Goal: Task Accomplishment & Management: Manage account settings

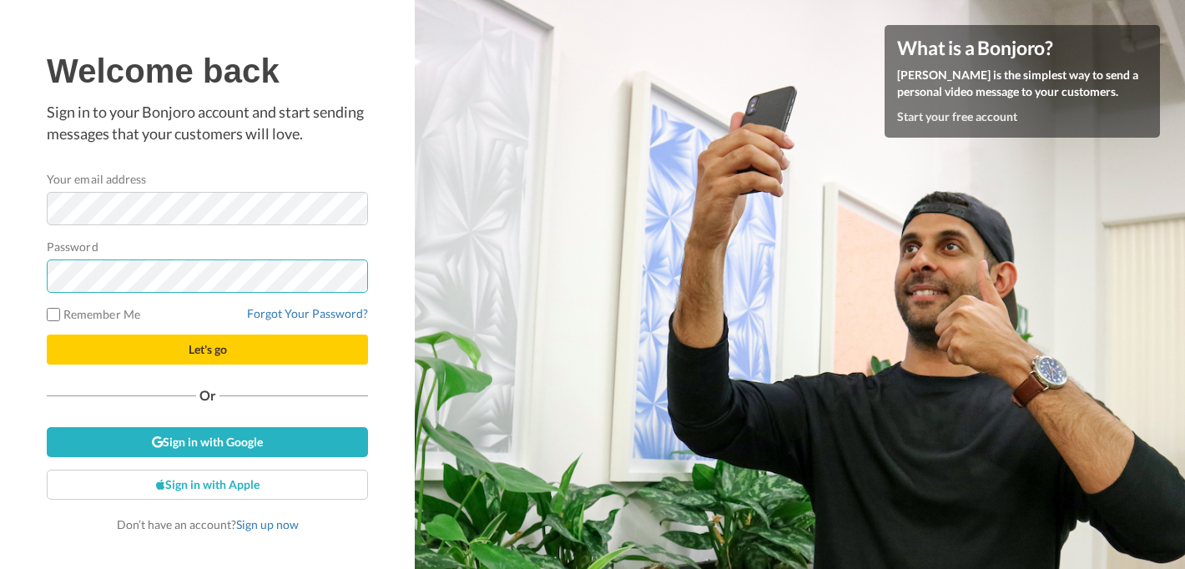
click at [47, 335] on button "Let's go" at bounding box center [207, 350] width 321 height 30
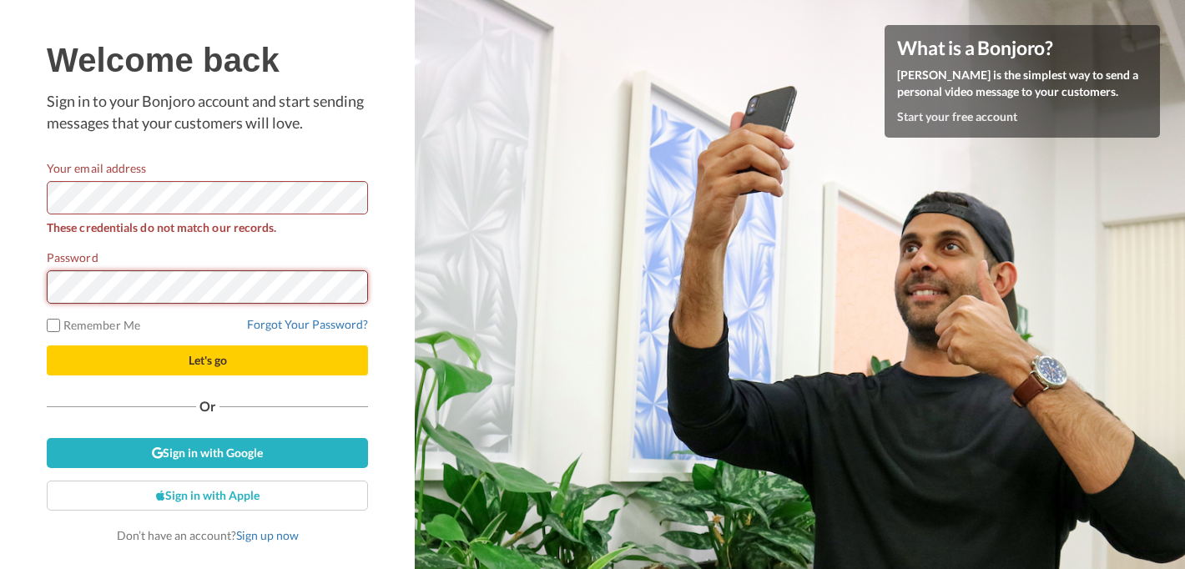
click at [47, 345] on button "Let's go" at bounding box center [207, 360] width 321 height 30
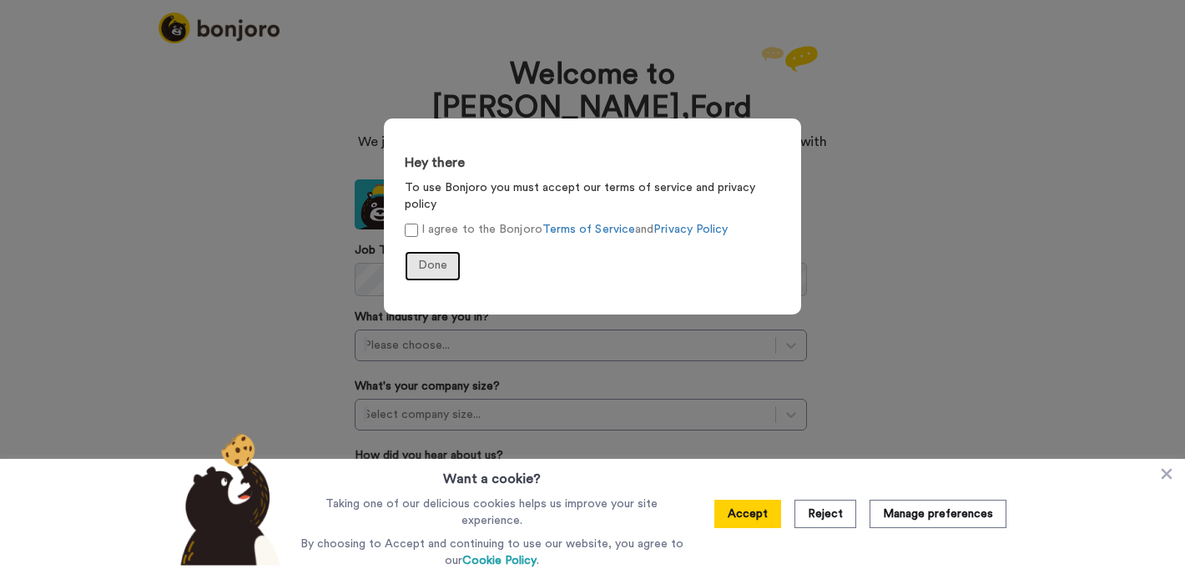
click at [425, 259] on span "Done" at bounding box center [432, 265] width 29 height 12
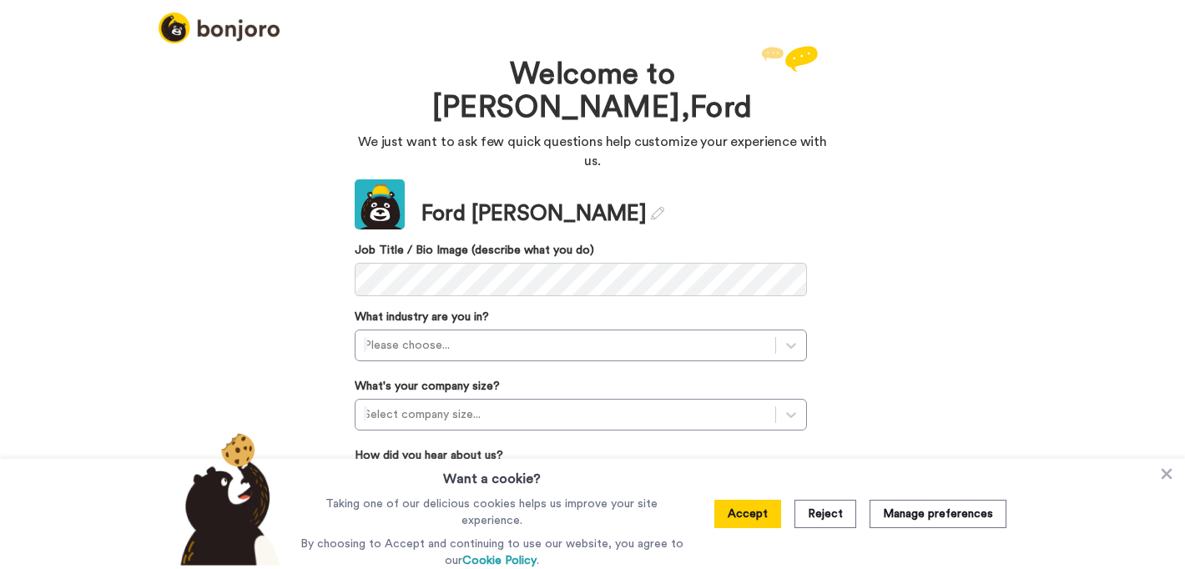
scroll to position [45, 0]
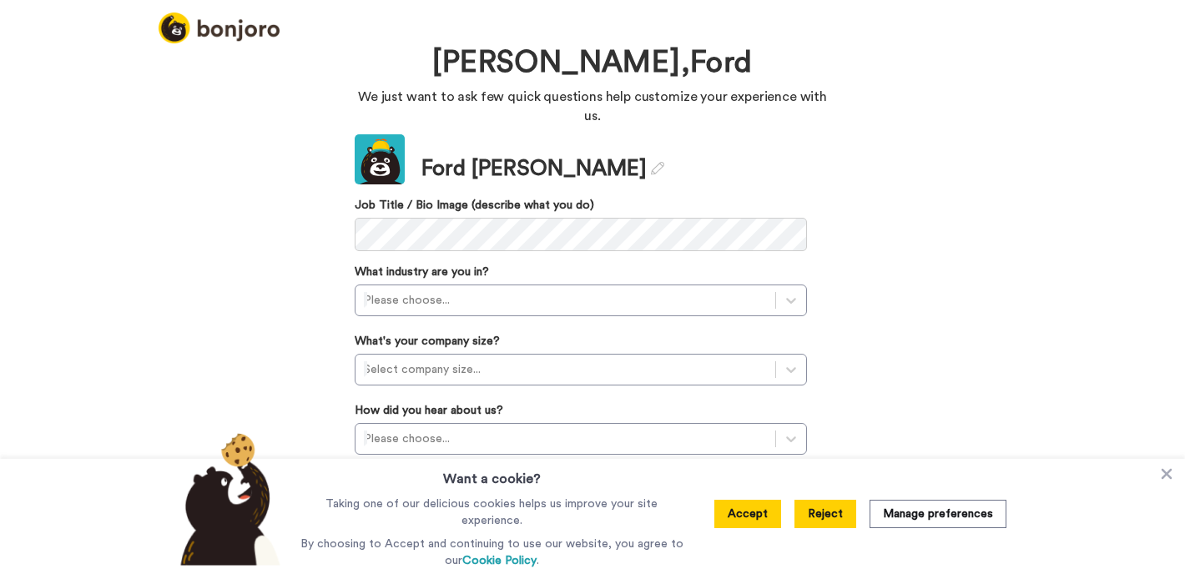
click at [833, 514] on button "Reject" at bounding box center [825, 514] width 62 height 28
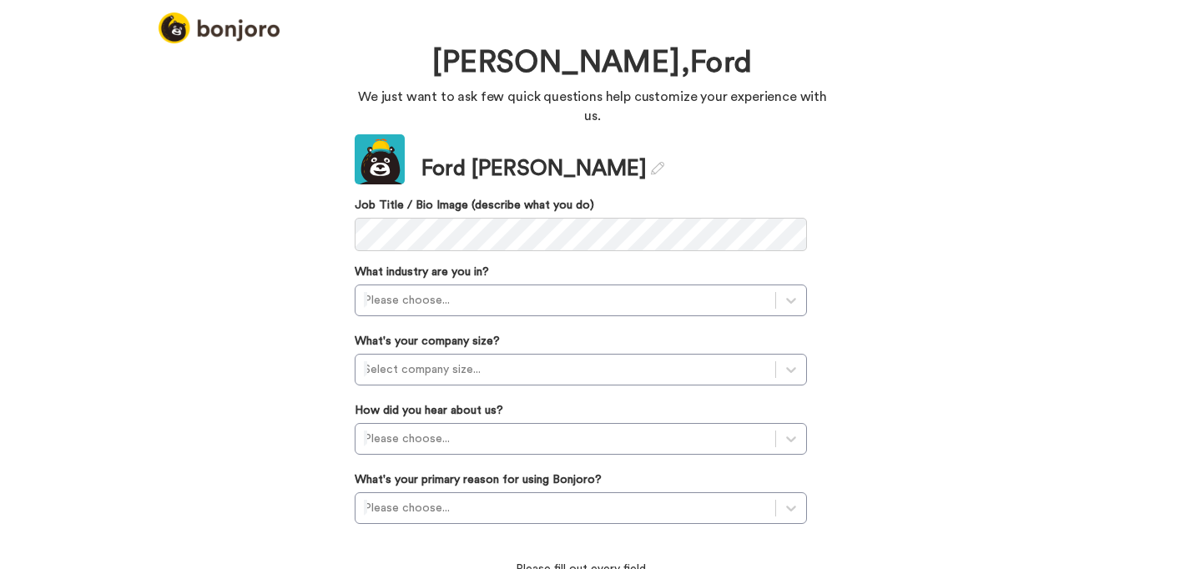
click at [398, 199] on div "Update Ford [PERSON_NAME] Job Title / Bio Image (describe what you do) What ind…" at bounding box center [581, 375] width 452 height 483
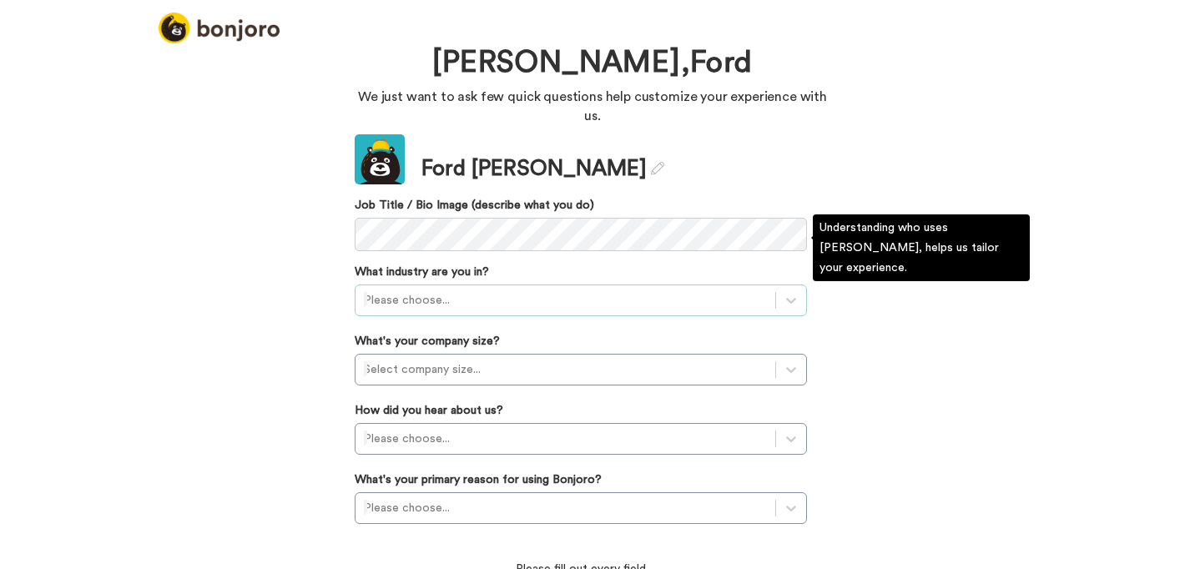
click at [395, 290] on div at bounding box center [565, 300] width 403 height 20
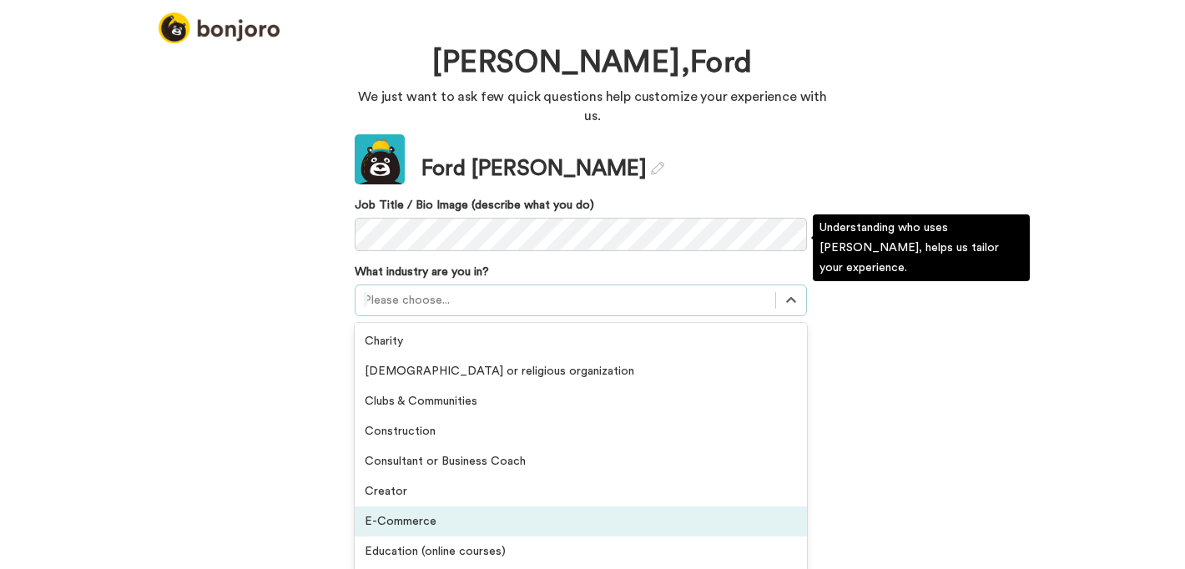
click at [454, 506] on div "E-Commerce" at bounding box center [581, 521] width 452 height 30
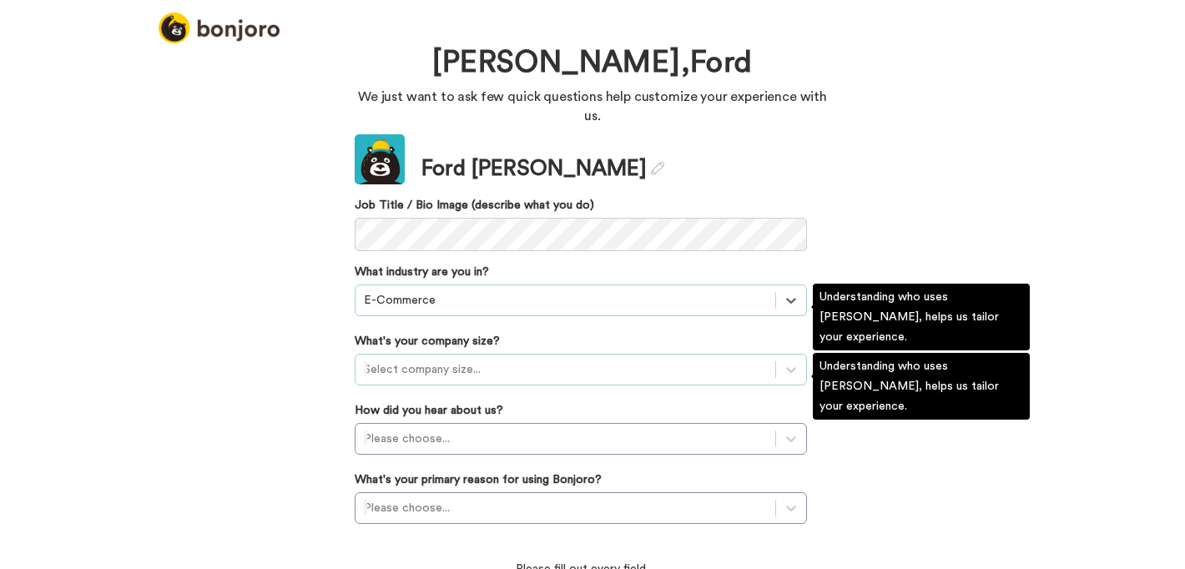
click at [443, 360] on div at bounding box center [565, 370] width 403 height 20
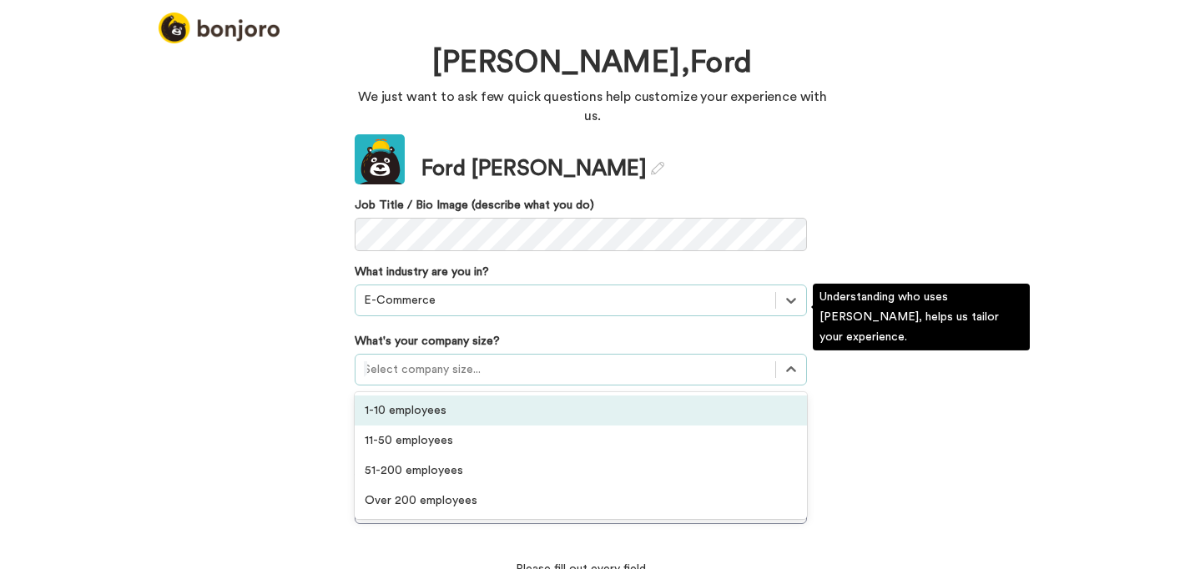
click at [461, 395] on div "1-10 employees" at bounding box center [581, 410] width 452 height 30
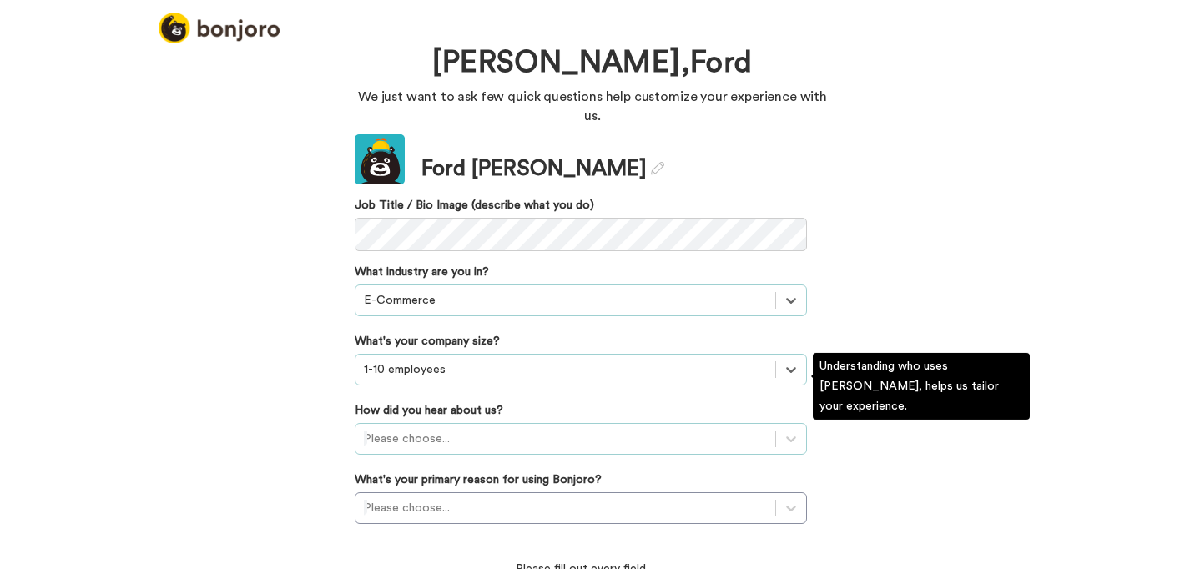
click at [435, 423] on div "Please choose..." at bounding box center [581, 439] width 452 height 32
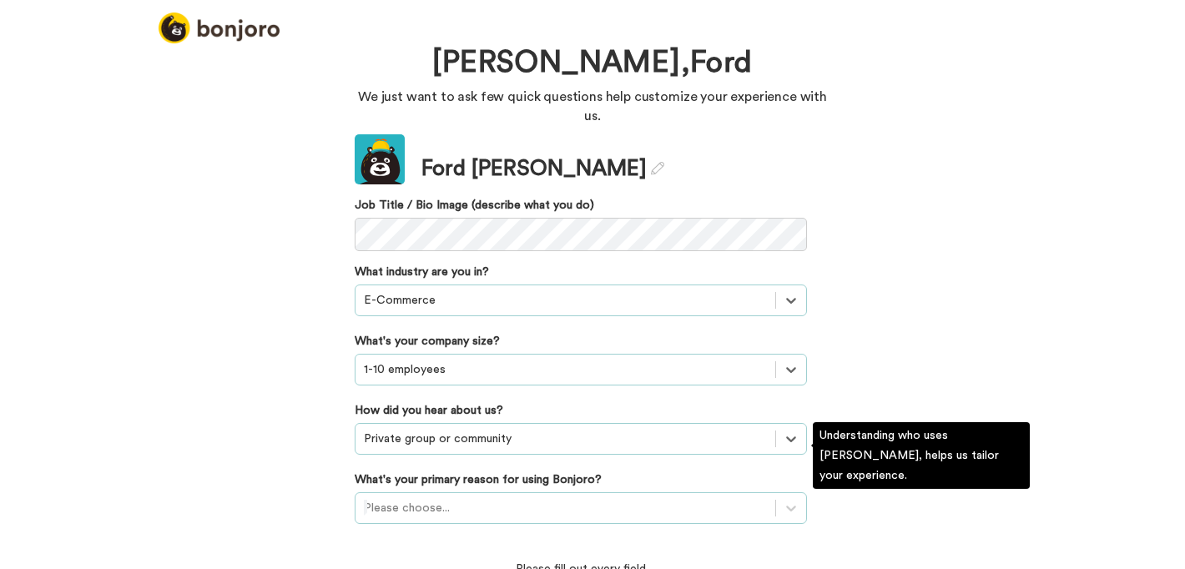
click at [447, 492] on div "Please choose..." at bounding box center [581, 508] width 452 height 32
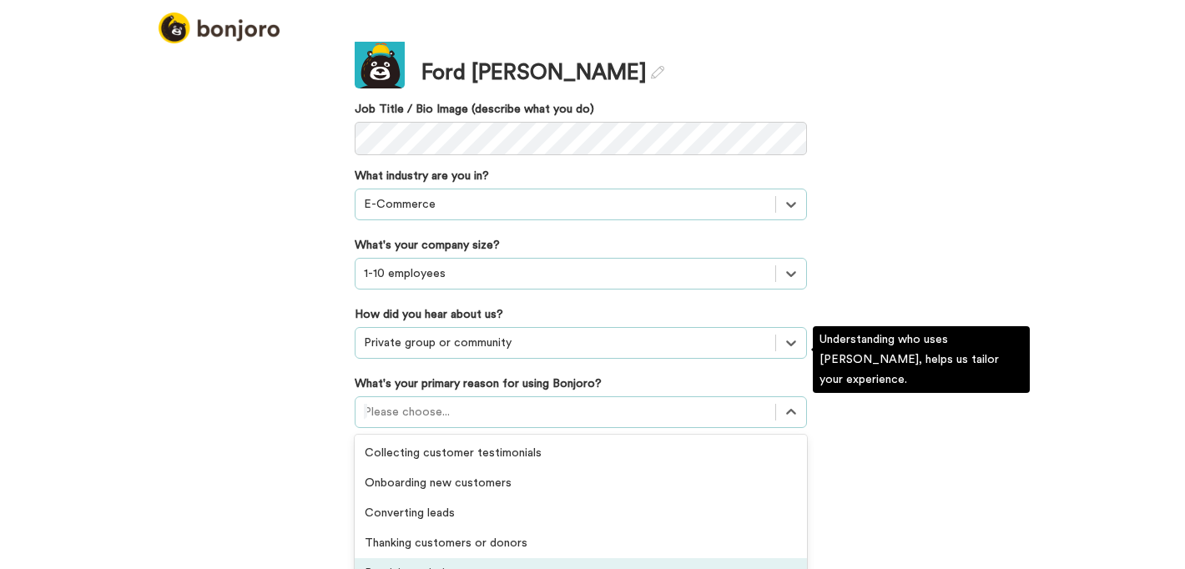
click at [504, 558] on div "Retaining existing customers" at bounding box center [581, 573] width 452 height 30
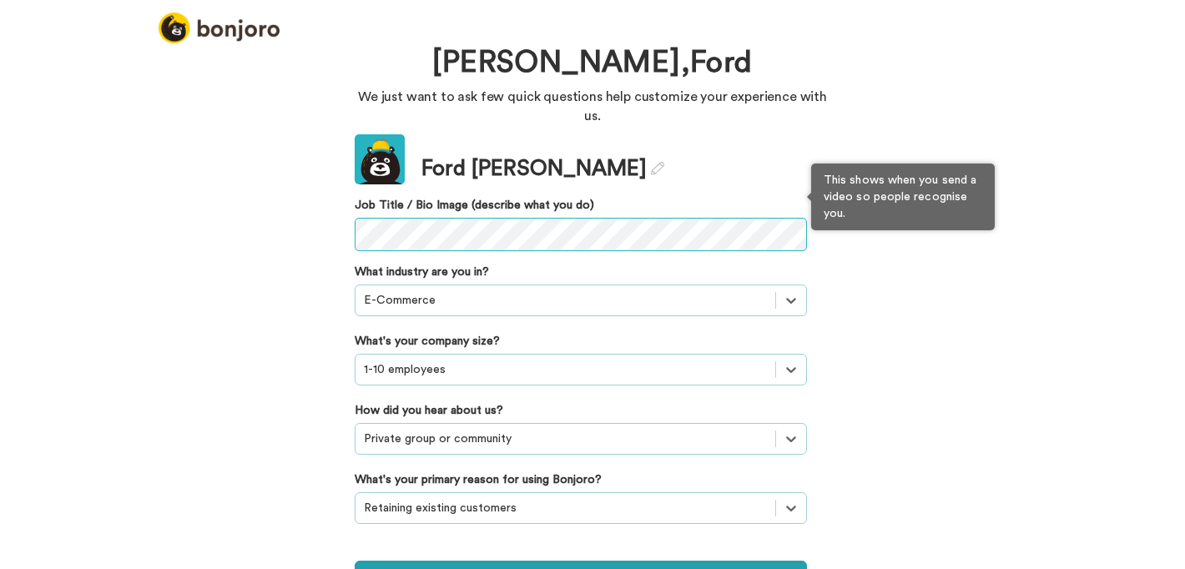
scroll to position [20, 0]
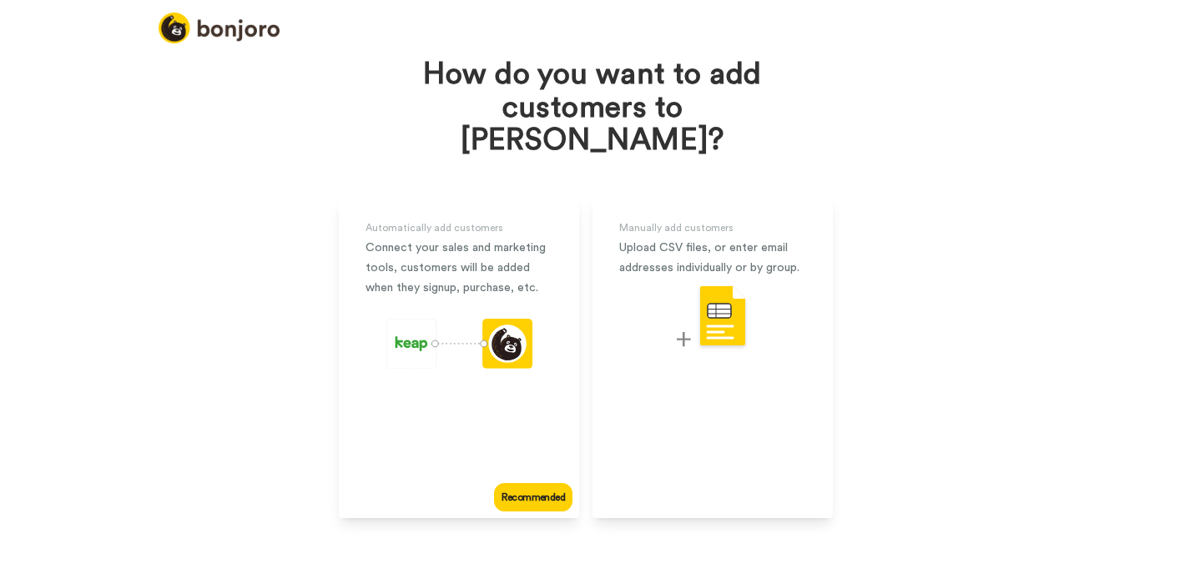
scroll to position [57, 0]
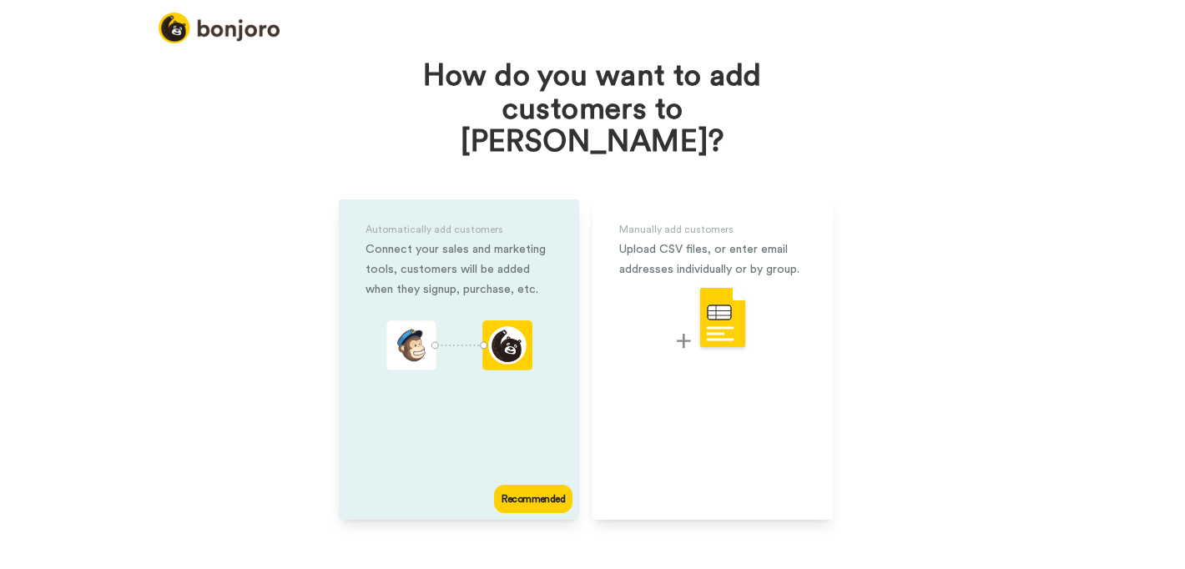
click at [509, 485] on div "Recommended" at bounding box center [533, 499] width 78 height 28
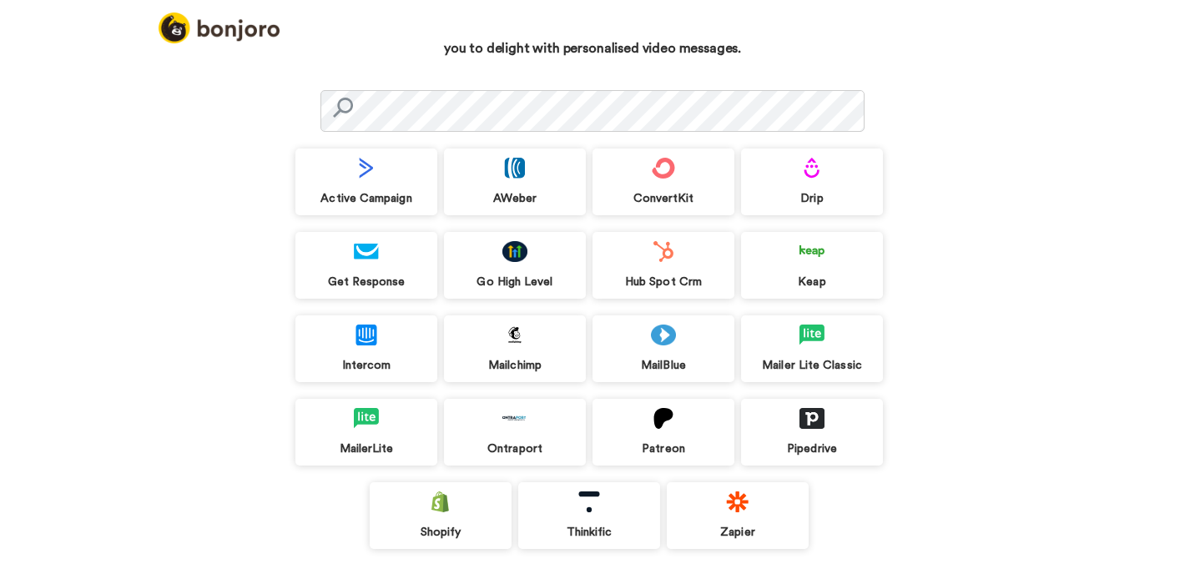
scroll to position [142, 0]
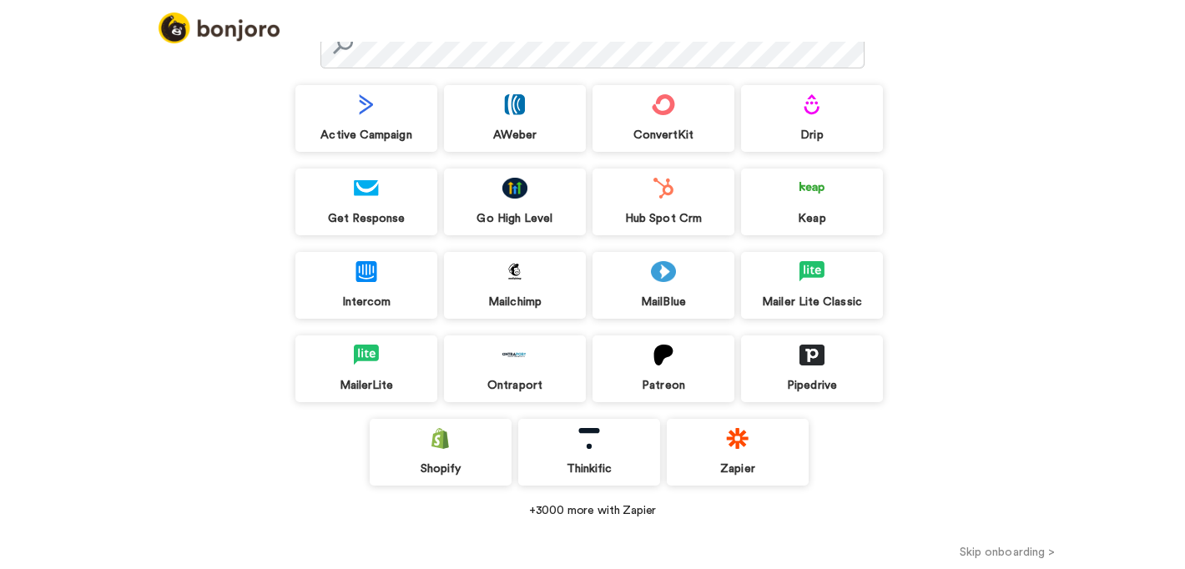
click at [1016, 546] on button "Skip onboarding >" at bounding box center [1006, 552] width 355 height 18
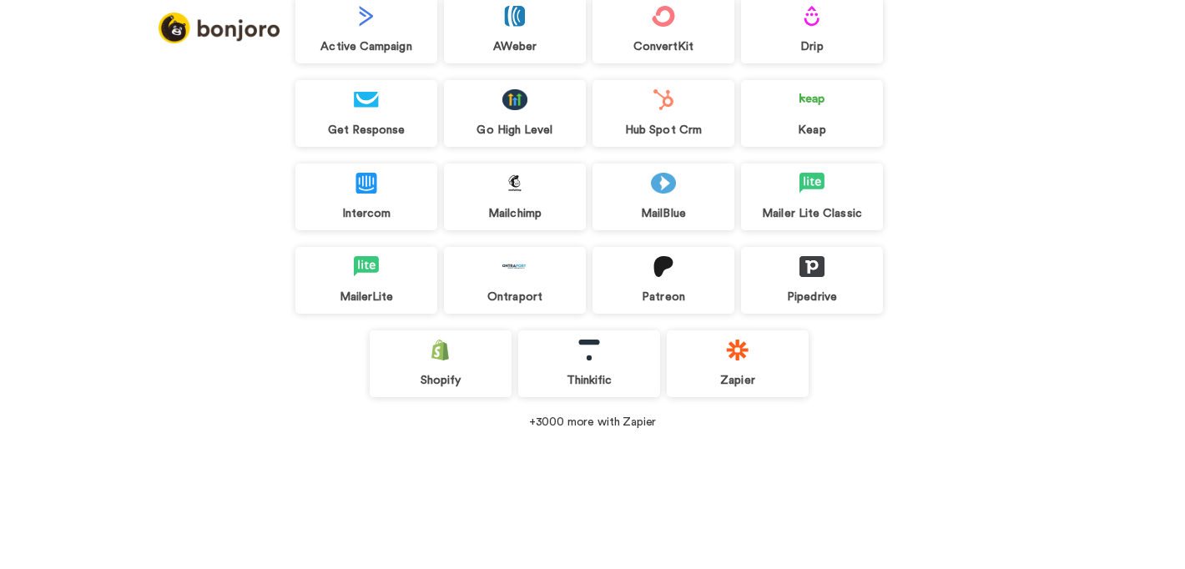
scroll to position [116, 0]
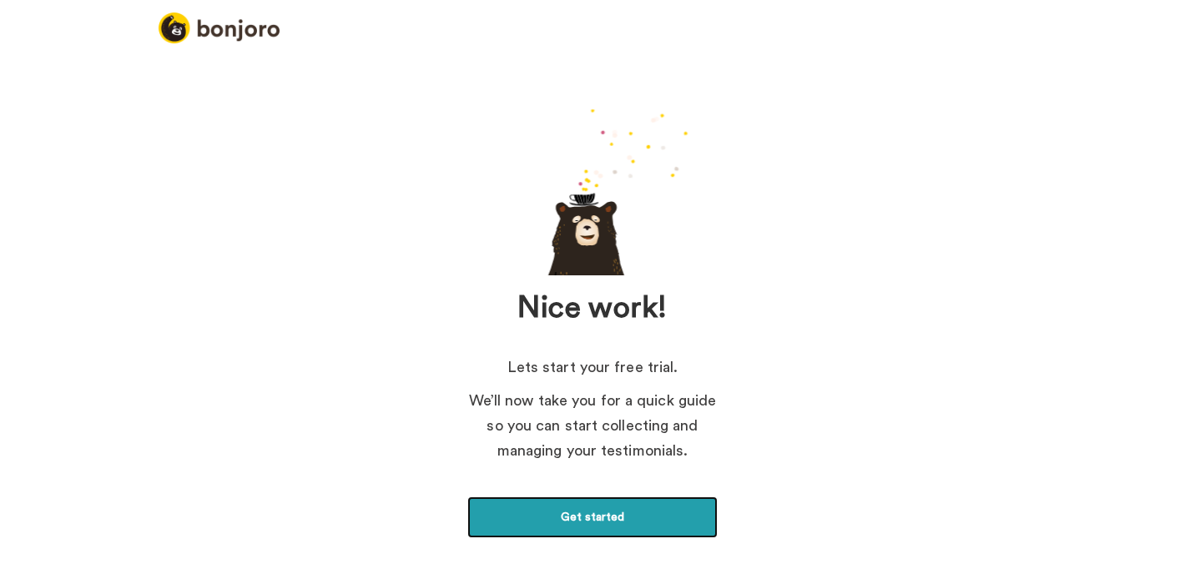
click at [678, 516] on link "Get started" at bounding box center [592, 517] width 250 height 42
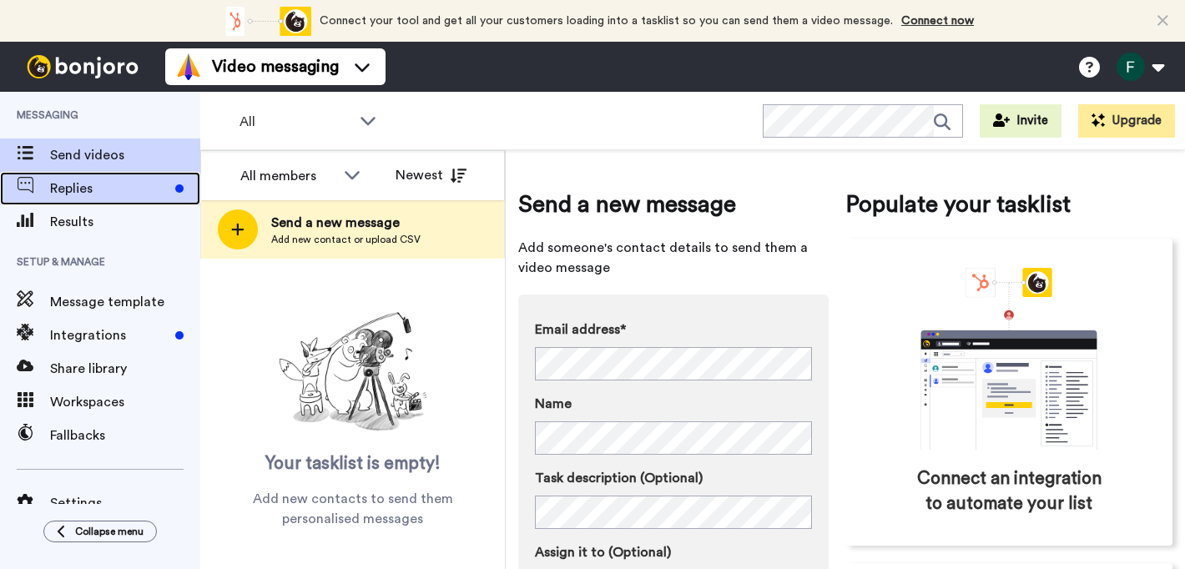
click at [87, 192] on span "Replies" at bounding box center [109, 189] width 118 height 20
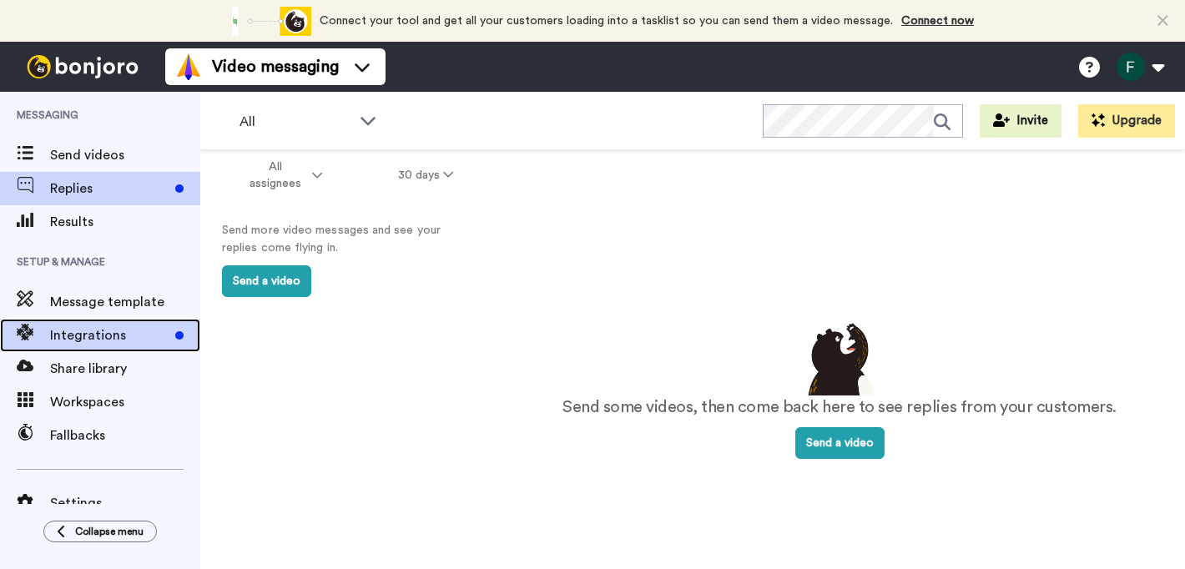
click at [121, 329] on span "Integrations" at bounding box center [109, 335] width 118 height 20
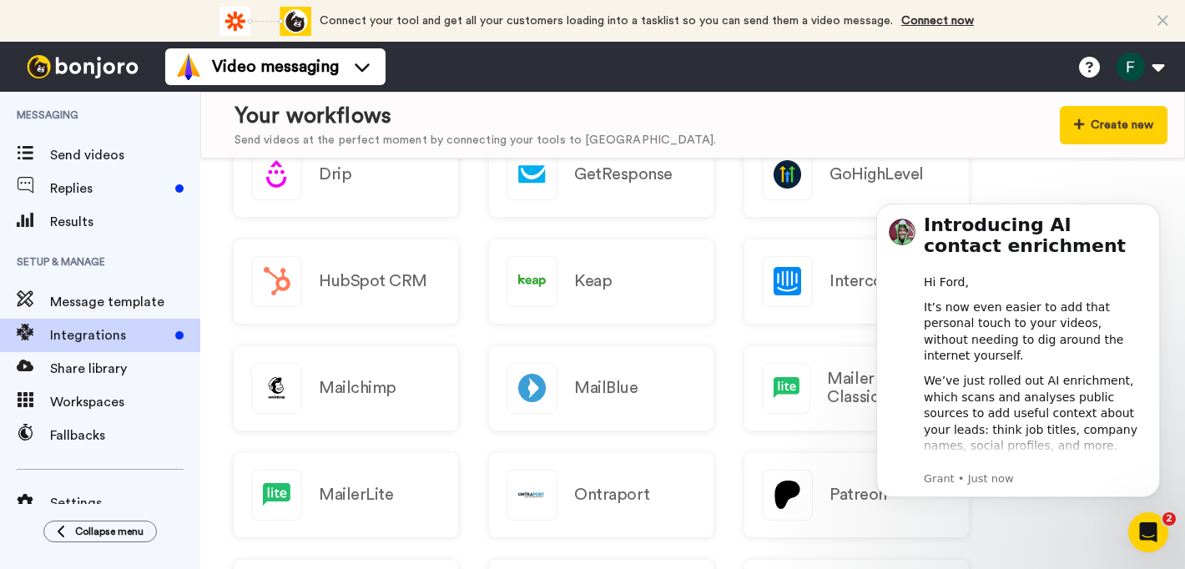
scroll to position [377, 0]
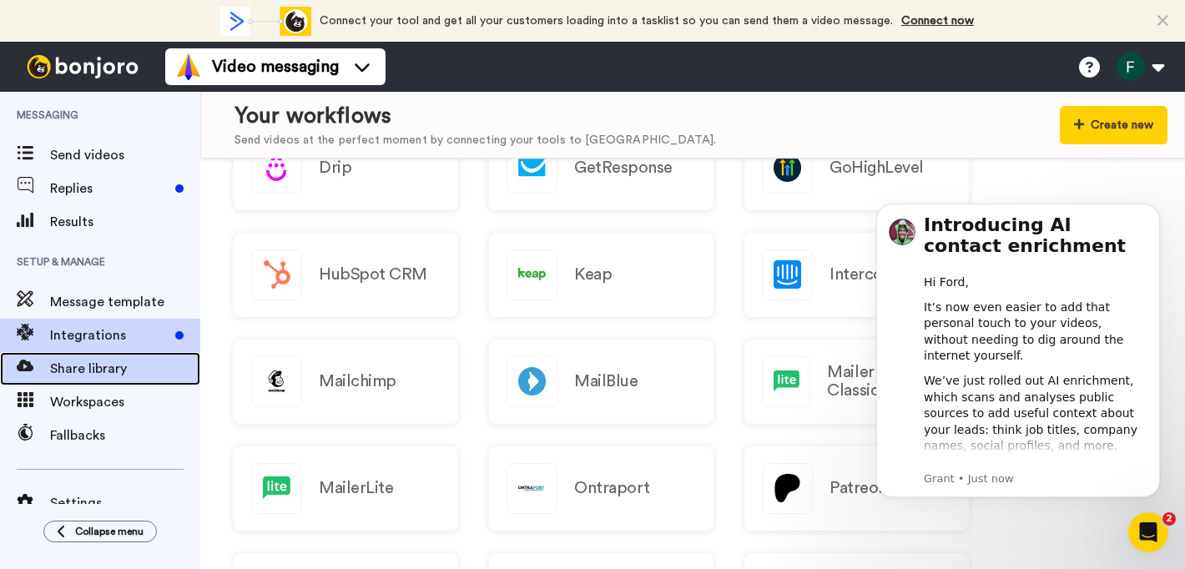
click at [123, 369] on span "Share library" at bounding box center [125, 369] width 150 height 20
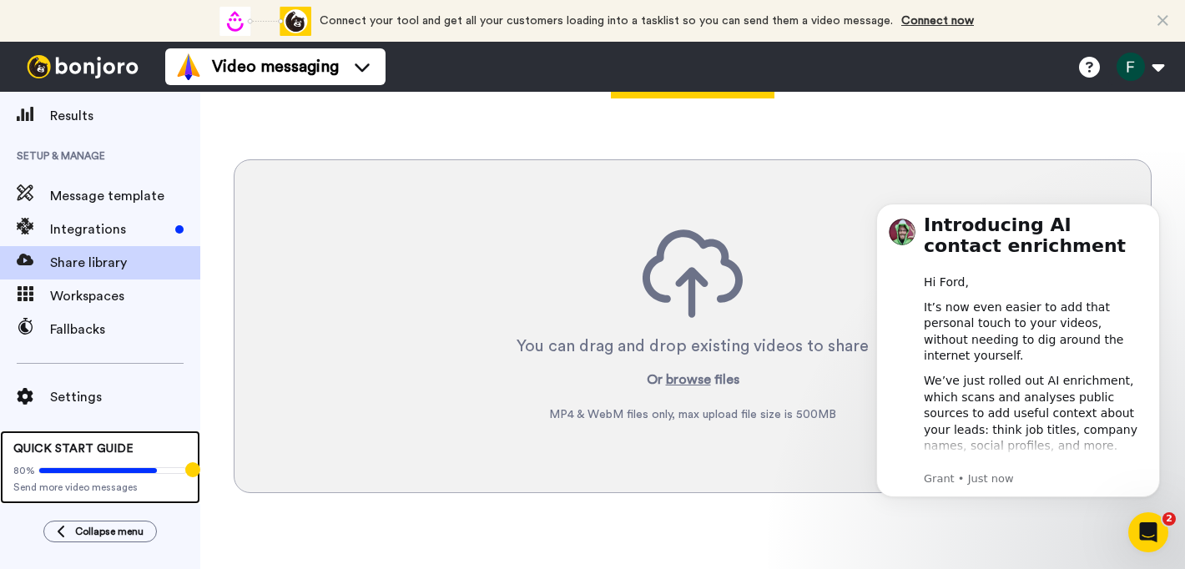
click at [123, 470] on icon at bounding box center [98, 470] width 118 height 5
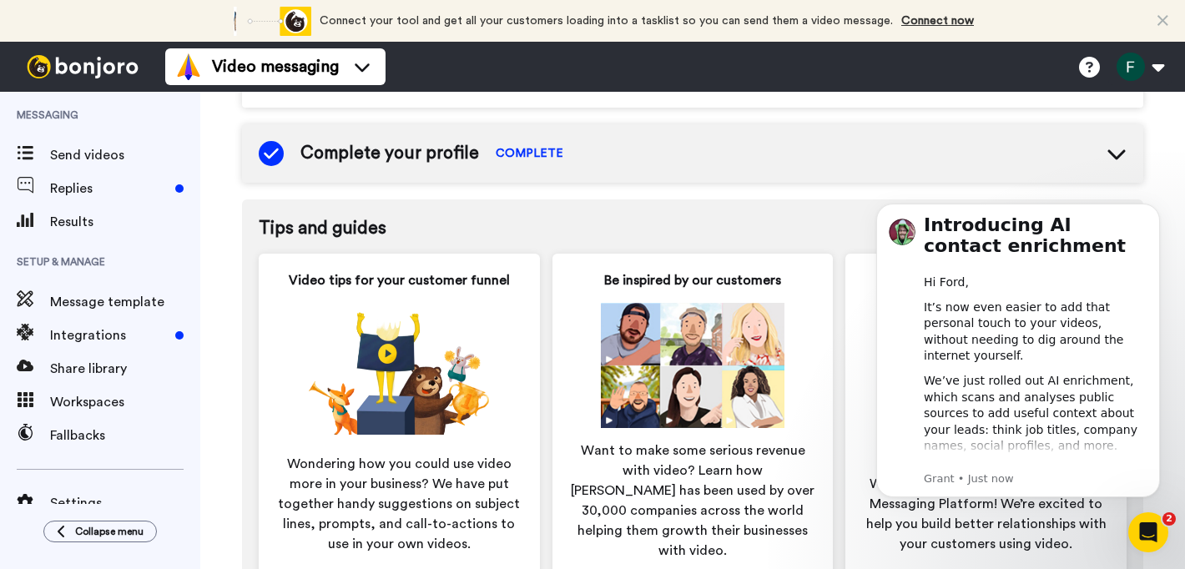
scroll to position [966, 0]
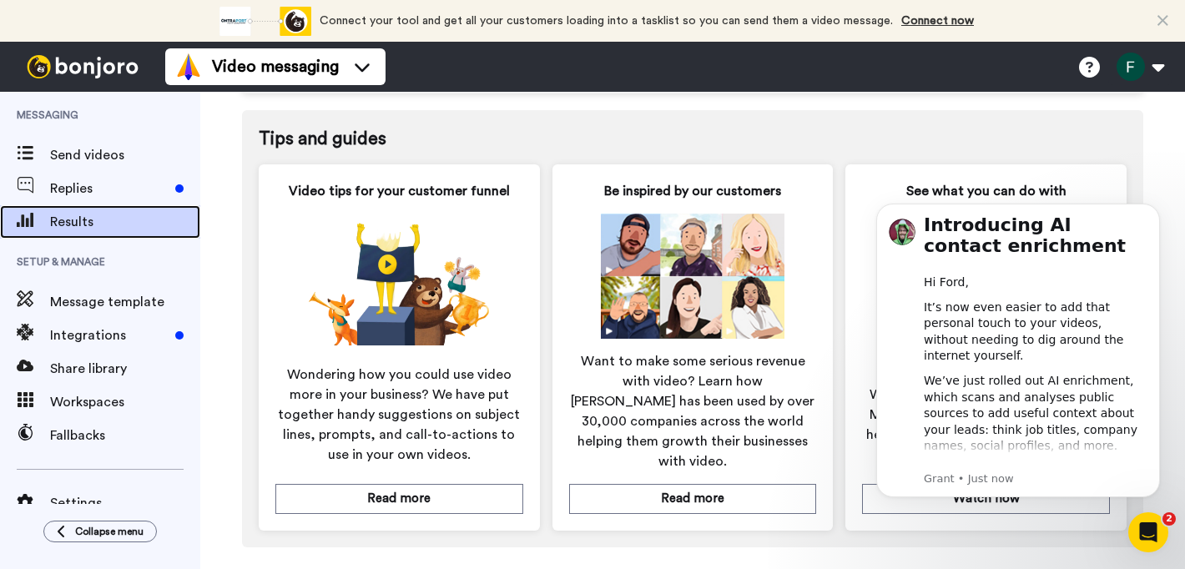
click at [73, 224] on span "Results" at bounding box center [125, 222] width 150 height 20
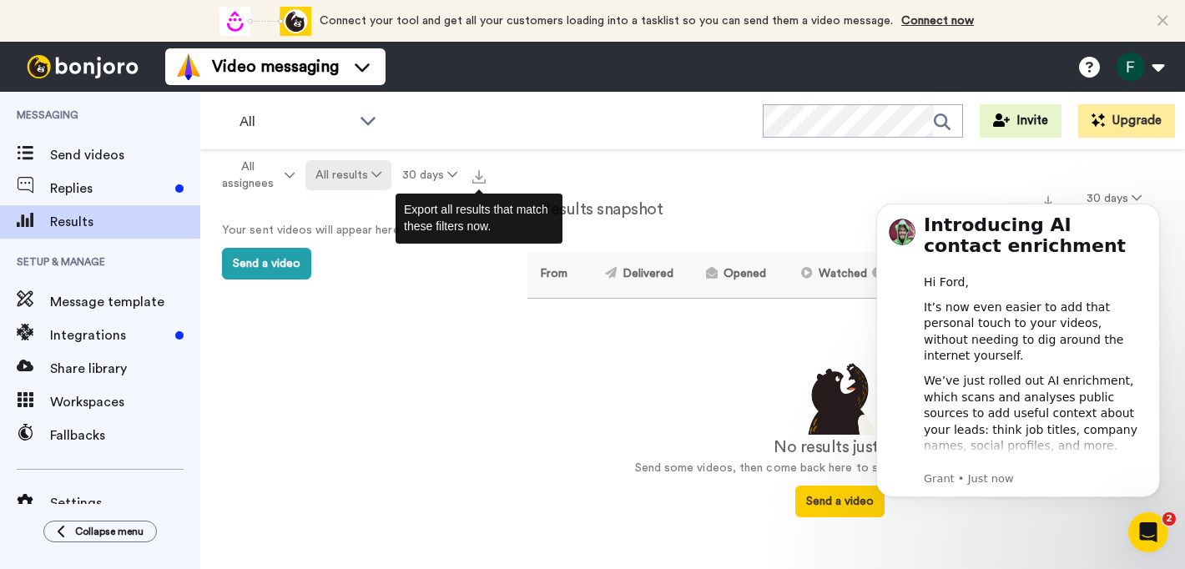
click at [349, 174] on button "All results" at bounding box center [348, 175] width 87 height 30
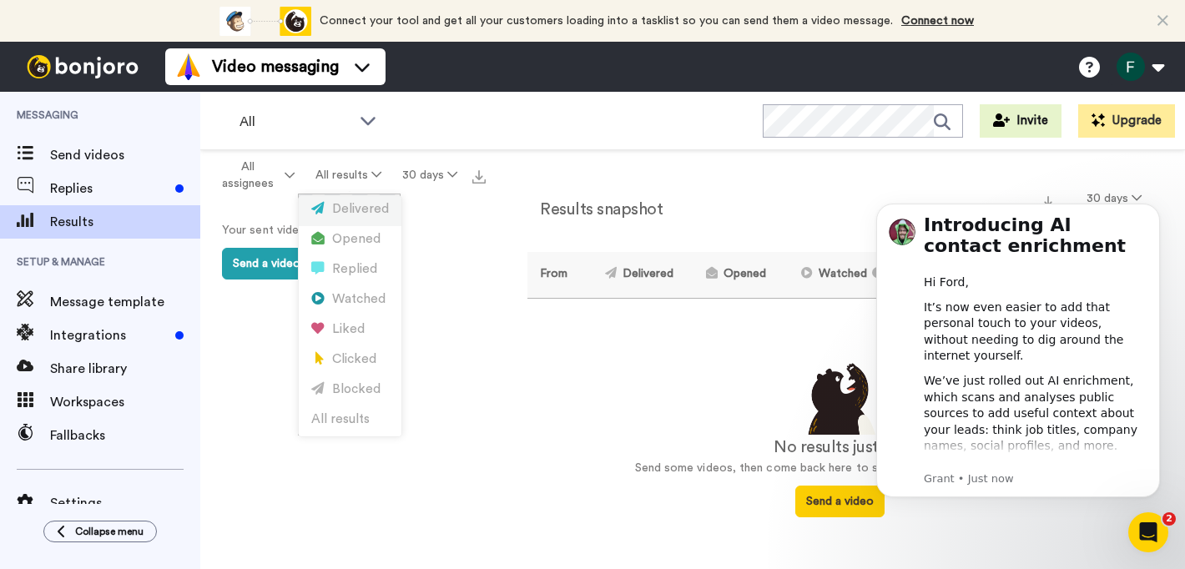
click at [360, 205] on div "Delivered" at bounding box center [350, 209] width 78 height 18
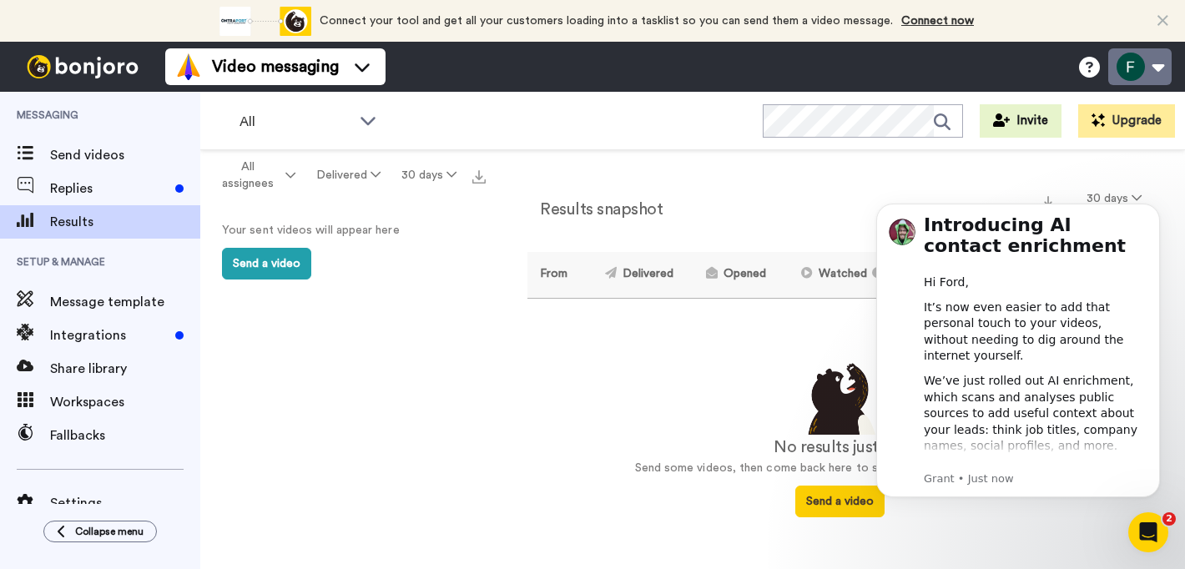
click at [1170, 73] on button at bounding box center [1139, 66] width 63 height 37
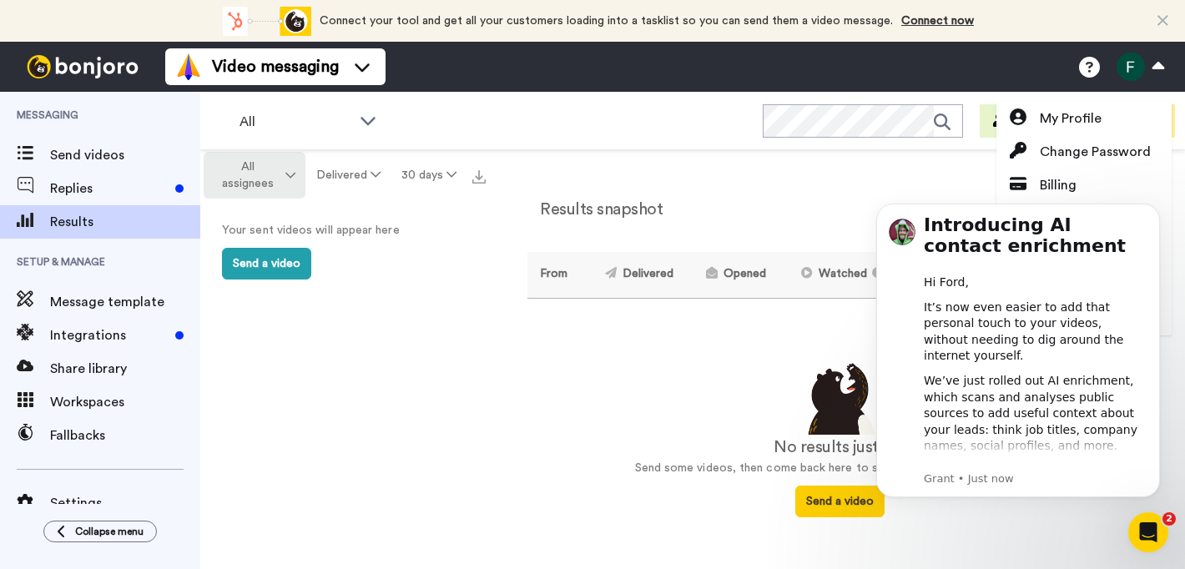
click at [290, 173] on icon at bounding box center [290, 175] width 10 height 12
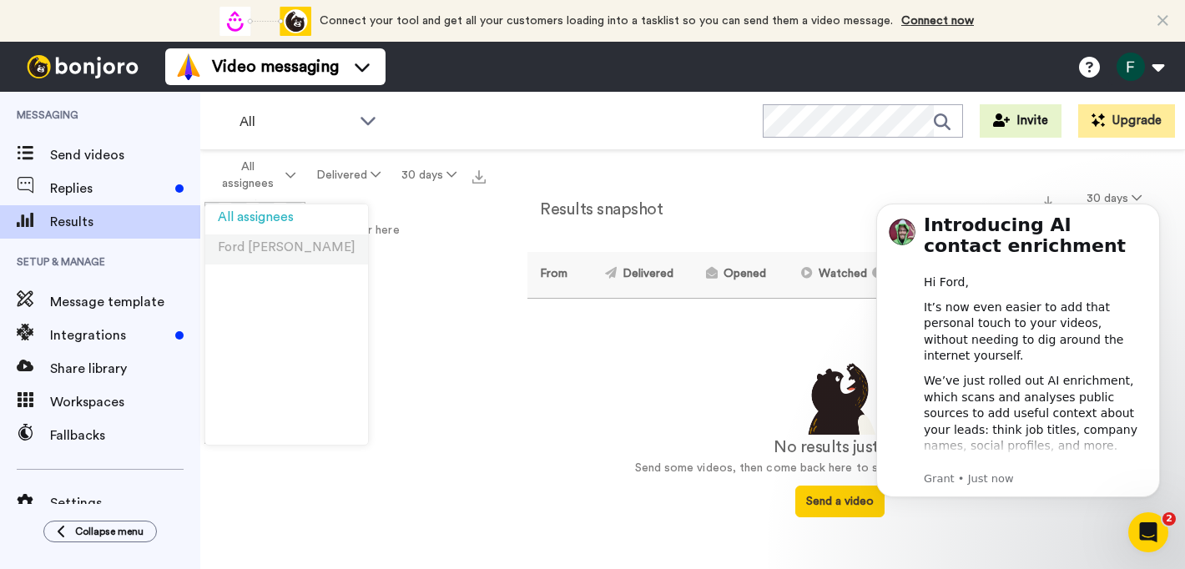
click at [258, 245] on span "Ford Reinink" at bounding box center [287, 247] width 138 height 13
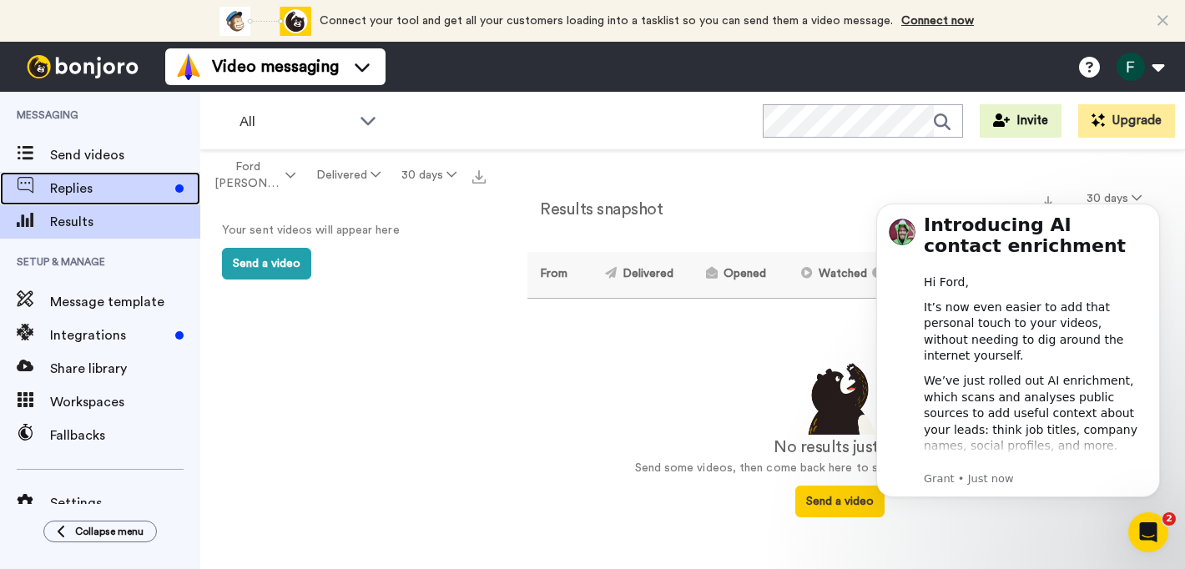
click at [87, 194] on span "Replies" at bounding box center [109, 189] width 118 height 20
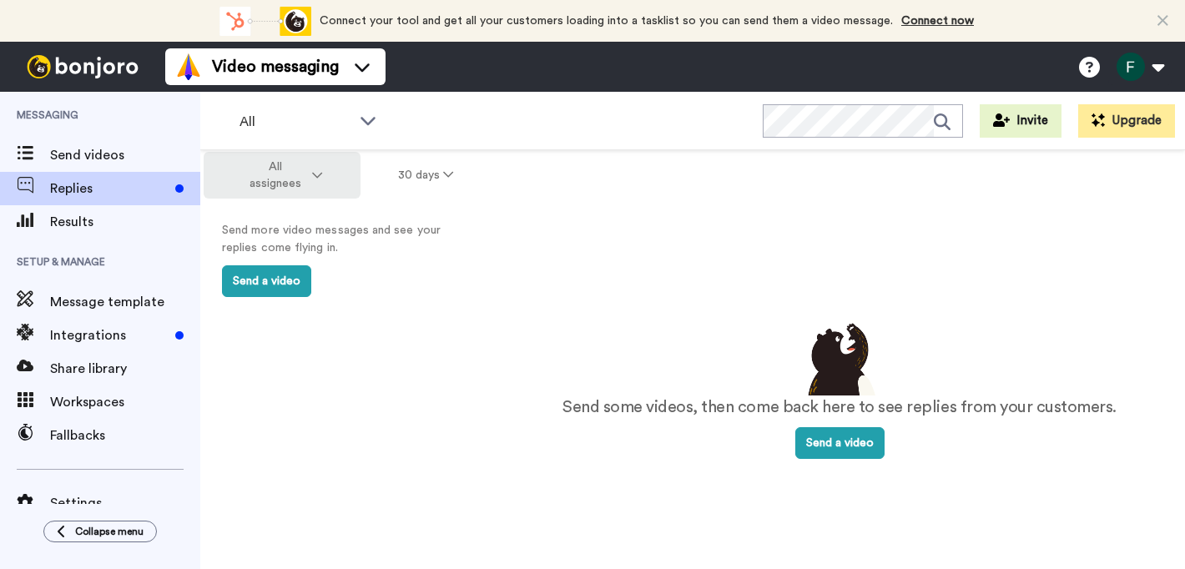
click at [281, 173] on span "All assignees" at bounding box center [275, 175] width 68 height 33
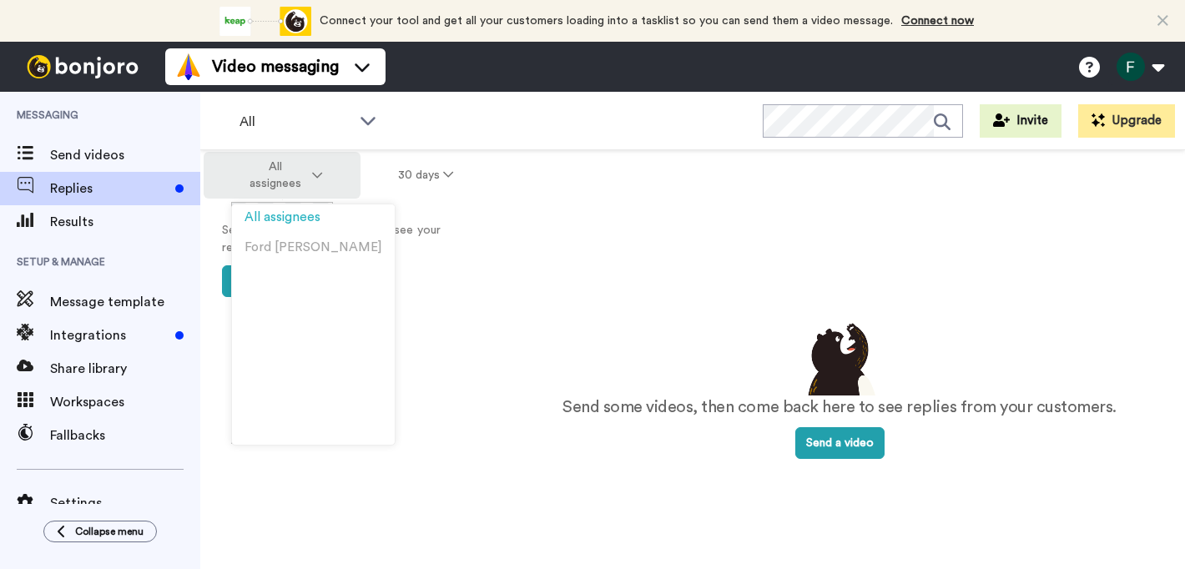
click at [294, 170] on span "All assignees" at bounding box center [275, 175] width 68 height 33
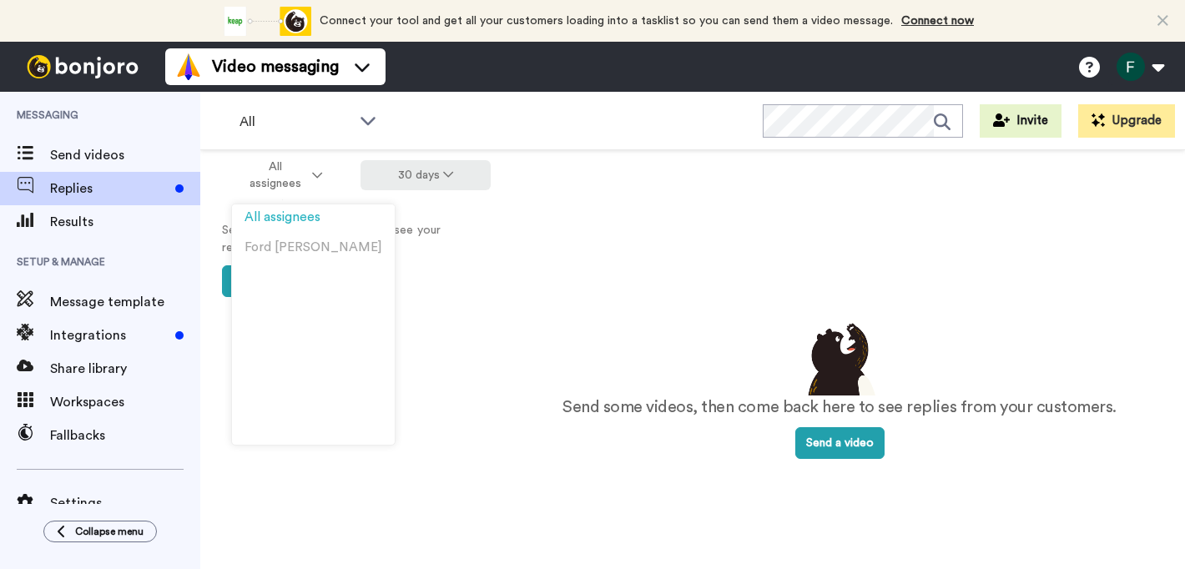
click at [437, 172] on button "30 days" at bounding box center [425, 175] width 131 height 30
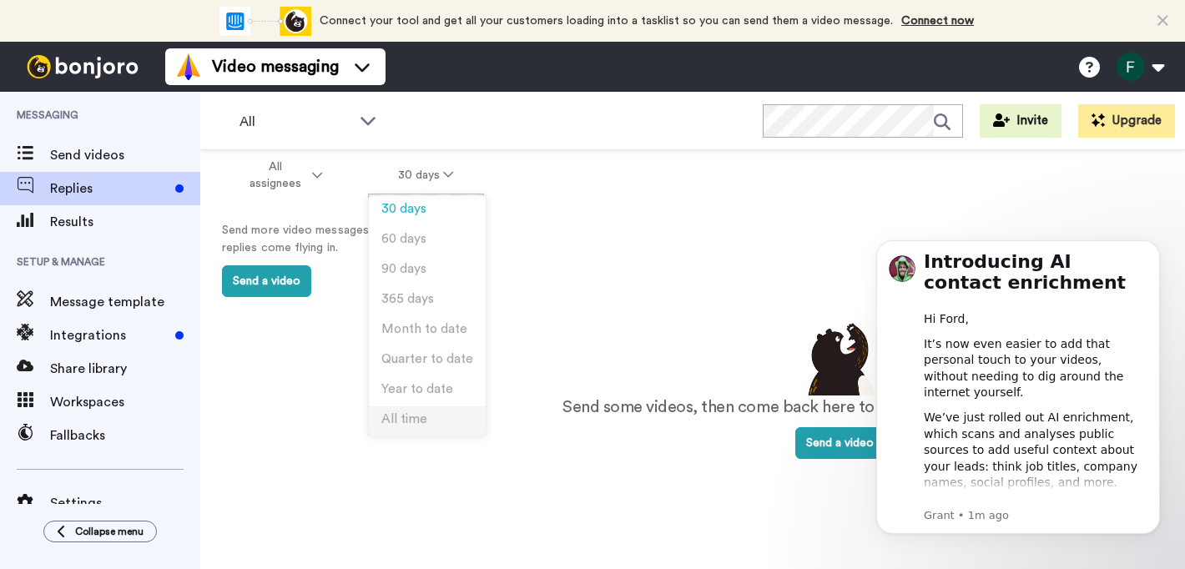
click at [432, 426] on li "All time" at bounding box center [427, 421] width 117 height 30
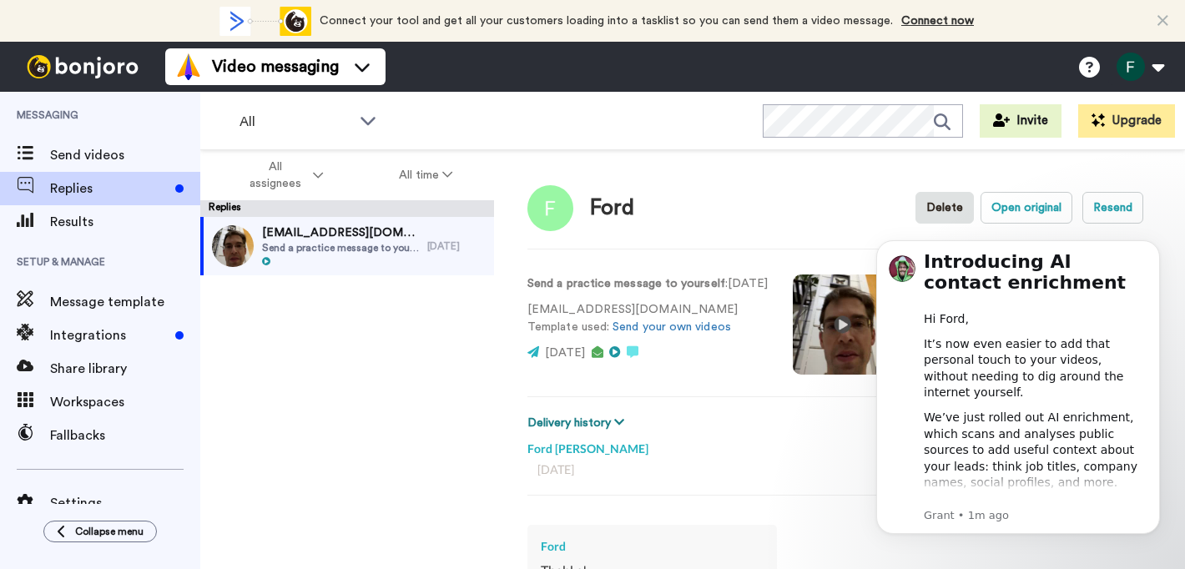
click at [597, 423] on button "Delivery history" at bounding box center [578, 423] width 102 height 18
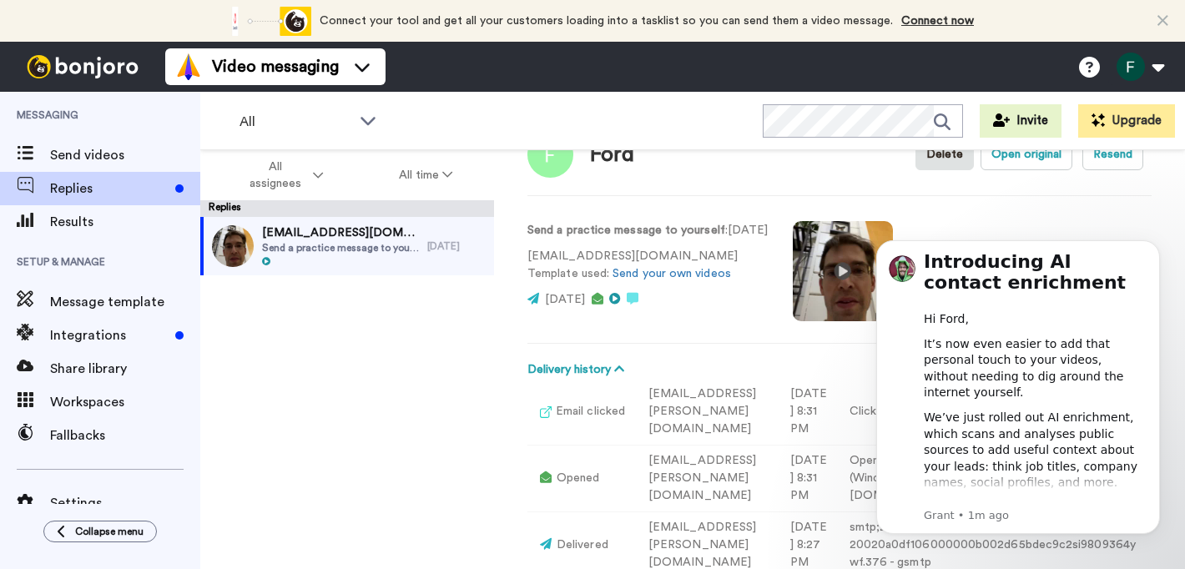
scroll to position [60, 0]
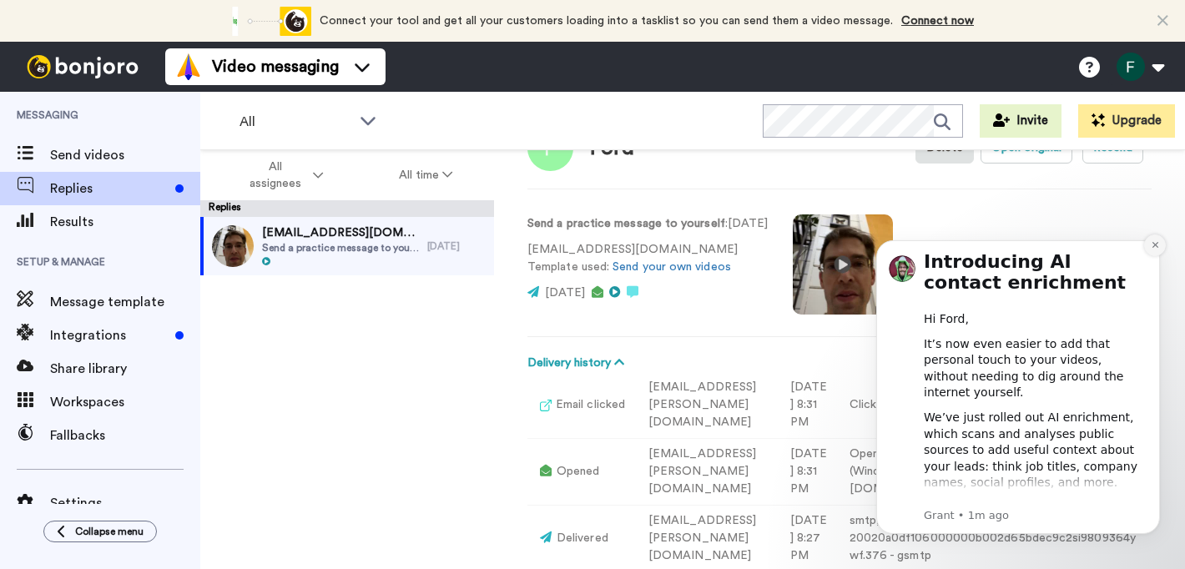
click at [1156, 242] on icon "Dismiss notification" at bounding box center [1154, 245] width 6 height 6
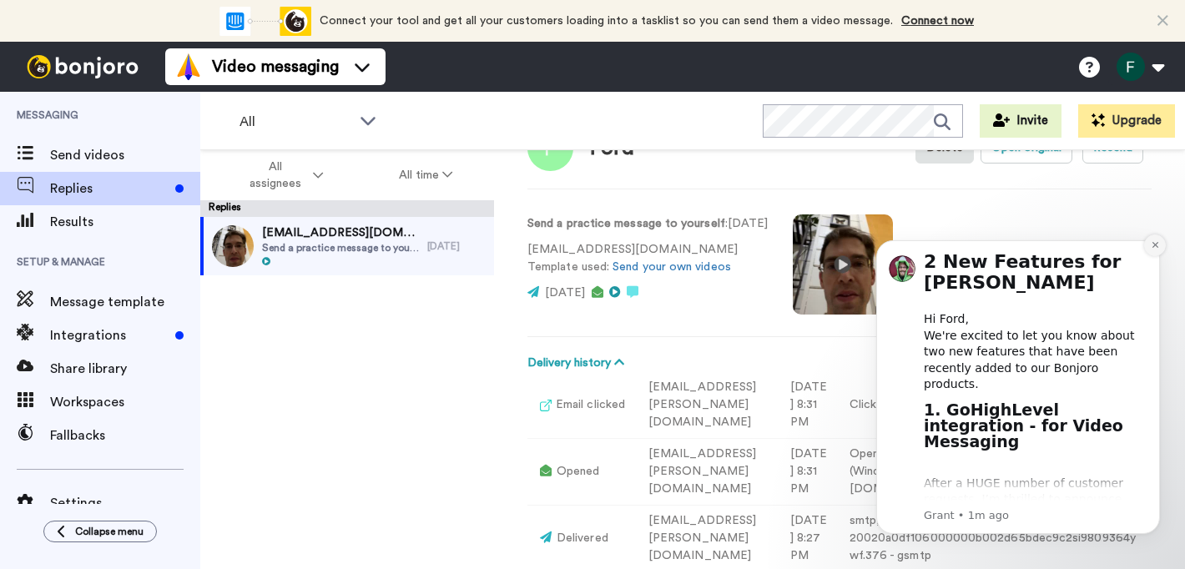
click at [1150, 245] on icon "Dismiss notification" at bounding box center [1154, 244] width 9 height 9
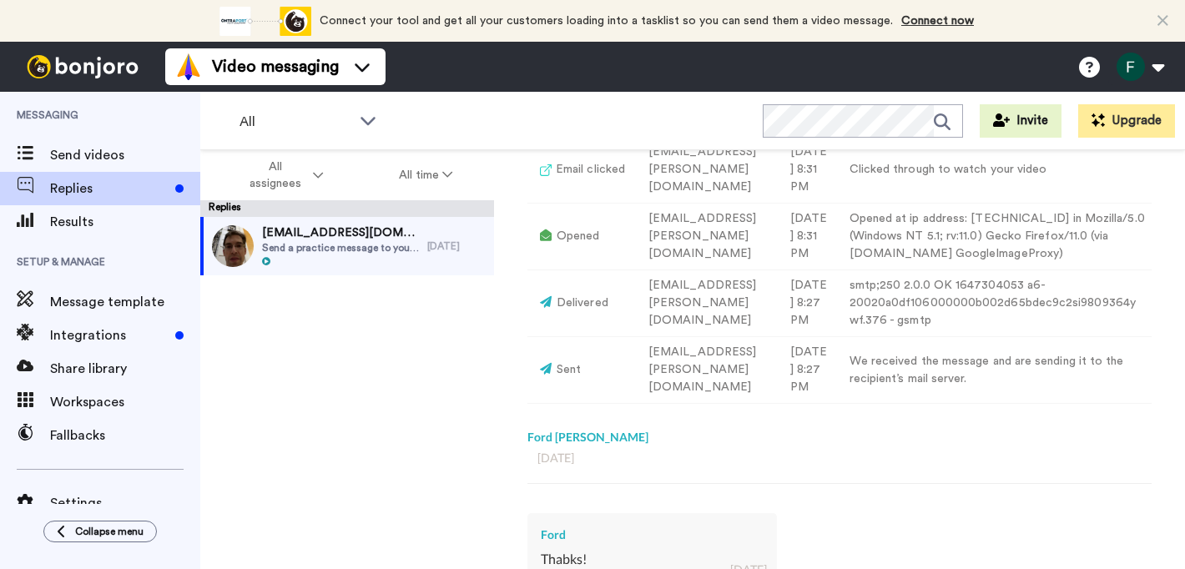
scroll to position [211, 0]
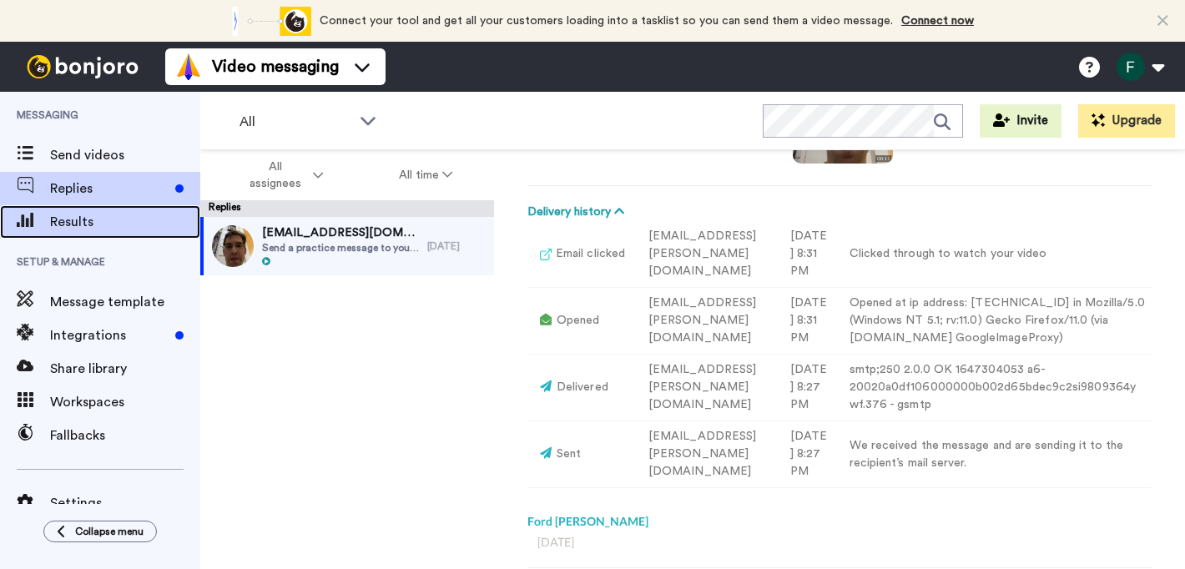
click at [104, 220] on span "Results" at bounding box center [125, 222] width 150 height 20
type textarea "x"
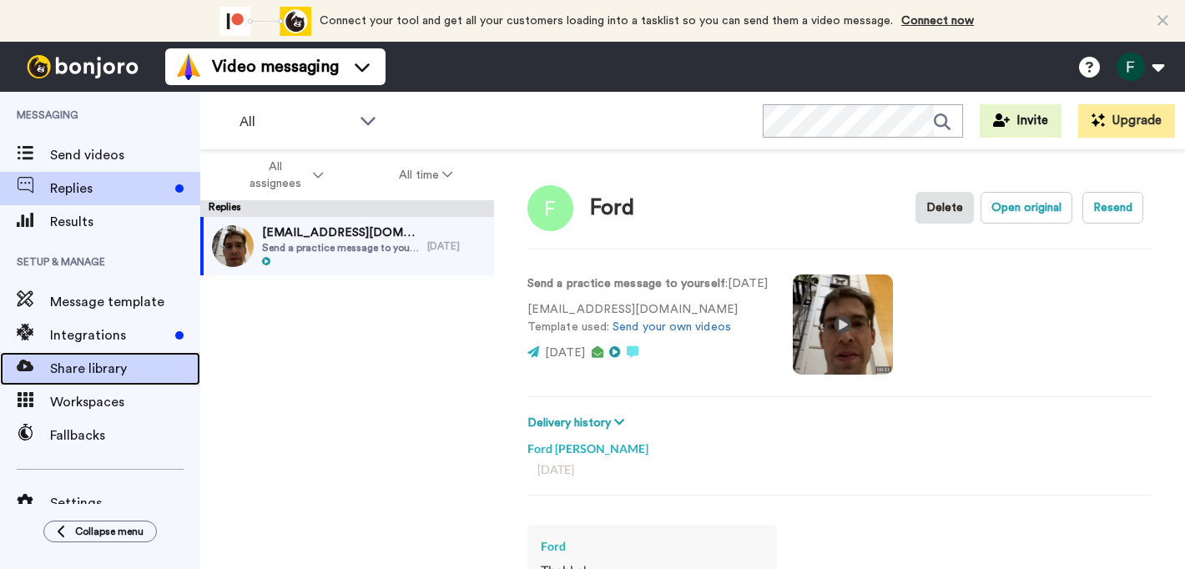
click at [113, 368] on span "Share library" at bounding box center [125, 369] width 150 height 20
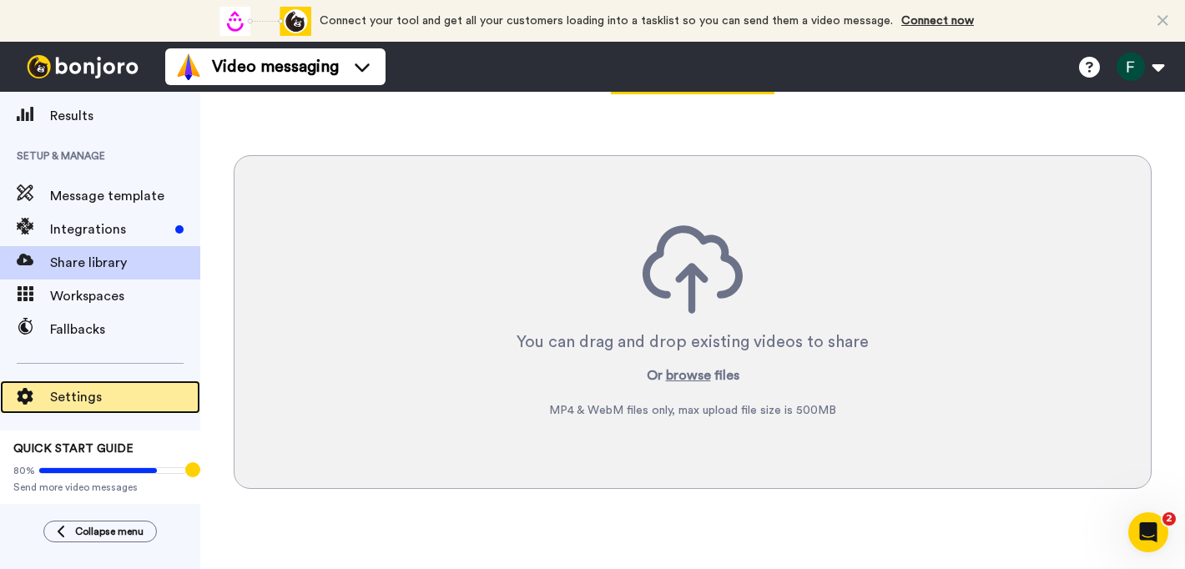
click at [84, 392] on span "Settings" at bounding box center [125, 397] width 150 height 20
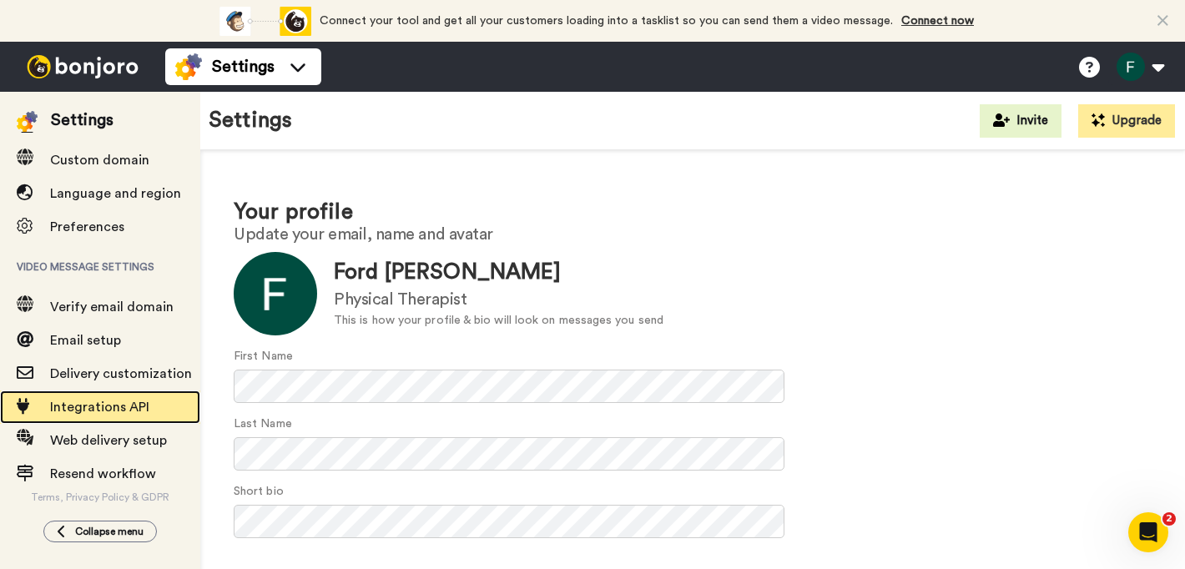
click at [157, 413] on span "Integrations API" at bounding box center [125, 407] width 150 height 20
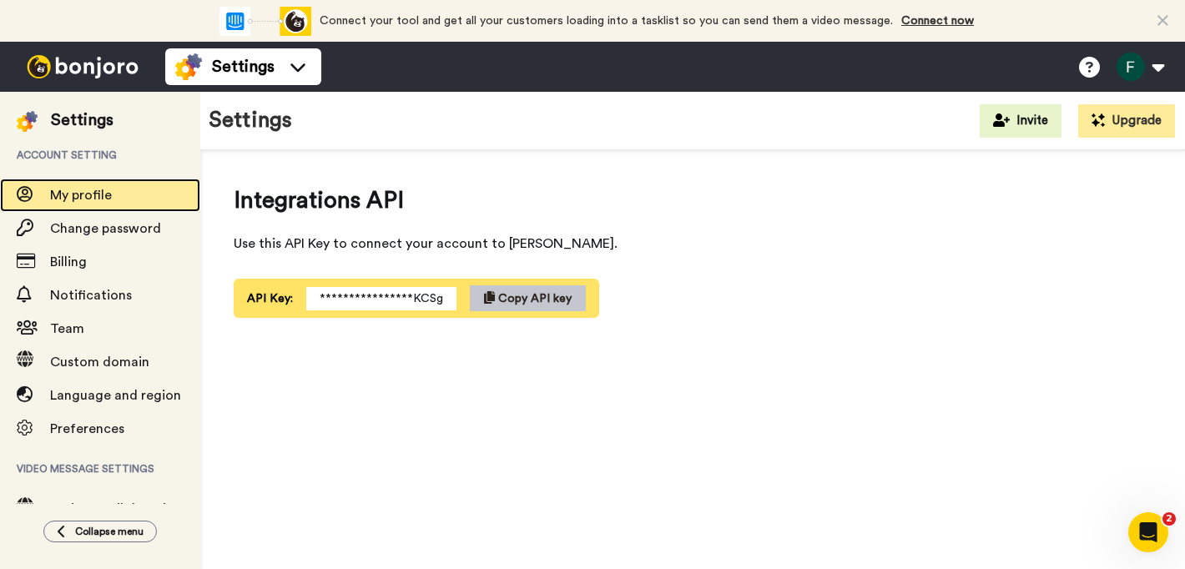
click at [133, 198] on span "My profile" at bounding box center [125, 195] width 150 height 20
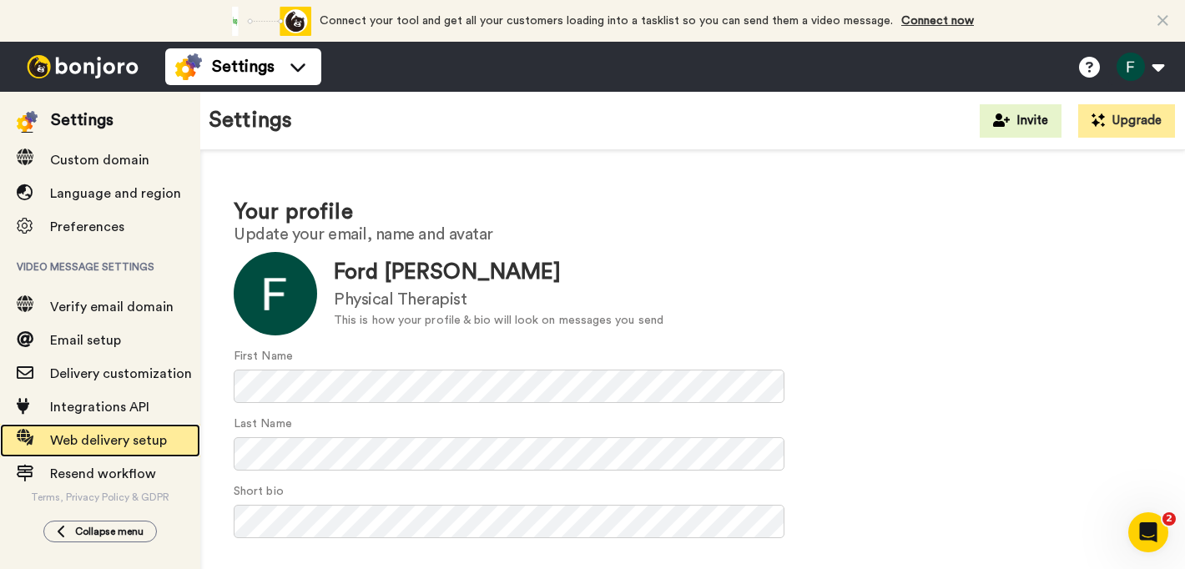
click at [135, 435] on span "Web delivery setup" at bounding box center [108, 440] width 117 height 13
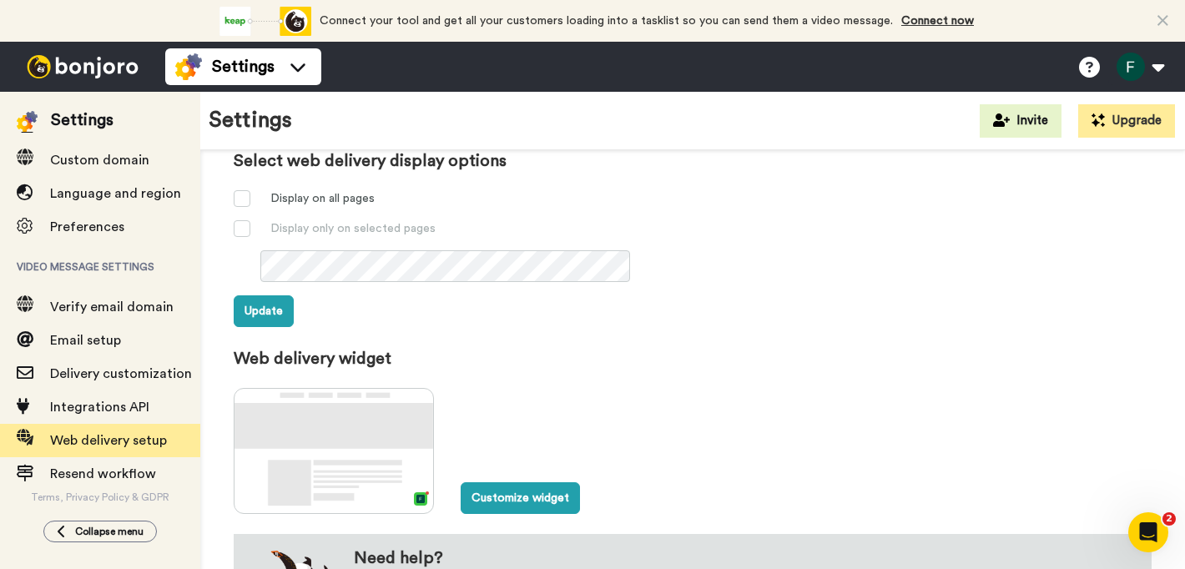
scroll to position [645, 0]
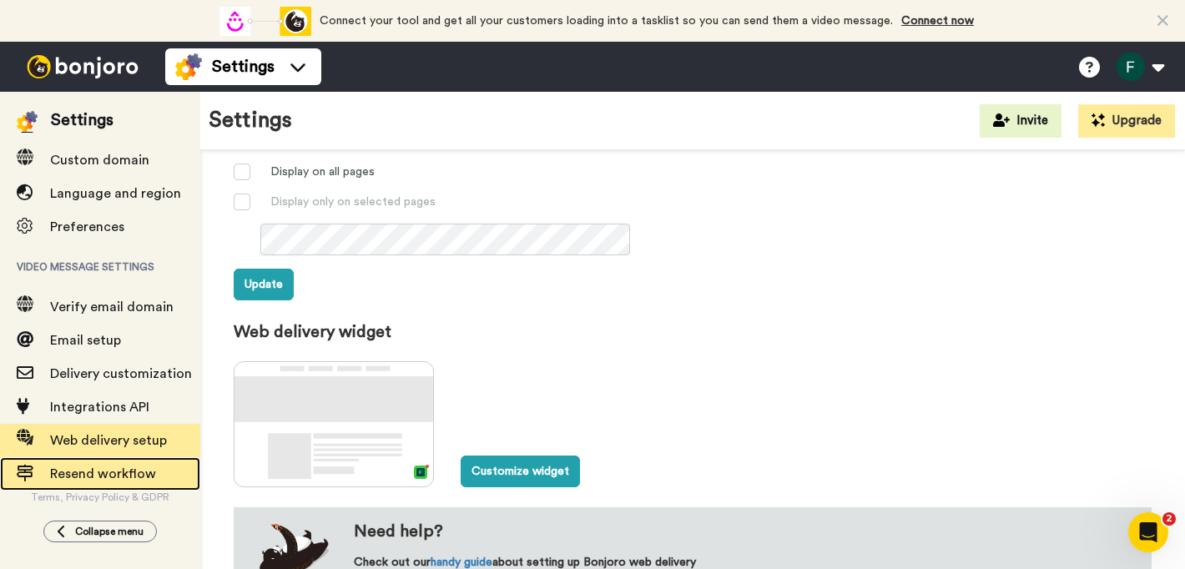
click at [123, 474] on span "Resend workflow" at bounding box center [103, 473] width 106 height 13
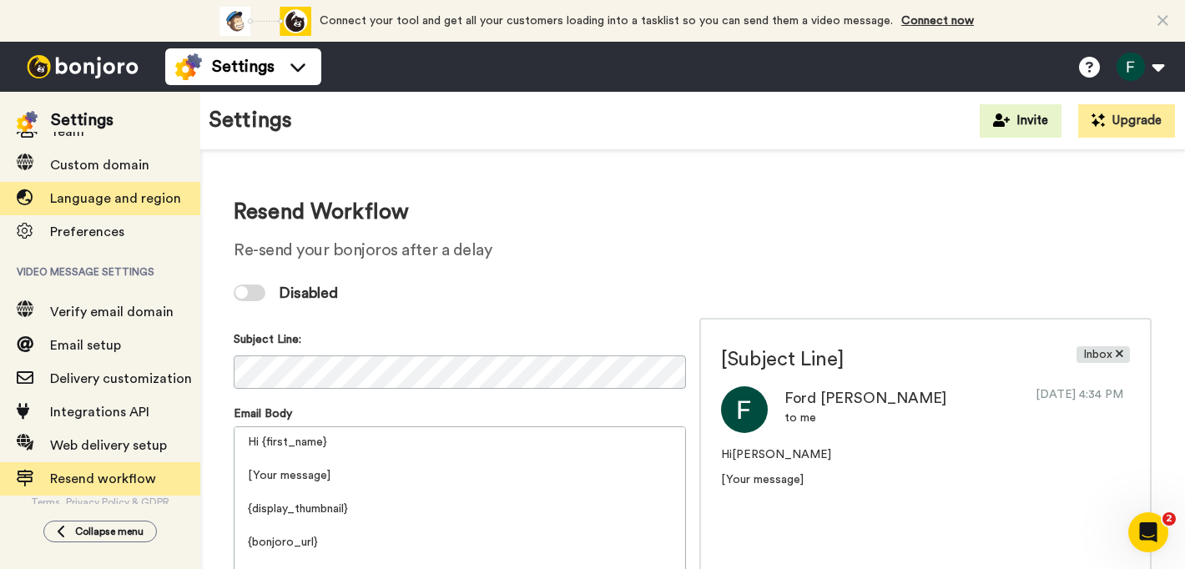
scroll to position [203, 0]
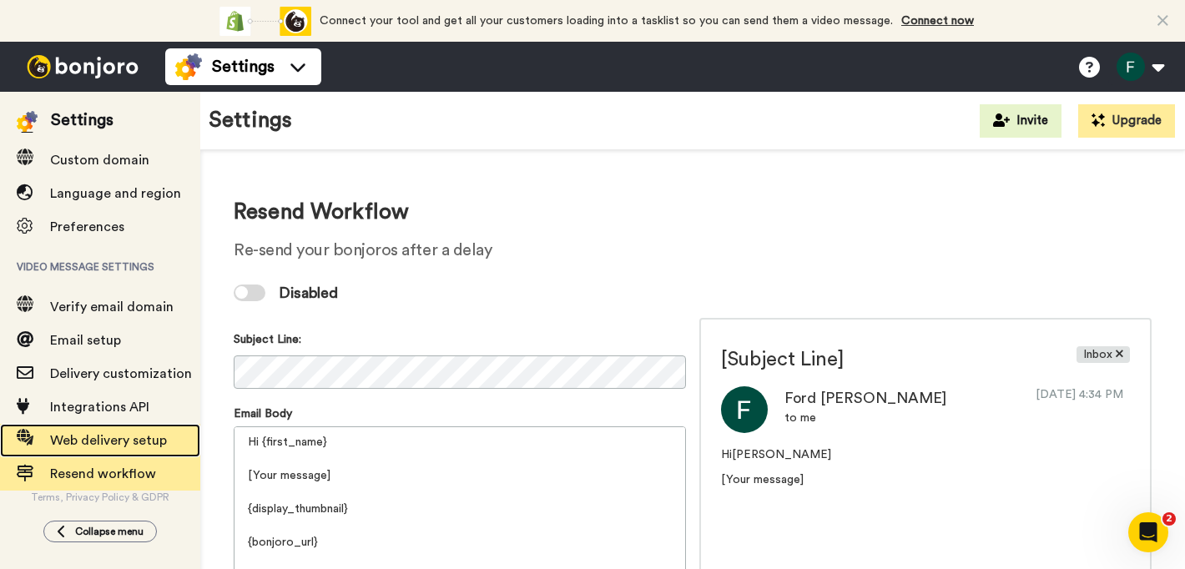
click at [158, 440] on span "Web delivery setup" at bounding box center [108, 440] width 117 height 13
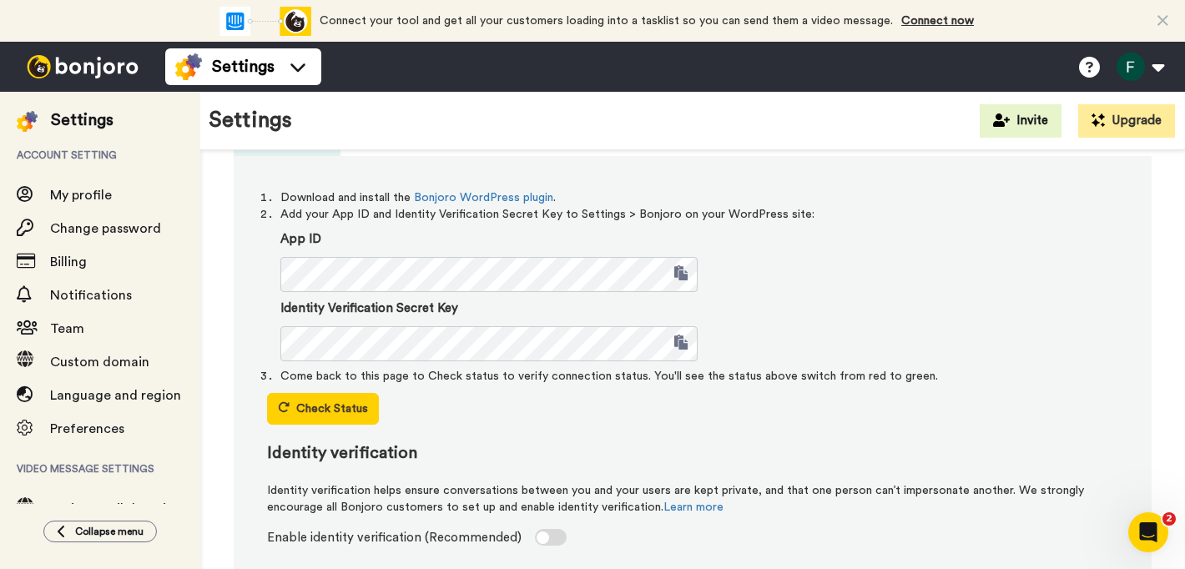
scroll to position [89, 0]
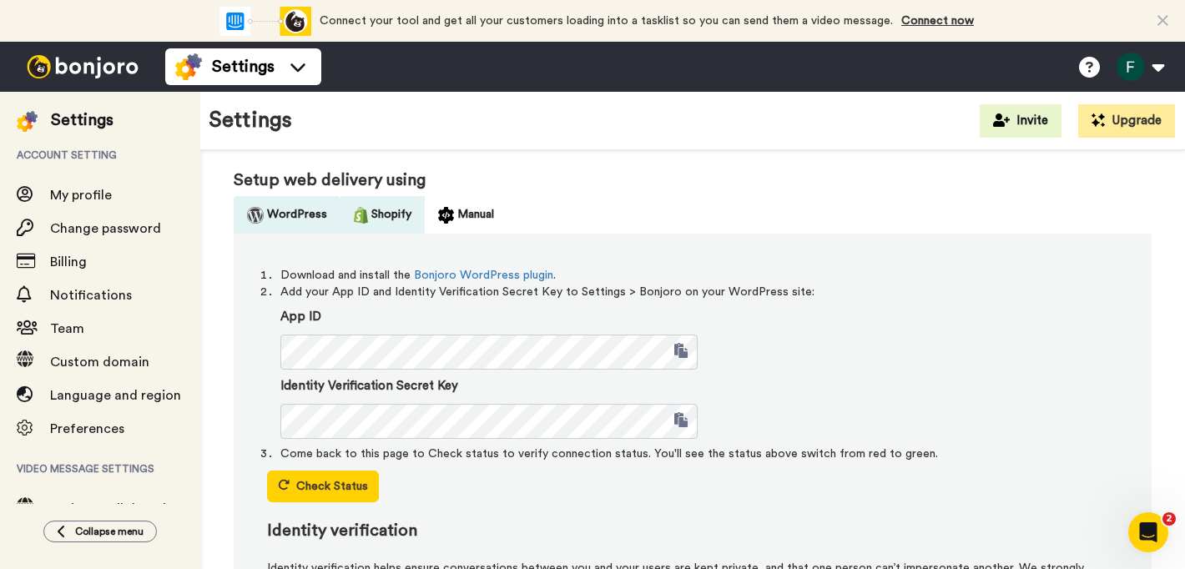
click at [370, 214] on button "Shopify" at bounding box center [382, 215] width 84 height 38
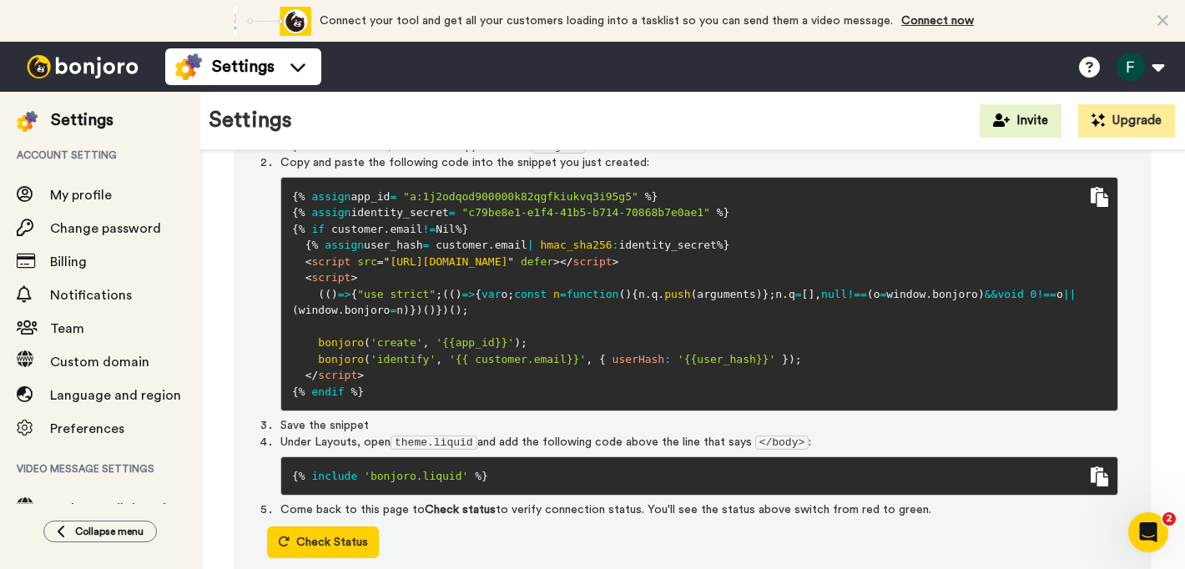
scroll to position [0, 0]
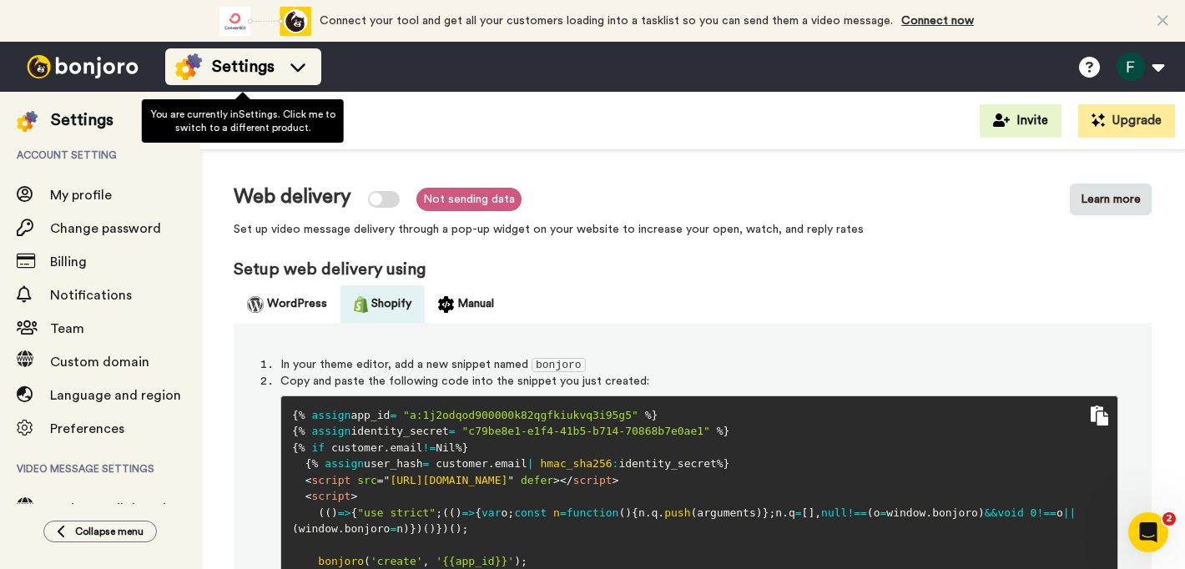
click at [272, 53] on div "Settings" at bounding box center [243, 66] width 136 height 27
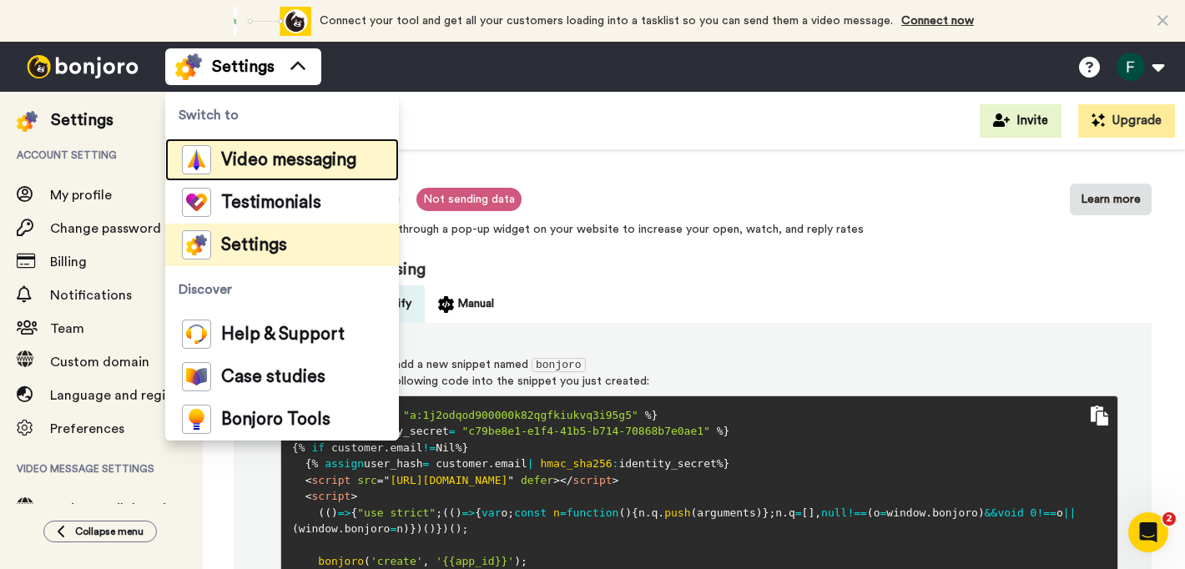
click at [284, 152] on span "Video messaging" at bounding box center [288, 160] width 135 height 17
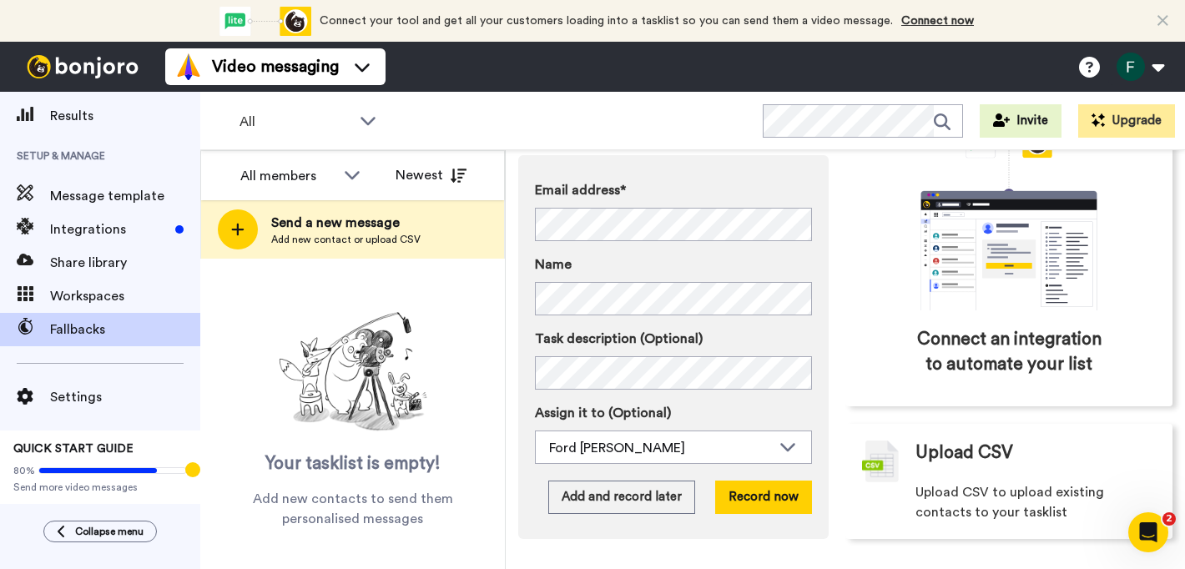
scroll to position [105, 0]
click at [1145, 529] on icon "Open Intercom Messenger" at bounding box center [1149, 533] width 28 height 28
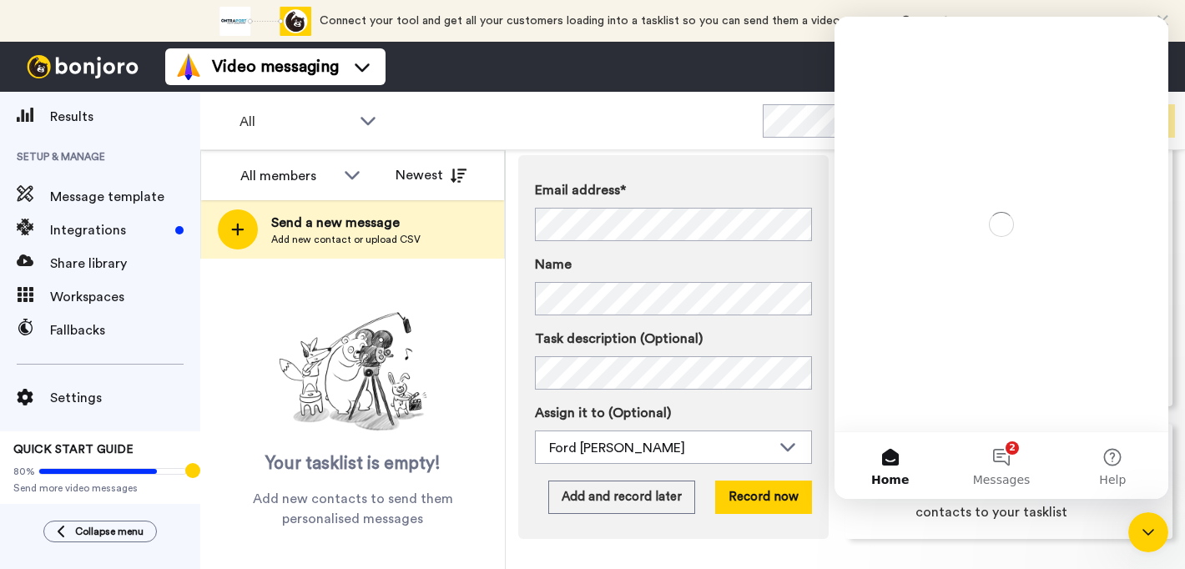
scroll to position [0, 0]
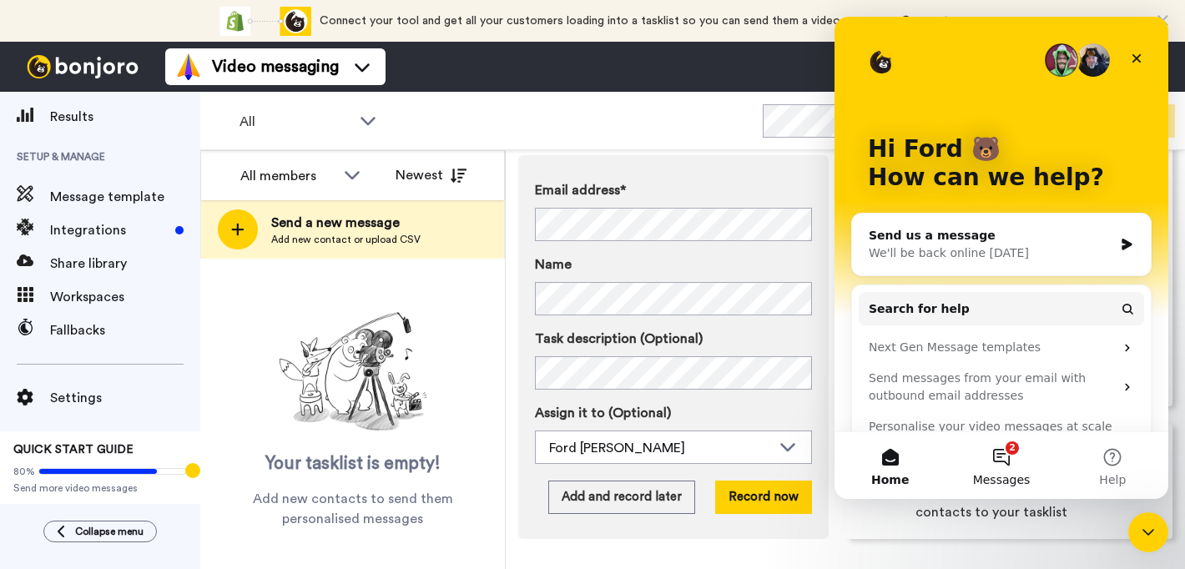
click at [1024, 466] on button "2 Messages" at bounding box center [1000, 465] width 111 height 67
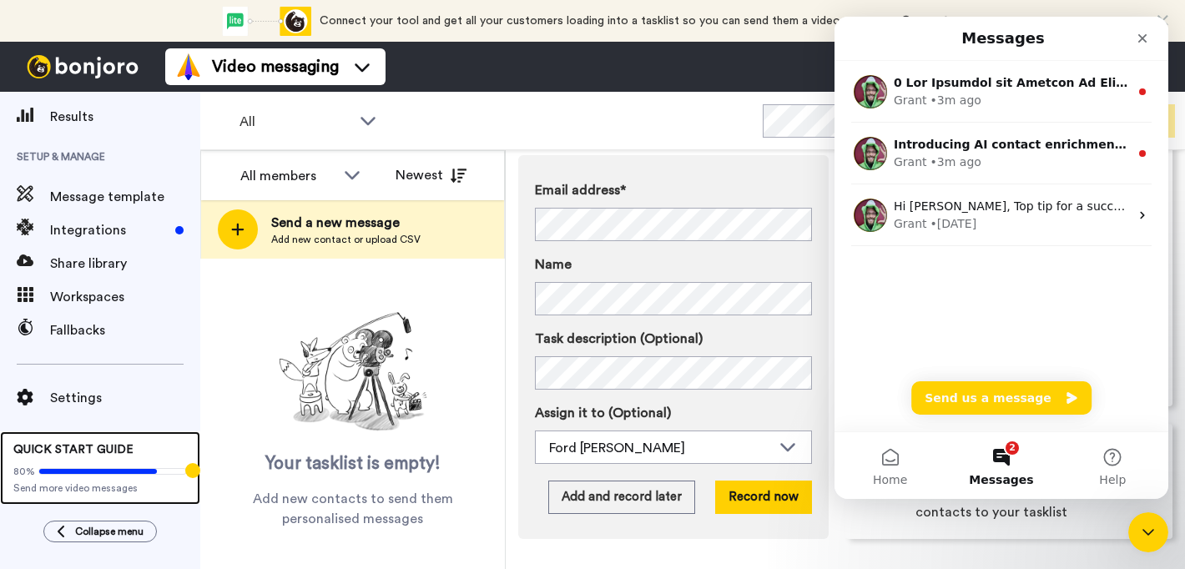
click at [83, 487] on span "Send more video messages" at bounding box center [100, 487] width 174 height 13
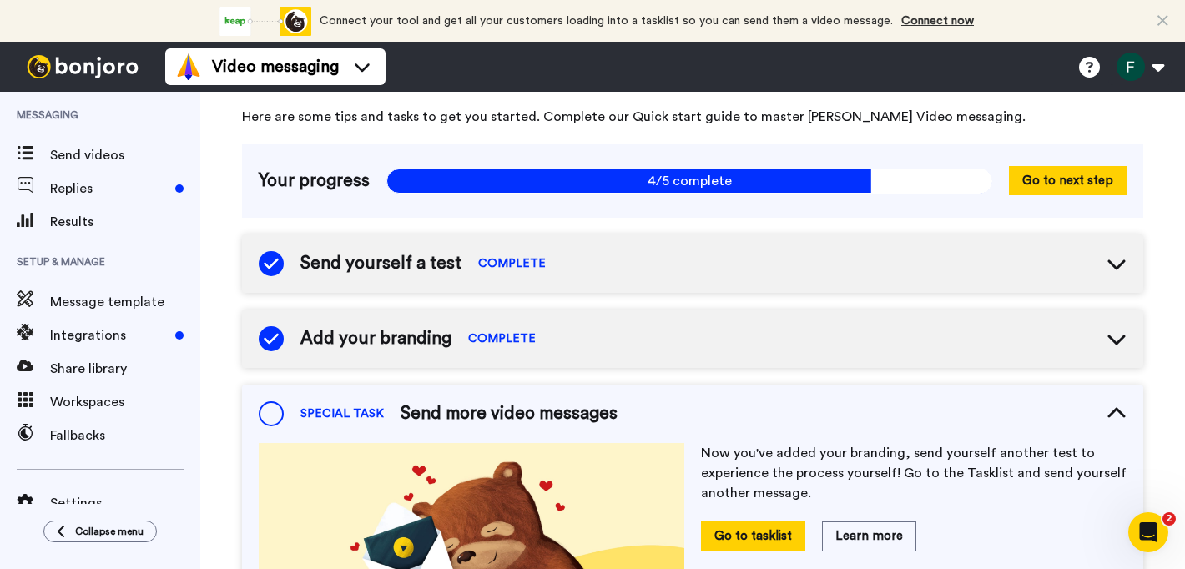
click at [788, 275] on div "Send yourself a test COMPLETE" at bounding box center [692, 263] width 901 height 58
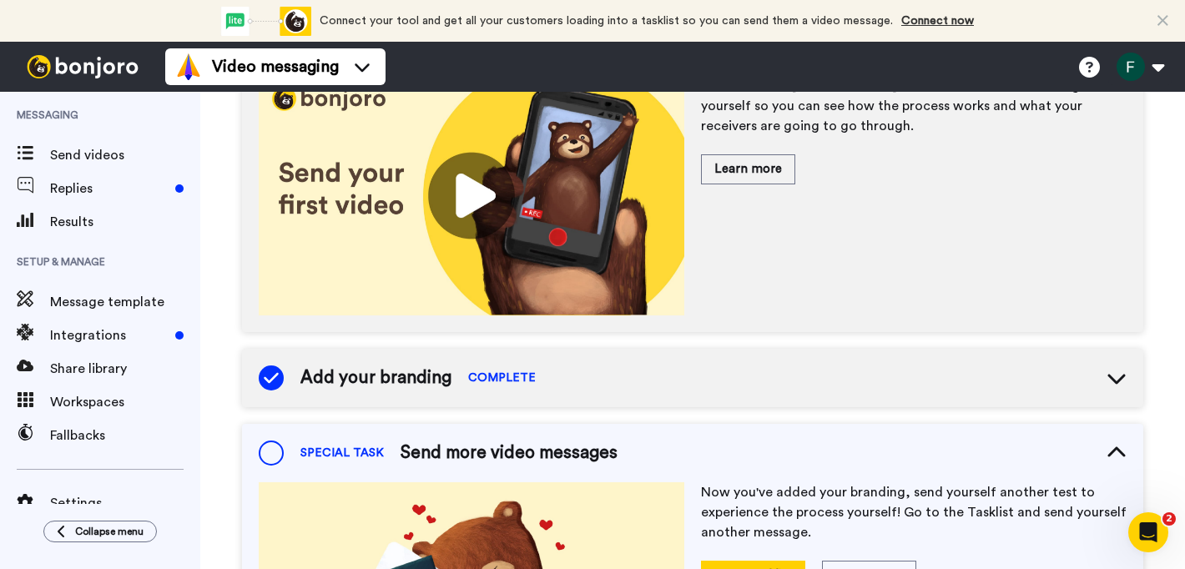
scroll to position [313, 0]
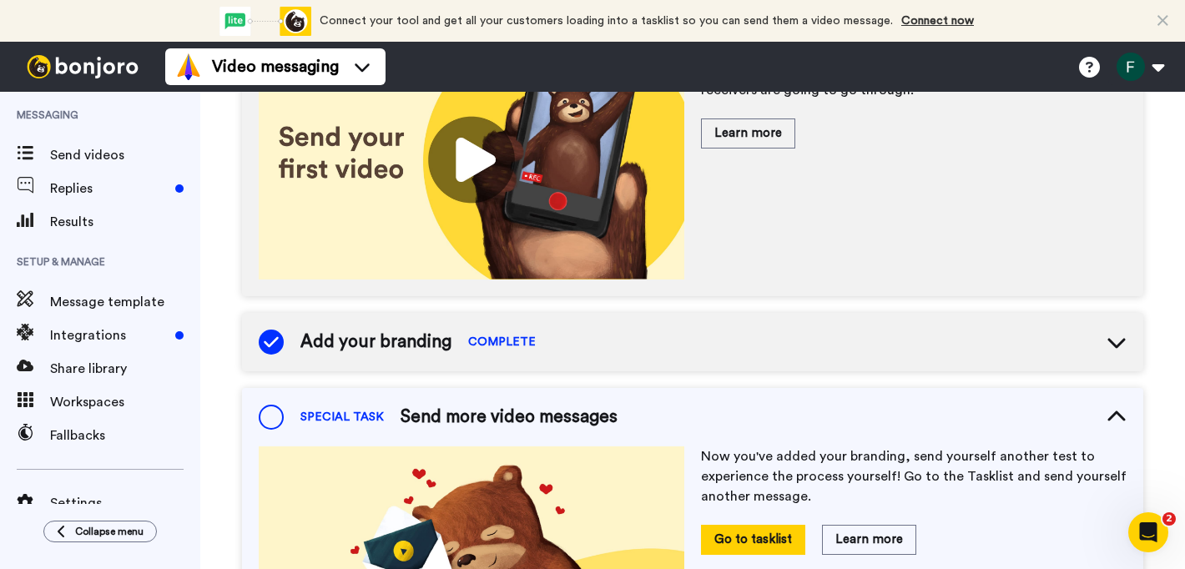
click at [582, 342] on div "Add your branding COMPLETE" at bounding box center [692, 342] width 901 height 58
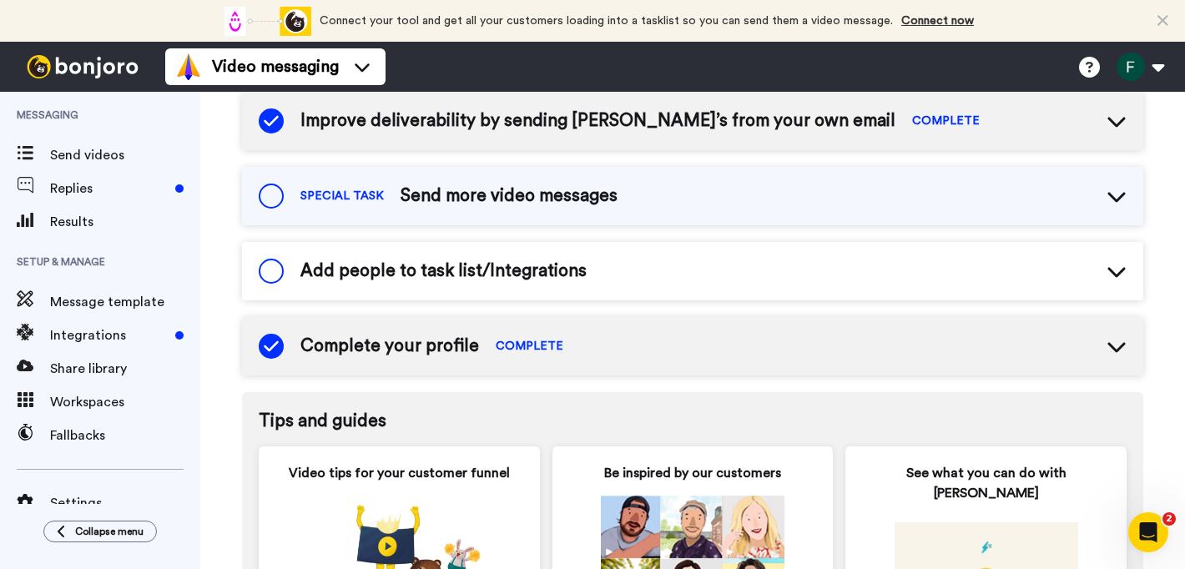
scroll to position [1205, 0]
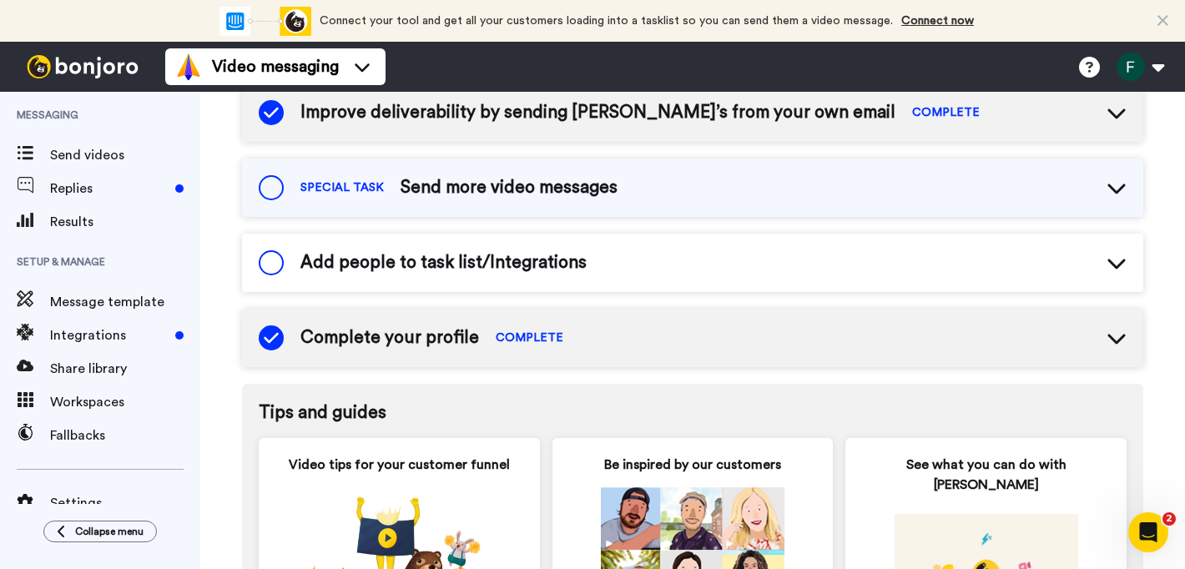
click at [682, 352] on div "Complete your profile COMPLETE" at bounding box center [692, 338] width 901 height 58
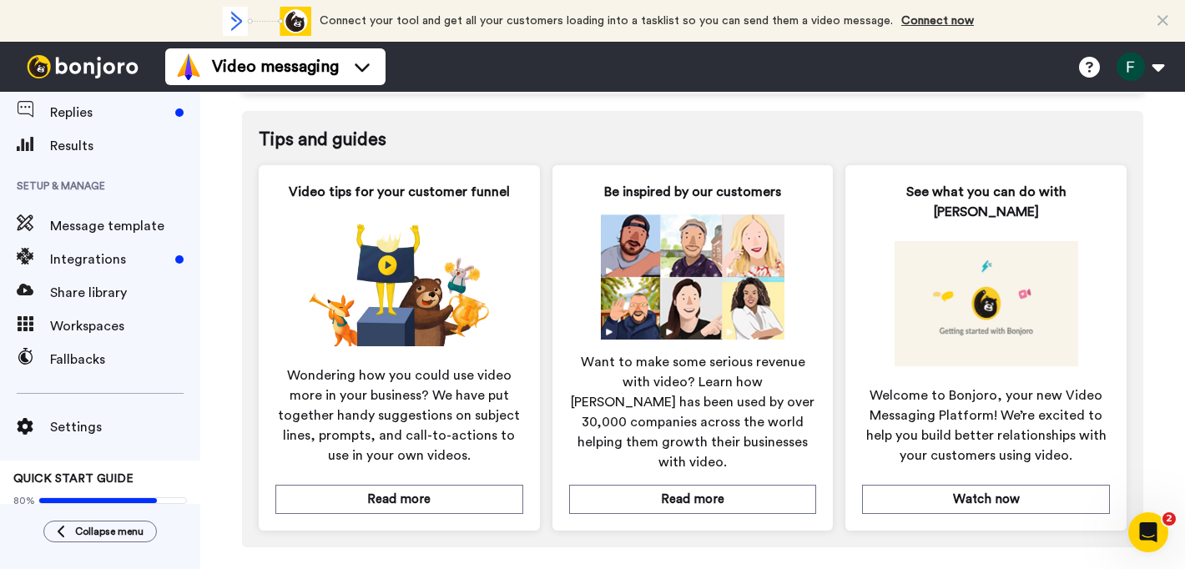
scroll to position [78, 0]
click at [107, 385] on div "Settings QUICK START GUIDE 80% Send more video messages" at bounding box center [100, 454] width 200 height 158
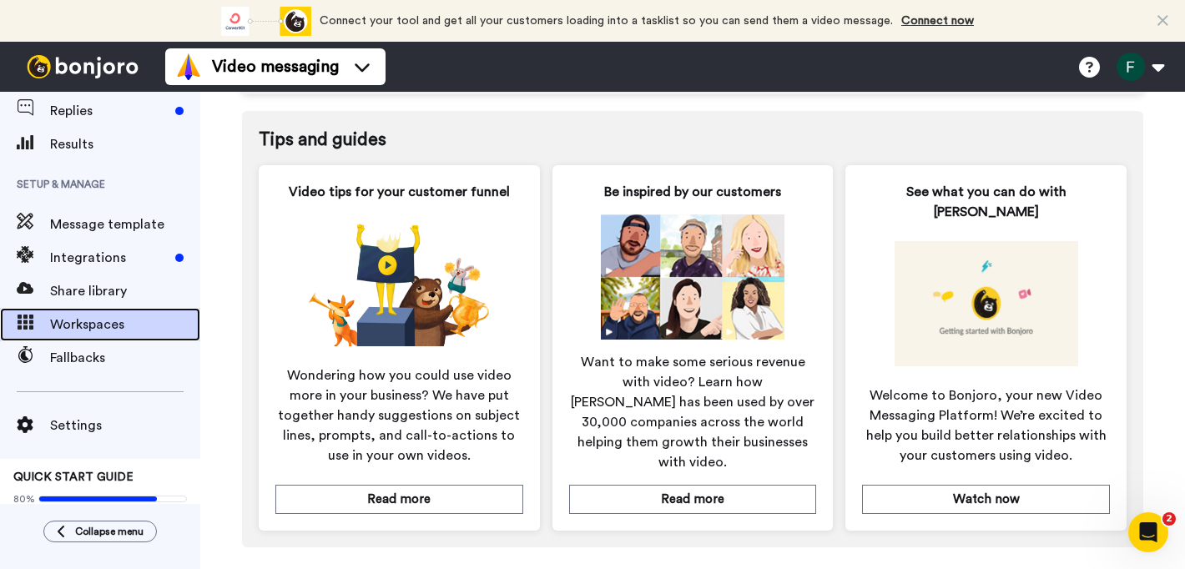
click at [101, 338] on div "Workspaces" at bounding box center [100, 324] width 200 height 33
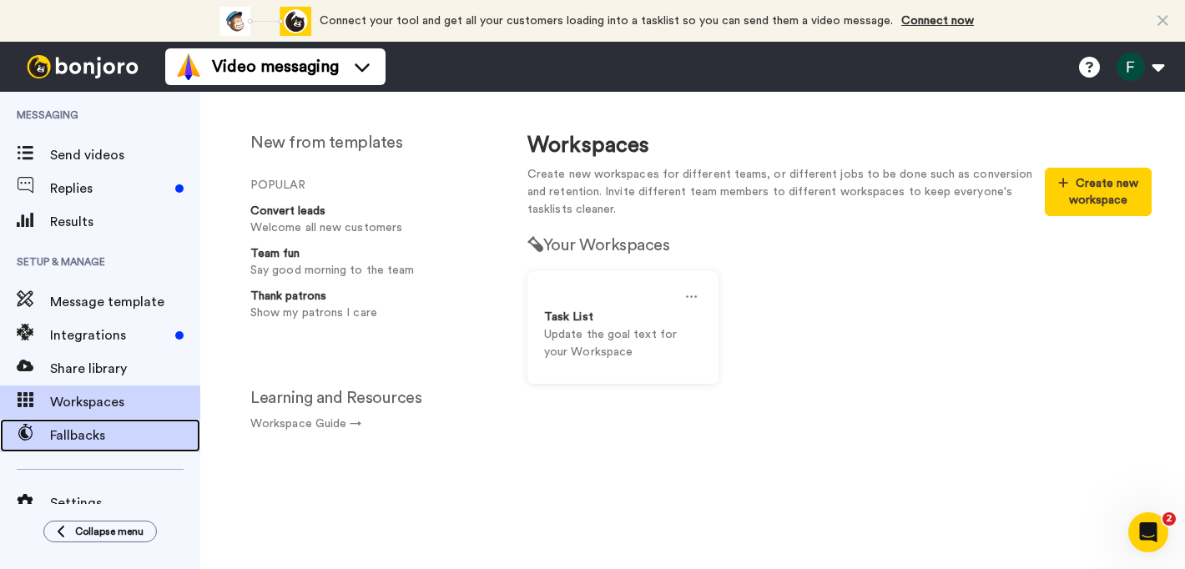
click at [80, 440] on span "Fallbacks" at bounding box center [125, 435] width 150 height 20
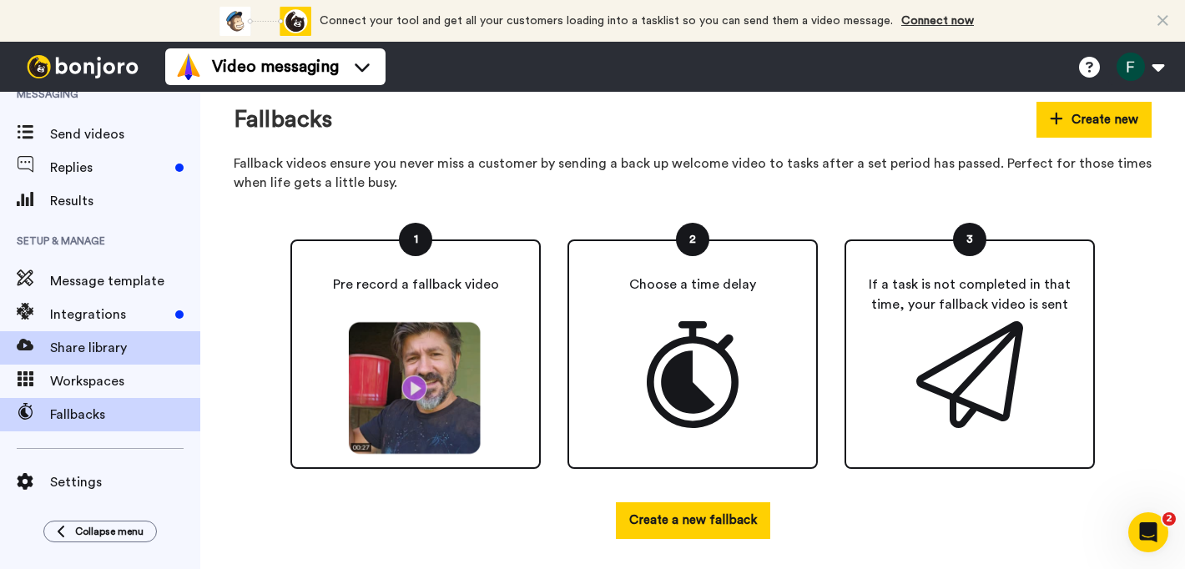
scroll to position [22, 0]
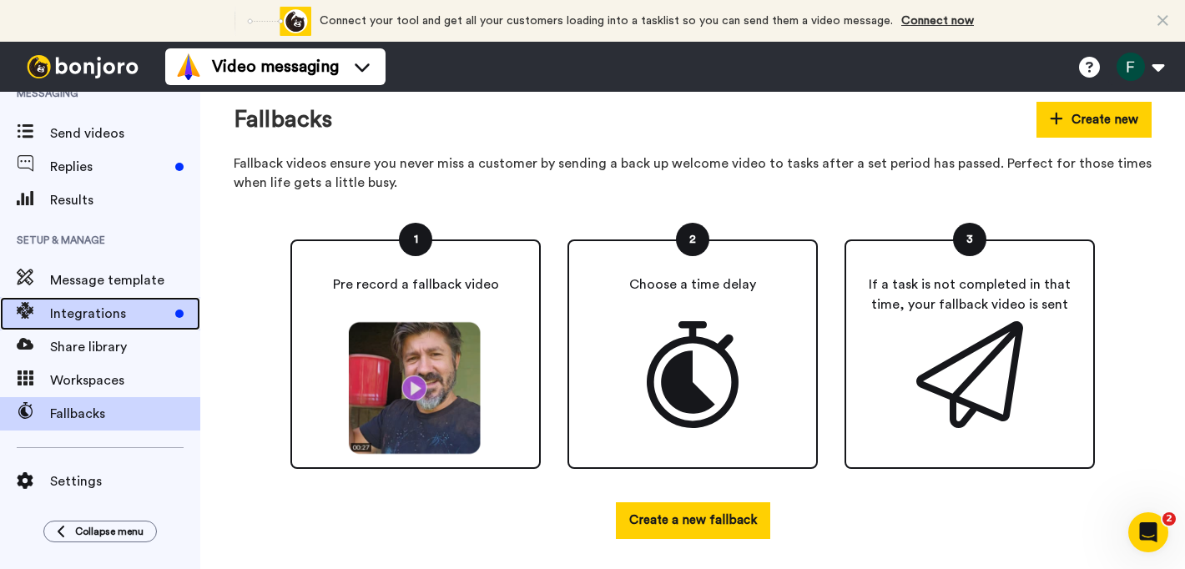
click at [91, 321] on span "Integrations" at bounding box center [109, 314] width 118 height 20
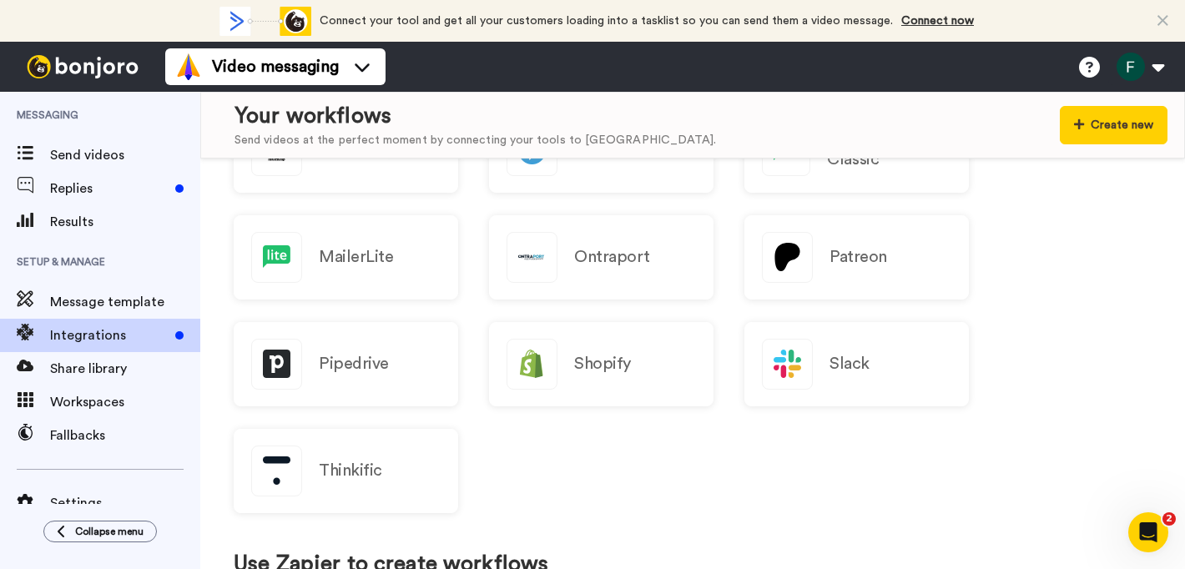
scroll to position [626, 0]
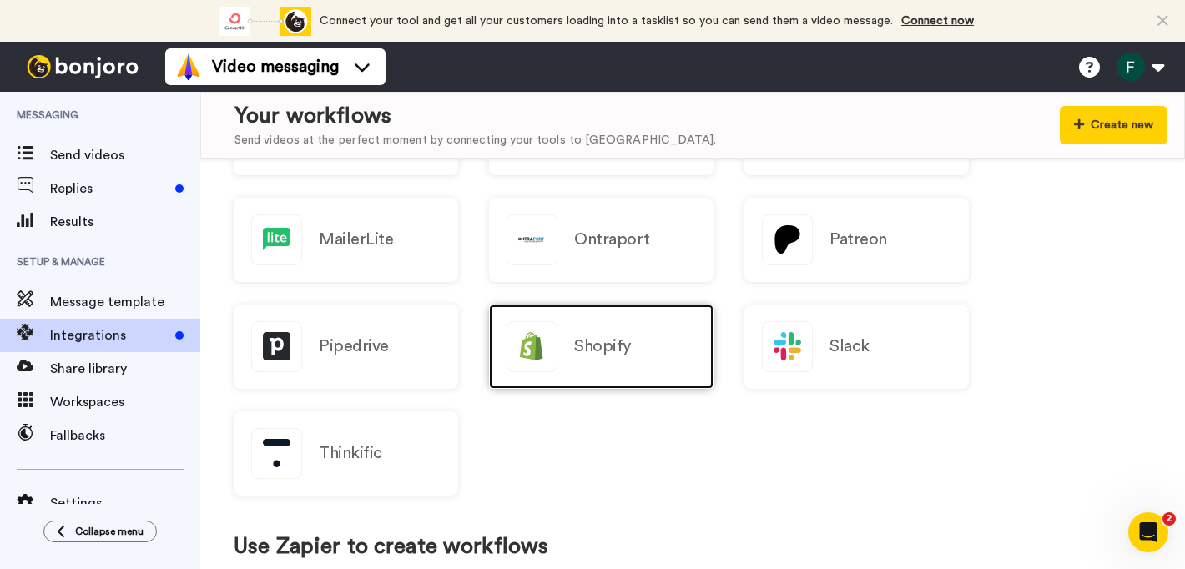
click at [644, 350] on div "Shopify" at bounding box center [601, 347] width 224 height 84
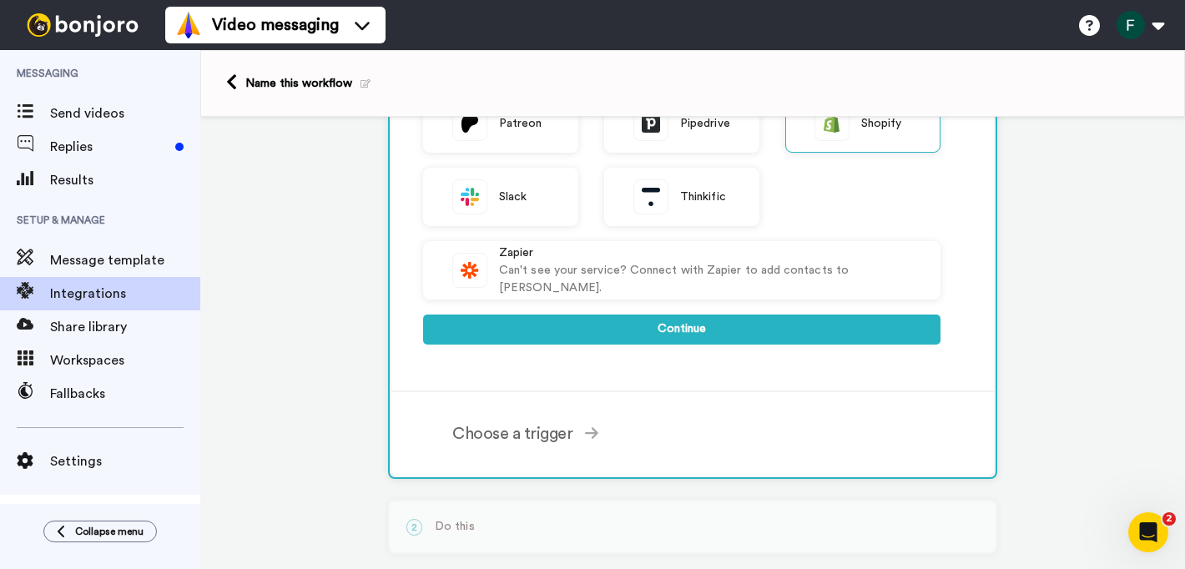
scroll to position [532, 0]
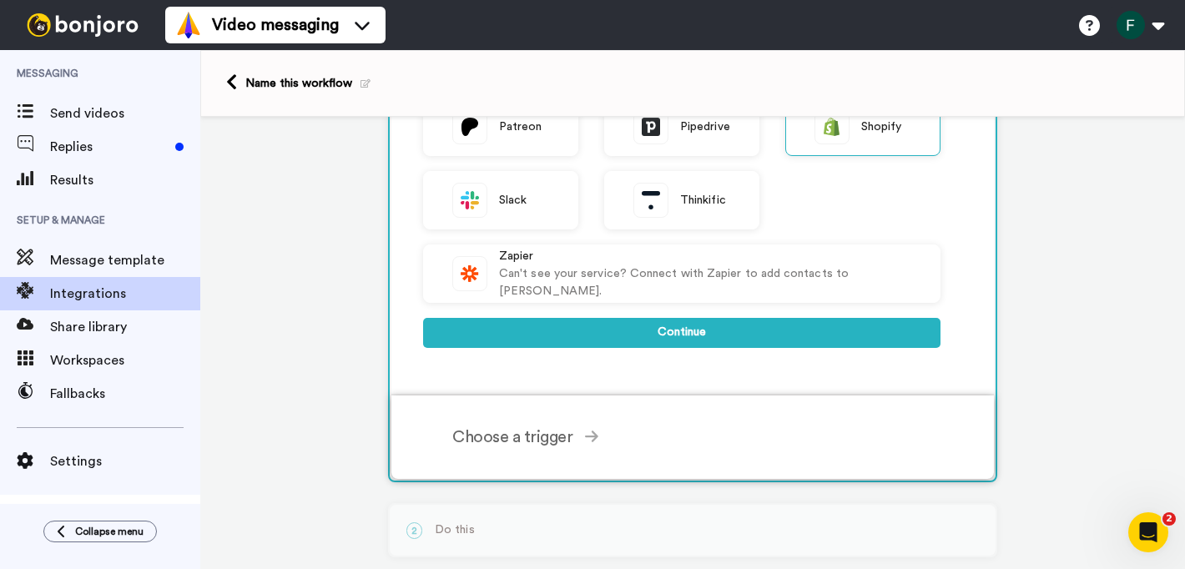
click at [501, 445] on div "Choose a trigger" at bounding box center [696, 437] width 488 height 25
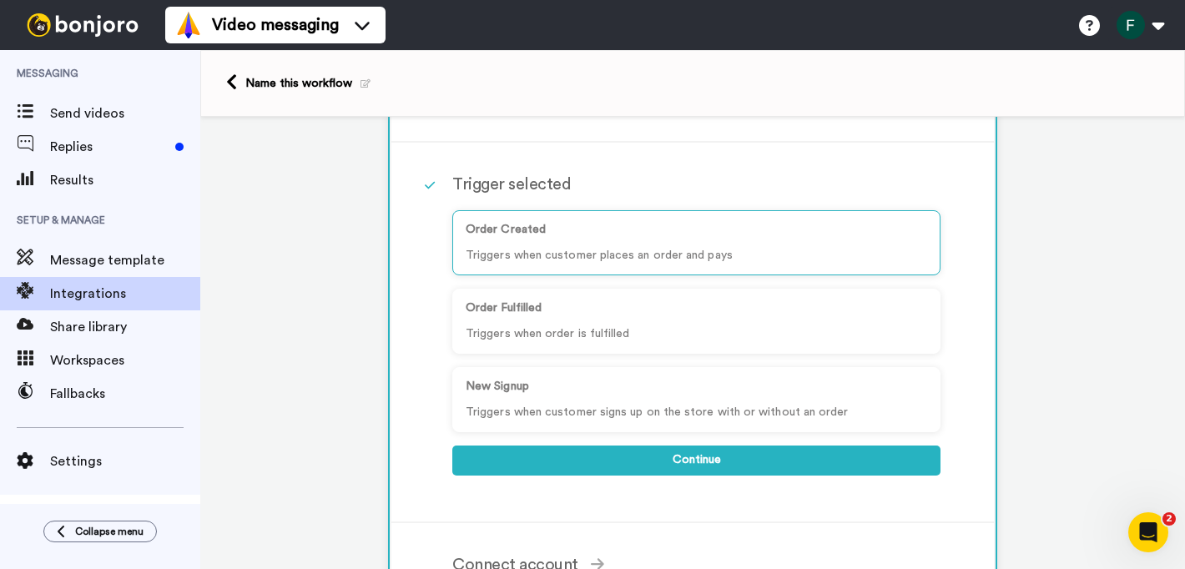
scroll to position [135, 0]
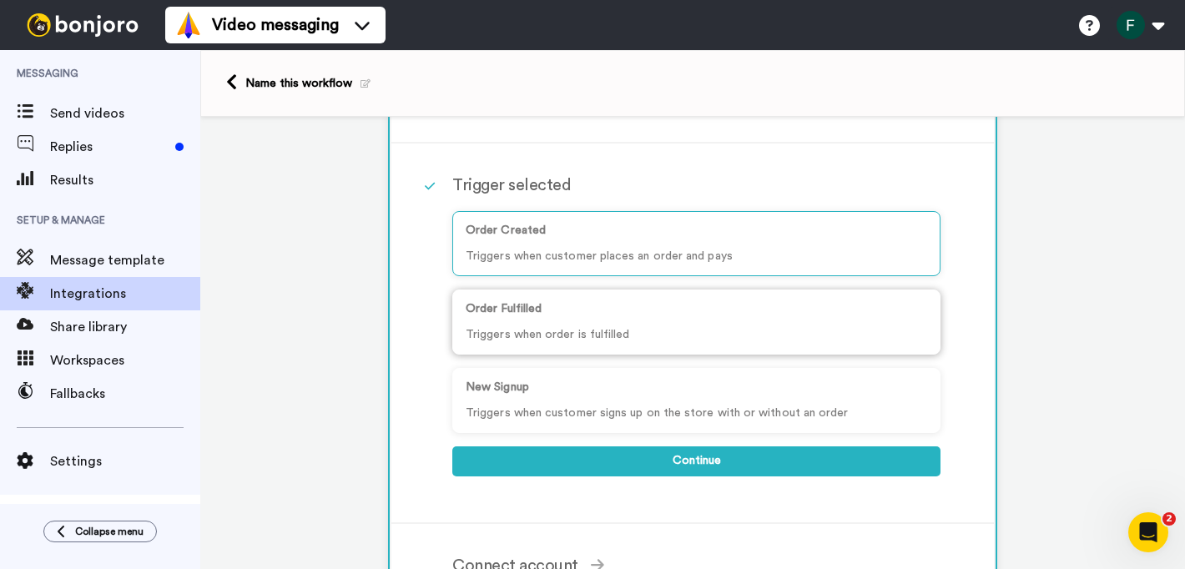
click at [560, 322] on div "Order Fulfilled Triggers when order is fulfilled" at bounding box center [696, 321] width 488 height 65
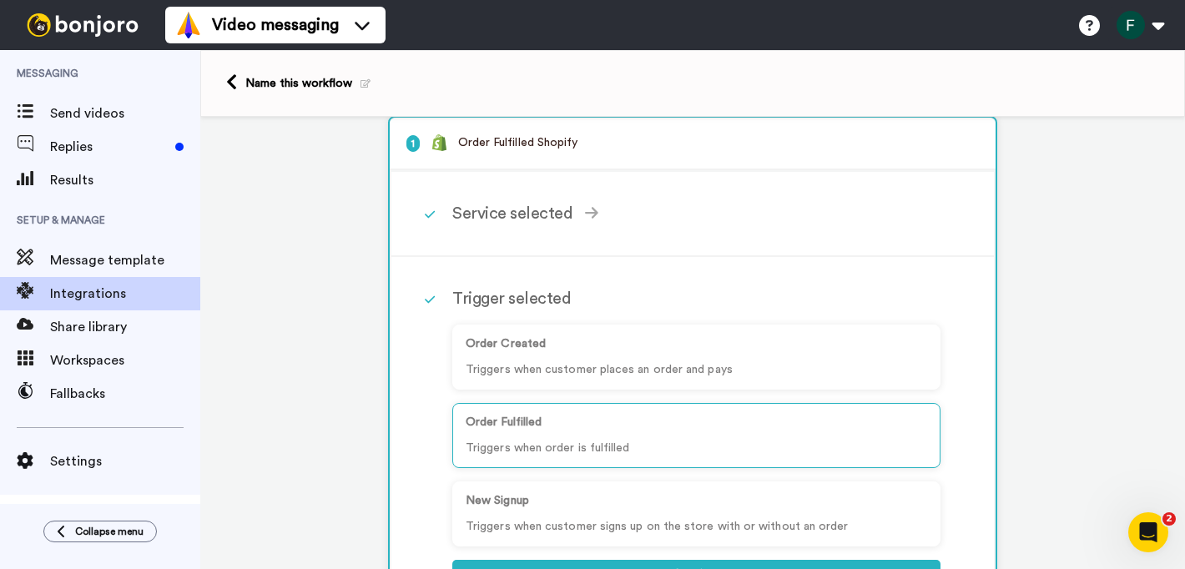
scroll to position [0, 0]
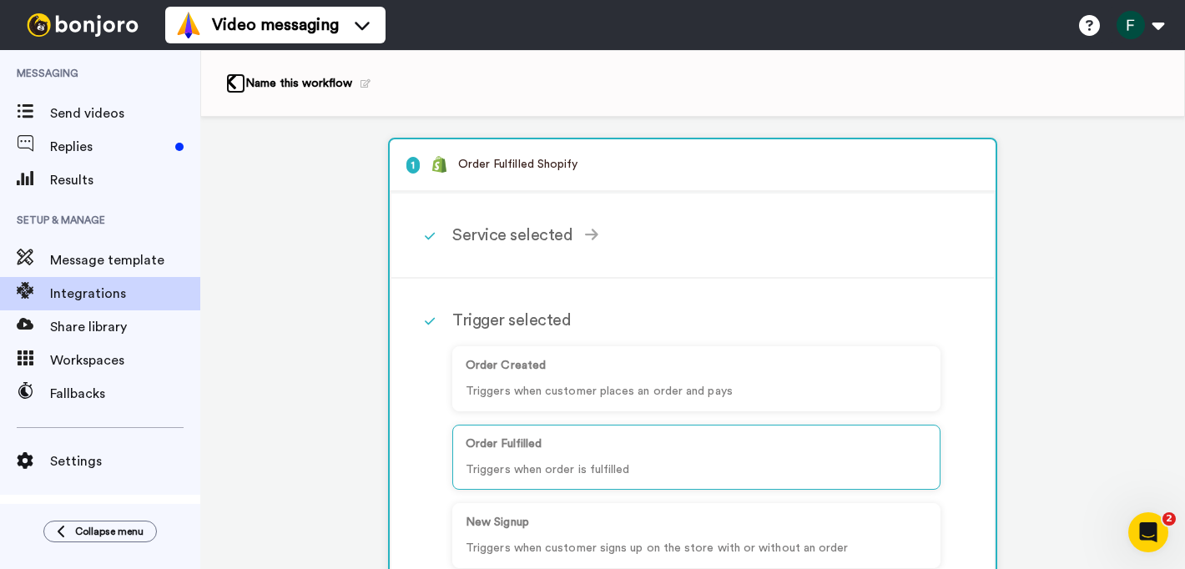
click at [235, 76] on icon at bounding box center [231, 82] width 11 height 18
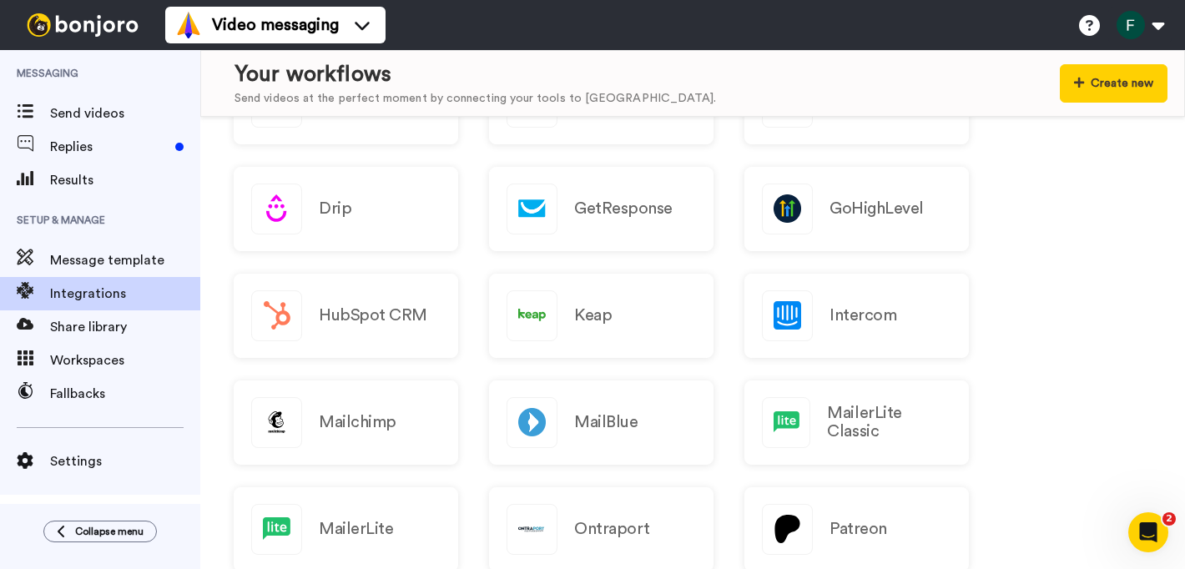
scroll to position [286, 0]
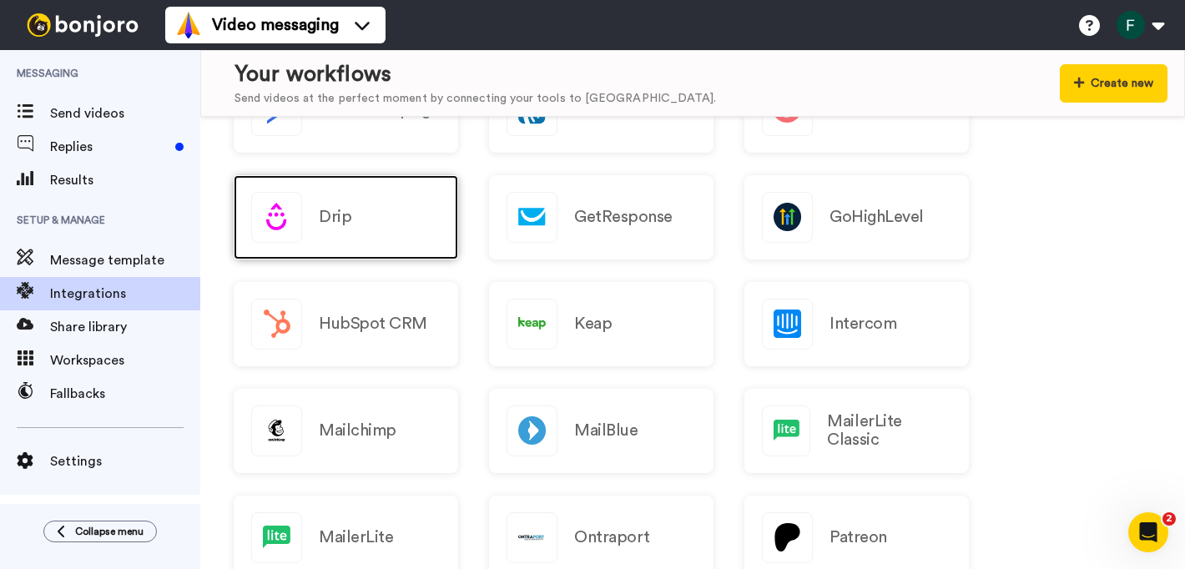
click at [374, 231] on div "Drip" at bounding box center [346, 217] width 224 height 84
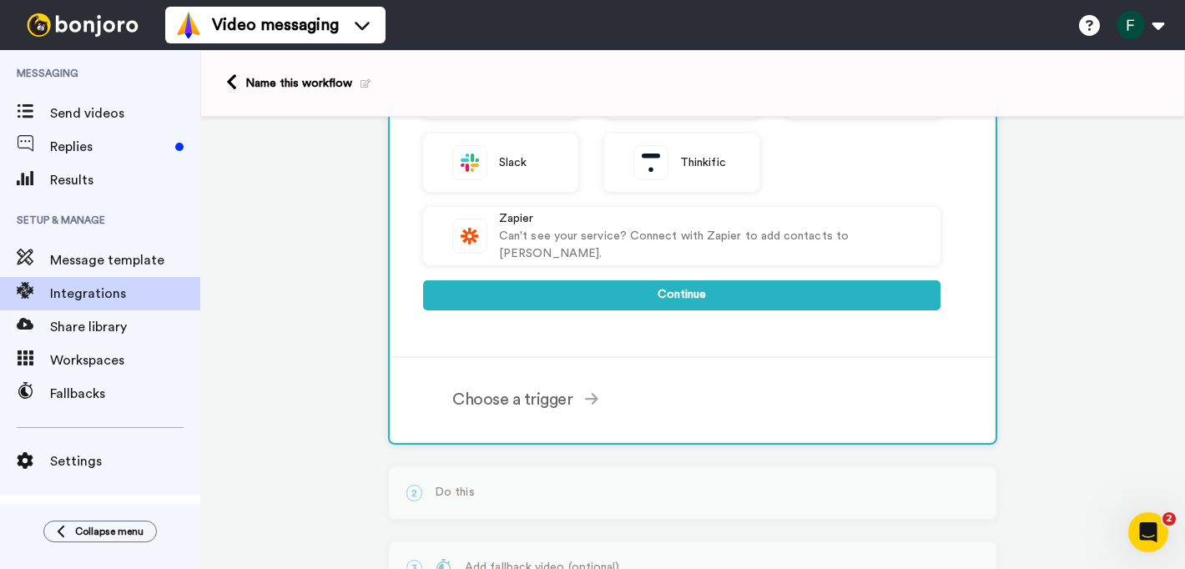
scroll to position [573, 0]
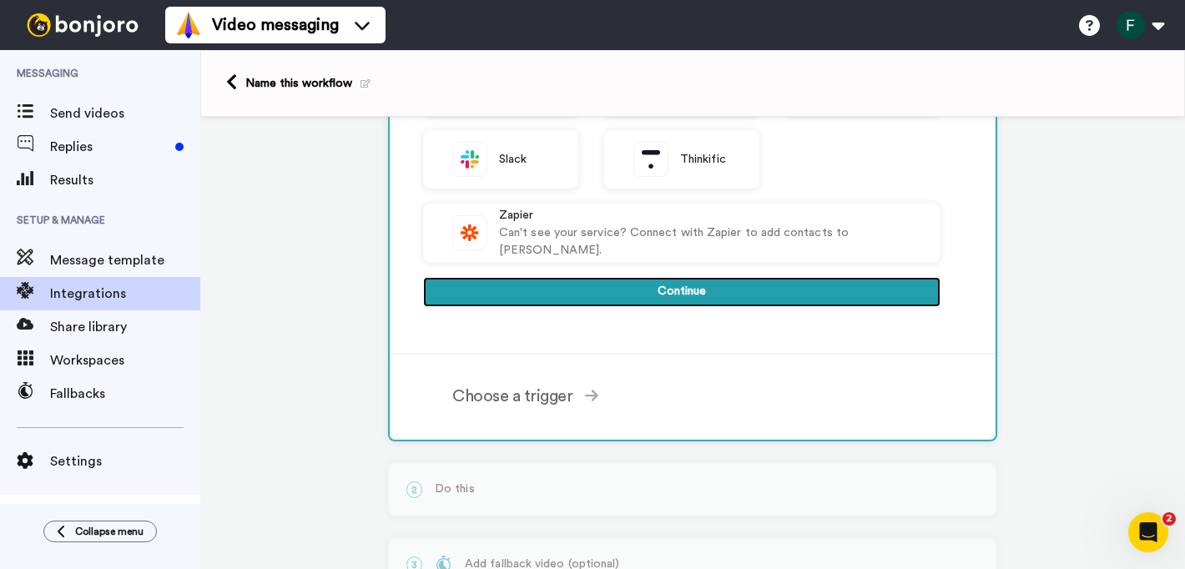
click at [657, 305] on button "Continue" at bounding box center [681, 292] width 517 height 30
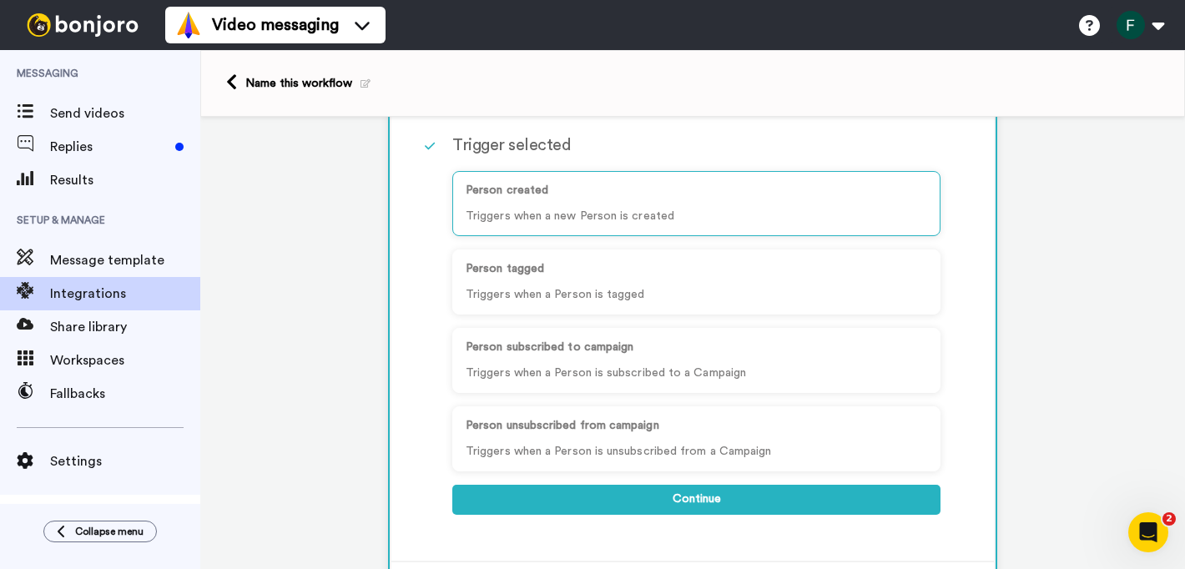
scroll to position [170, 0]
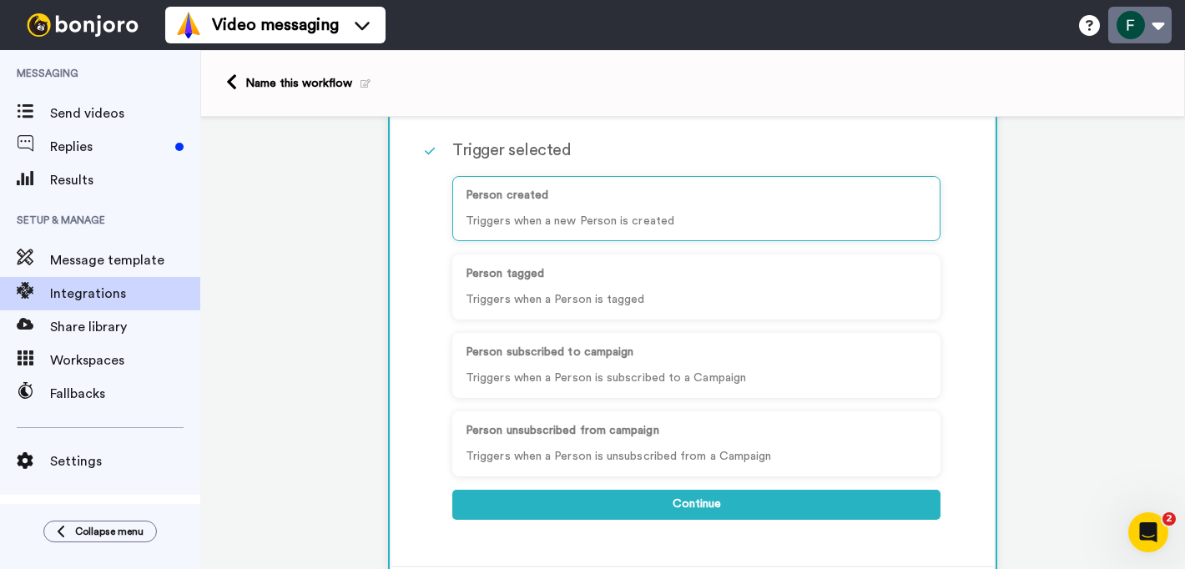
click at [1163, 27] on button at bounding box center [1139, 25] width 63 height 37
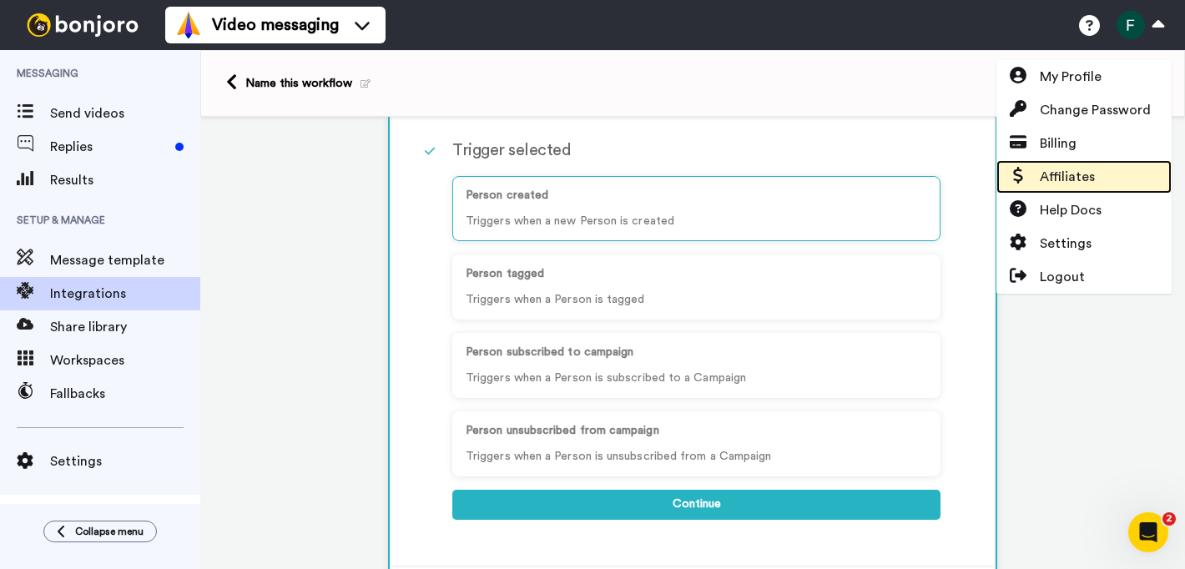
click at [1103, 179] on link "Affiliates" at bounding box center [1083, 176] width 175 height 33
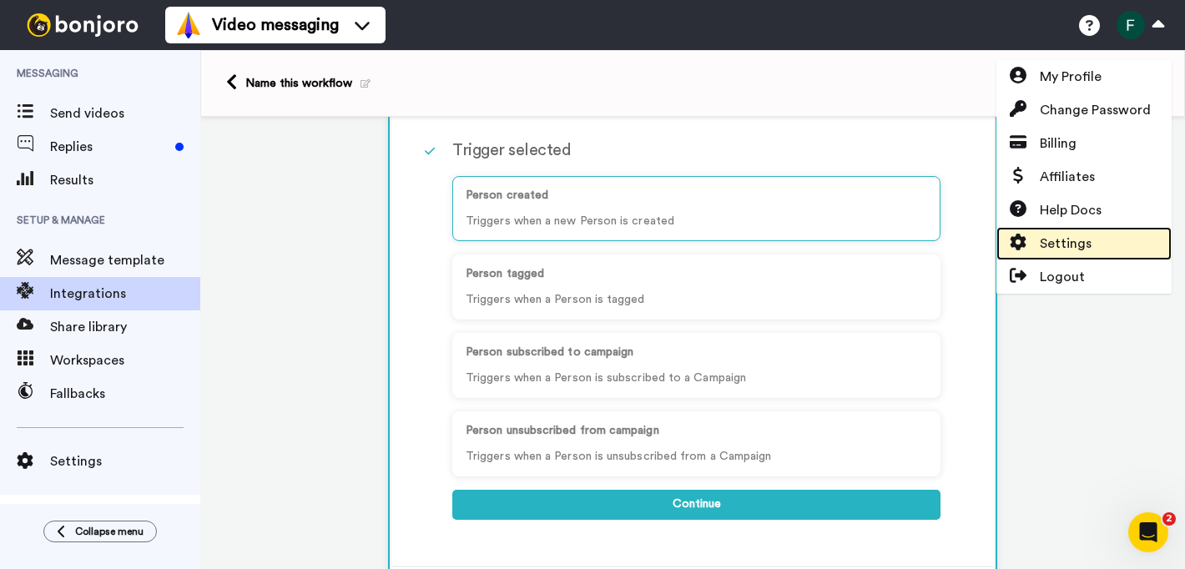
click at [1100, 248] on link "Settings" at bounding box center [1083, 243] width 175 height 33
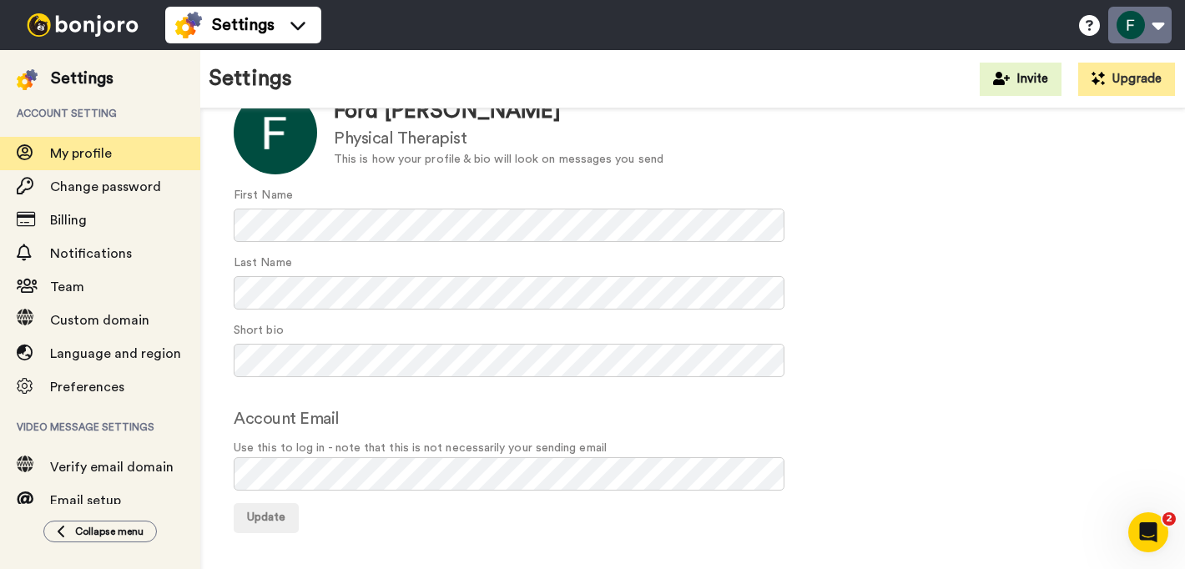
click at [1160, 26] on button at bounding box center [1139, 25] width 63 height 37
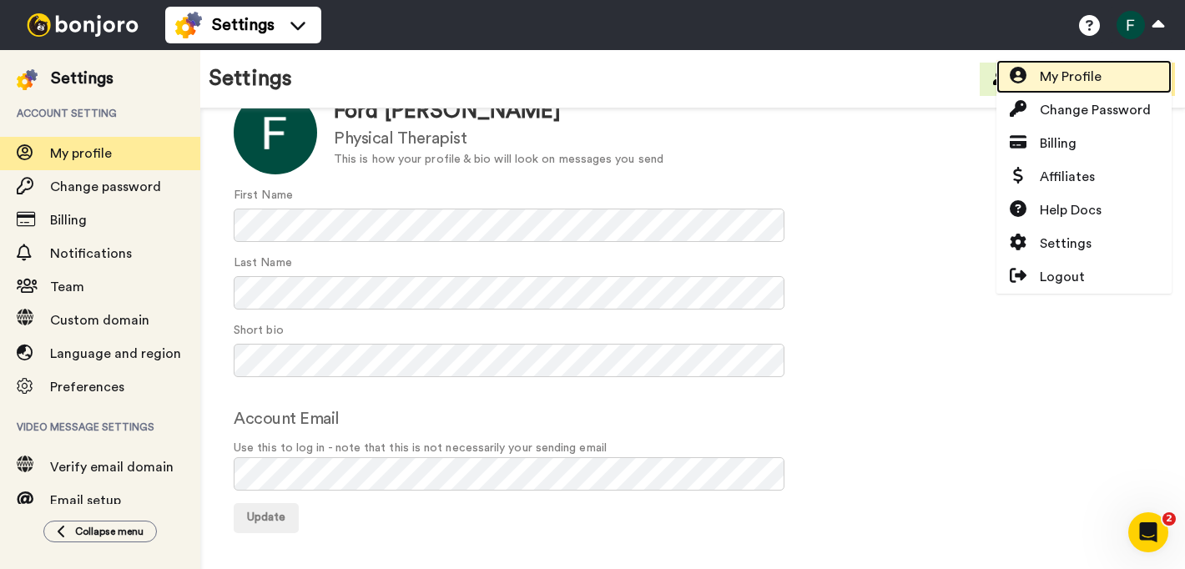
click at [1104, 73] on link "My Profile" at bounding box center [1083, 76] width 175 height 33
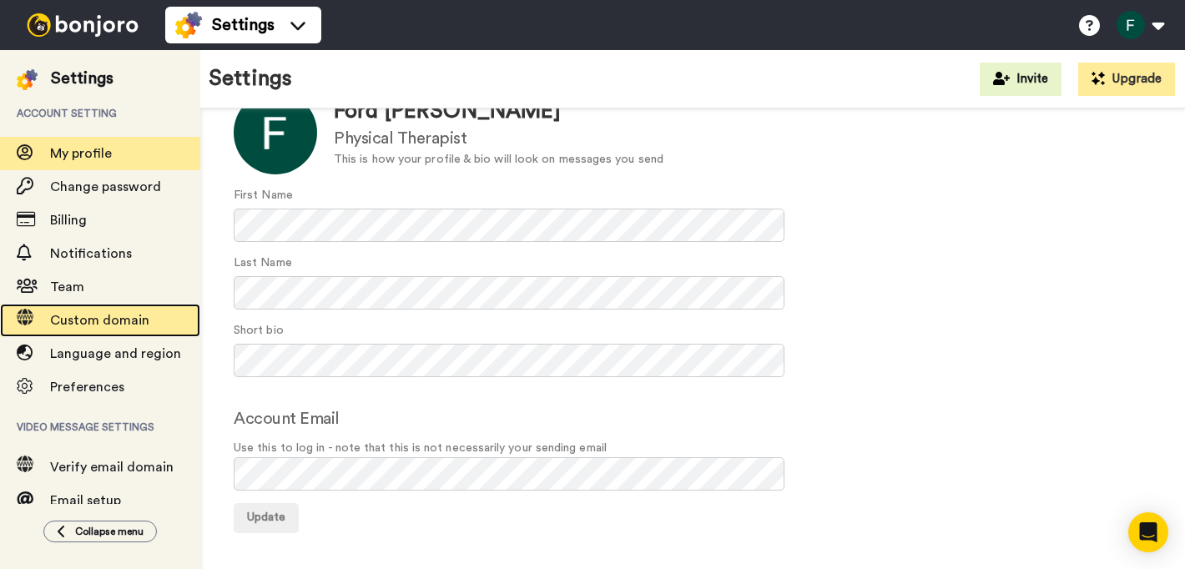
click at [104, 314] on span "Custom domain" at bounding box center [99, 320] width 99 height 13
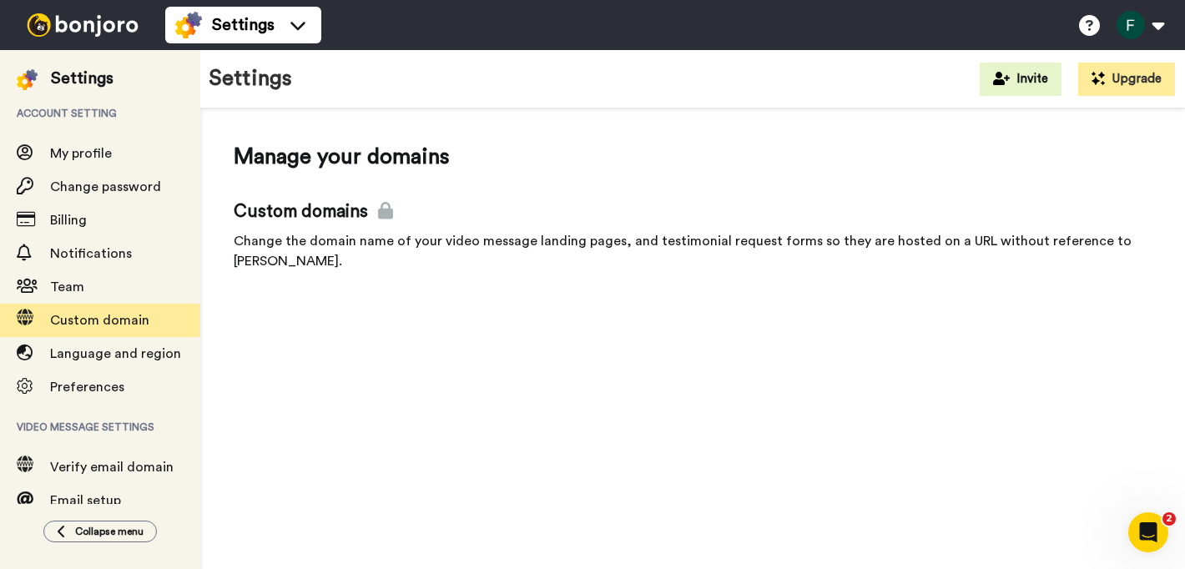
click at [285, 217] on span "Custom domains" at bounding box center [693, 211] width 918 height 25
click at [378, 217] on icon at bounding box center [385, 211] width 15 height 18
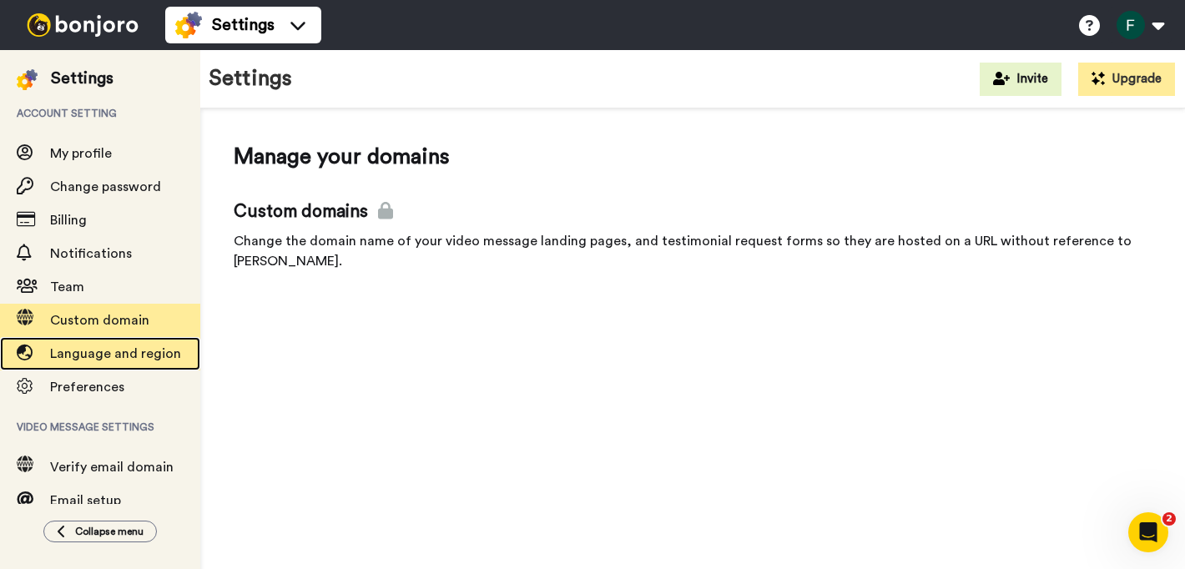
click at [128, 359] on span "Language and region" at bounding box center [115, 353] width 131 height 13
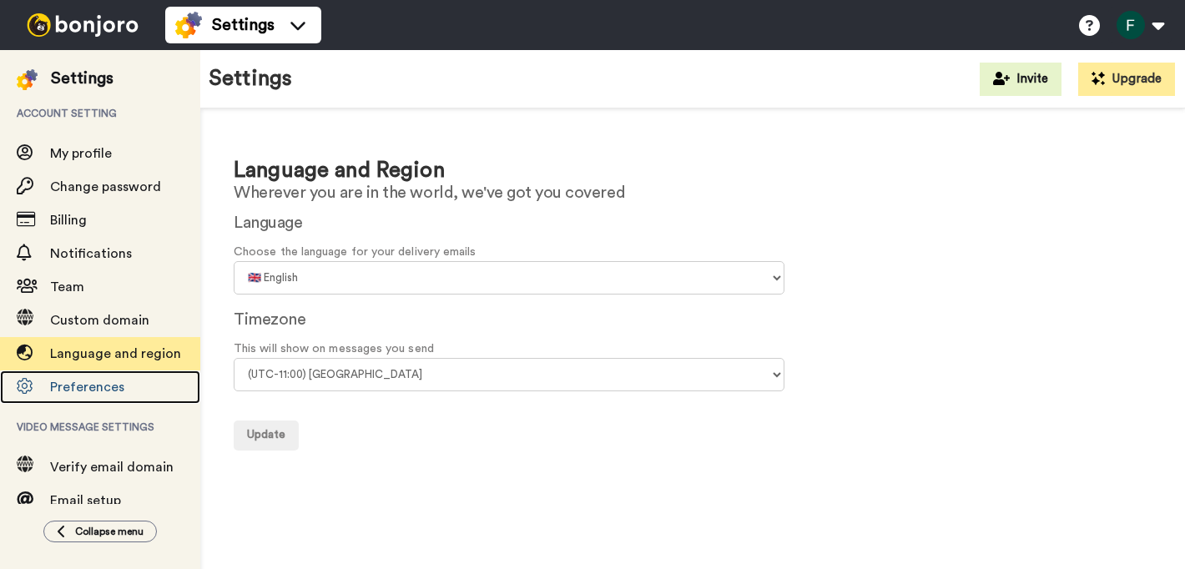
click at [79, 382] on span "Preferences" at bounding box center [87, 386] width 74 height 13
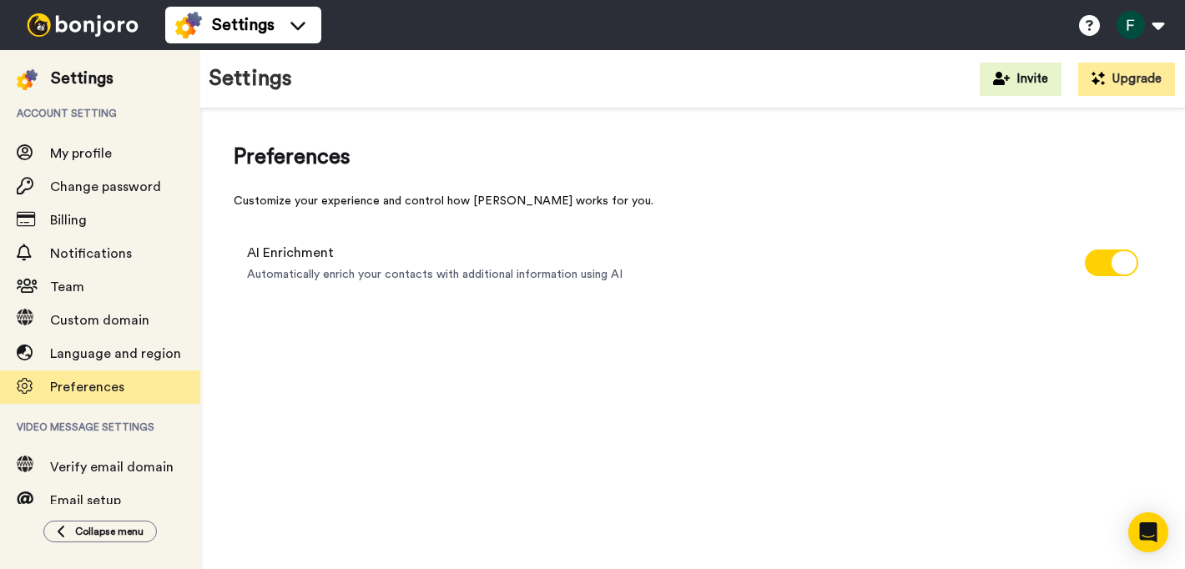
click at [387, 273] on span "Automatically enrich your contacts with additional information using AI" at bounding box center [434, 274] width 375 height 17
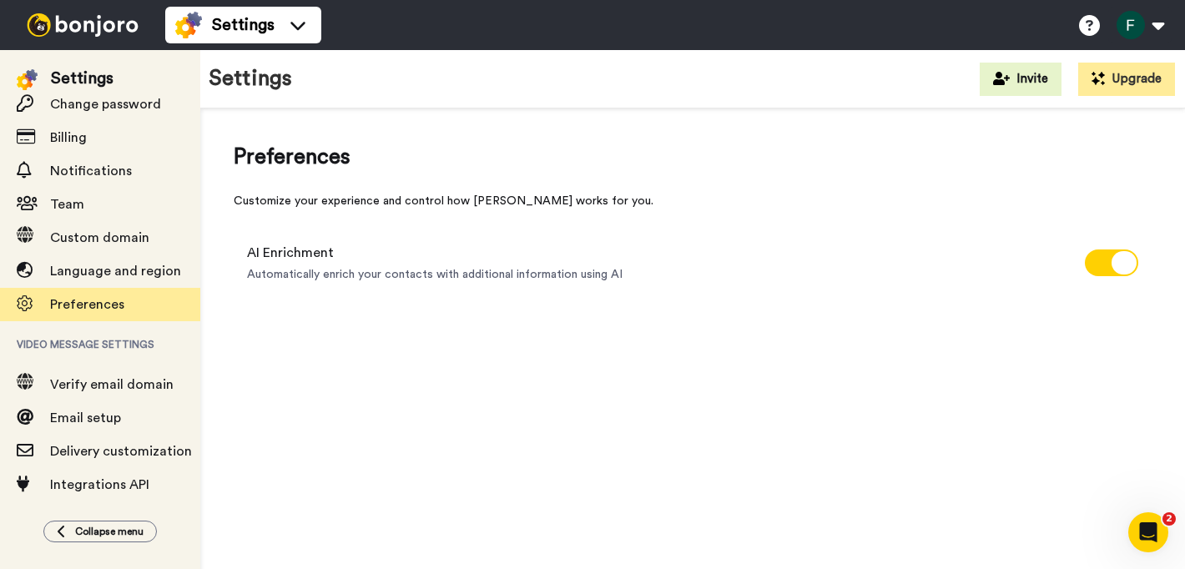
scroll to position [105, 0]
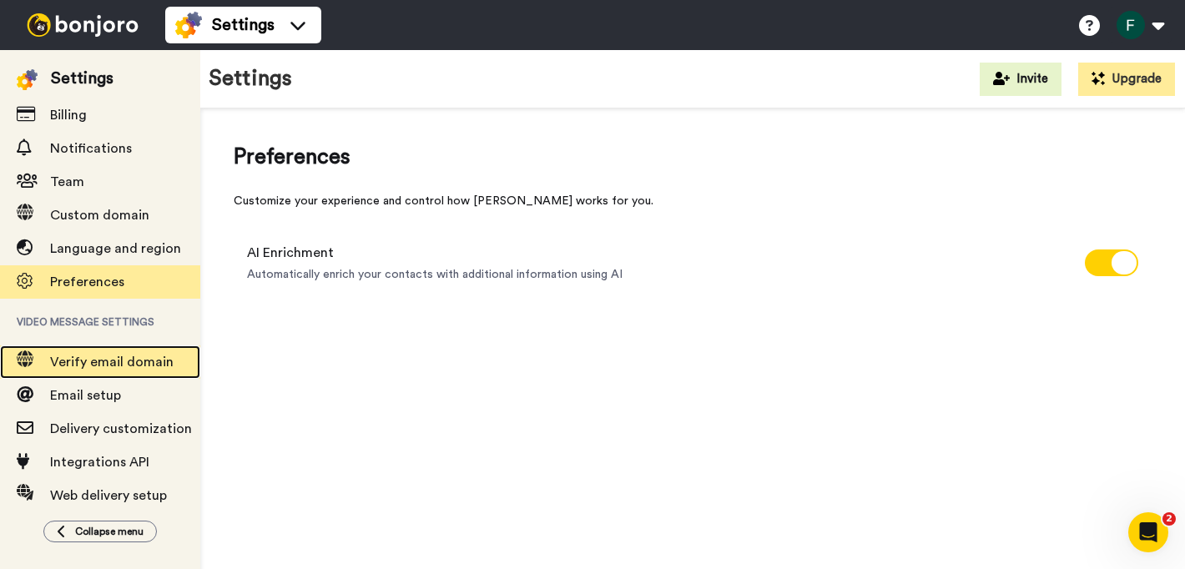
click at [76, 365] on span "Verify email domain" at bounding box center [111, 361] width 123 height 13
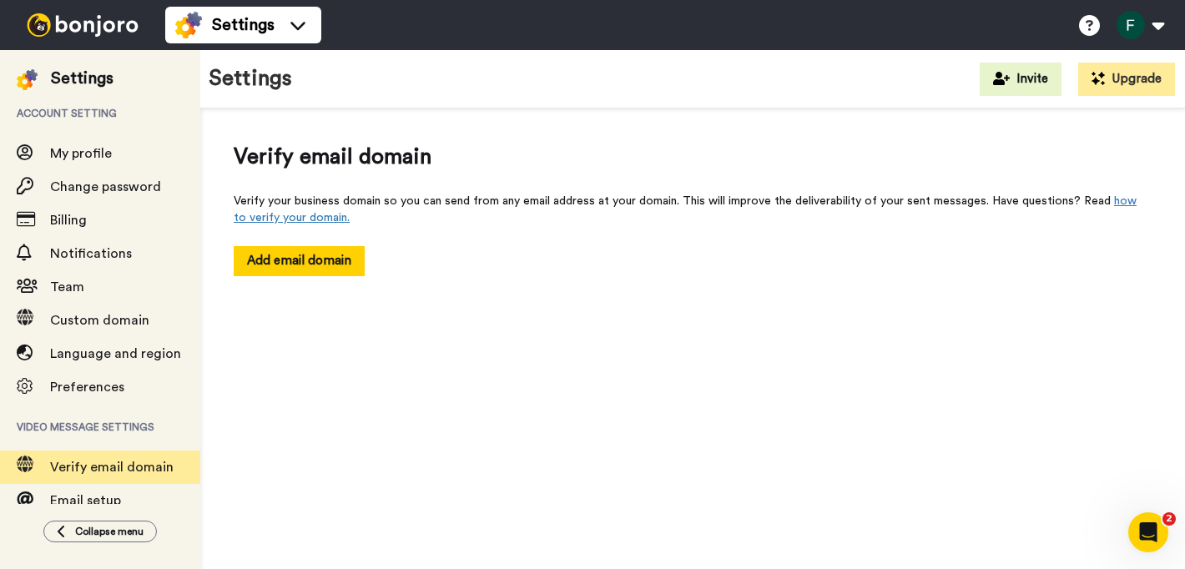
scroll to position [161, 0]
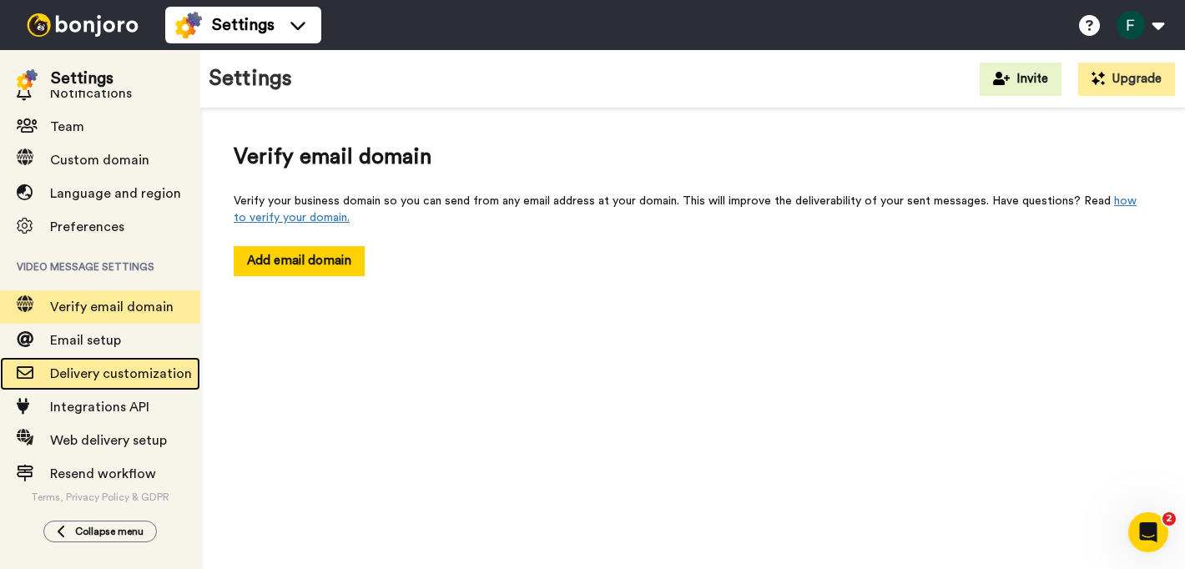
click at [131, 380] on span "Delivery customization" at bounding box center [121, 373] width 142 height 13
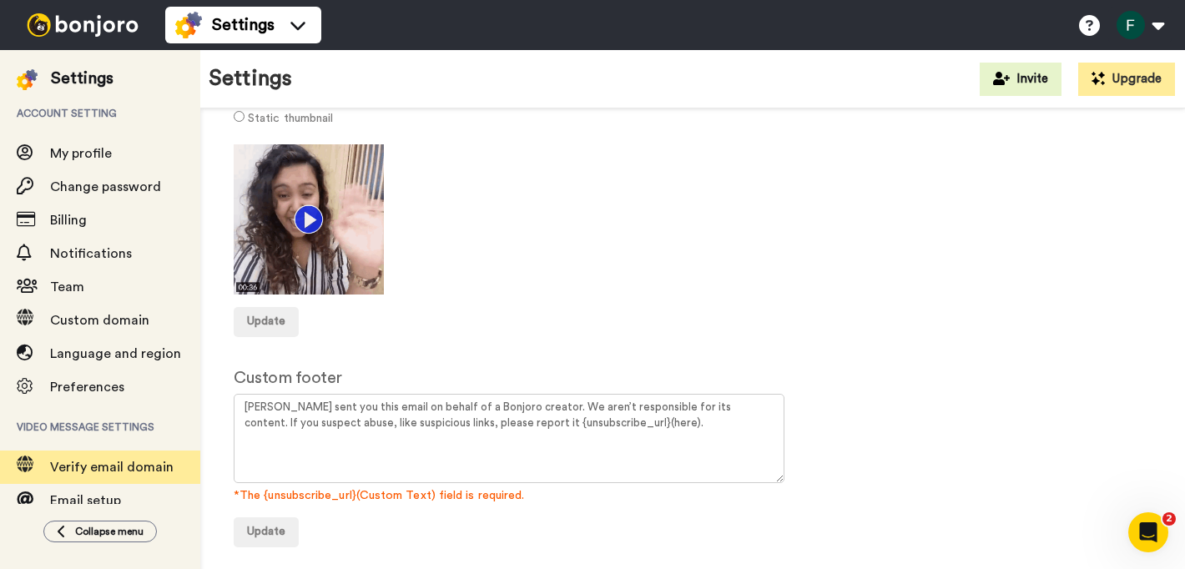
scroll to position [161, 0]
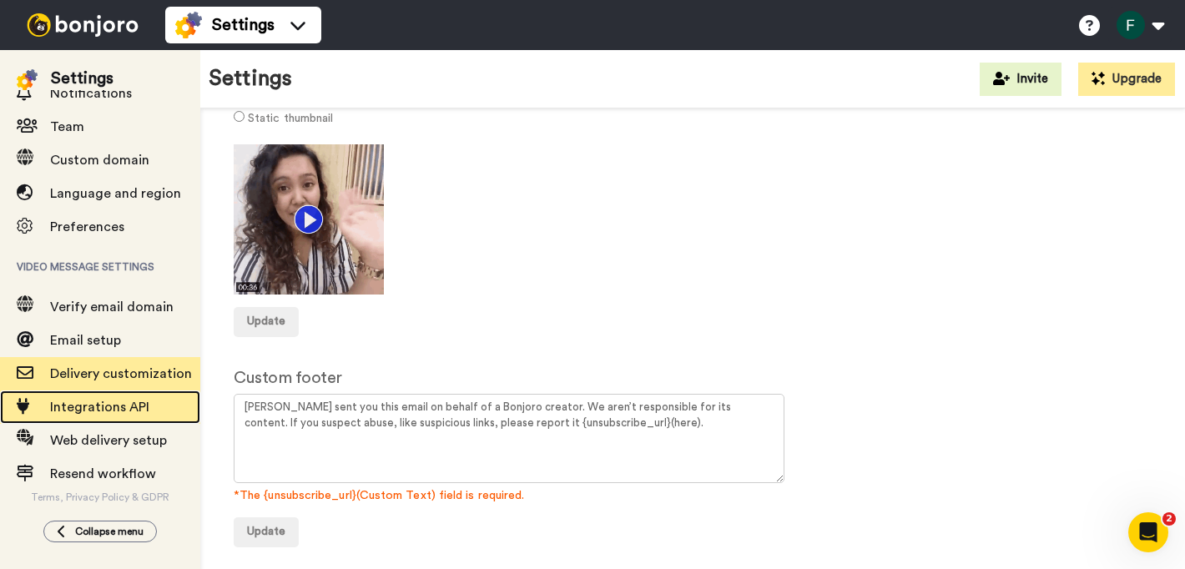
click at [132, 408] on span "Integrations API" at bounding box center [99, 406] width 99 height 13
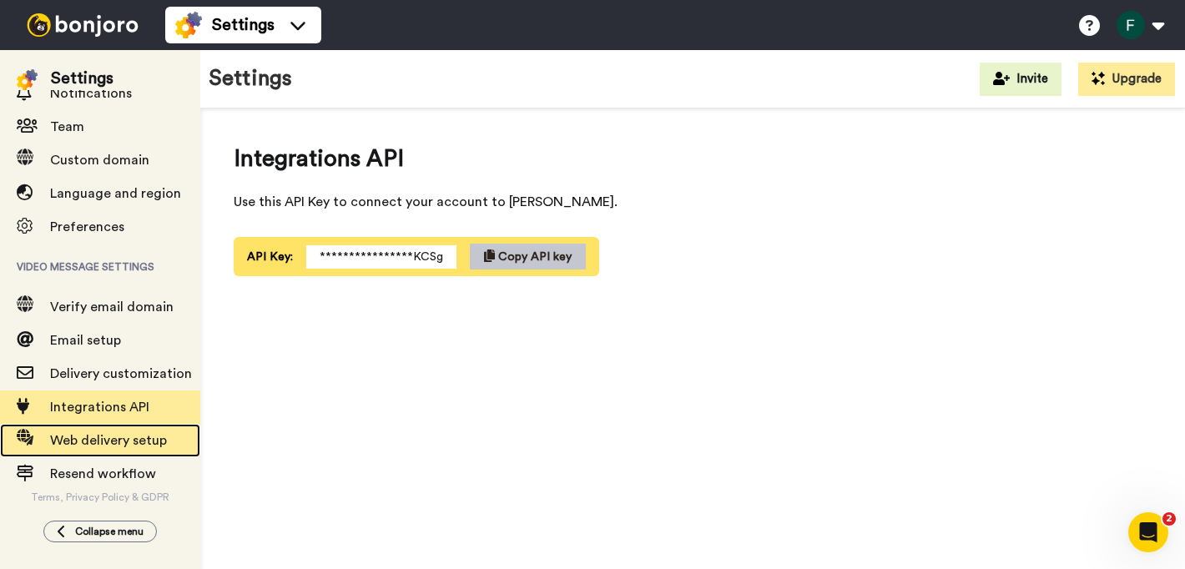
click at [124, 442] on span "Web delivery setup" at bounding box center [108, 440] width 117 height 13
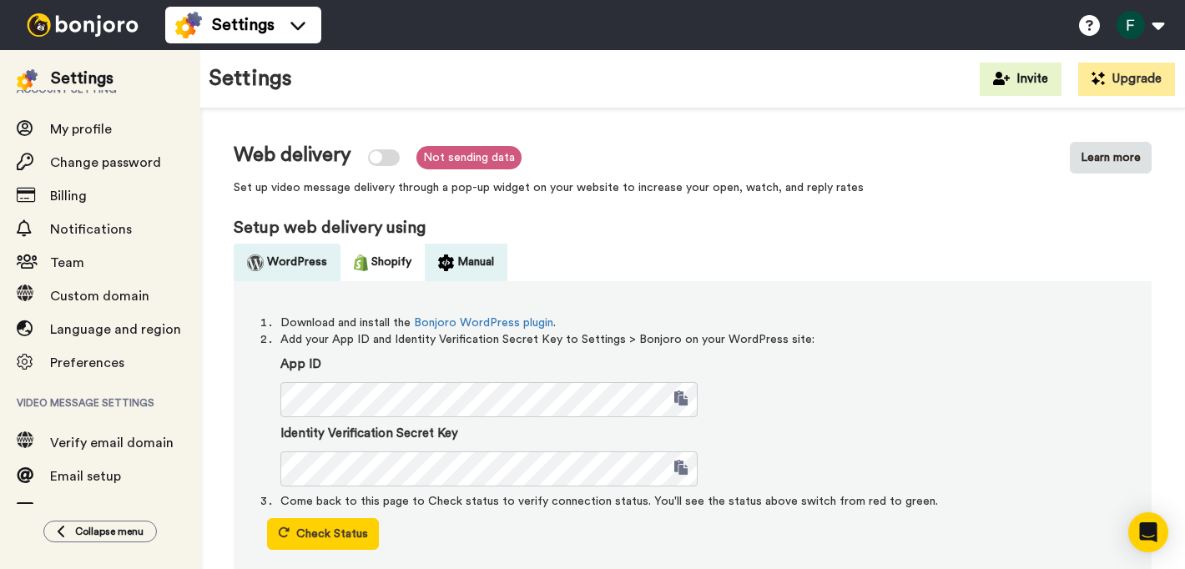
click at [466, 257] on button "Manual" at bounding box center [466, 263] width 83 height 38
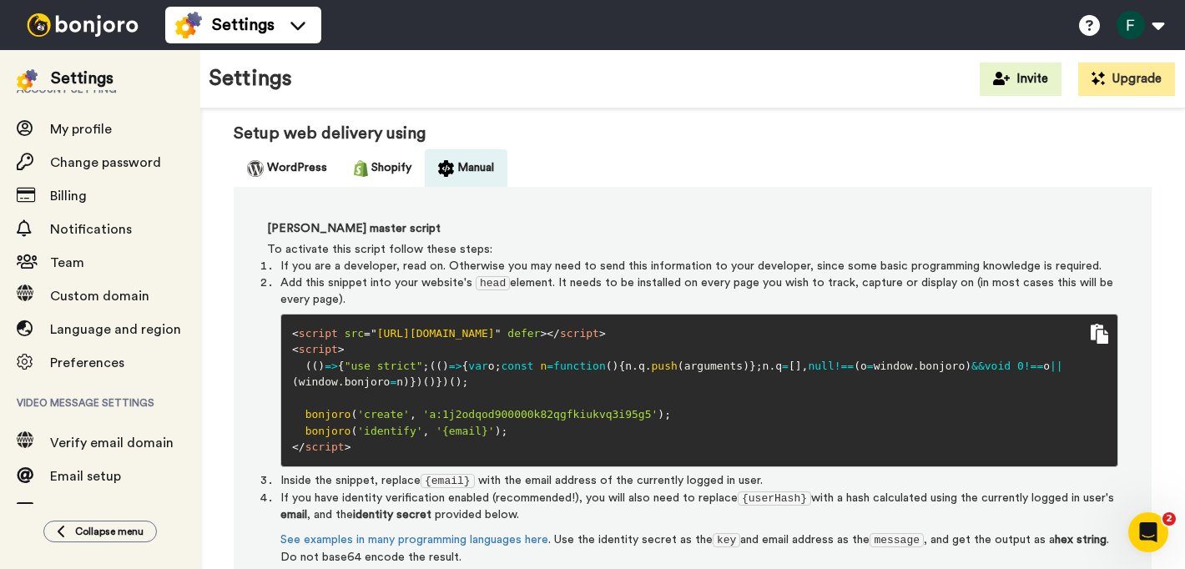
scroll to position [87, 0]
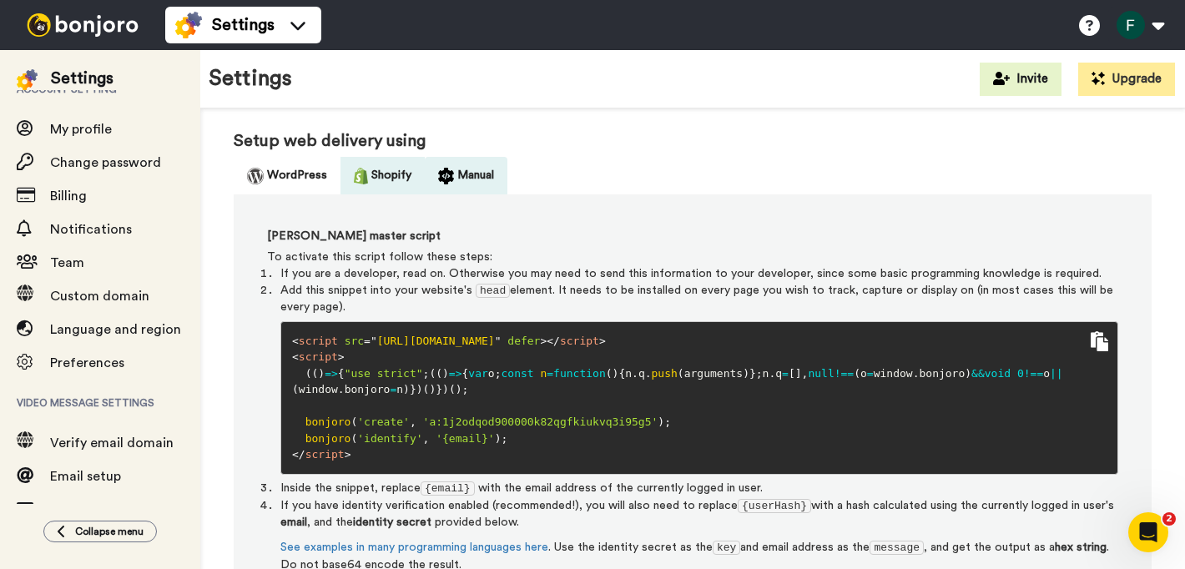
click at [379, 175] on button "Shopify" at bounding box center [382, 176] width 84 height 38
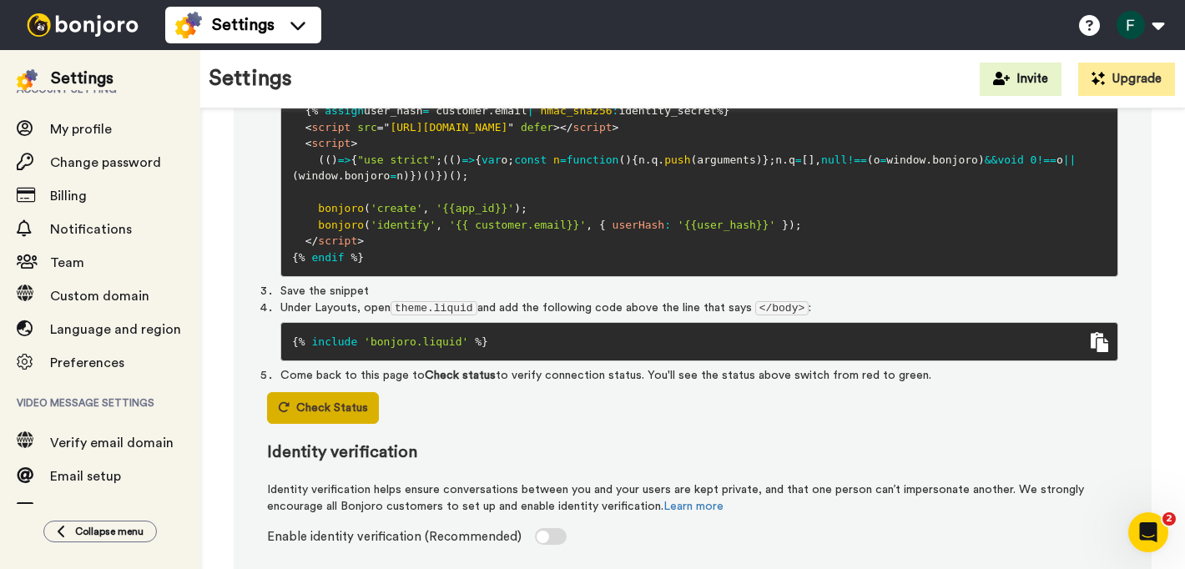
scroll to position [438, 0]
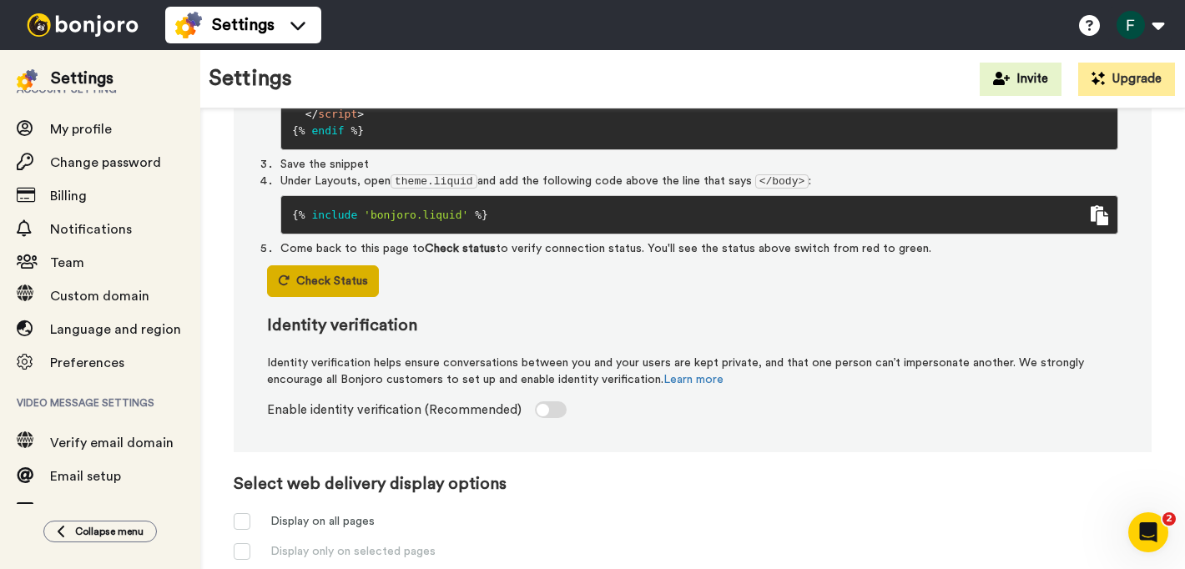
click at [336, 289] on button "Check Status" at bounding box center [323, 281] width 112 height 32
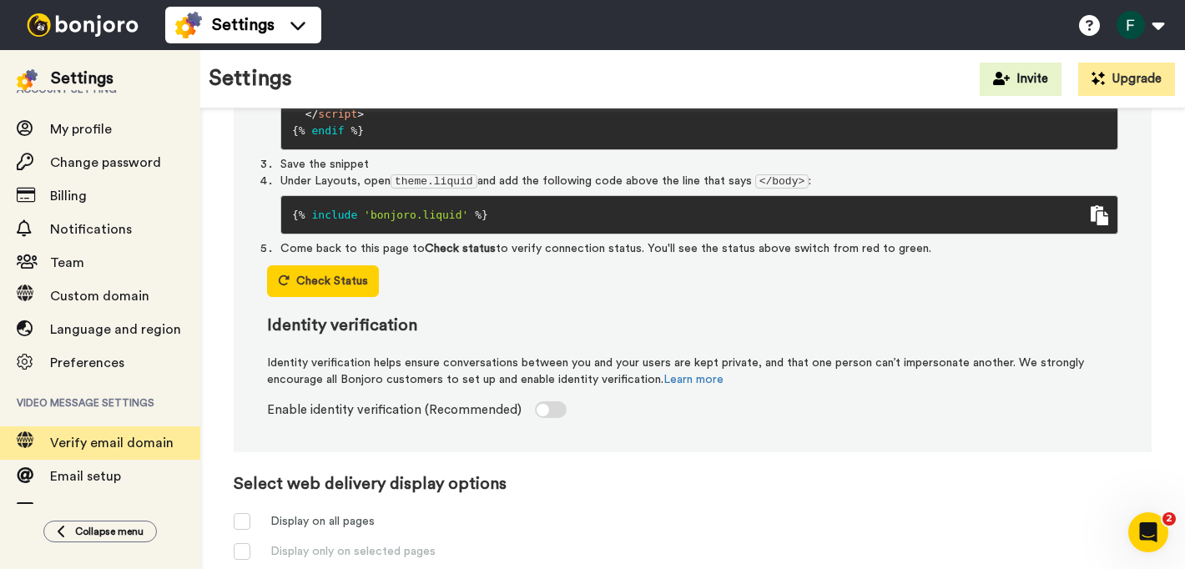
scroll to position [161, 0]
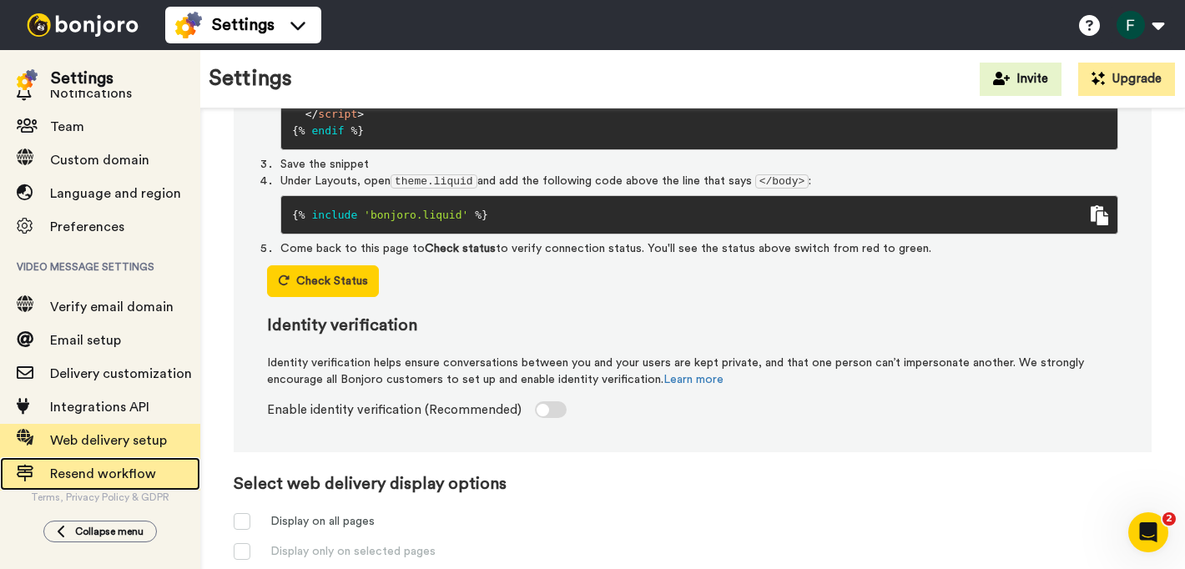
click at [138, 477] on span "Resend workflow" at bounding box center [103, 473] width 106 height 13
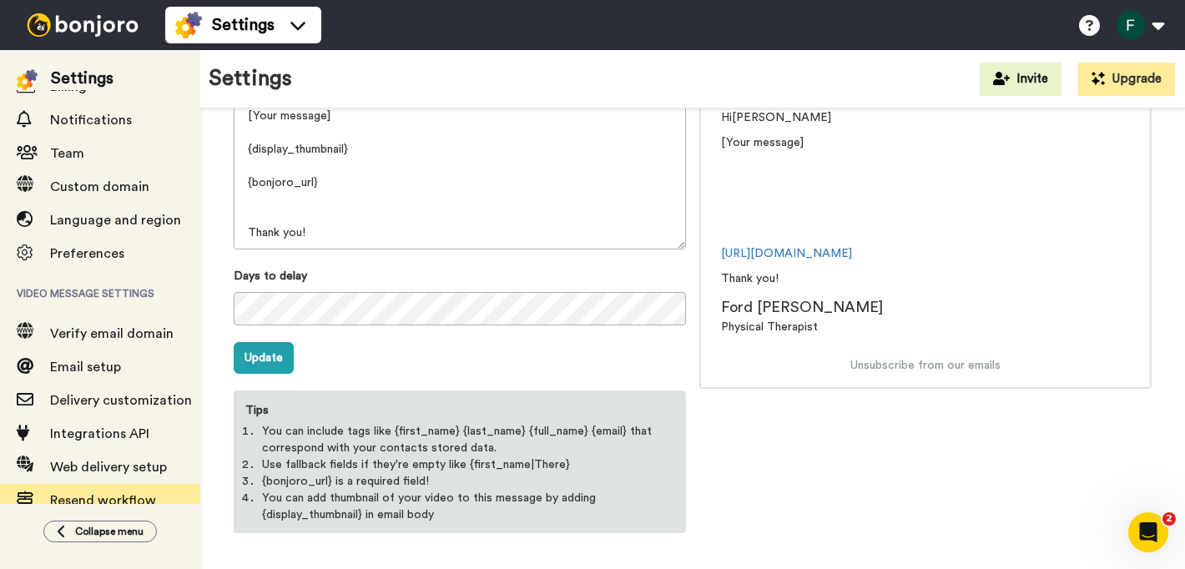
scroll to position [161, 0]
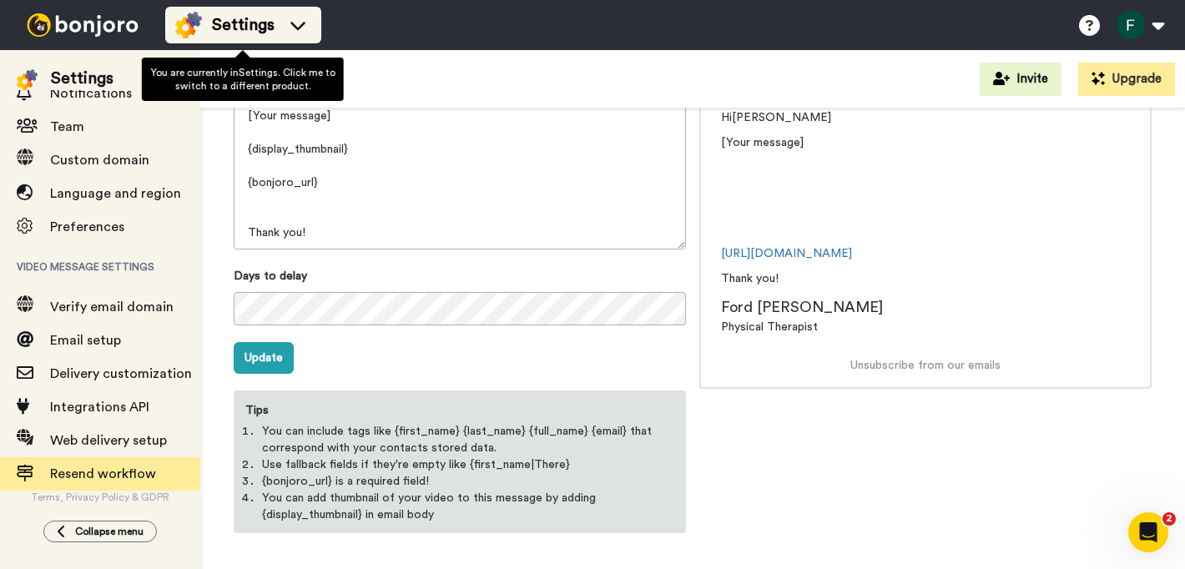
click at [264, 19] on span "Settings" at bounding box center [243, 24] width 63 height 23
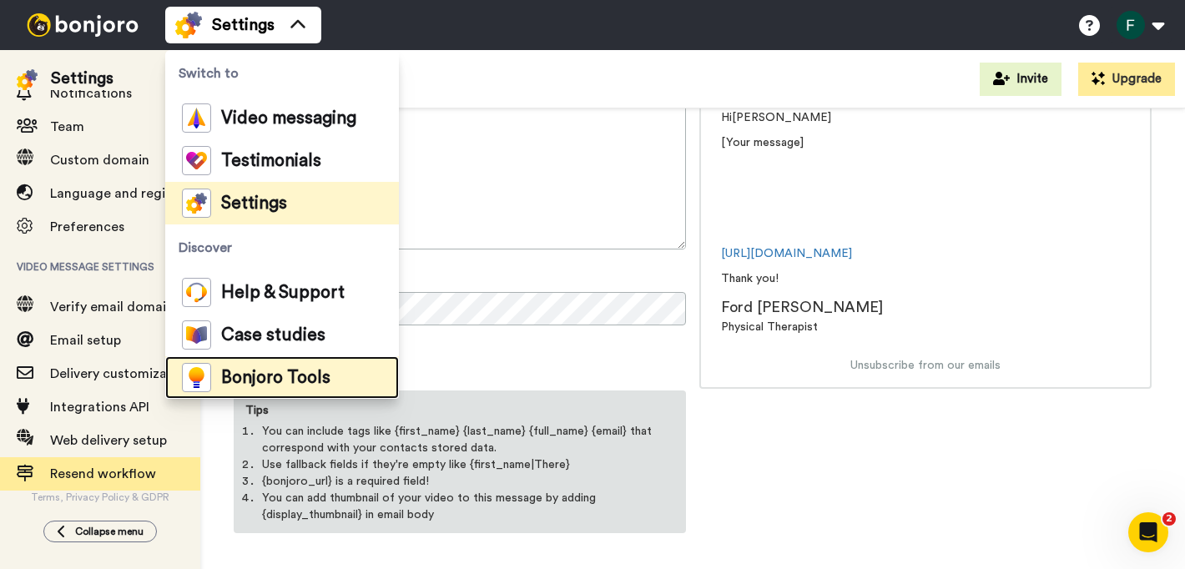
click at [264, 376] on span "Bonjoro Tools" at bounding box center [275, 378] width 109 height 17
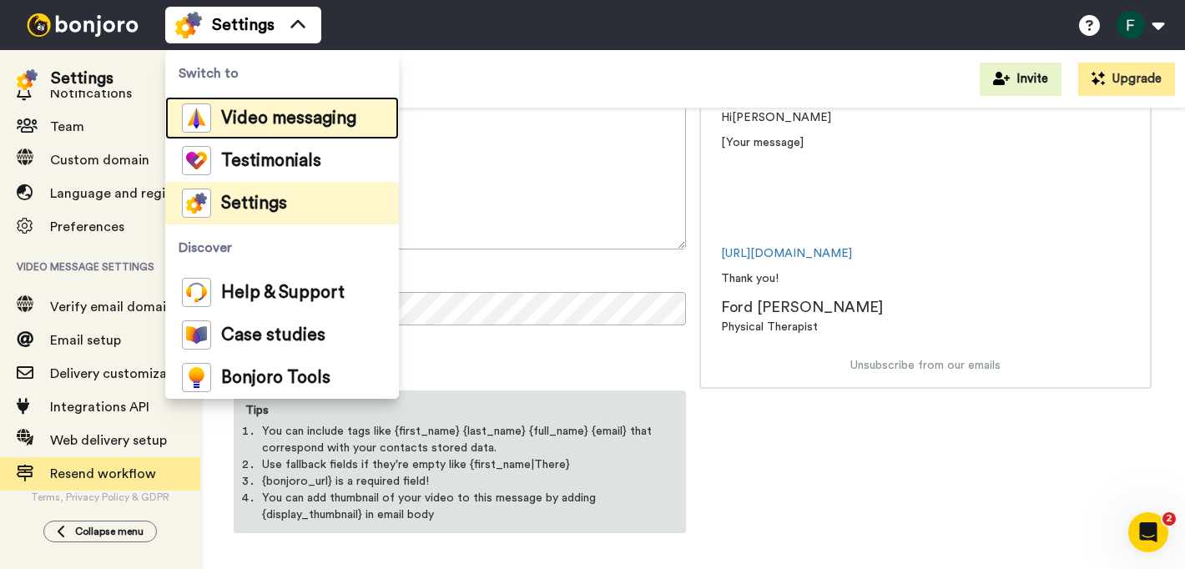
click at [279, 118] on span "Video messaging" at bounding box center [288, 118] width 135 height 17
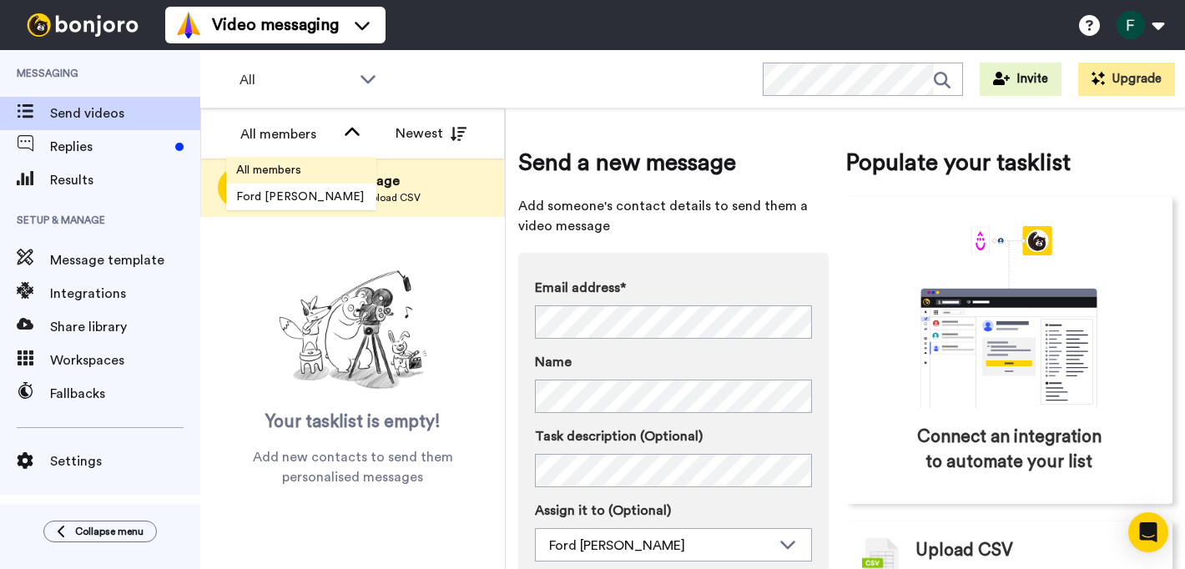
click at [278, 165] on span "All members" at bounding box center [268, 170] width 85 height 17
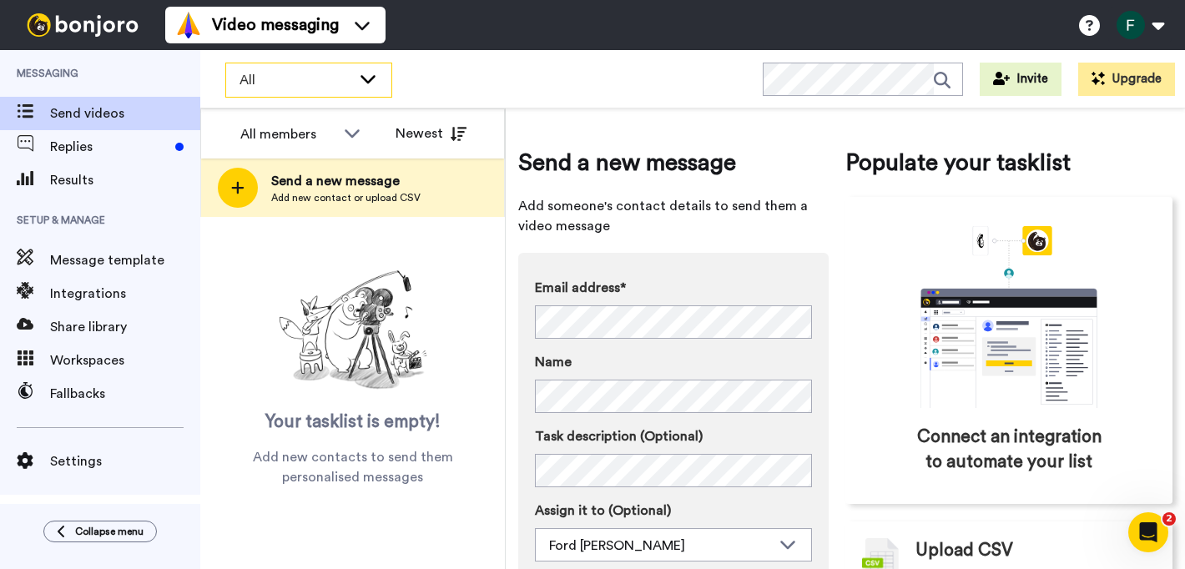
click at [358, 83] on icon at bounding box center [368, 78] width 20 height 17
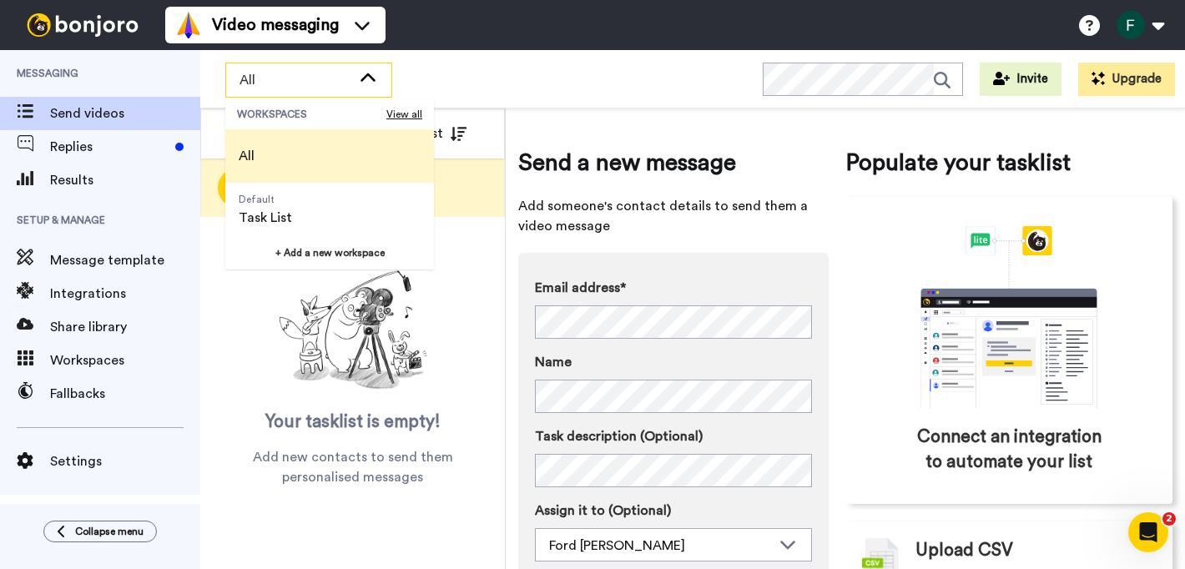
click at [353, 77] on div "All" at bounding box center [308, 79] width 165 height 33
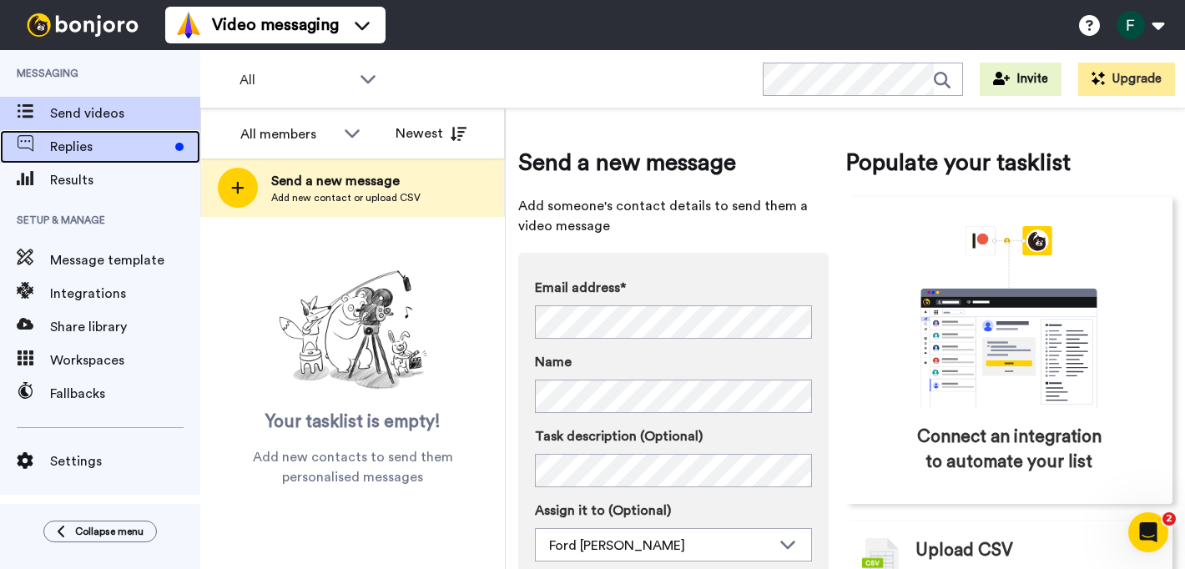
click at [99, 150] on span "Replies" at bounding box center [109, 147] width 118 height 20
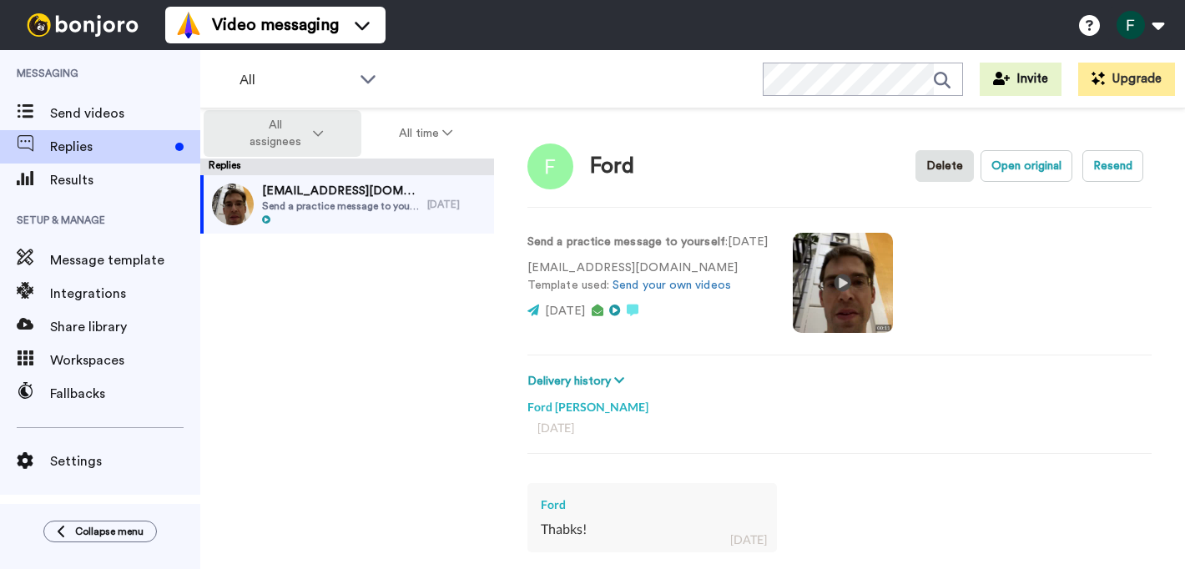
click at [327, 131] on button "All assignees" at bounding box center [283, 133] width 158 height 47
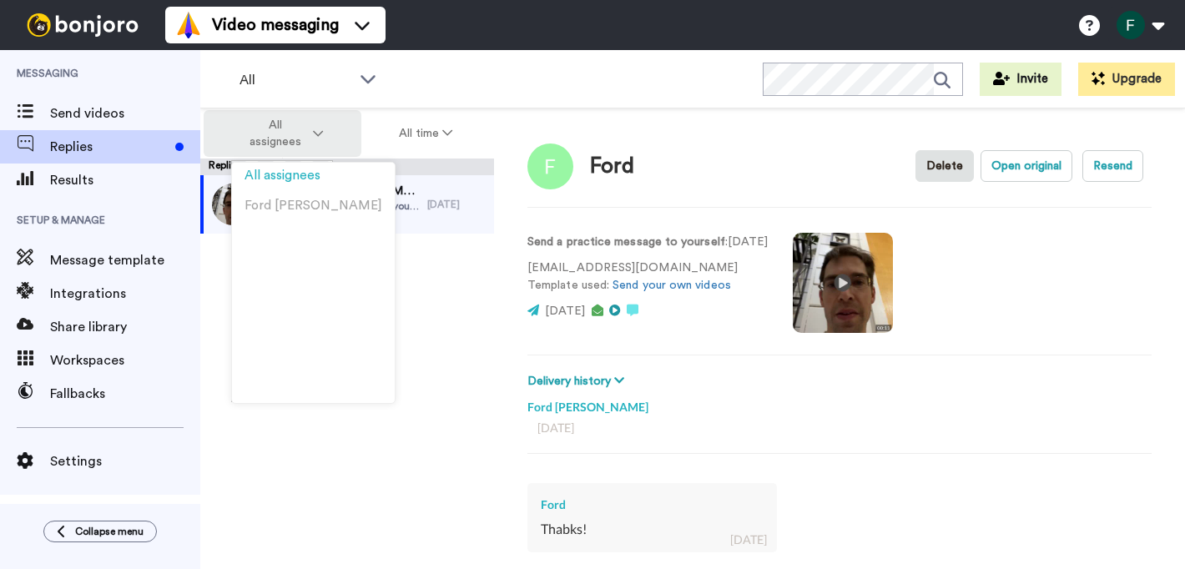
click at [314, 138] on icon at bounding box center [318, 134] width 10 height 12
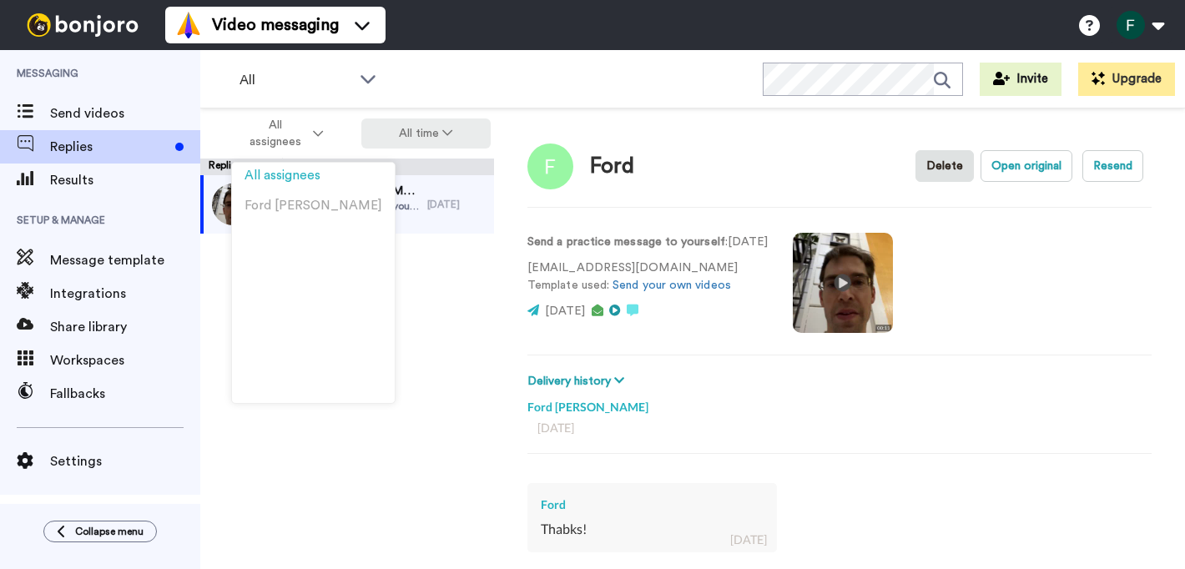
click at [431, 128] on button "All time" at bounding box center [426, 133] width 130 height 30
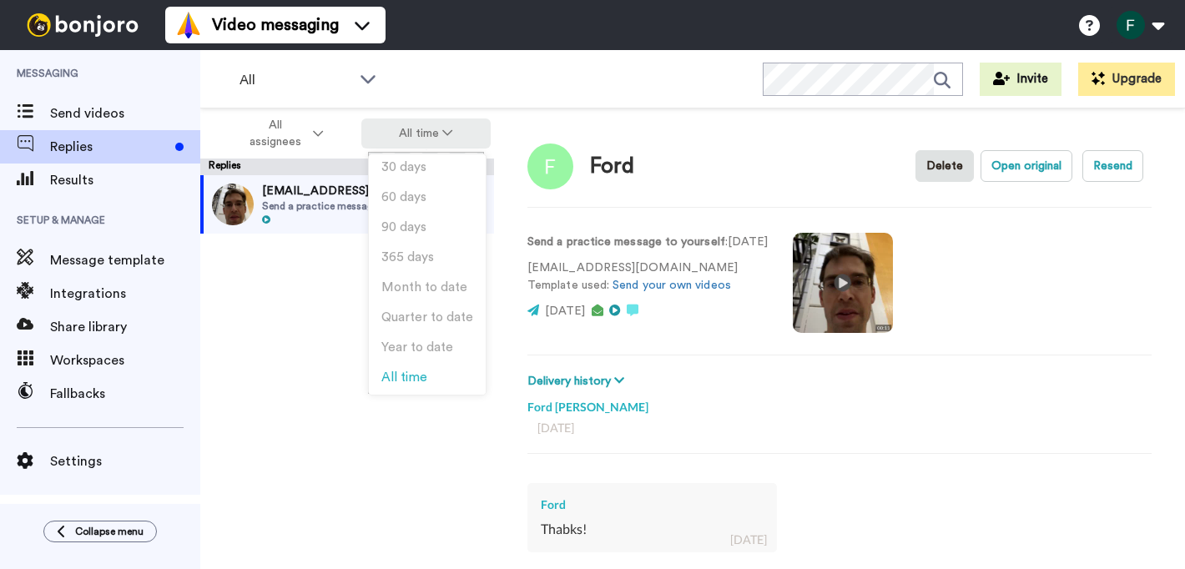
click at [431, 128] on button "All time" at bounding box center [426, 133] width 130 height 30
click at [707, 149] on div "Ford Delete Open original Resend" at bounding box center [839, 166] width 624 height 48
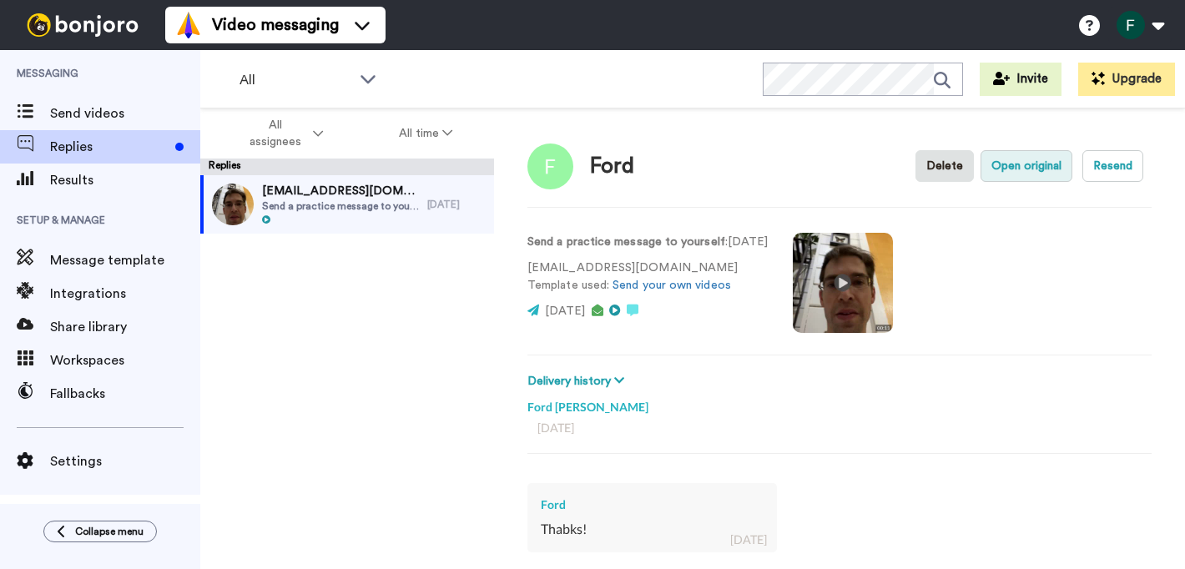
click at [1034, 164] on button "Open original" at bounding box center [1026, 166] width 92 height 32
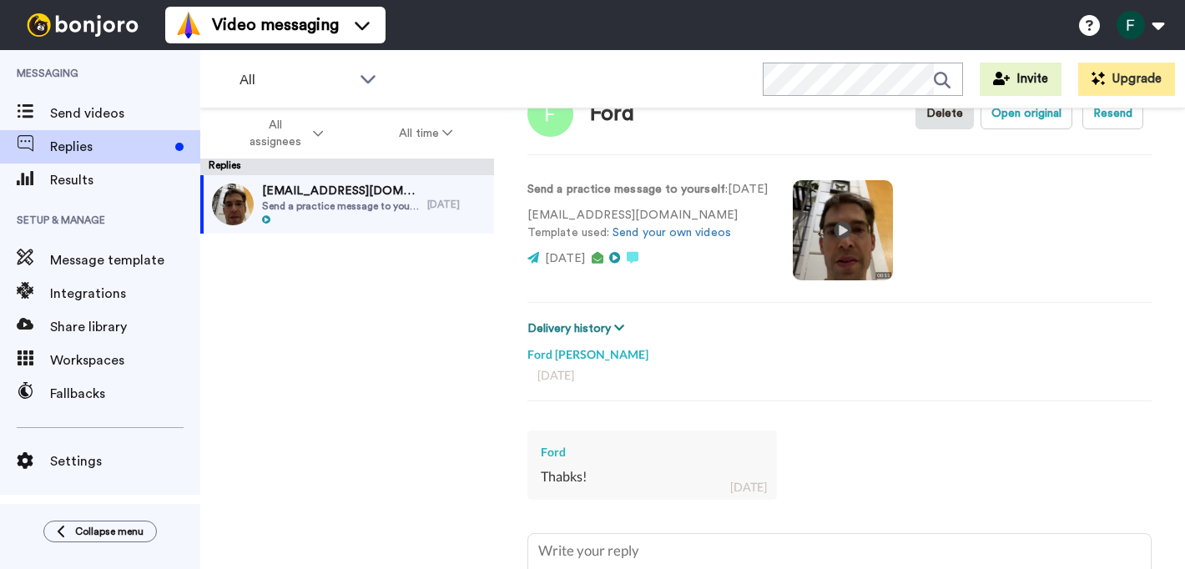
click at [606, 324] on button "Delivery history" at bounding box center [578, 329] width 102 height 18
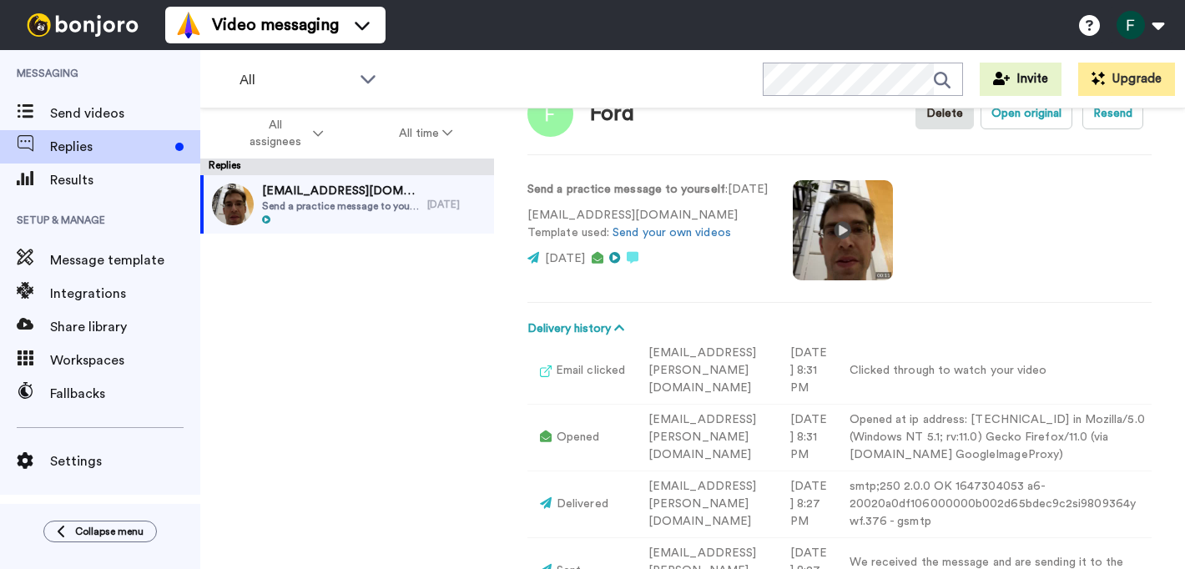
click at [547, 440] on icon at bounding box center [548, 436] width 17 height 12
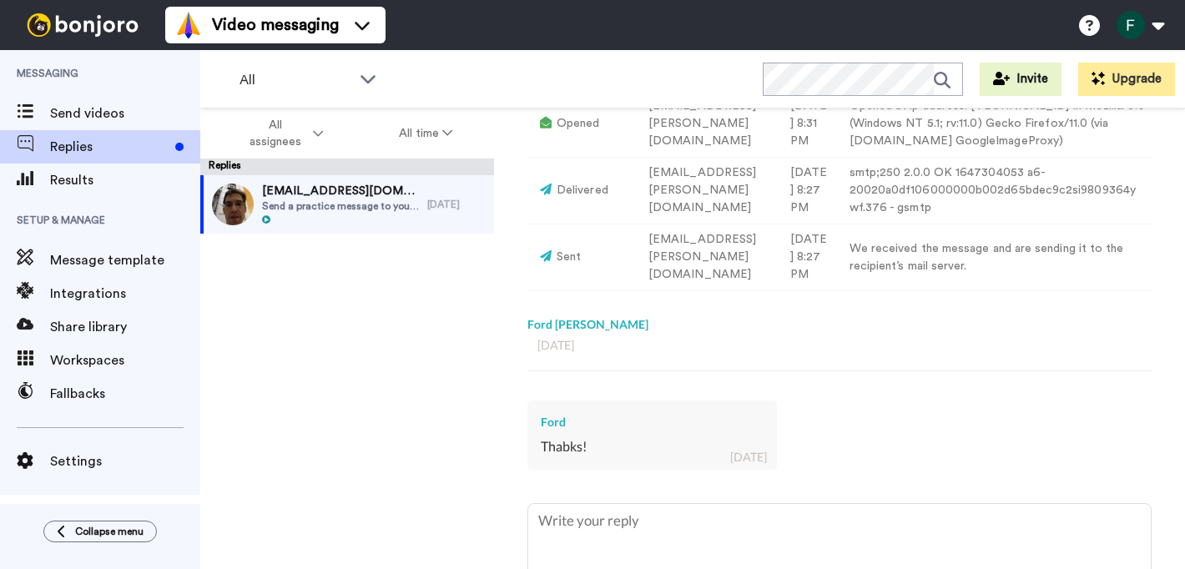
scroll to position [478, 0]
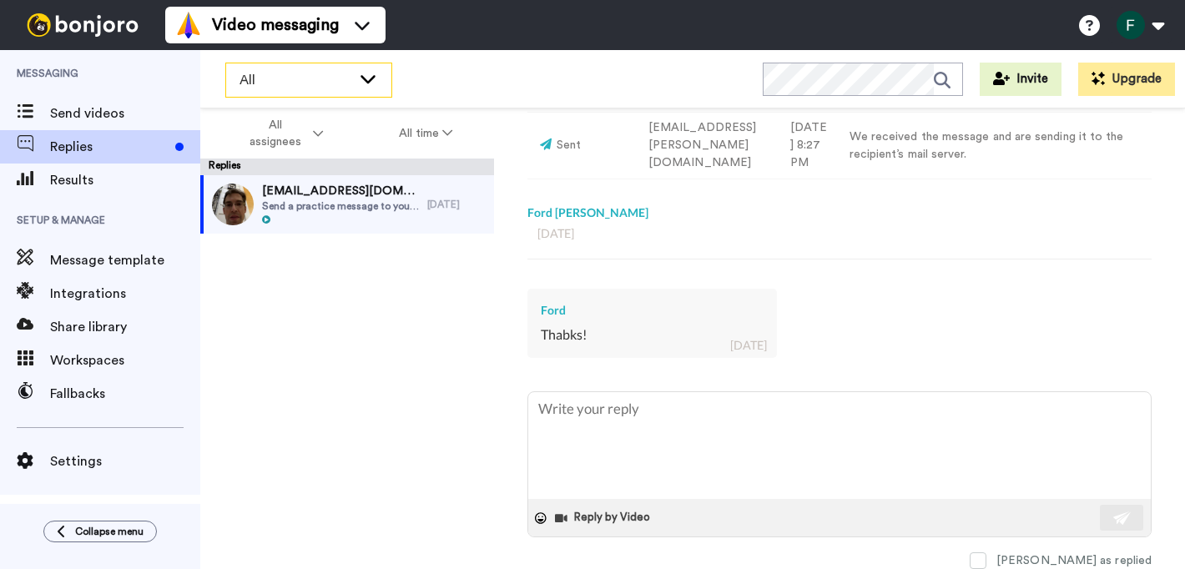
click at [380, 79] on div "All" at bounding box center [308, 79] width 165 height 33
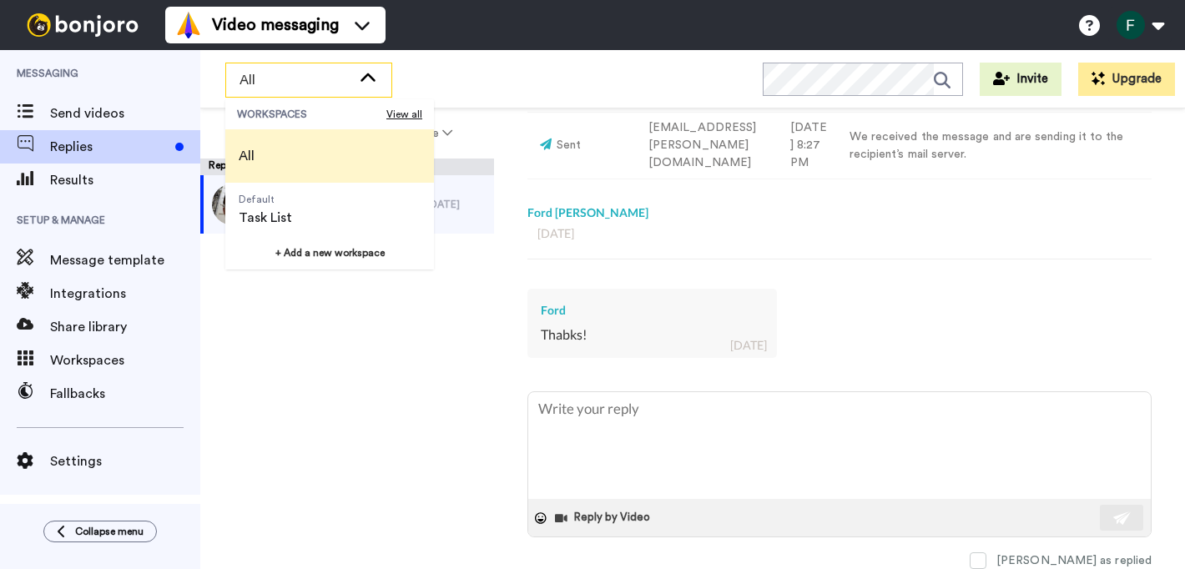
click at [375, 79] on icon at bounding box center [368, 78] width 20 height 17
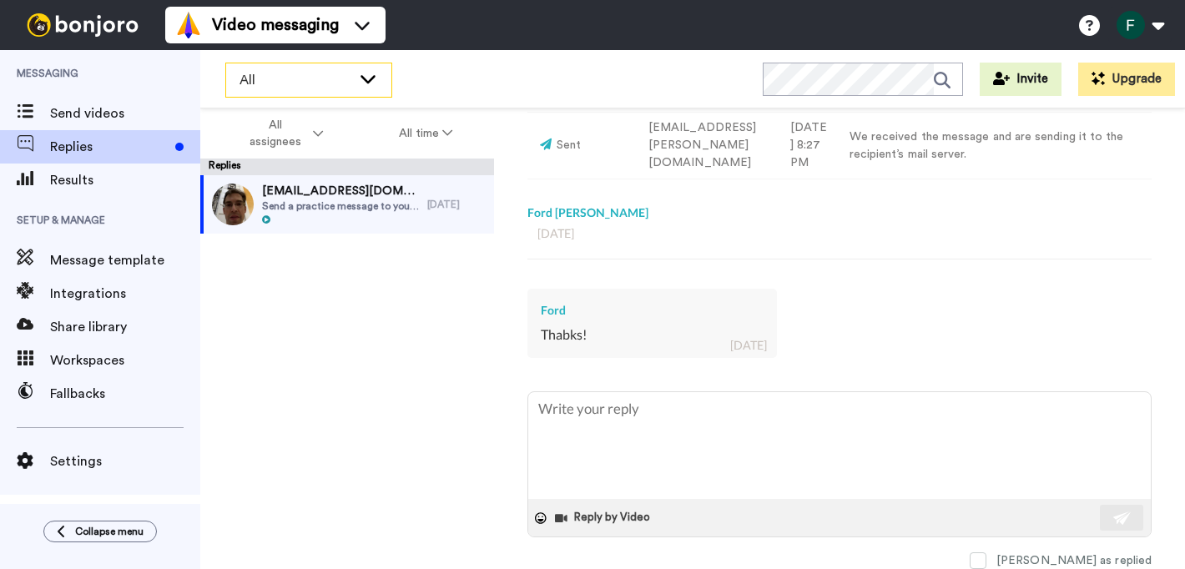
click at [375, 79] on icon at bounding box center [368, 78] width 20 height 17
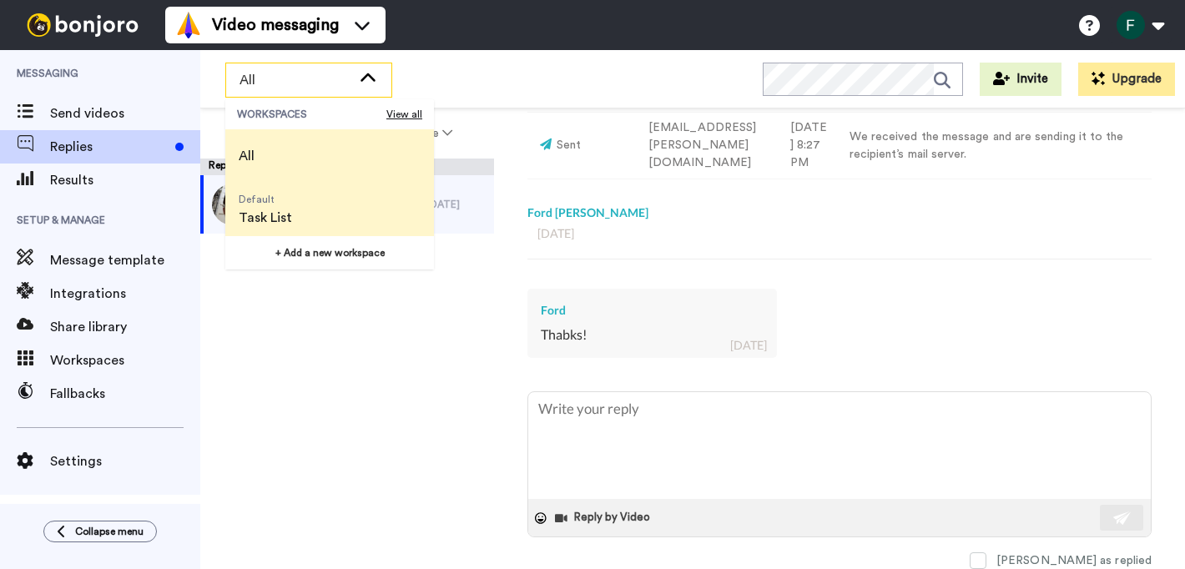
click at [340, 208] on li "Default Task List" at bounding box center [329, 209] width 209 height 53
type textarea "x"
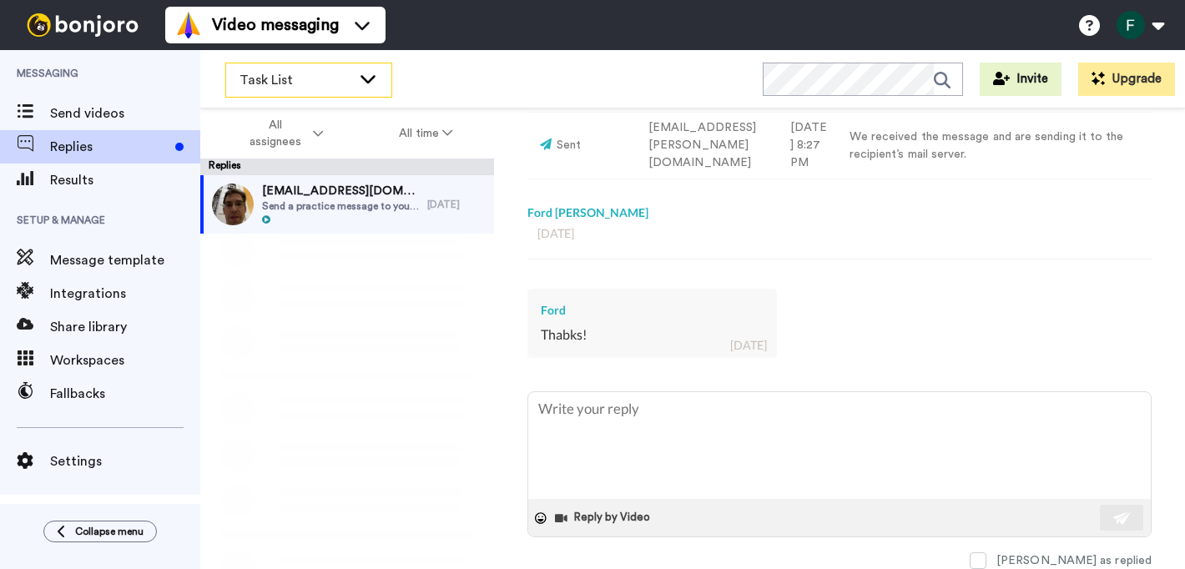
click at [370, 73] on icon at bounding box center [368, 78] width 20 height 17
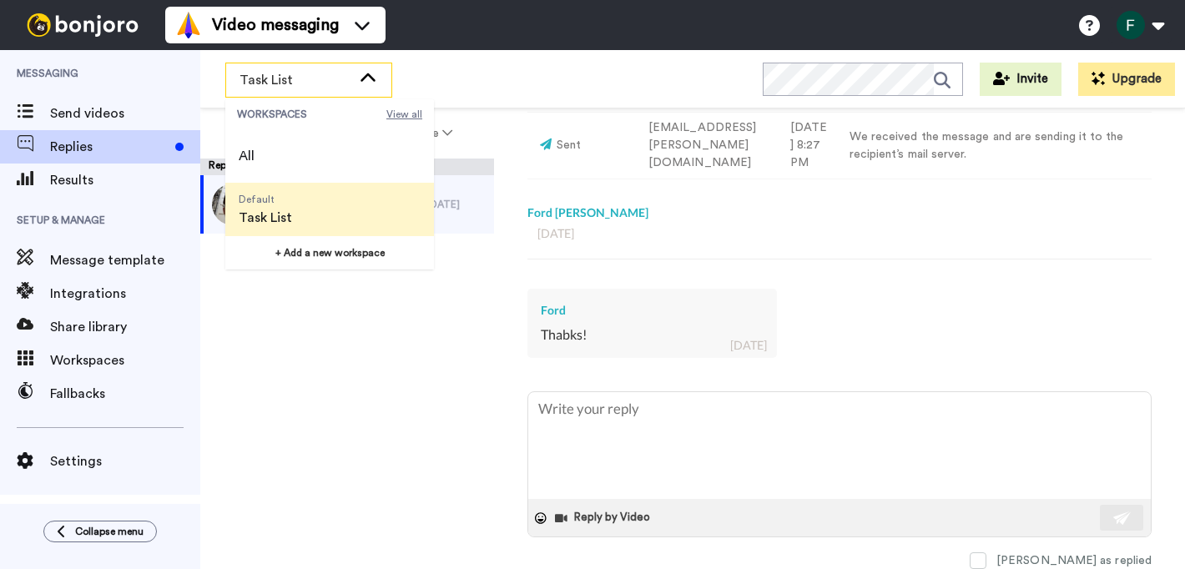
click at [403, 115] on span "View all" at bounding box center [404, 114] width 36 height 13
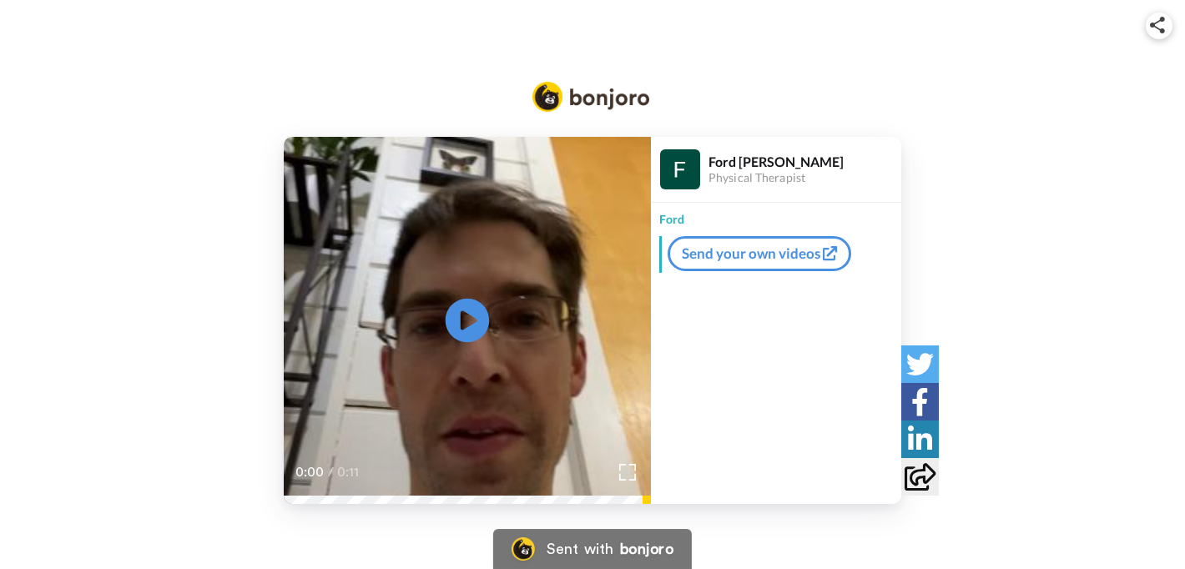
click at [465, 322] on icon "Play/Pause" at bounding box center [467, 320] width 44 height 79
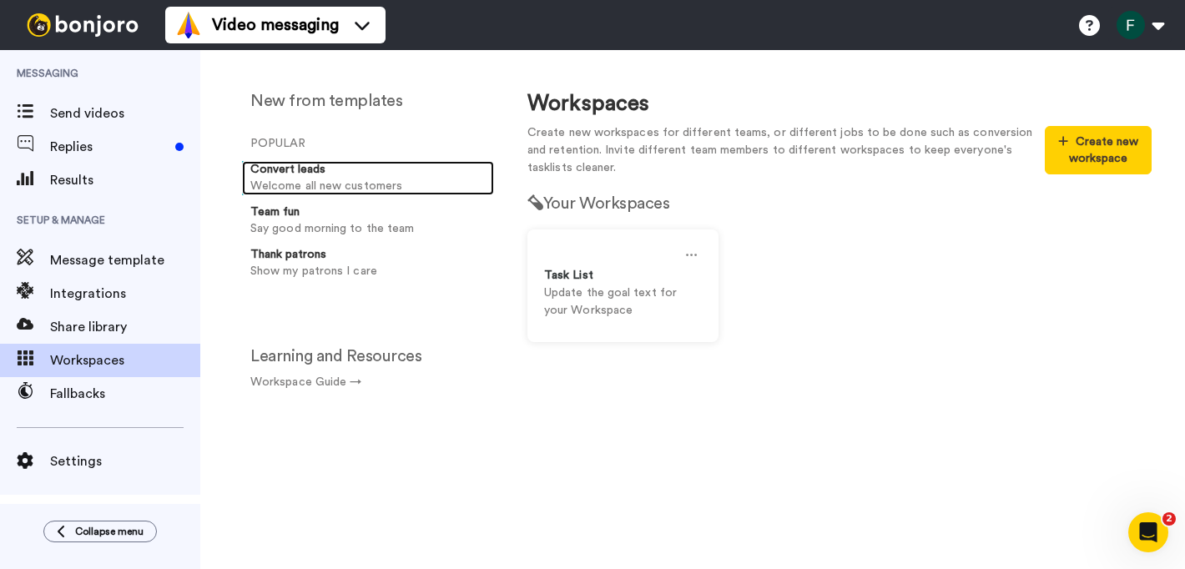
click at [335, 174] on div "Convert leads" at bounding box center [368, 169] width 237 height 17
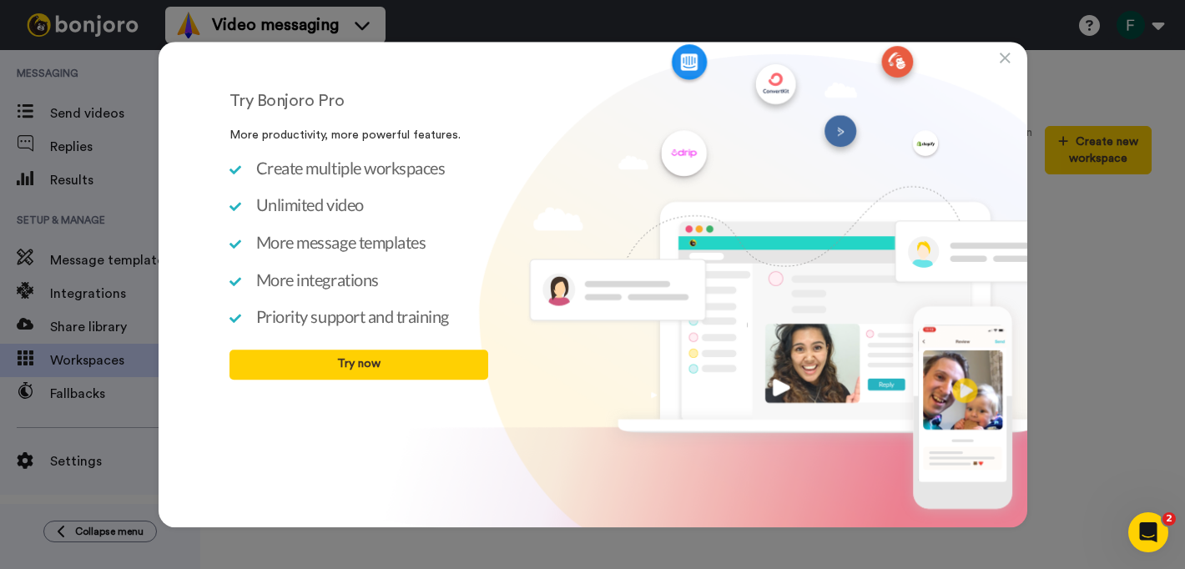
click at [1001, 55] on icon at bounding box center [1004, 58] width 11 height 17
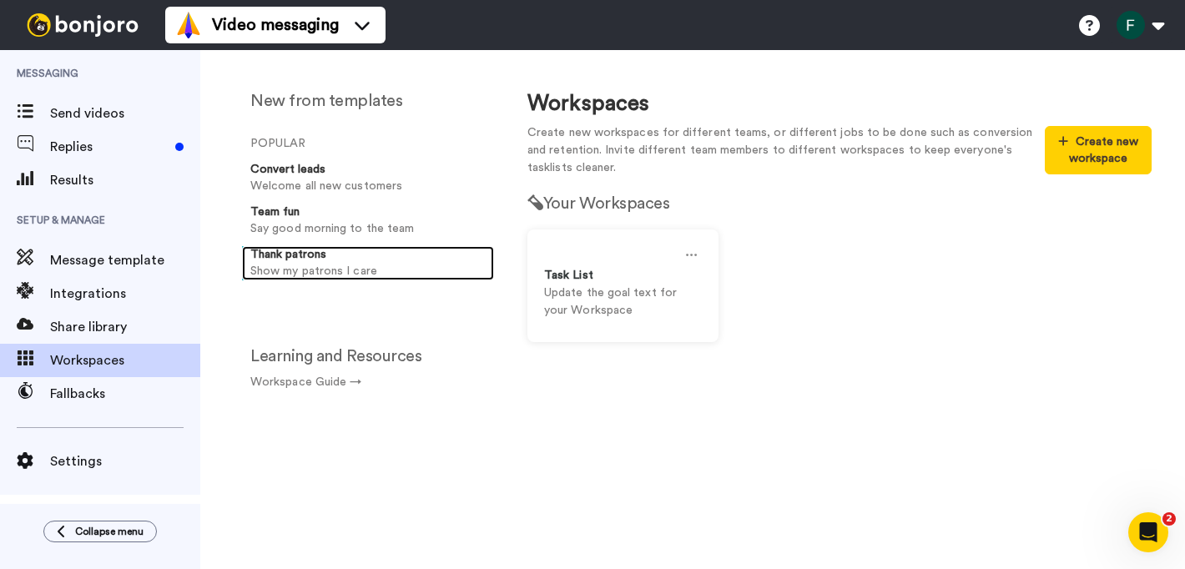
click at [345, 265] on p "Show my patrons I care" at bounding box center [368, 272] width 237 height 18
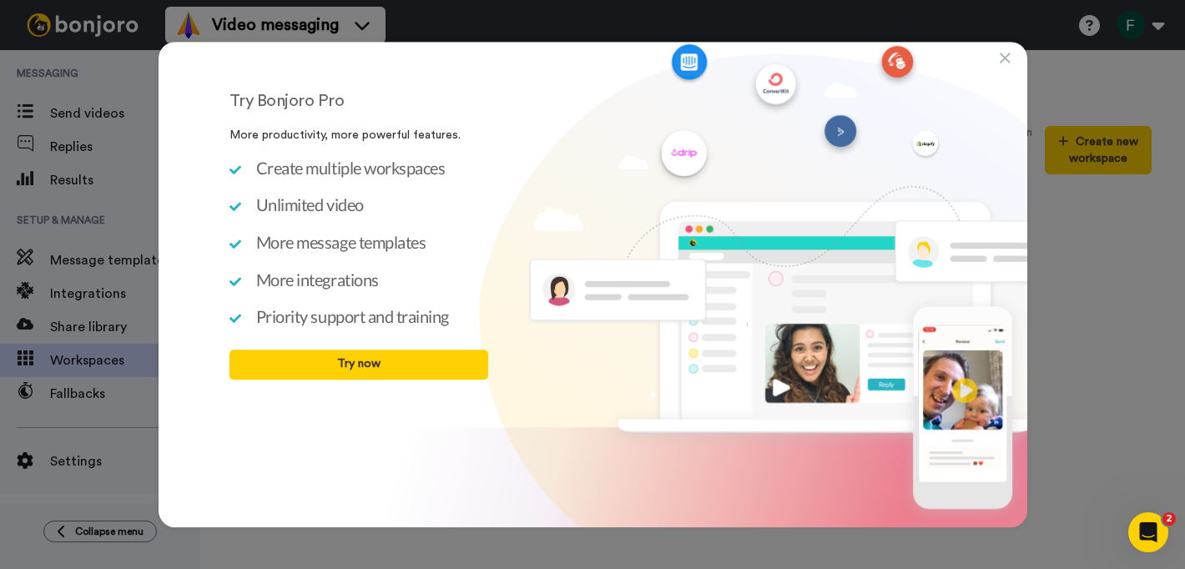
click at [997, 58] on div "Try Bonjoro Pro More productivity, more powerful features. Create multiple work…" at bounding box center [593, 285] width 868 height 486
click at [1005, 58] on icon at bounding box center [1004, 58] width 11 height 17
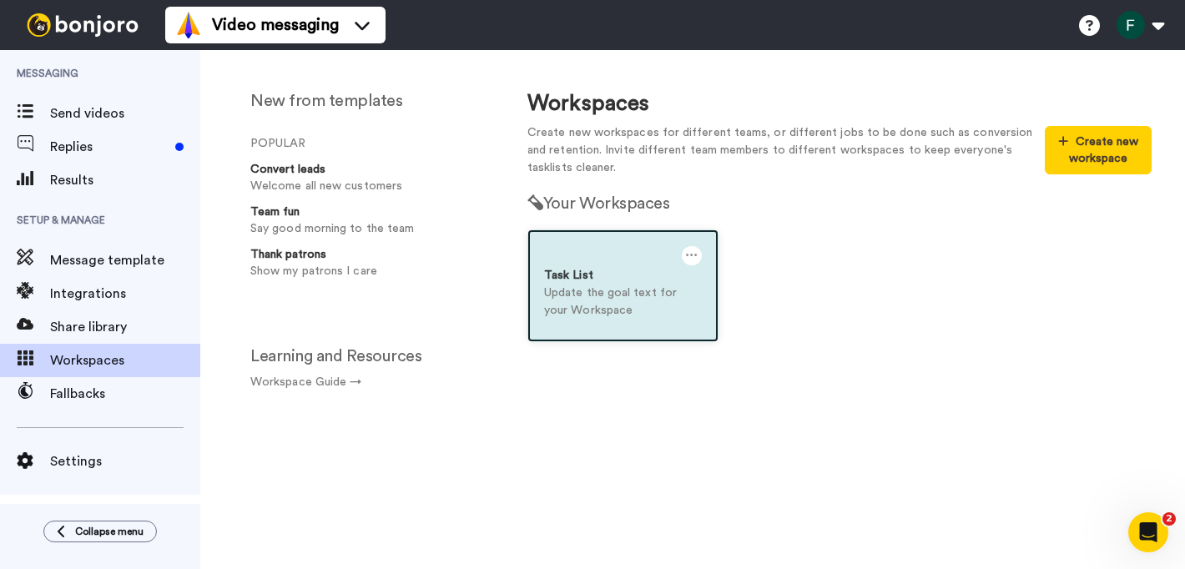
click at [587, 260] on div at bounding box center [623, 256] width 158 height 21
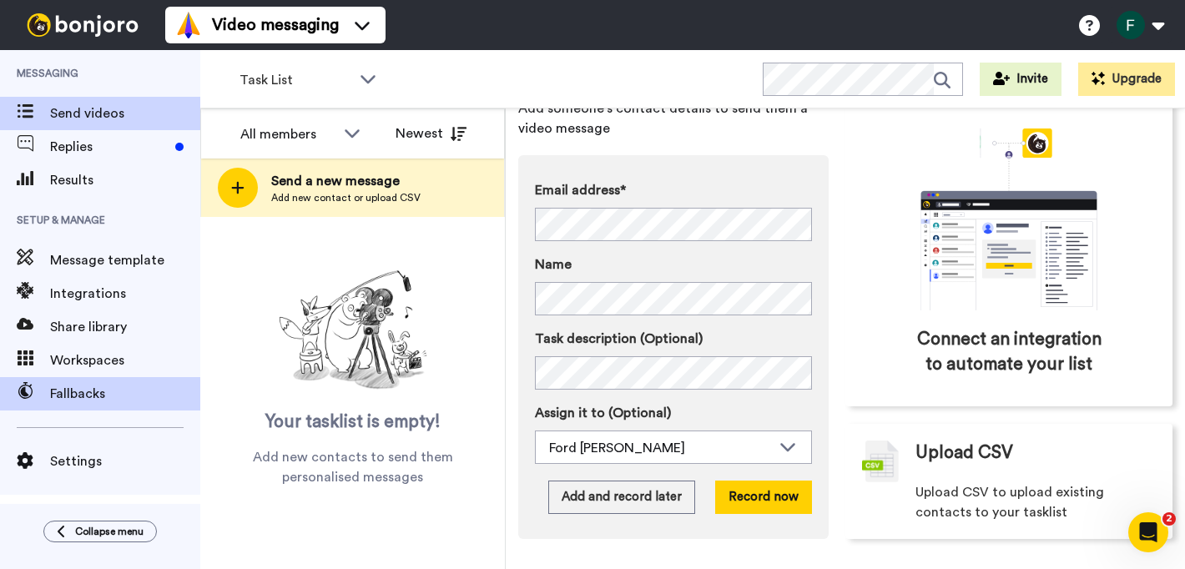
scroll to position [64, 0]
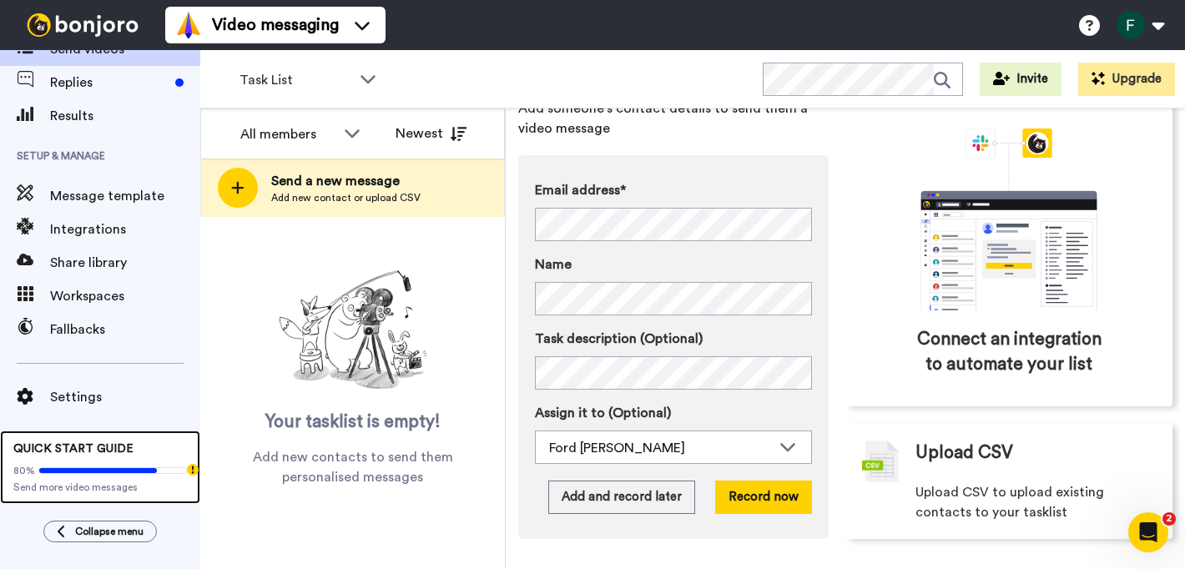
click at [90, 488] on span "Send more video messages" at bounding box center [100, 487] width 174 height 13
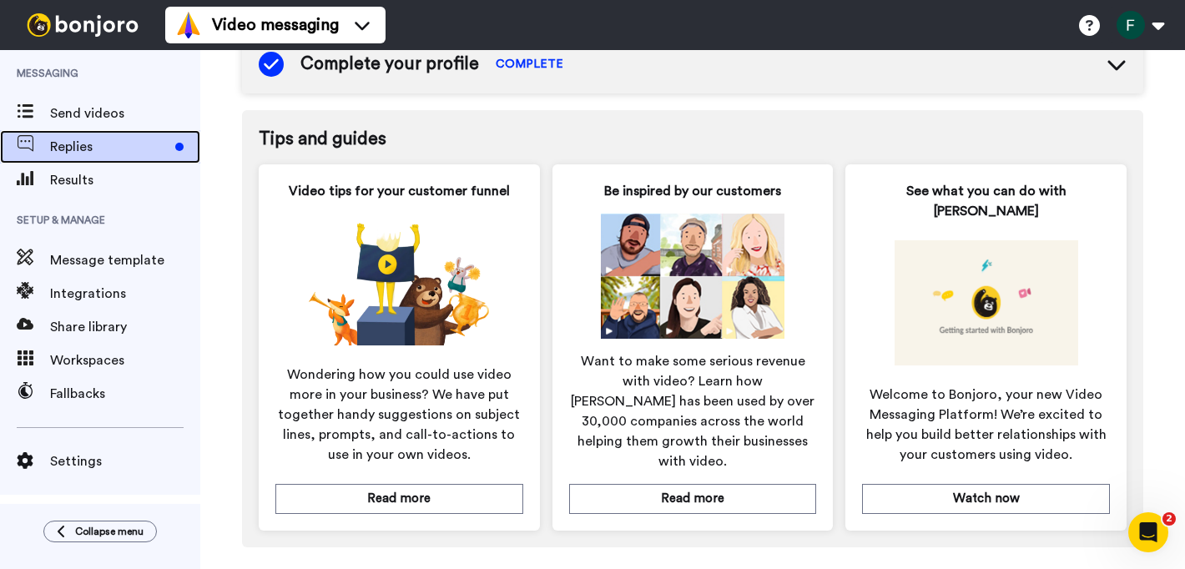
click at [83, 149] on span "Replies" at bounding box center [109, 147] width 118 height 20
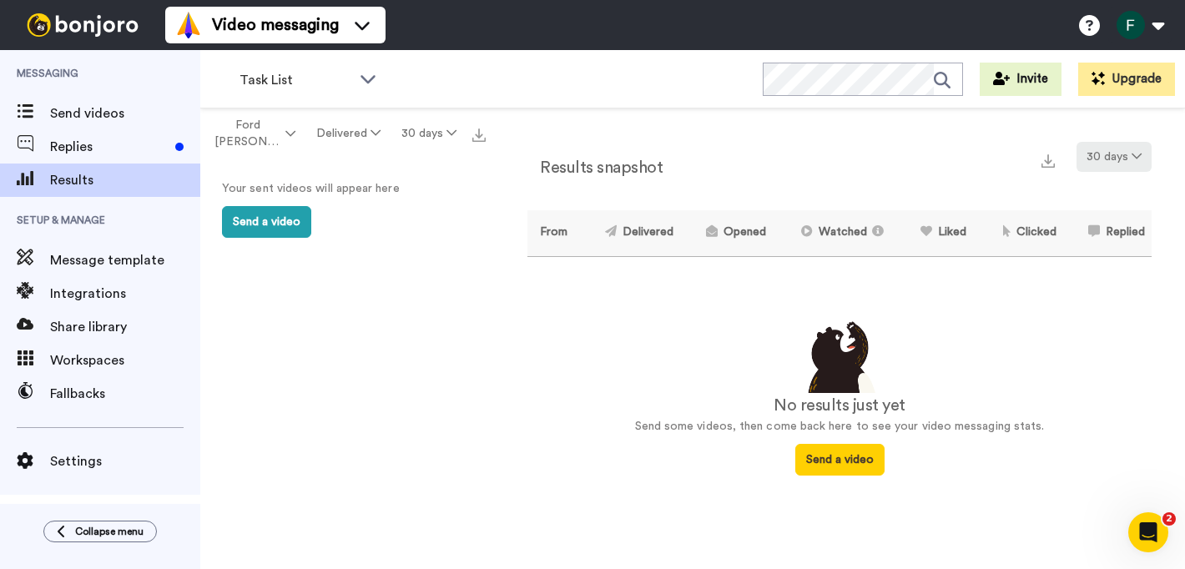
click at [1120, 158] on button "30 days" at bounding box center [1113, 157] width 75 height 30
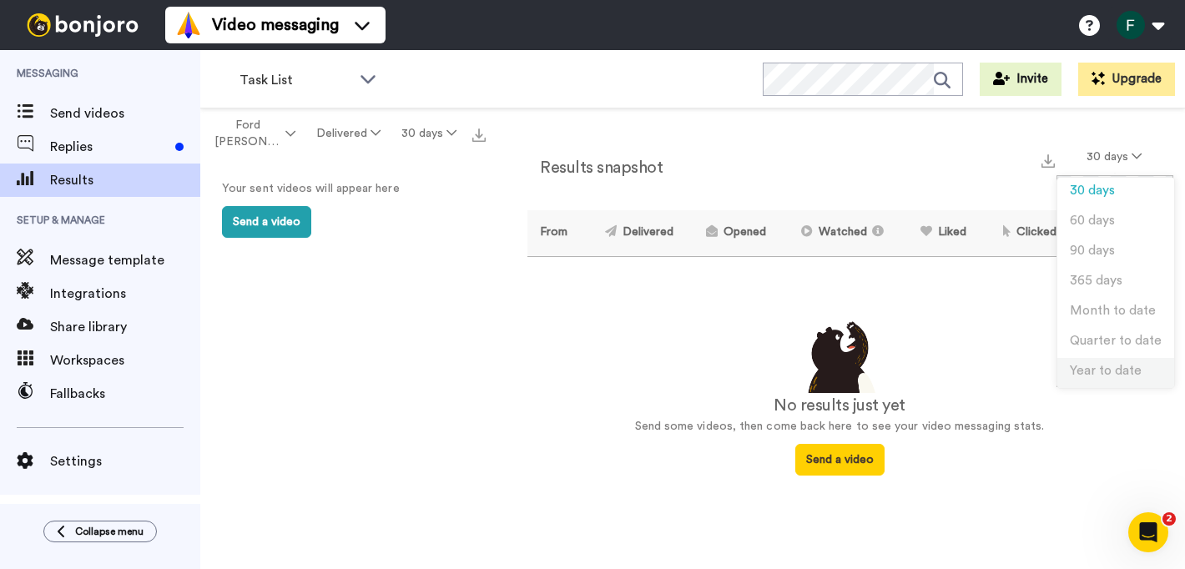
click at [1120, 371] on span "Year to date" at bounding box center [1106, 371] width 72 height 13
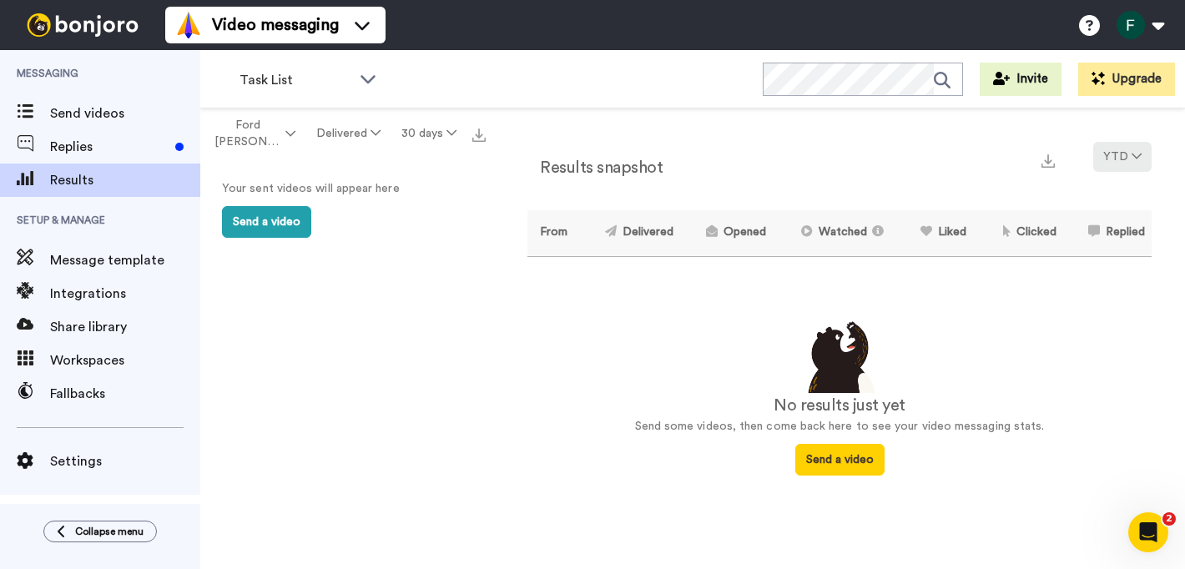
click at [1123, 157] on button "YTD" at bounding box center [1122, 157] width 58 height 30
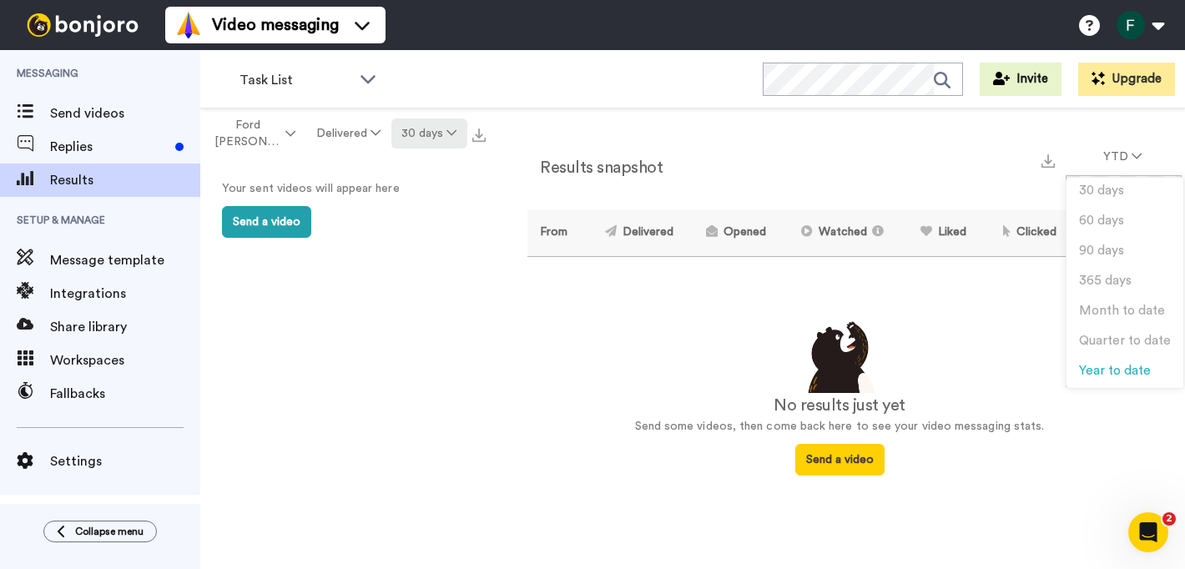
click at [424, 140] on button "30 days" at bounding box center [429, 133] width 76 height 30
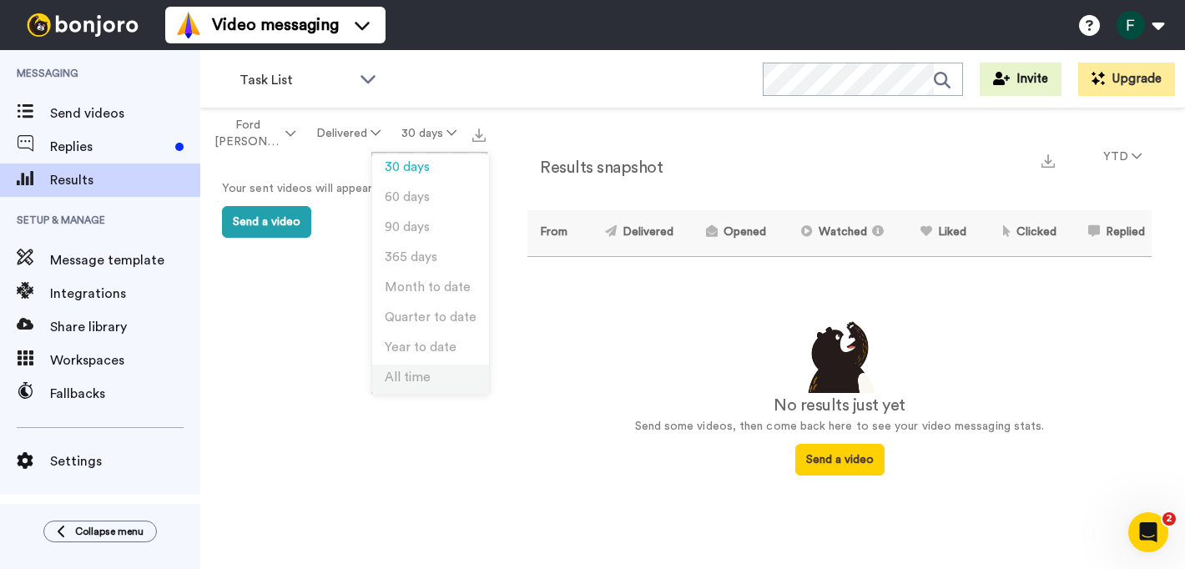
click at [413, 378] on span "All time" at bounding box center [408, 377] width 46 height 13
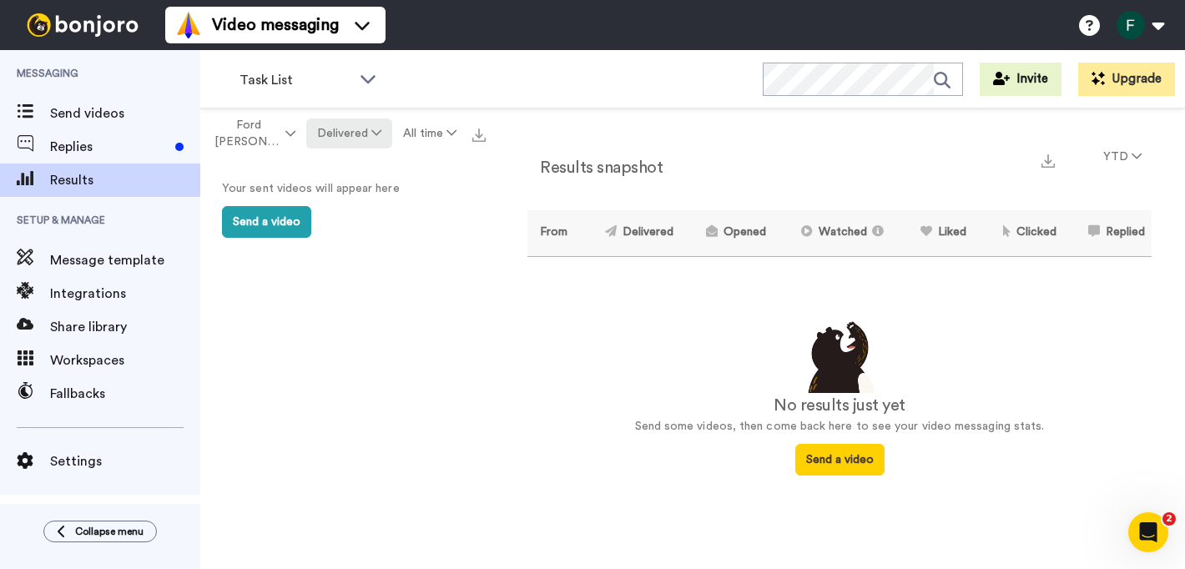
click at [353, 128] on button "Delivered" at bounding box center [349, 133] width 86 height 30
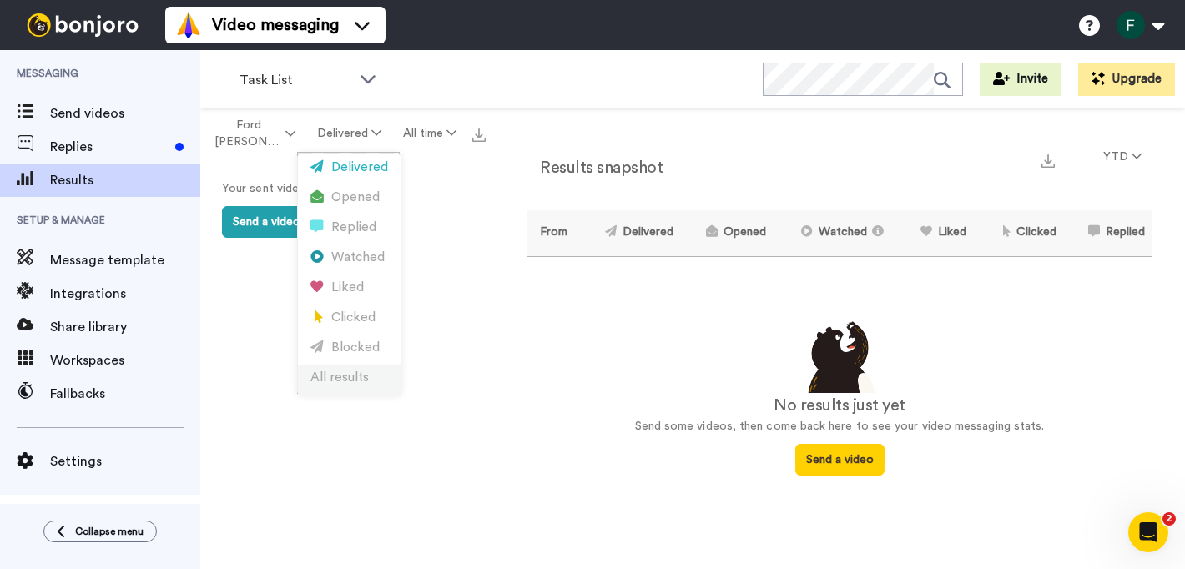
click at [345, 375] on div "All results" at bounding box center [349, 378] width 78 height 18
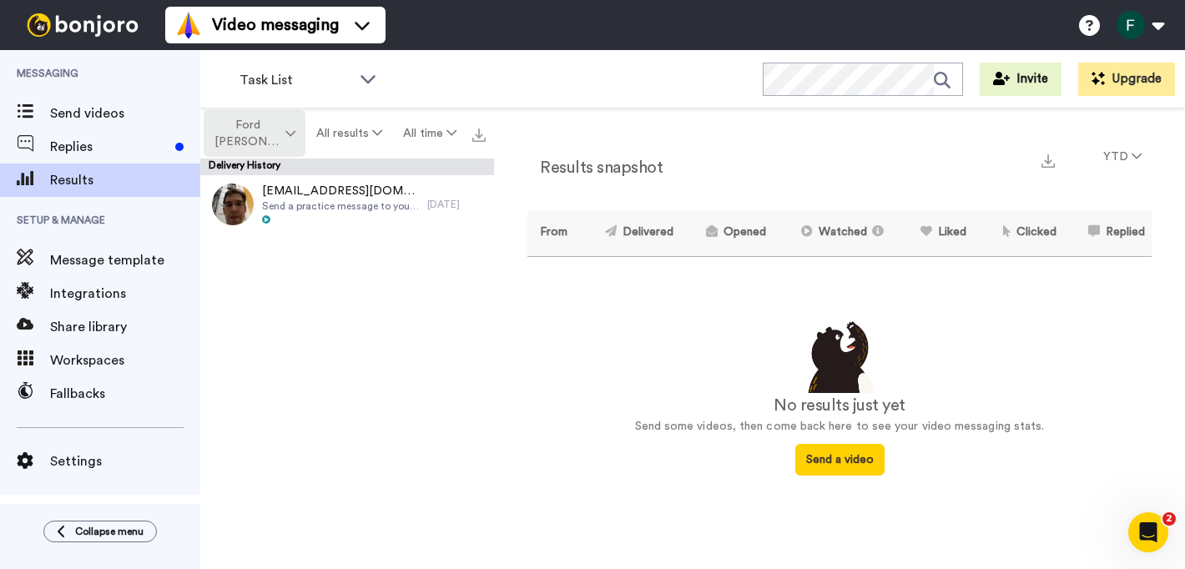
click at [289, 133] on icon at bounding box center [290, 134] width 10 height 12
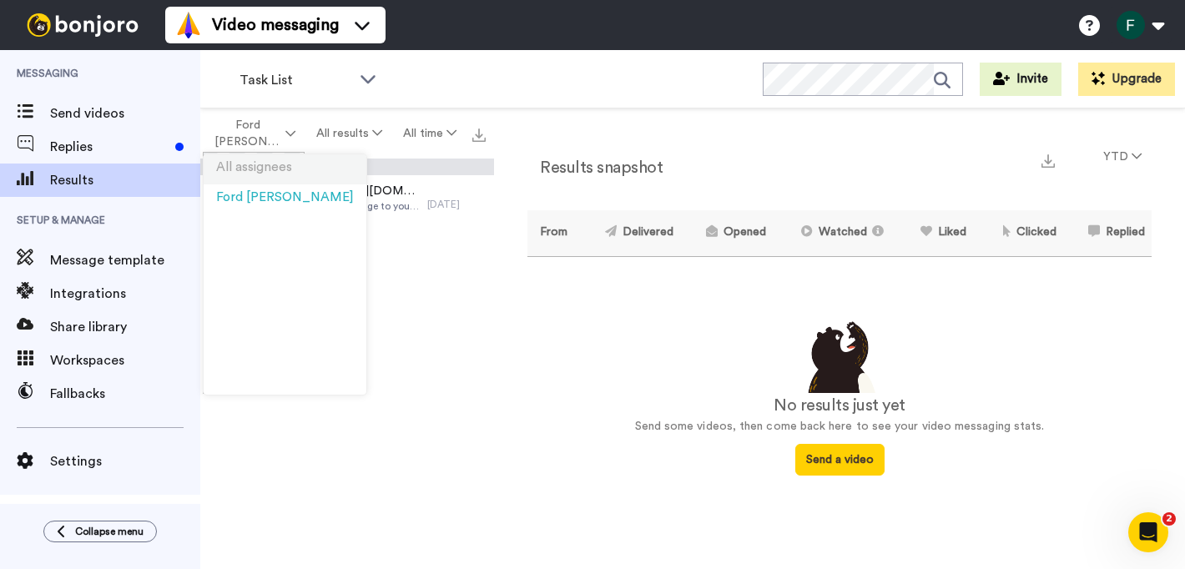
click at [285, 166] on span "All assignees" at bounding box center [254, 167] width 76 height 13
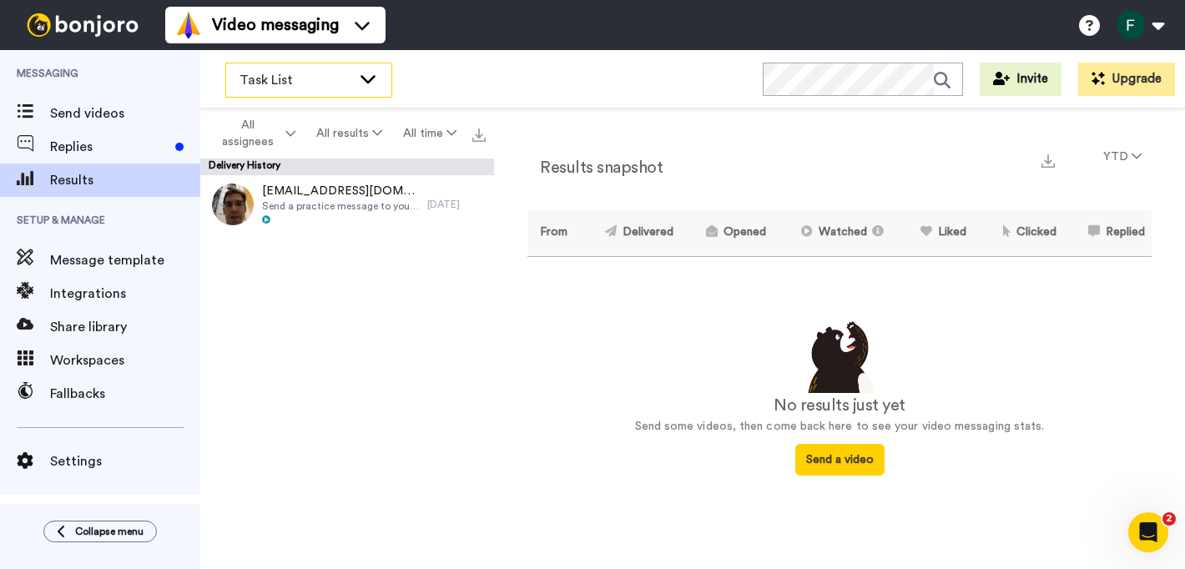
click at [336, 92] on div "Task List" at bounding box center [308, 79] width 165 height 33
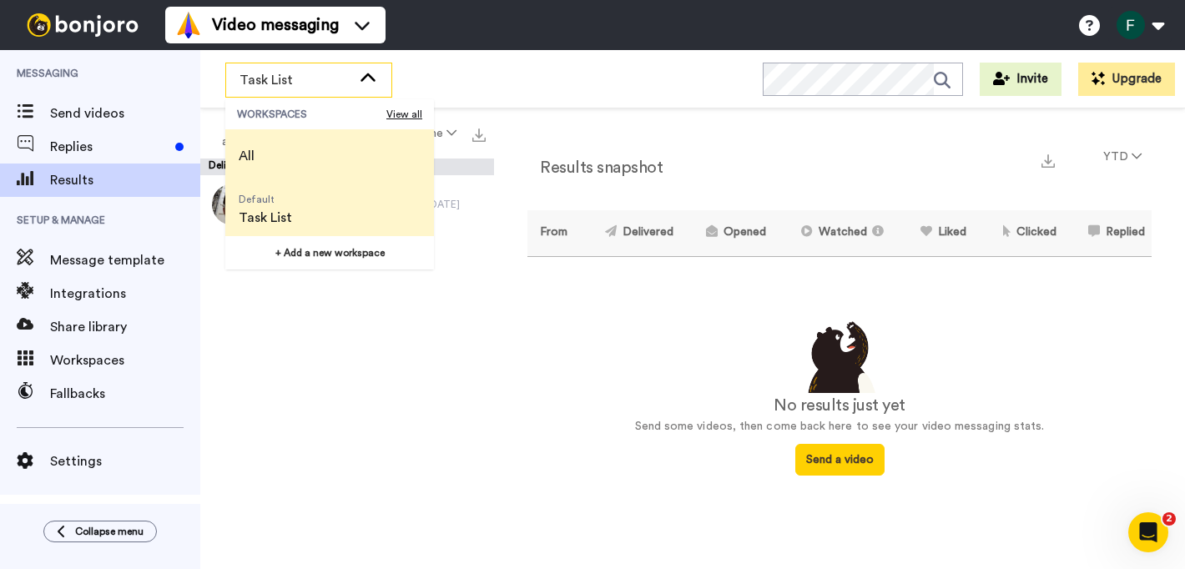
click at [282, 154] on li "All" at bounding box center [329, 155] width 209 height 53
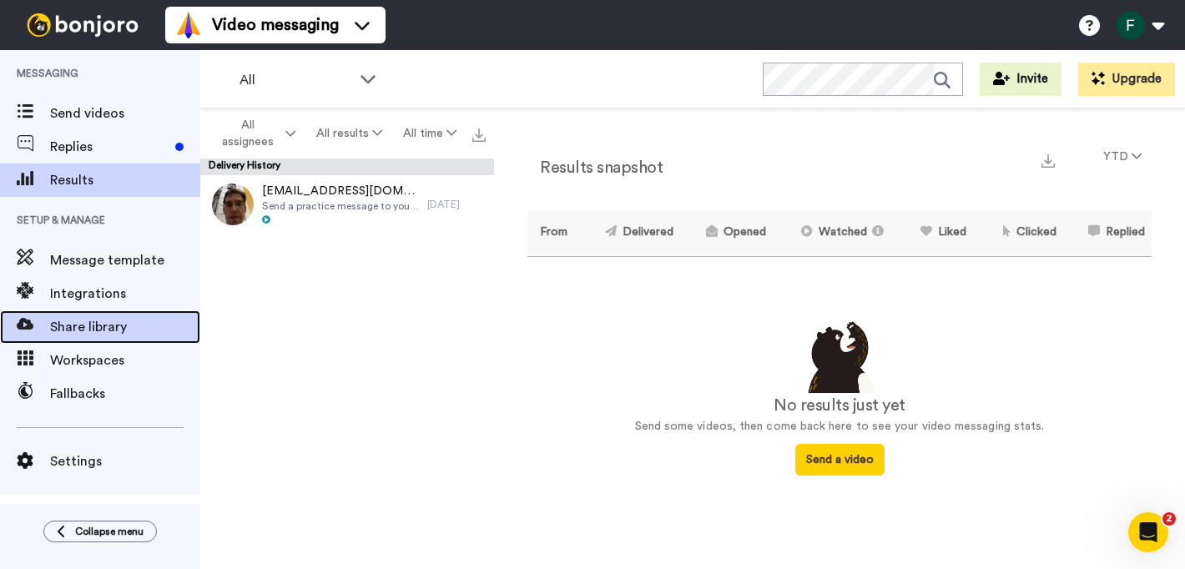
click at [87, 322] on span "Share library" at bounding box center [125, 327] width 150 height 20
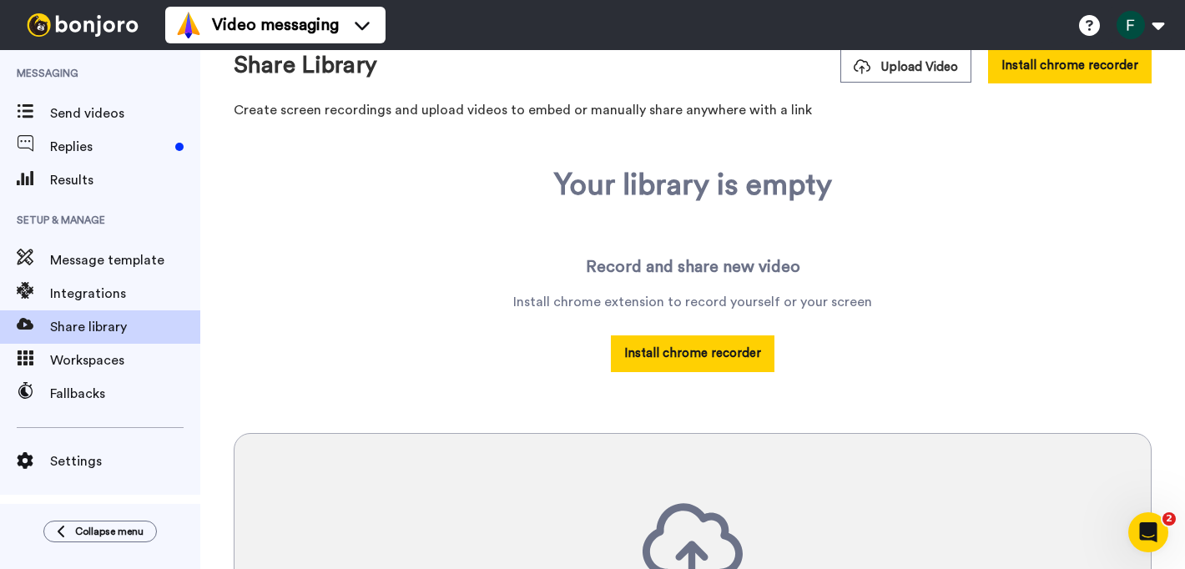
scroll to position [314, 0]
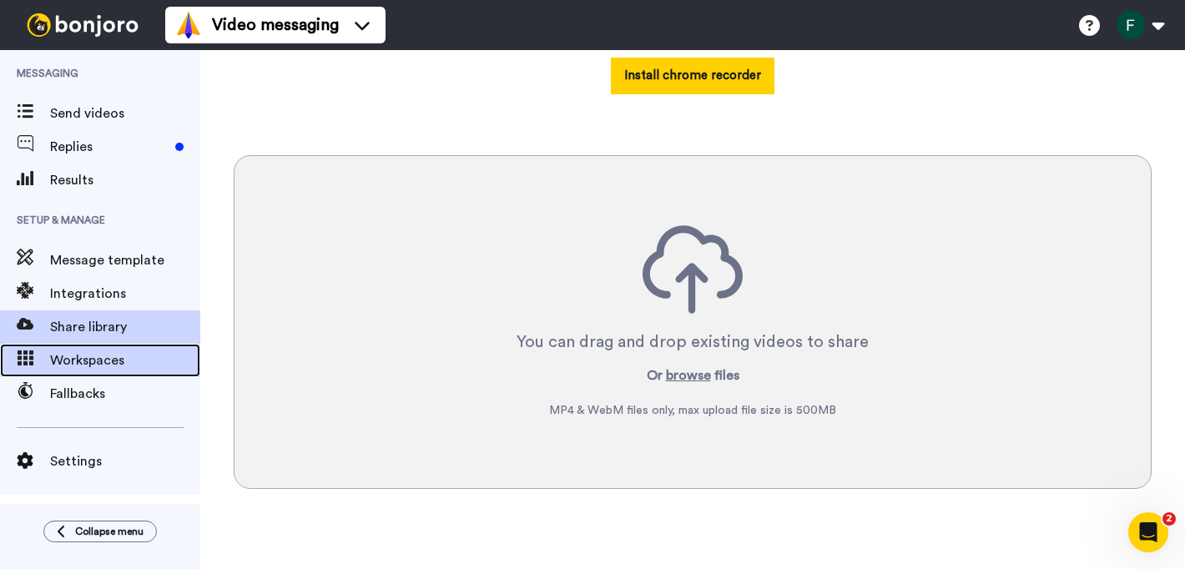
click at [120, 356] on span "Workspaces" at bounding box center [125, 360] width 150 height 20
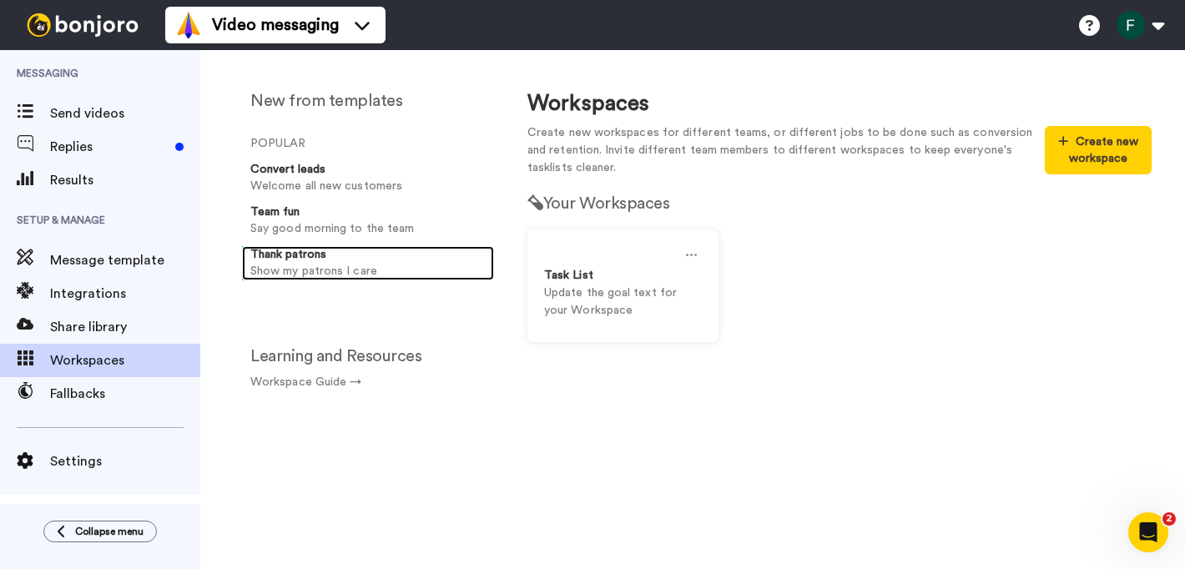
click at [271, 258] on strong "Thank patrons" at bounding box center [288, 255] width 76 height 12
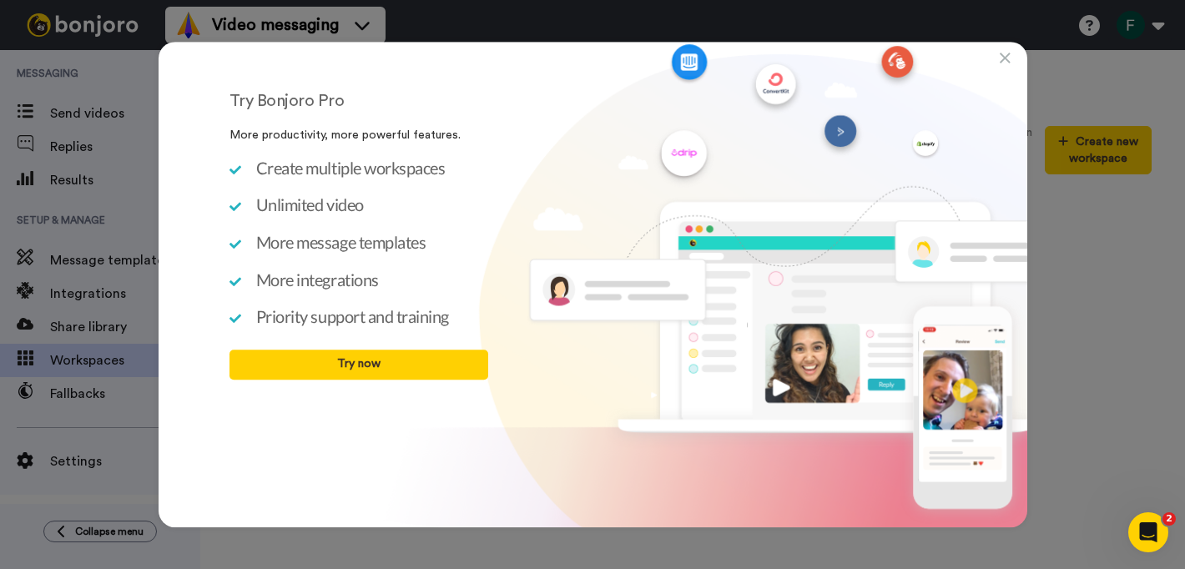
click at [1019, 41] on div "Try Bonjoro Pro More productivity, more powerful features. Create multiple work…" at bounding box center [592, 284] width 1185 height 569
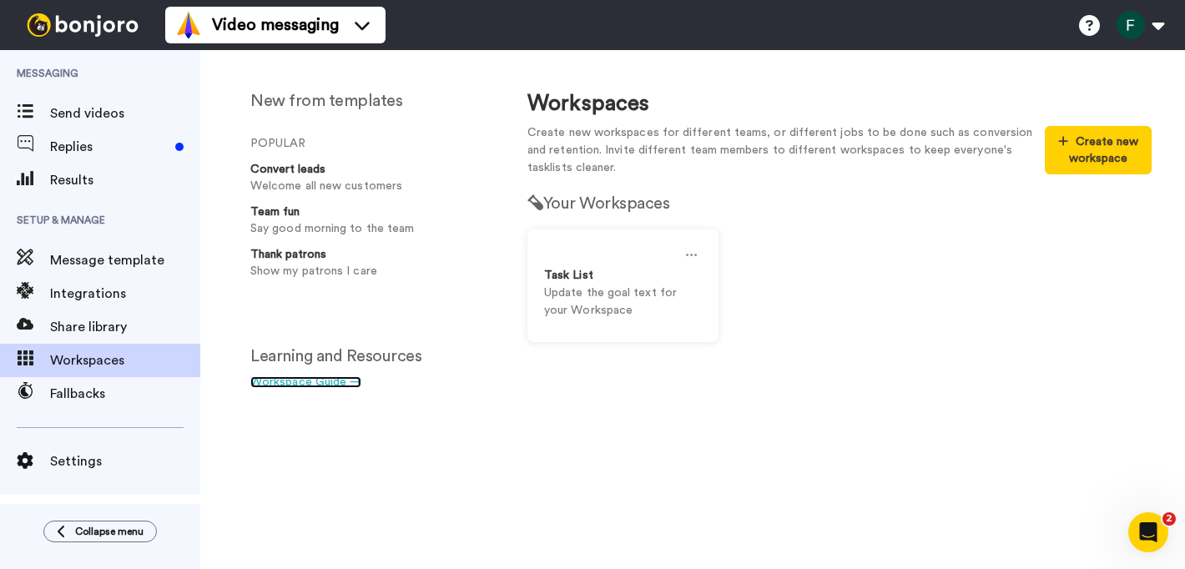
click at [335, 376] on link "Workspace Guide →" at bounding box center [305, 382] width 111 height 12
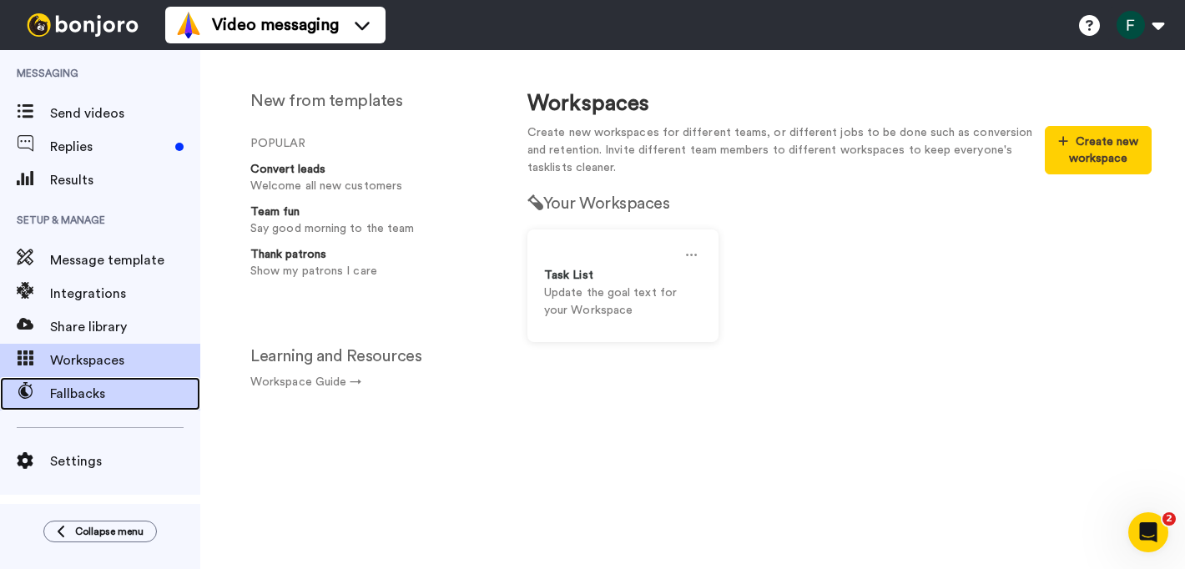
click at [83, 390] on span "Fallbacks" at bounding box center [125, 394] width 150 height 20
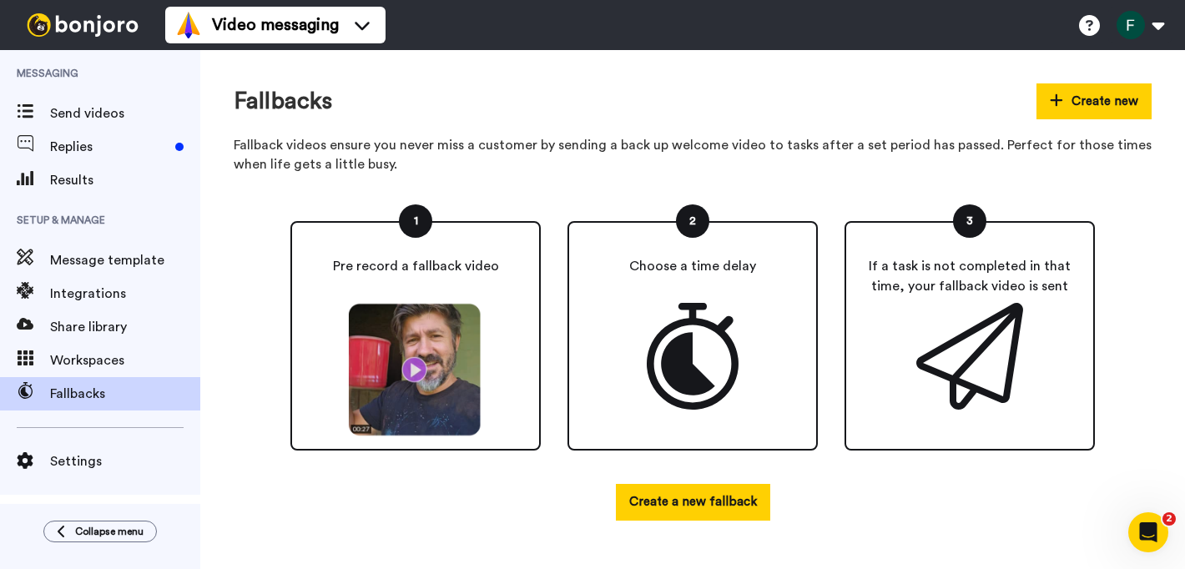
scroll to position [64, 0]
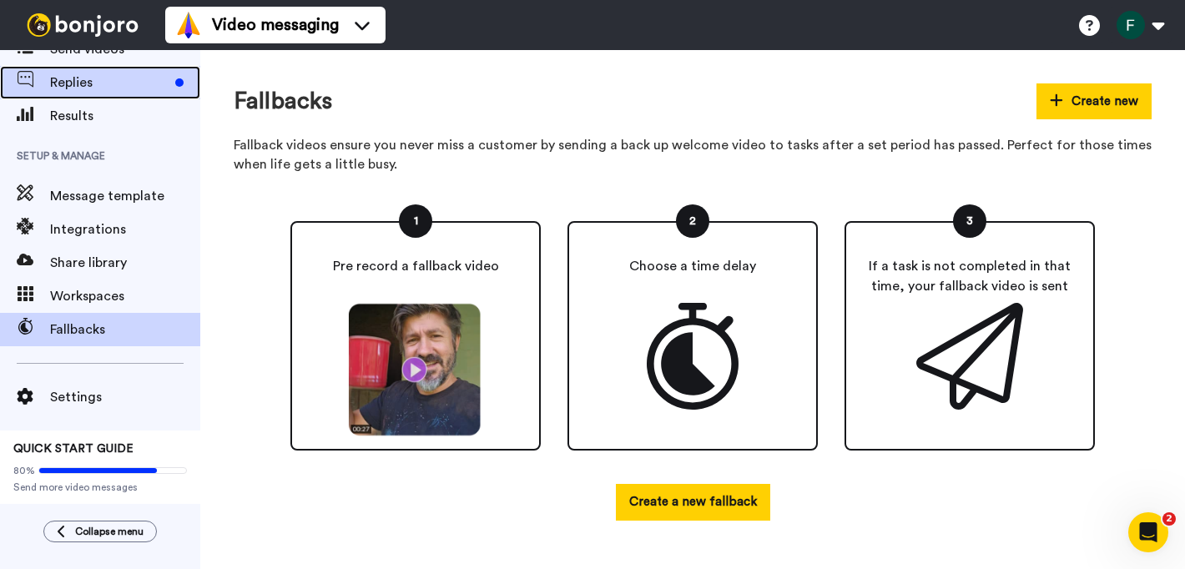
click at [104, 68] on div "Replies" at bounding box center [100, 82] width 200 height 33
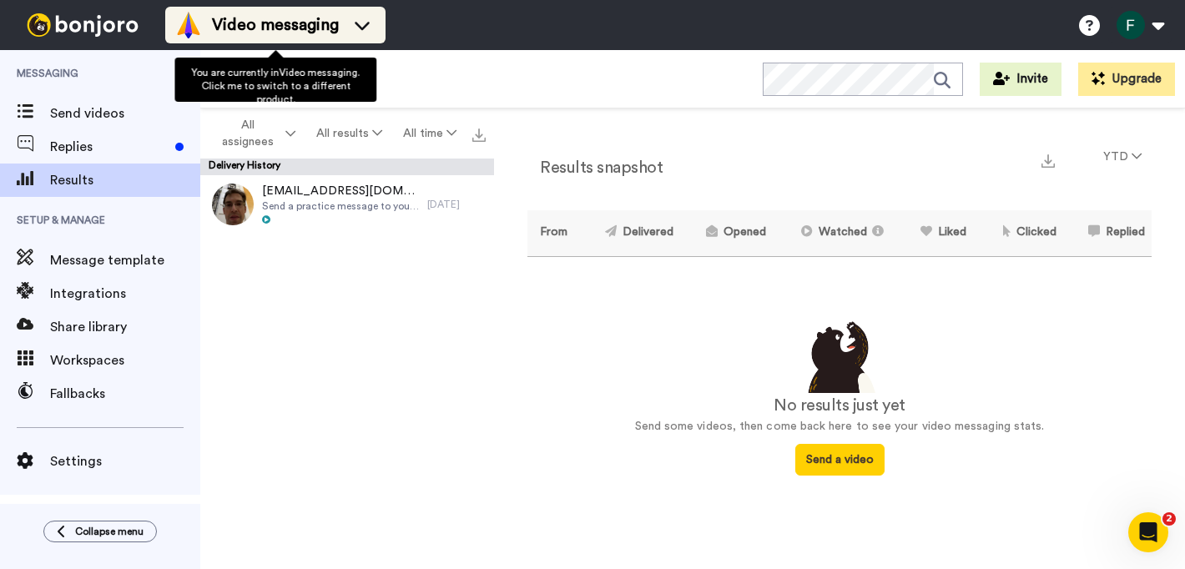
click at [249, 29] on span "Video messaging" at bounding box center [275, 24] width 127 height 23
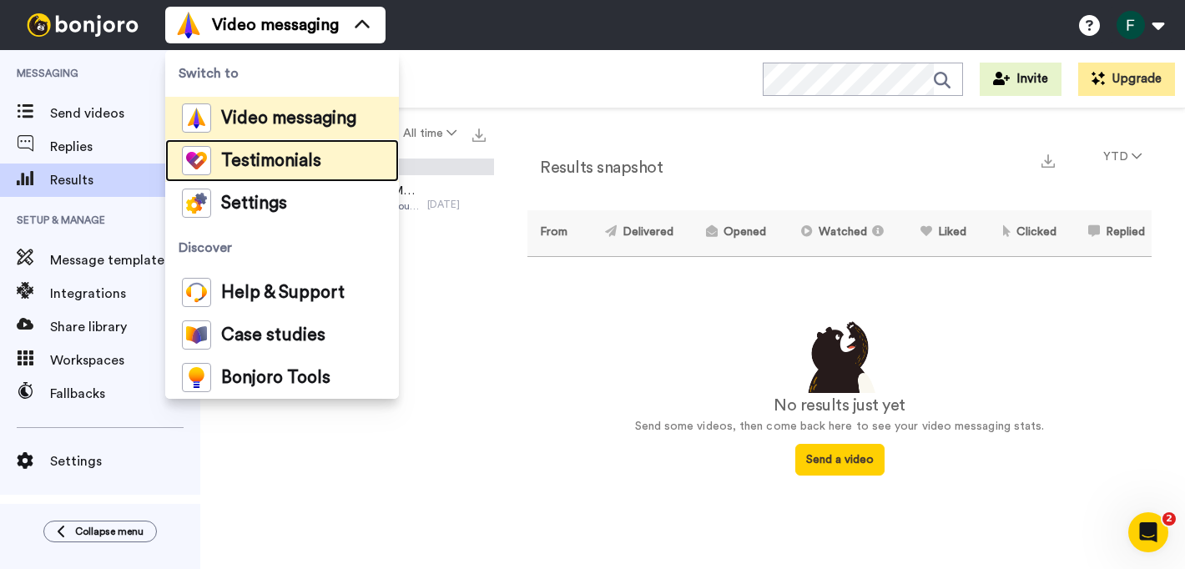
click at [287, 166] on span "Testimonials" at bounding box center [271, 161] width 100 height 17
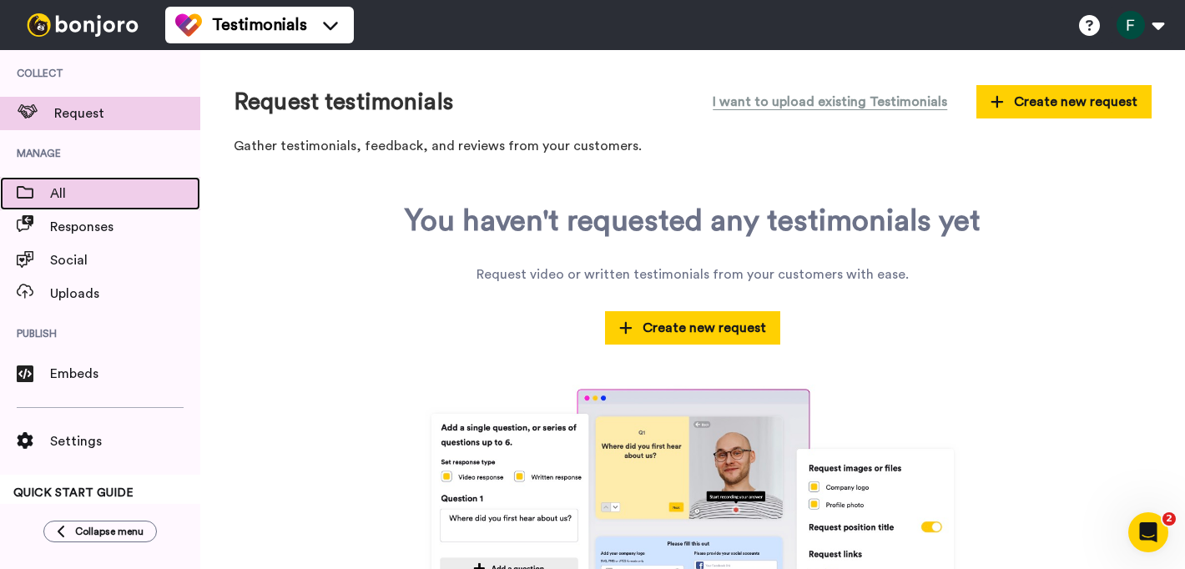
click at [96, 188] on span "All" at bounding box center [125, 194] width 150 height 20
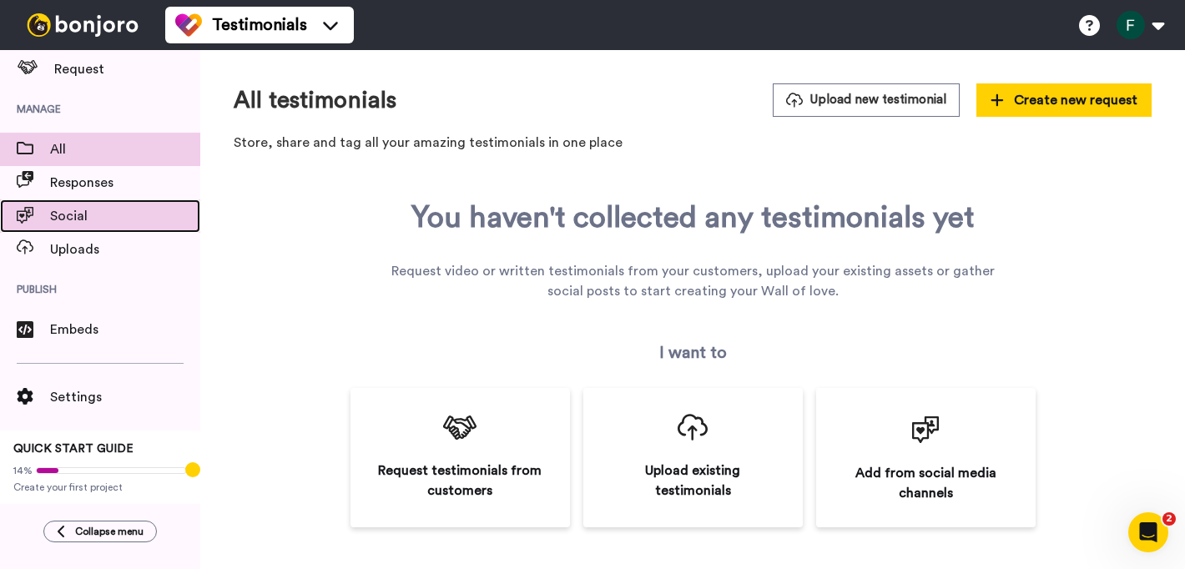
click at [108, 227] on div "Social" at bounding box center [100, 215] width 200 height 33
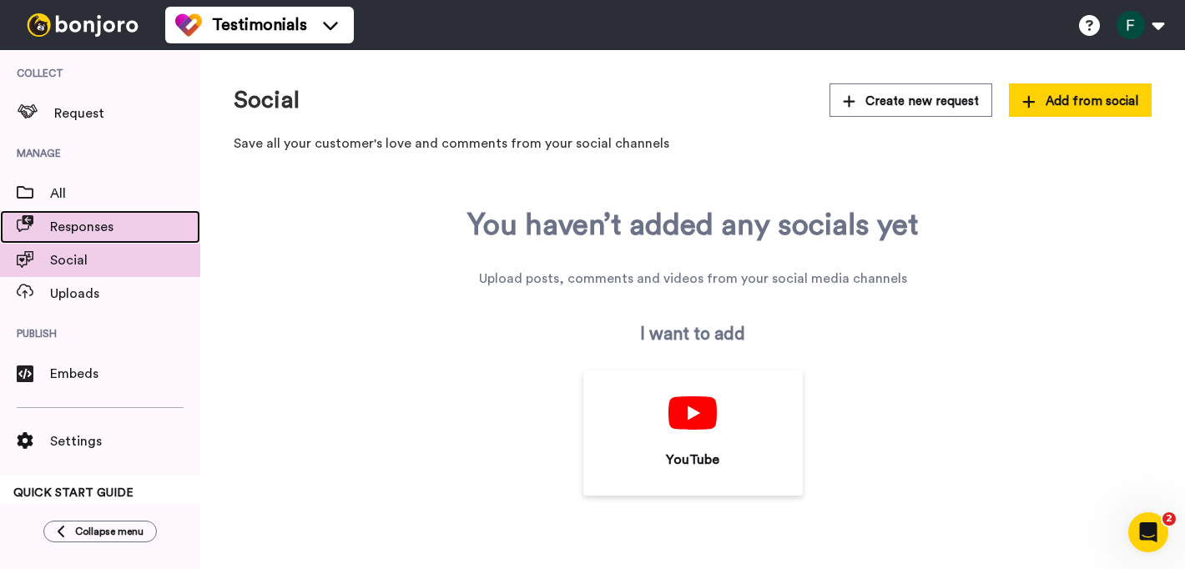
click at [88, 224] on span "Responses" at bounding box center [125, 227] width 150 height 20
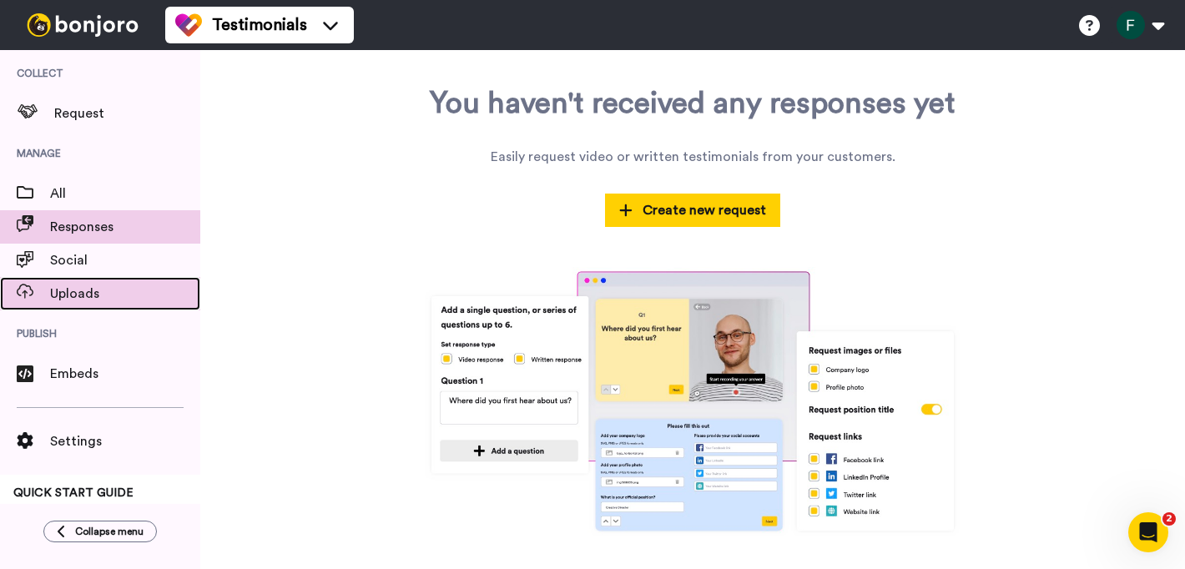
click at [98, 298] on span "Uploads" at bounding box center [125, 294] width 150 height 20
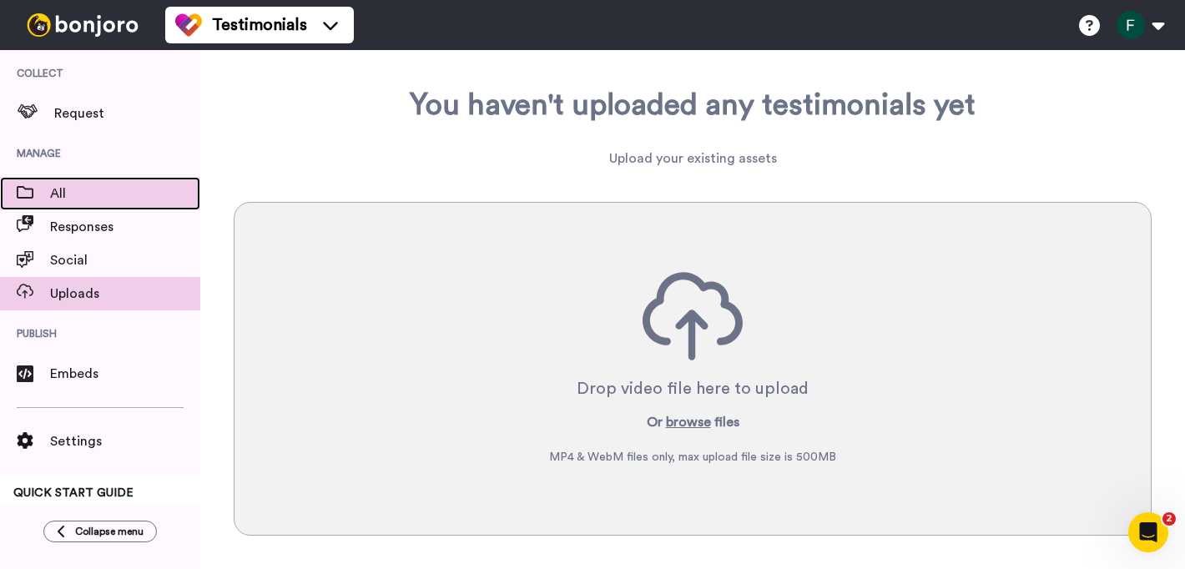
click at [127, 199] on span "All" at bounding box center [125, 194] width 150 height 20
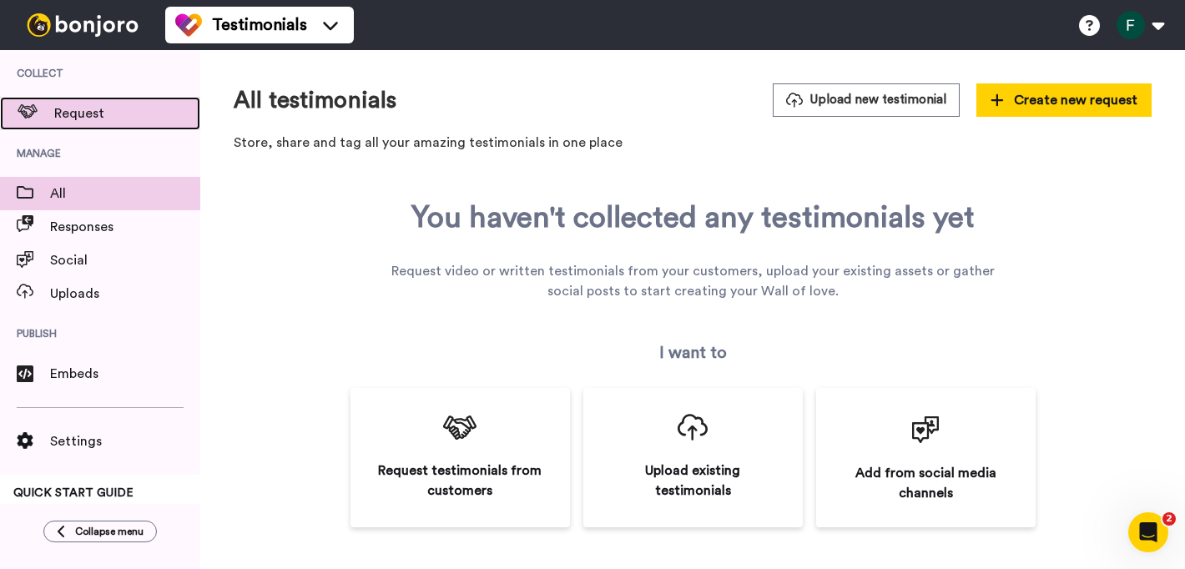
click at [72, 115] on span "Request" at bounding box center [127, 113] width 146 height 20
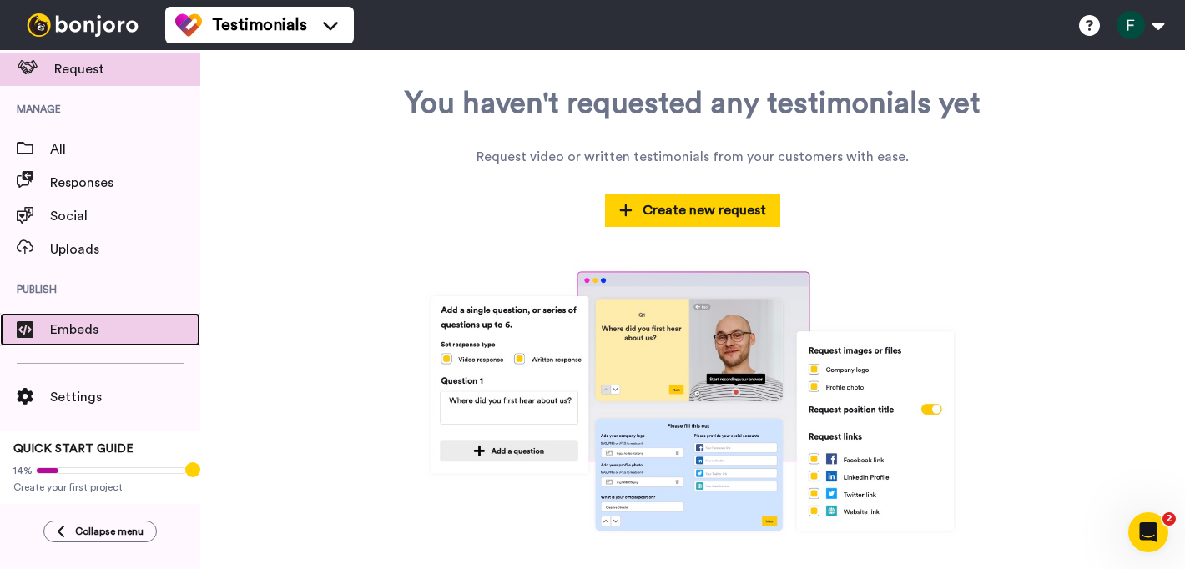
click at [68, 321] on span "Embeds" at bounding box center [125, 330] width 150 height 20
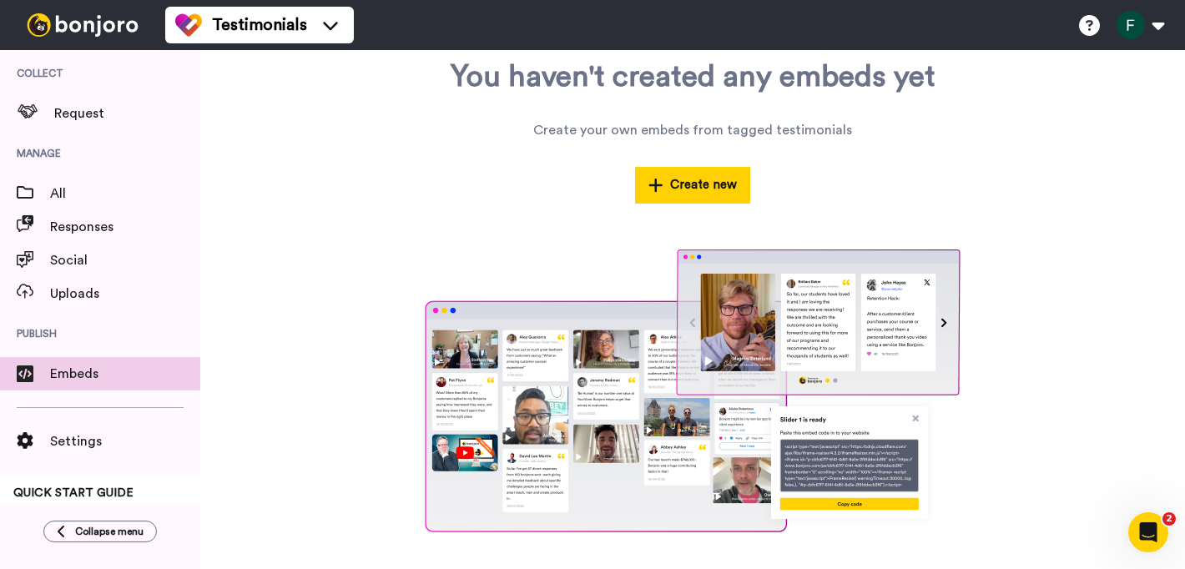
scroll to position [44, 0]
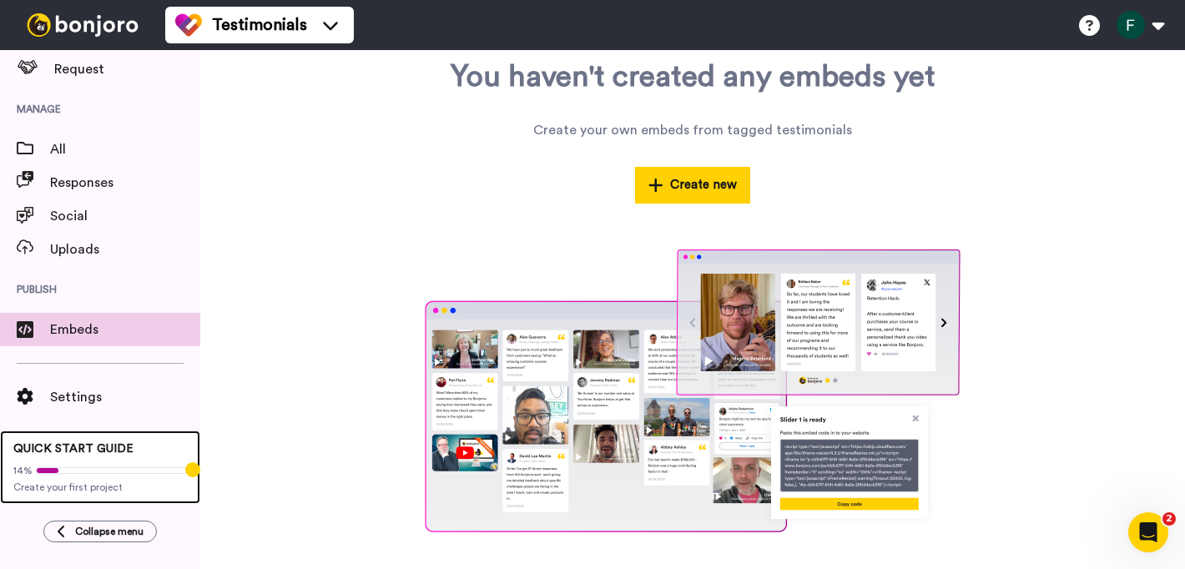
click at [88, 478] on div "14% Create your first project" at bounding box center [100, 475] width 174 height 37
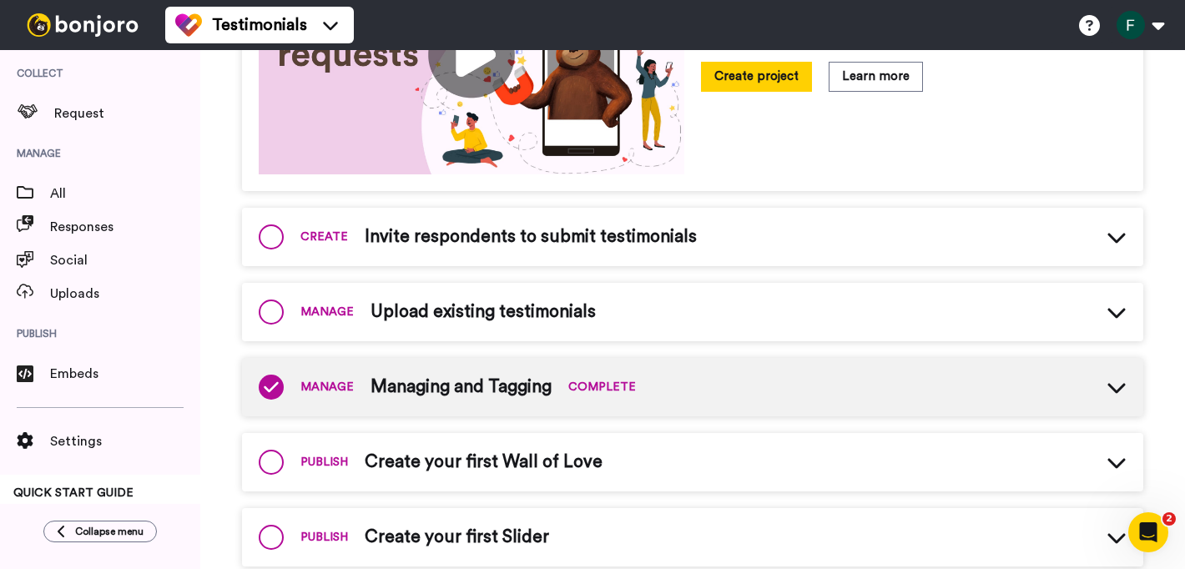
click at [387, 390] on span "Managing and Tagging" at bounding box center [460, 387] width 181 height 25
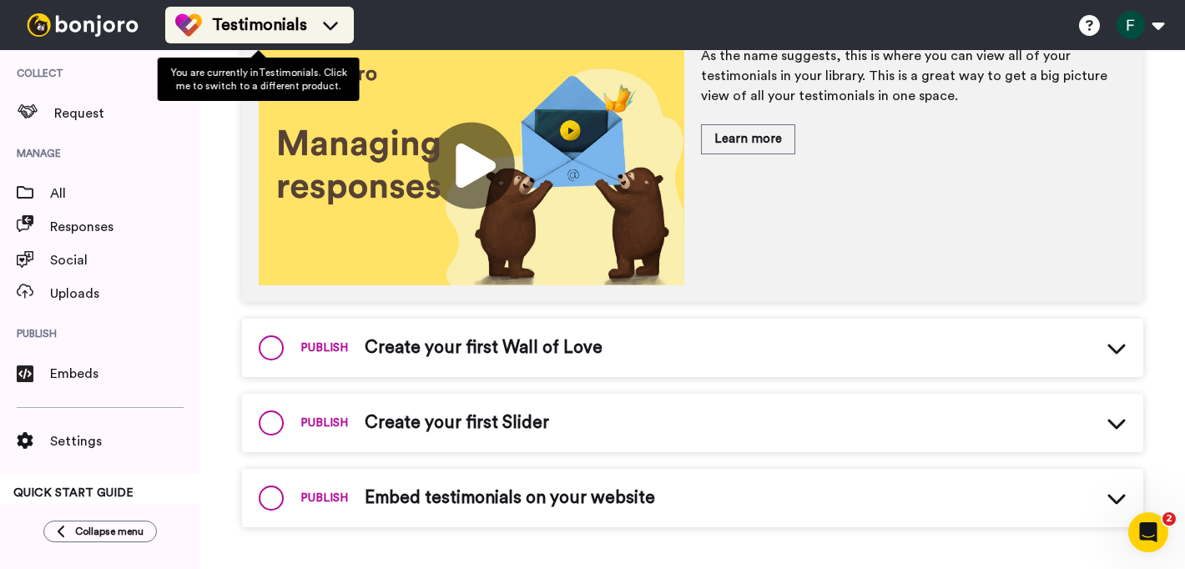
click at [238, 22] on span "Testimonials" at bounding box center [259, 24] width 95 height 23
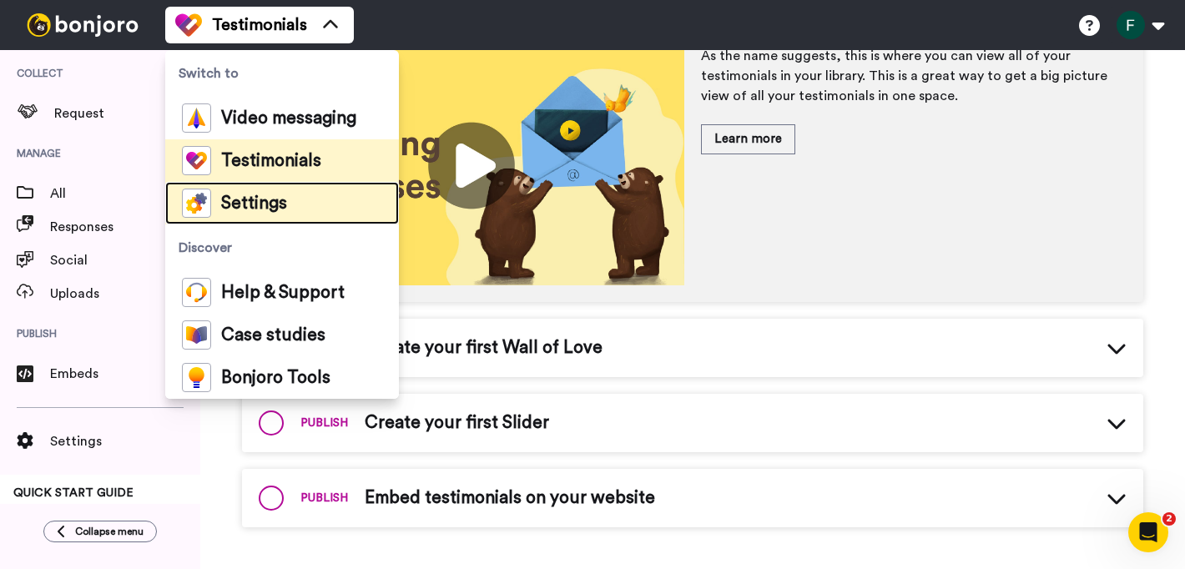
click at [236, 207] on span "Settings" at bounding box center [254, 203] width 66 height 17
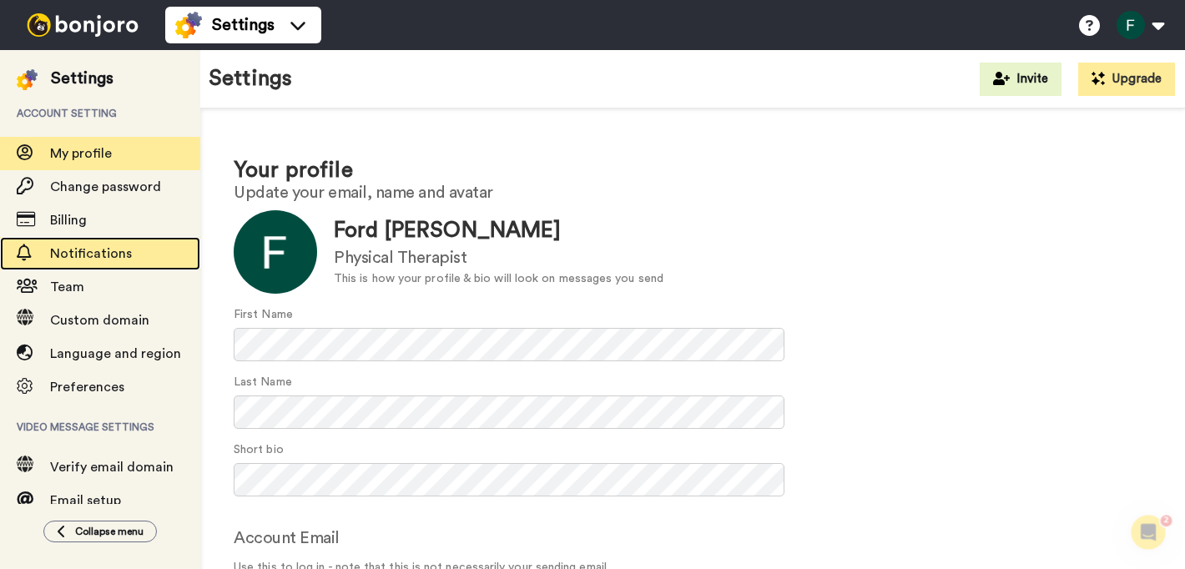
click at [113, 252] on span "Notifications" at bounding box center [91, 253] width 82 height 13
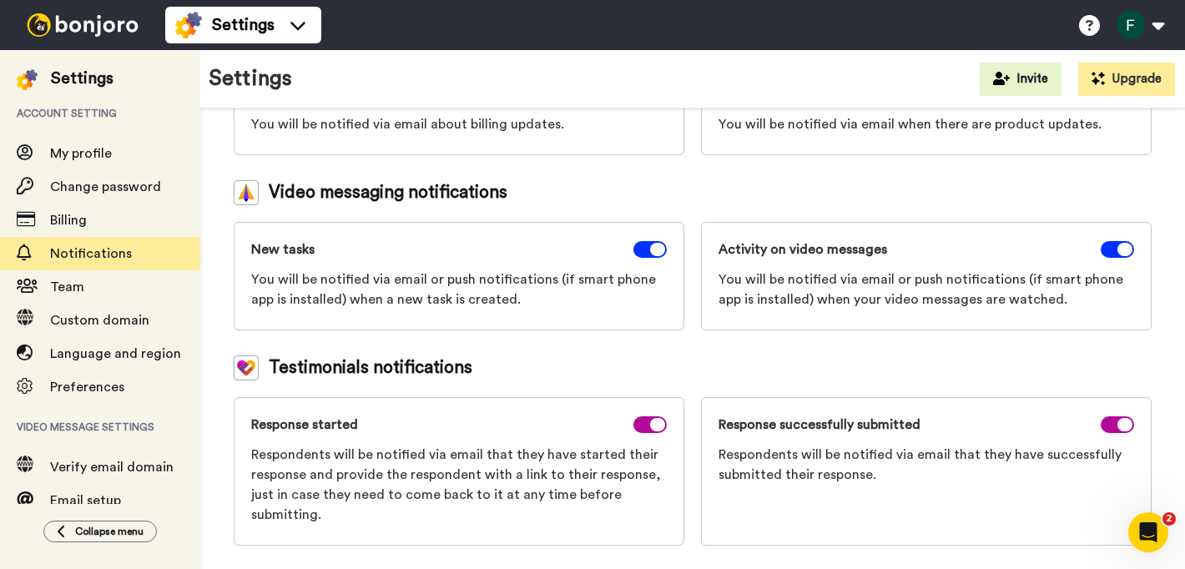
scroll to position [209, 0]
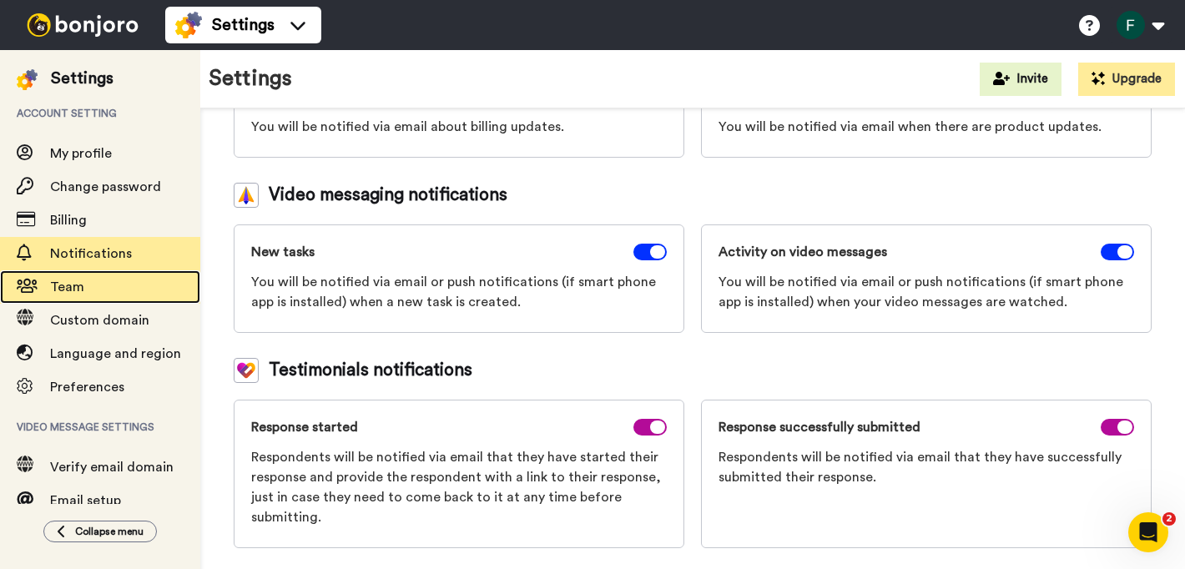
click at [116, 284] on span "Team" at bounding box center [125, 287] width 150 height 20
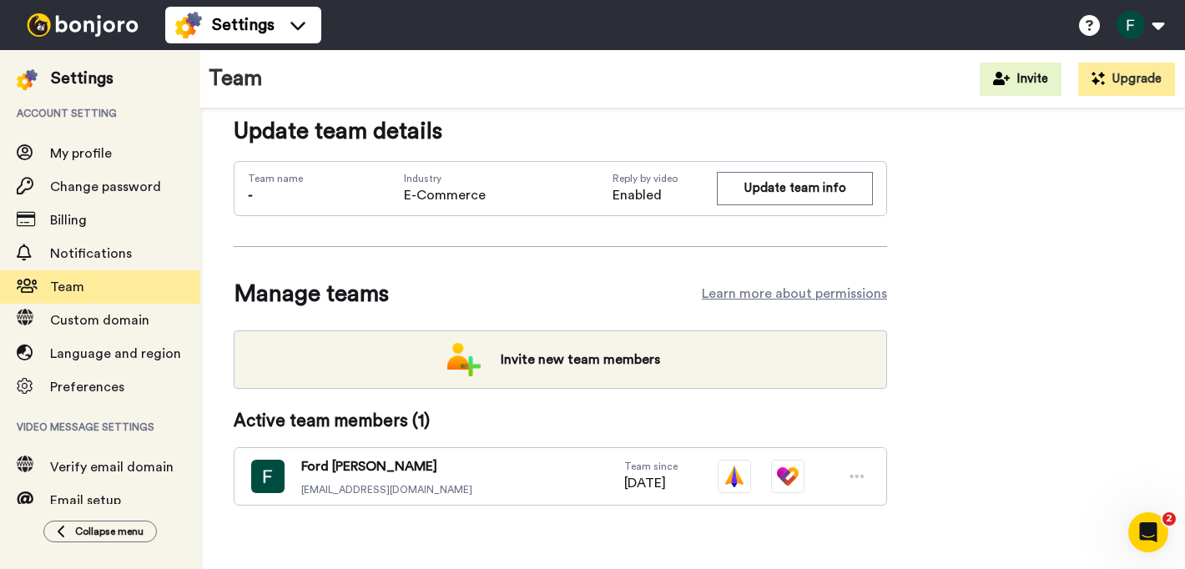
scroll to position [31, 0]
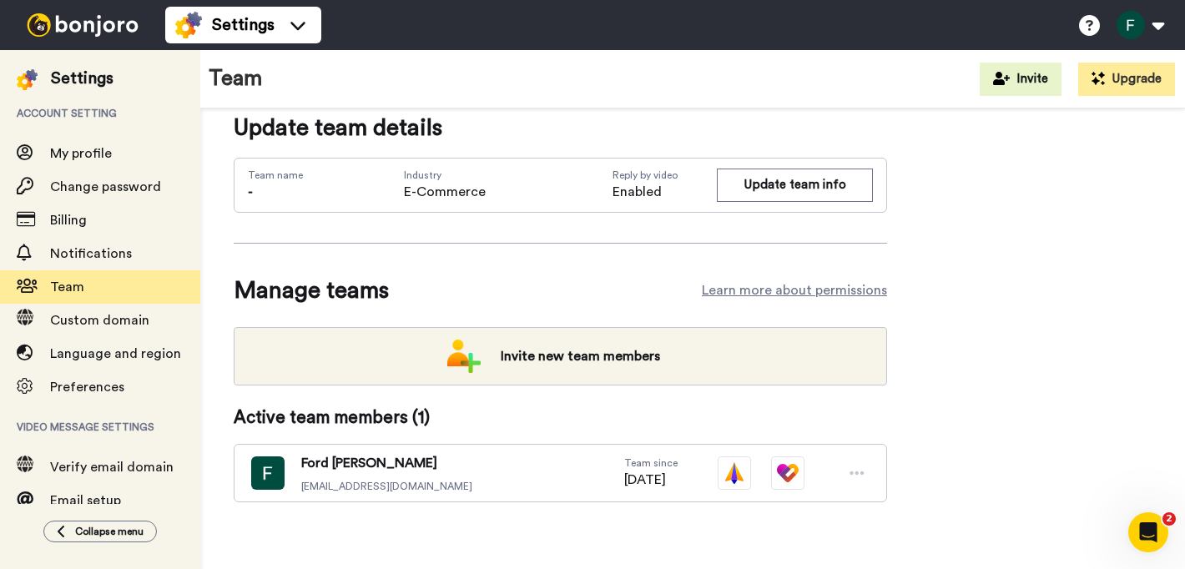
click at [328, 472] on span "Ford Reinink" at bounding box center [386, 463] width 171 height 20
click at [260, 471] on img at bounding box center [267, 472] width 33 height 33
click at [852, 478] on icon at bounding box center [856, 473] width 15 height 17
click at [858, 471] on icon at bounding box center [856, 473] width 15 height 17
click at [795, 472] on img at bounding box center [787, 472] width 33 height 33
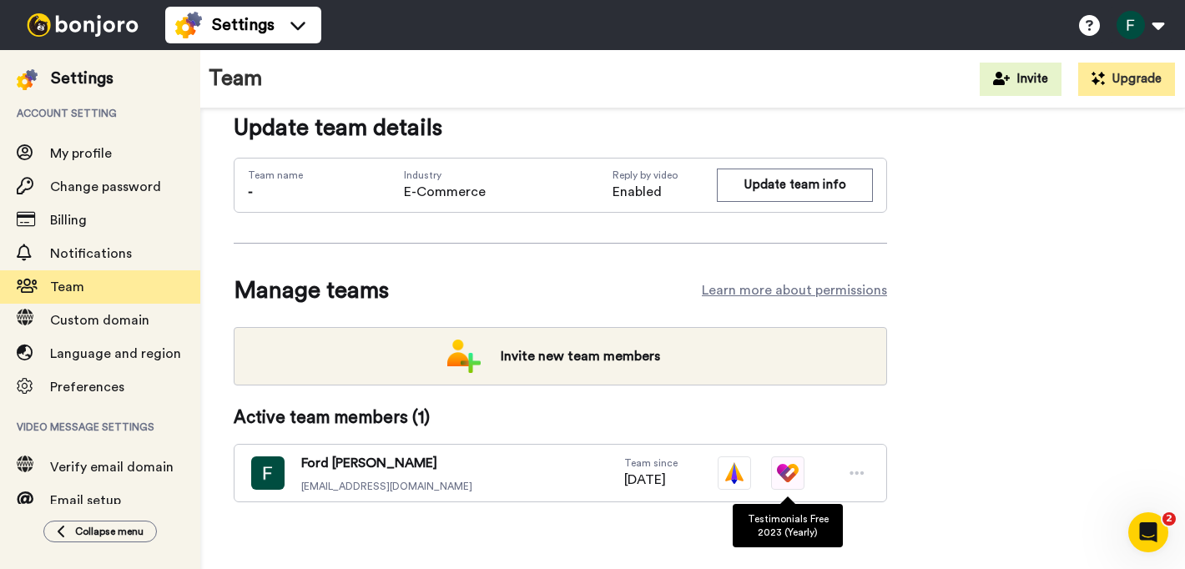
click at [783, 472] on img at bounding box center [787, 472] width 33 height 33
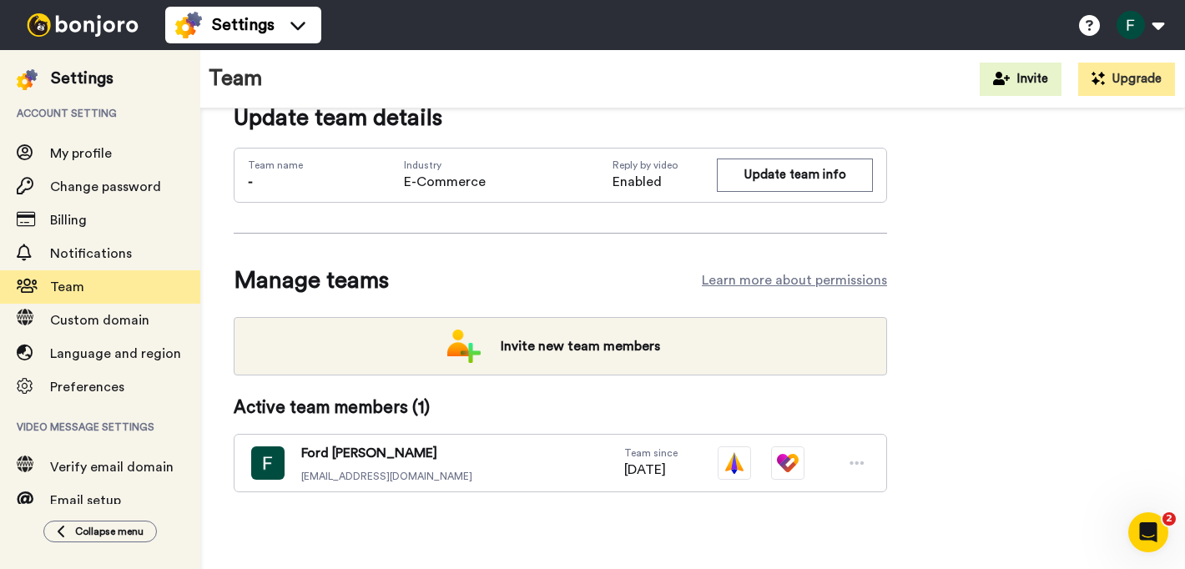
scroll to position [38, 0]
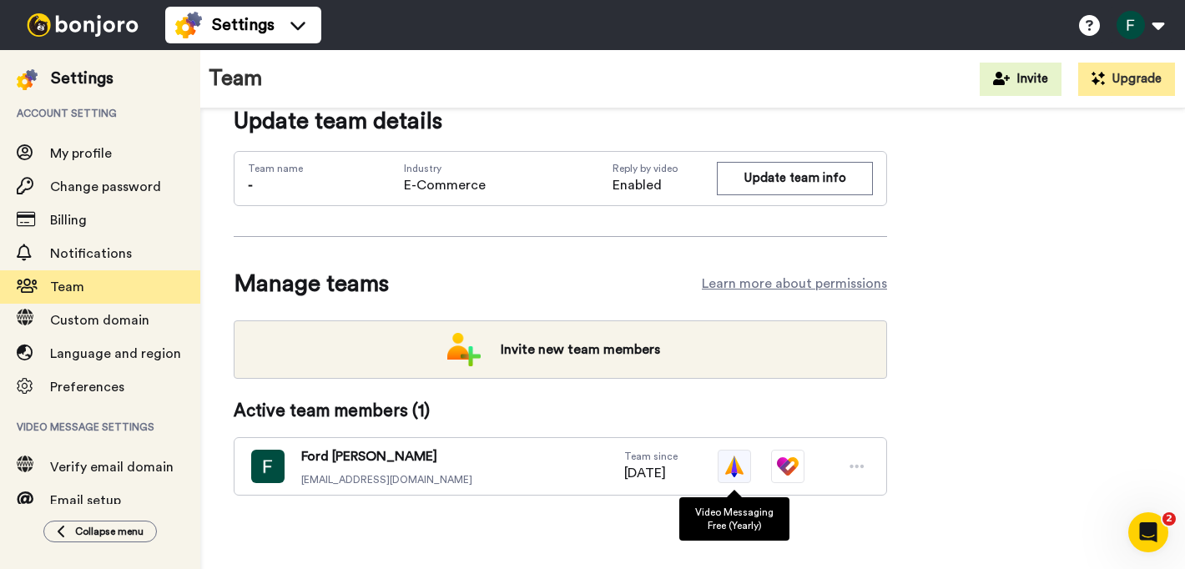
click at [729, 466] on img at bounding box center [733, 466] width 33 height 33
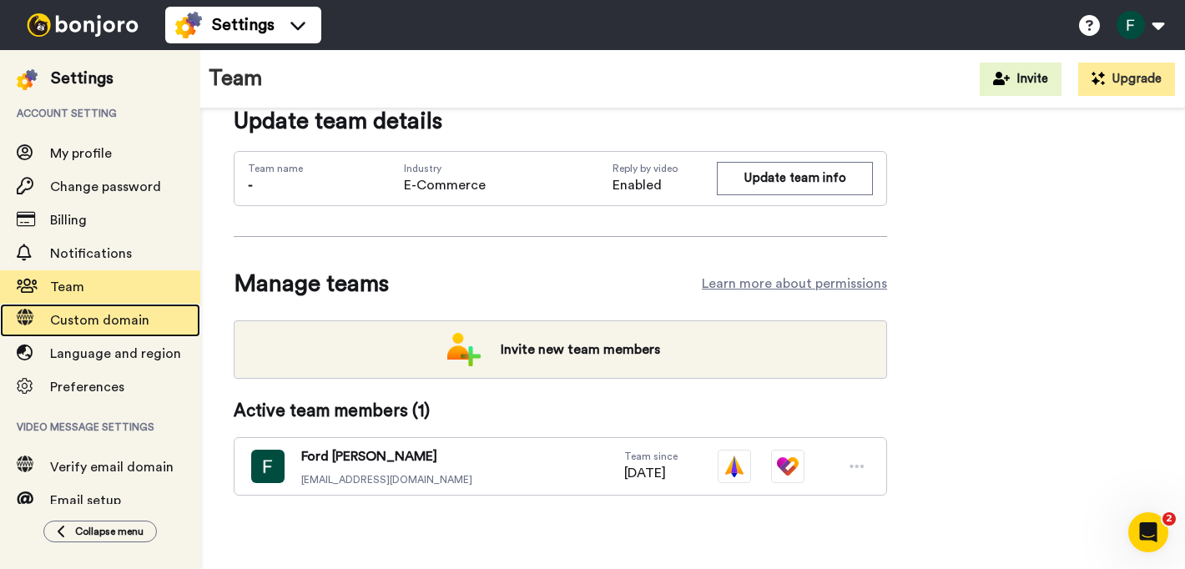
click at [129, 326] on span "Custom domain" at bounding box center [99, 320] width 99 height 13
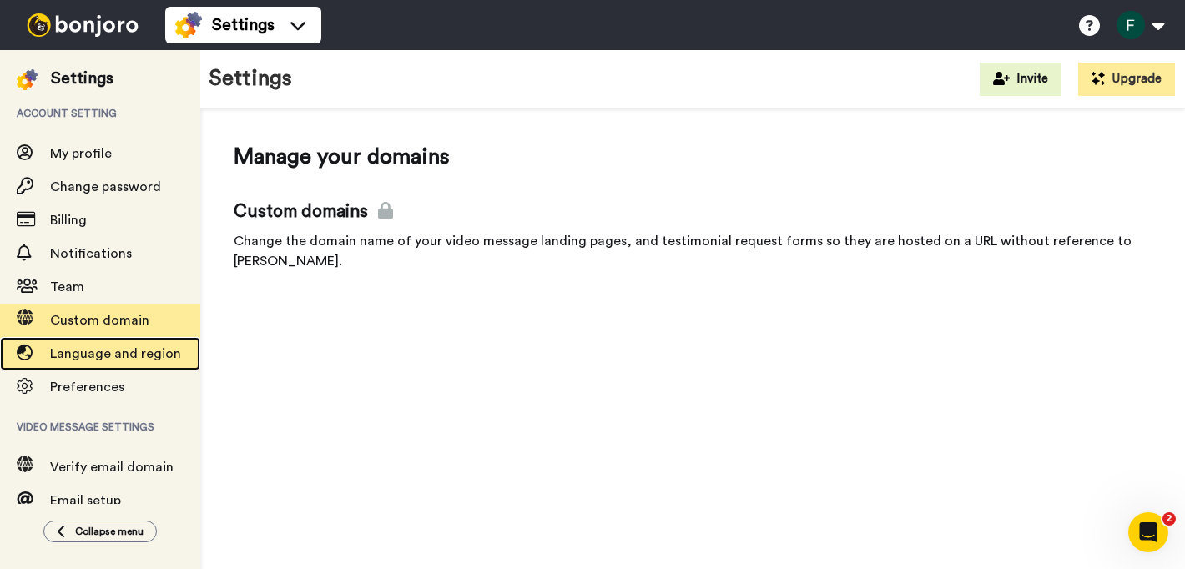
click at [110, 360] on span "Language and region" at bounding box center [115, 353] width 131 height 13
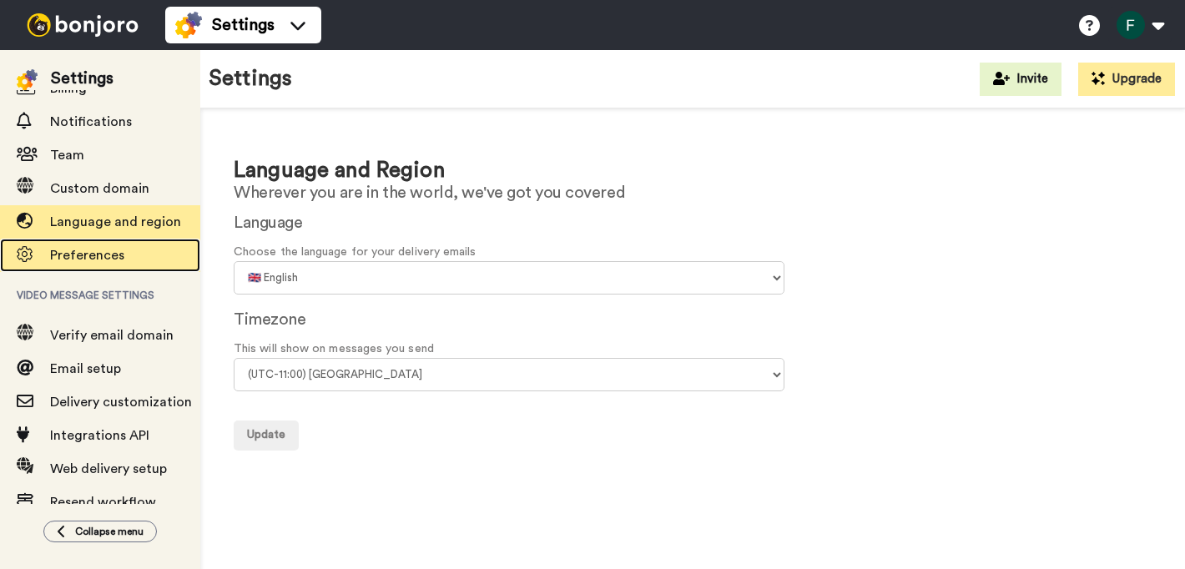
click at [134, 264] on span "Preferences" at bounding box center [125, 255] width 150 height 20
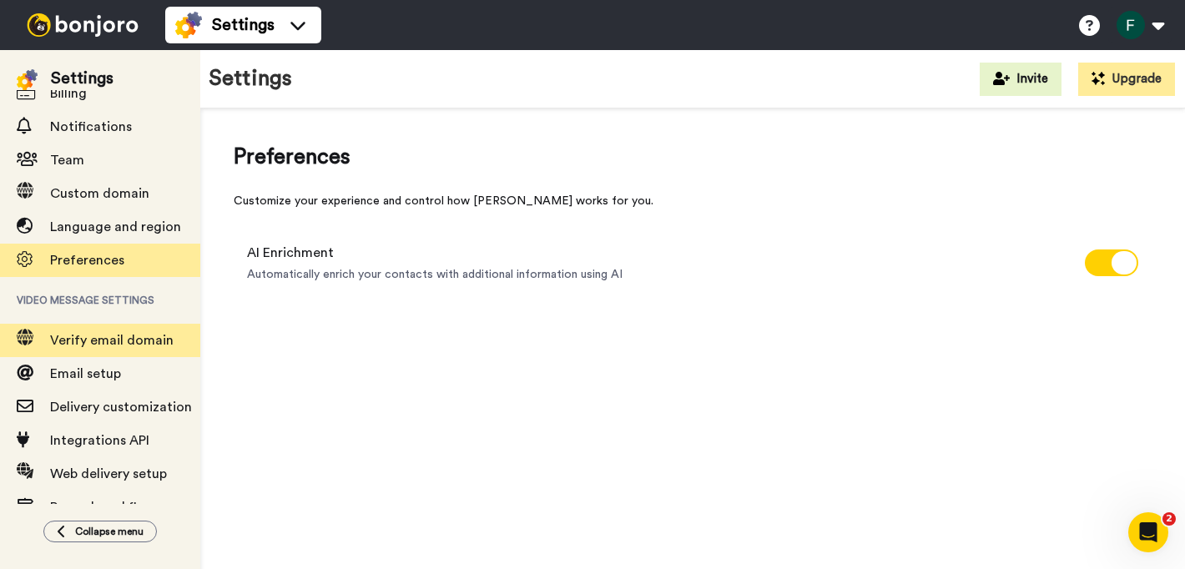
scroll to position [130, 0]
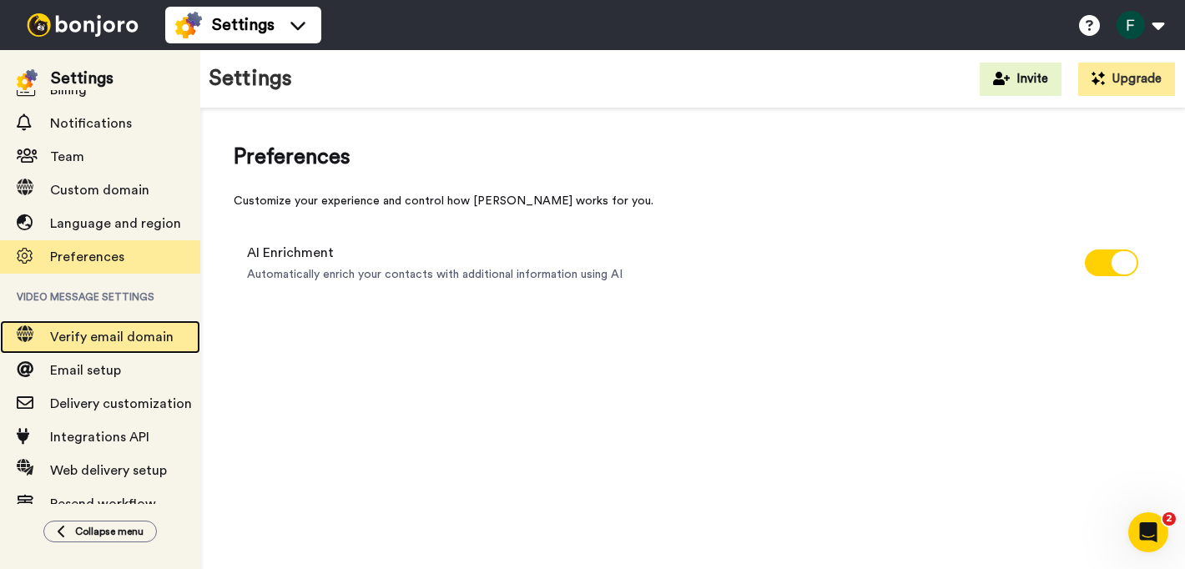
click at [137, 340] on span "Verify email domain" at bounding box center [111, 336] width 123 height 13
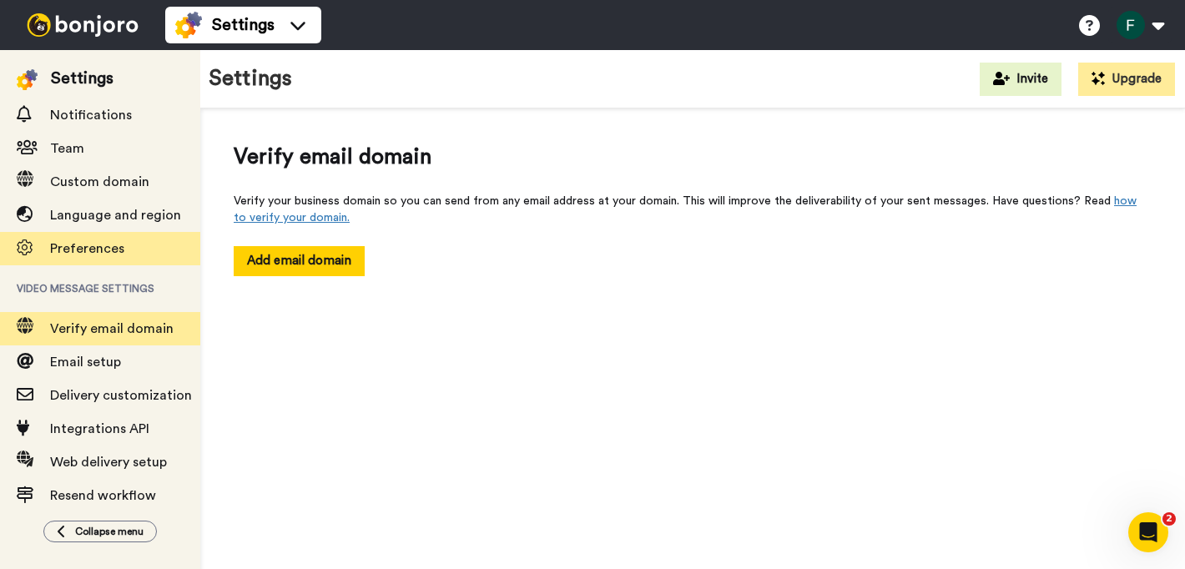
scroll to position [148, 0]
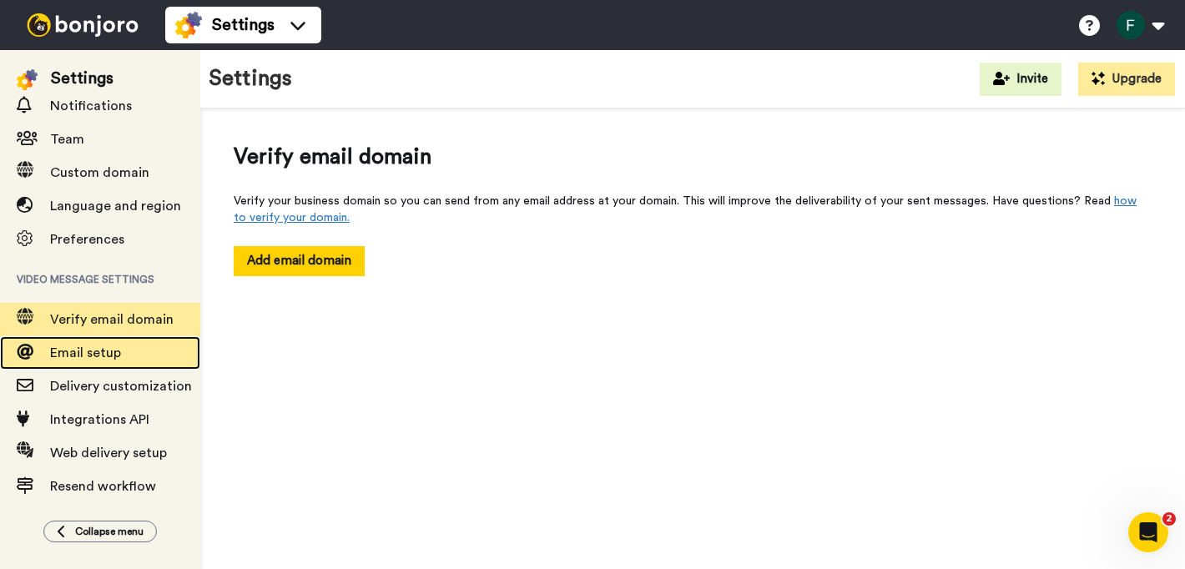
click at [131, 353] on span "Email setup" at bounding box center [125, 353] width 150 height 20
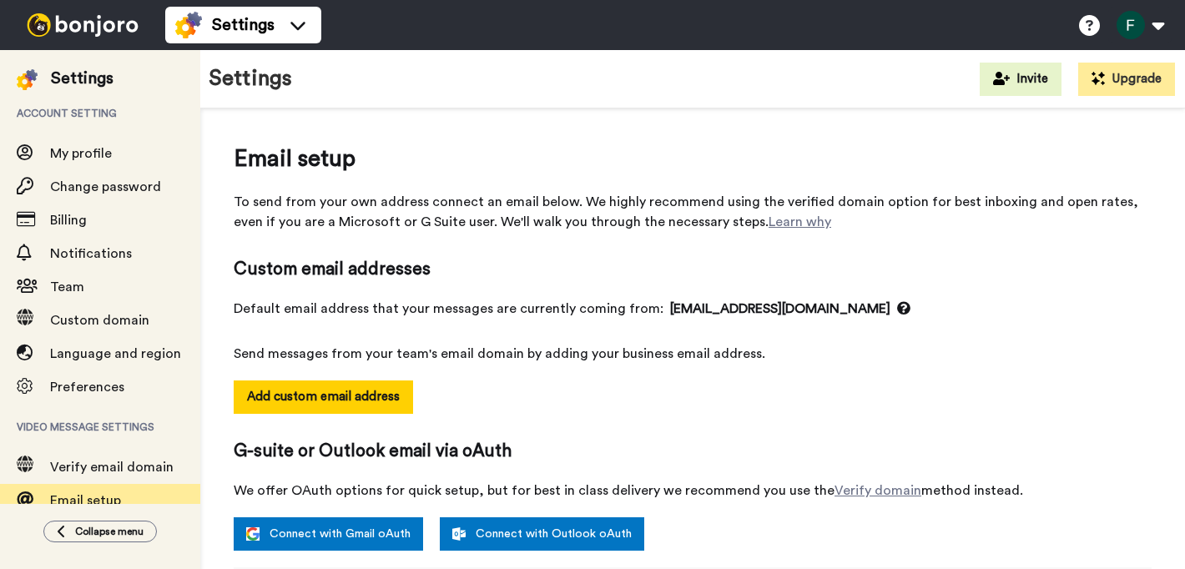
select select "108094"
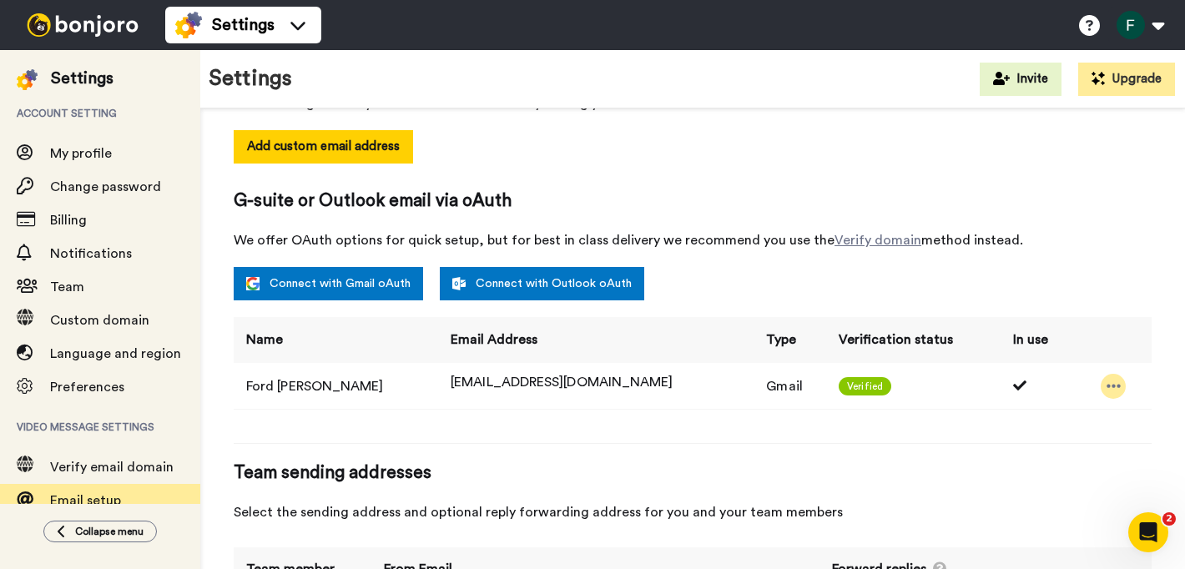
click at [1106, 388] on icon at bounding box center [1113, 386] width 15 height 17
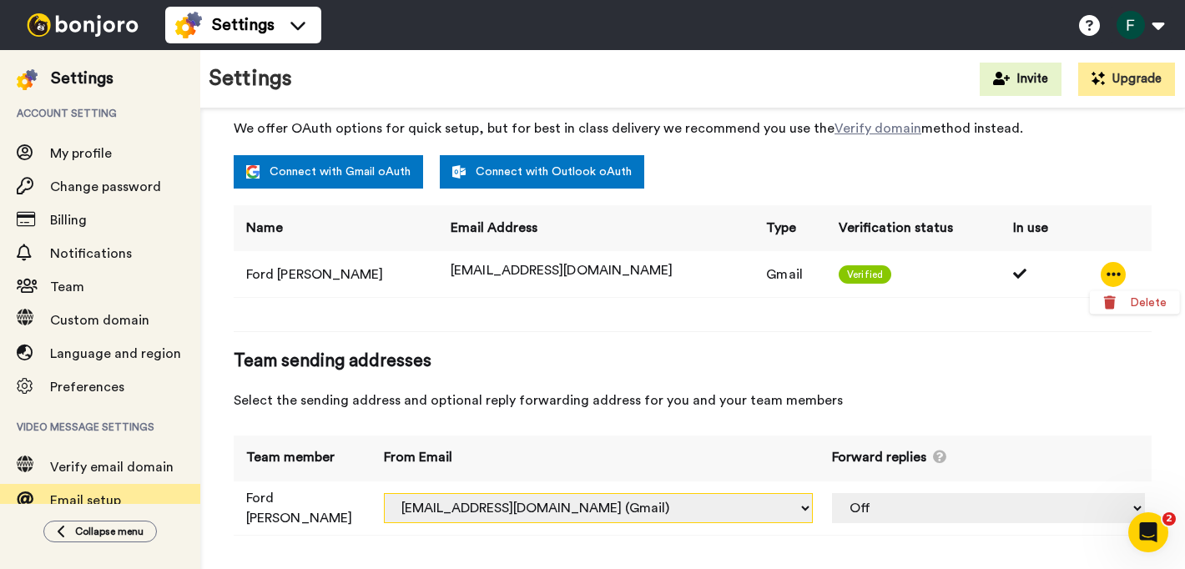
click at [705, 509] on select "ford.reinink@inbound.bonjoromail.com (Default) ford@reininkphysicaltherapy.com …" at bounding box center [598, 508] width 429 height 30
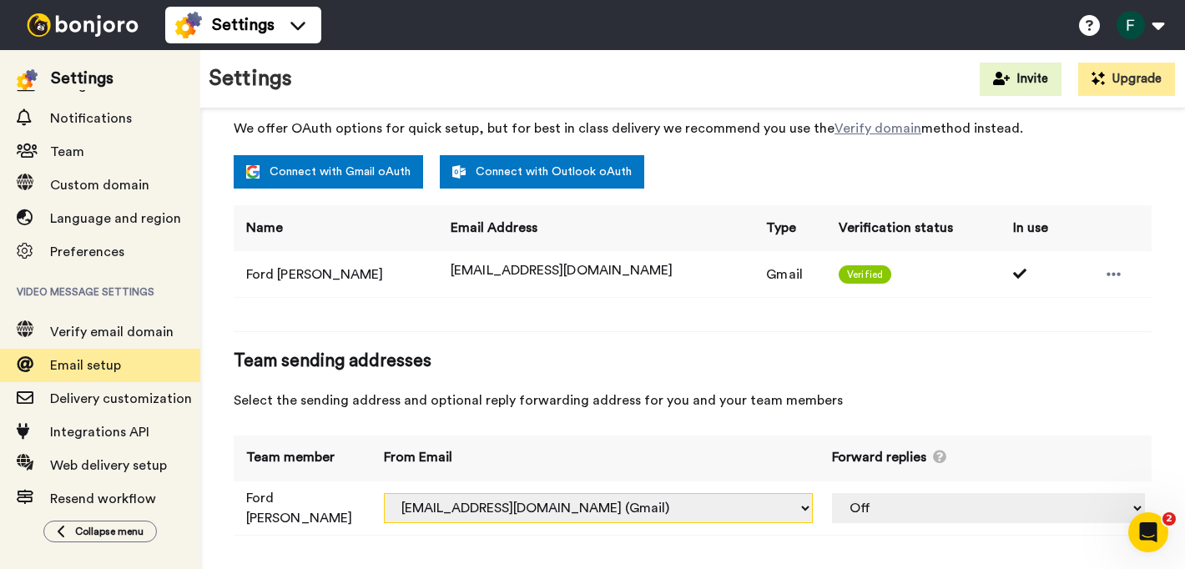
scroll to position [138, 0]
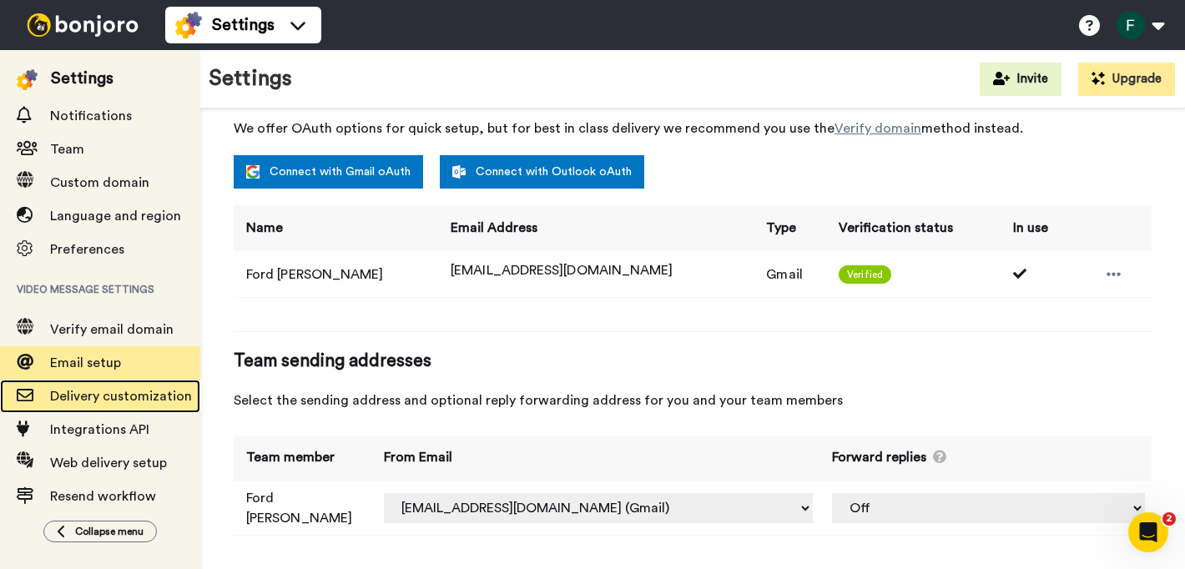
click at [150, 403] on span "Delivery customization" at bounding box center [121, 396] width 142 height 13
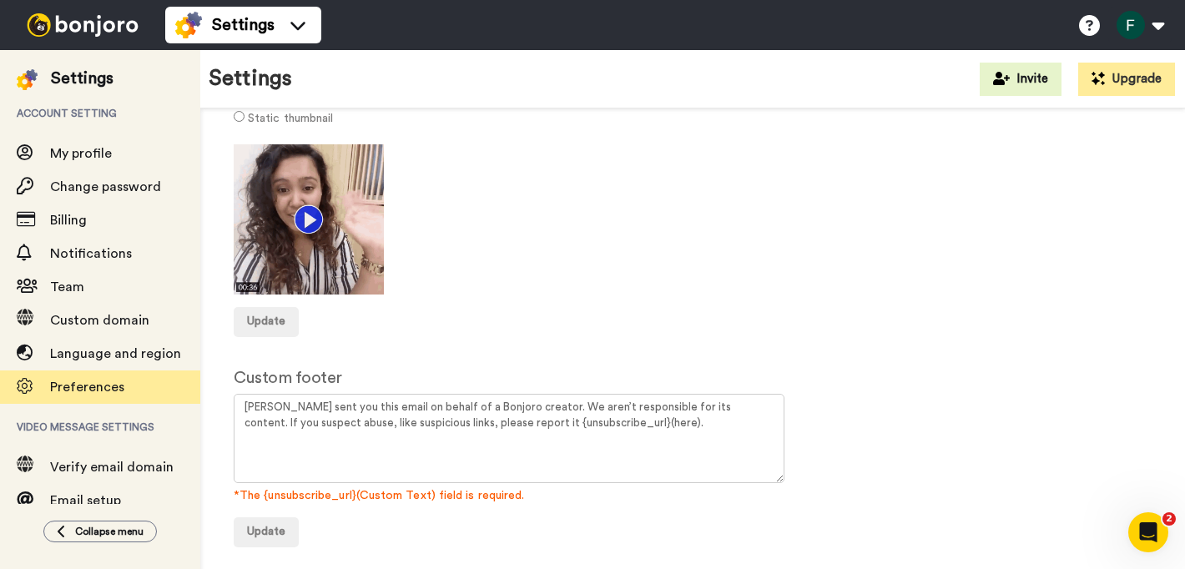
scroll to position [161, 0]
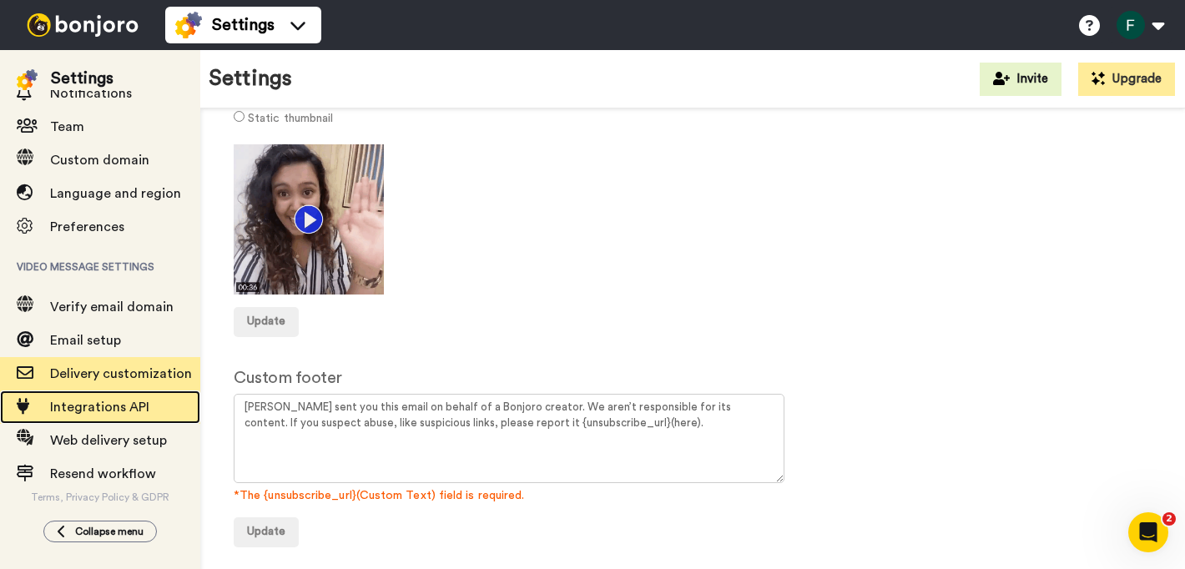
click at [83, 403] on span "Integrations API" at bounding box center [99, 406] width 99 height 13
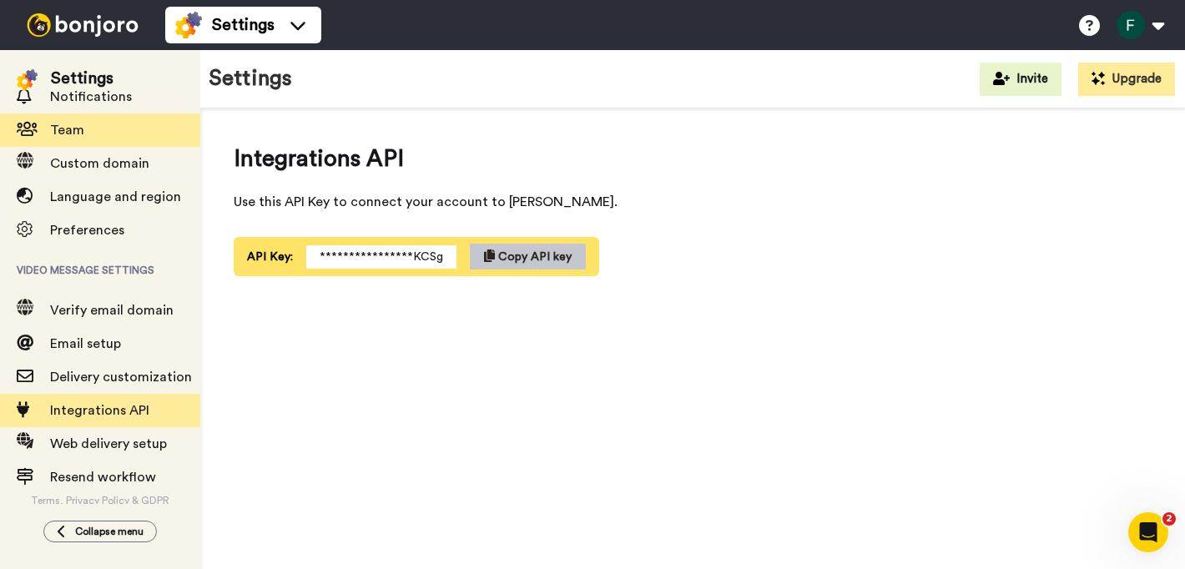
scroll to position [161, 0]
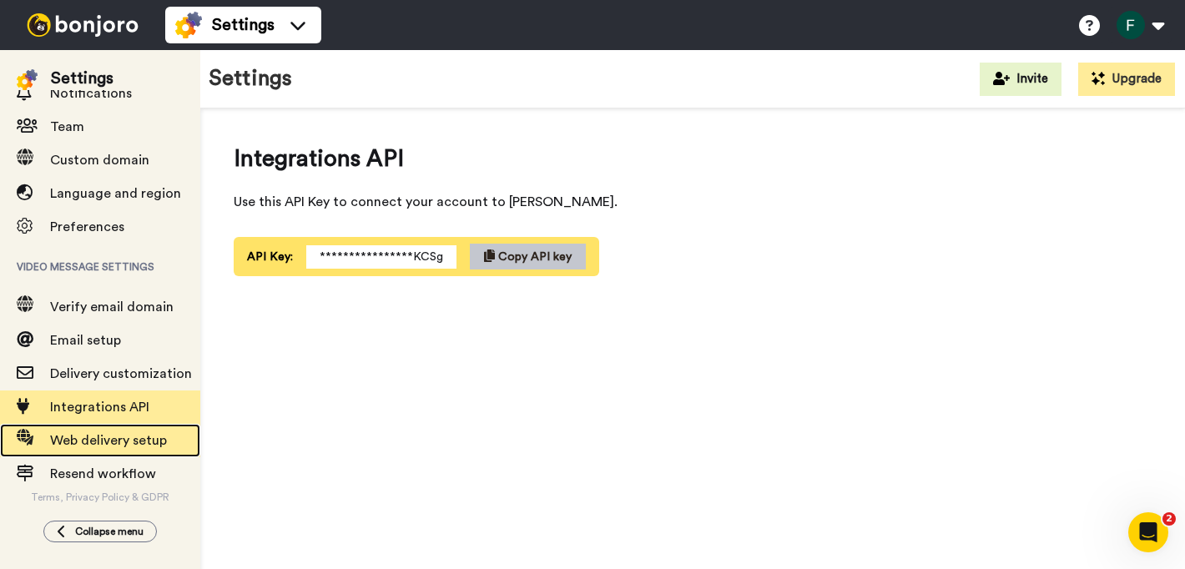
click at [150, 438] on span "Web delivery setup" at bounding box center [108, 440] width 117 height 13
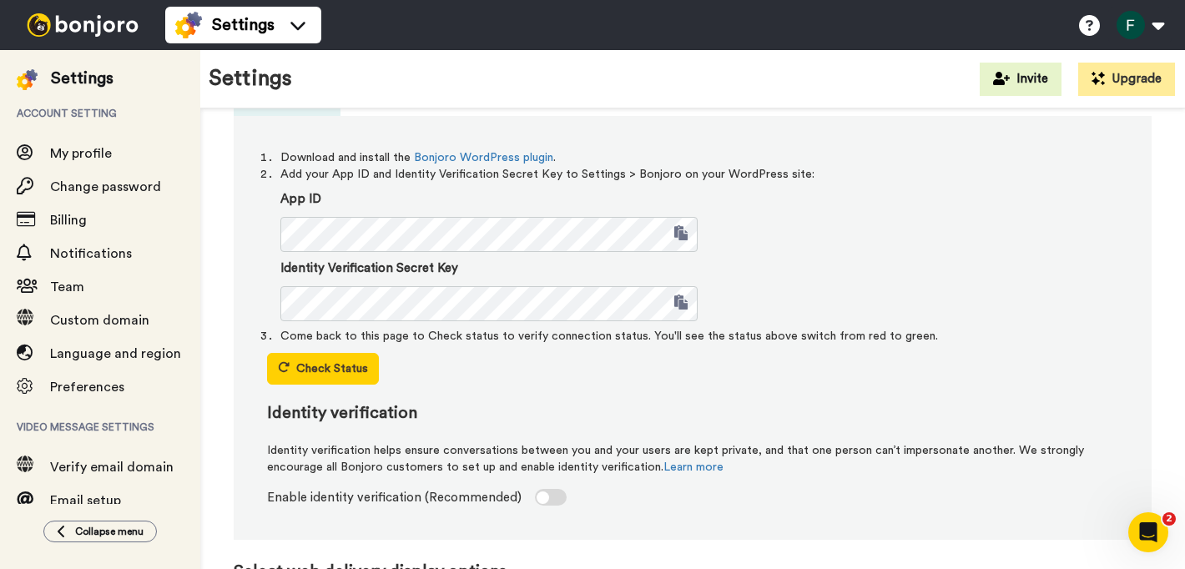
scroll to position [163, 0]
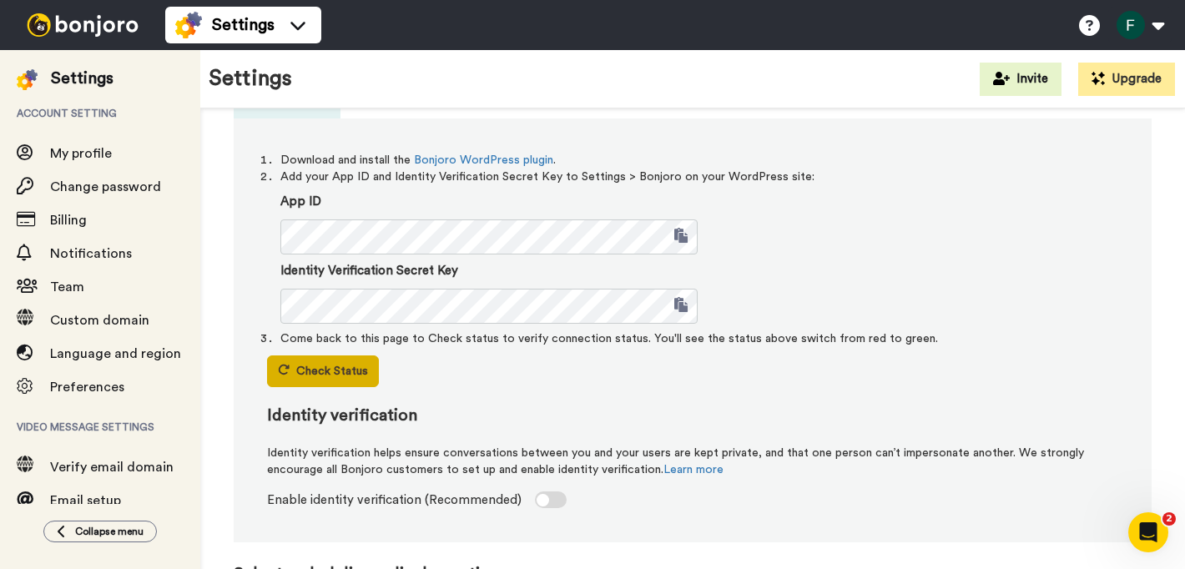
click at [302, 370] on button "Check Status" at bounding box center [323, 371] width 112 height 32
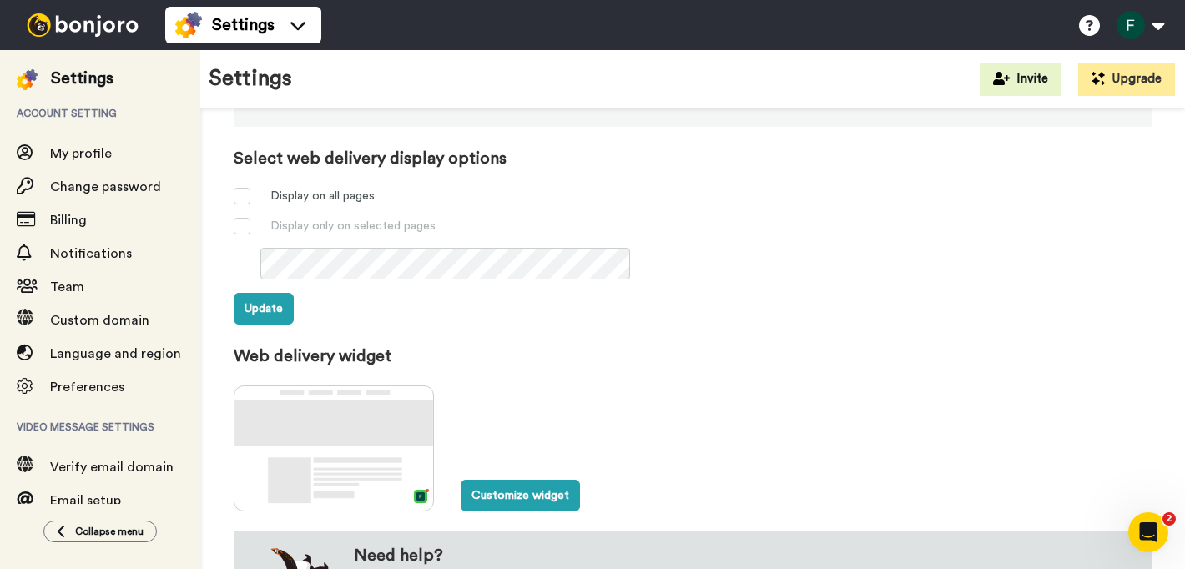
scroll to position [645, 0]
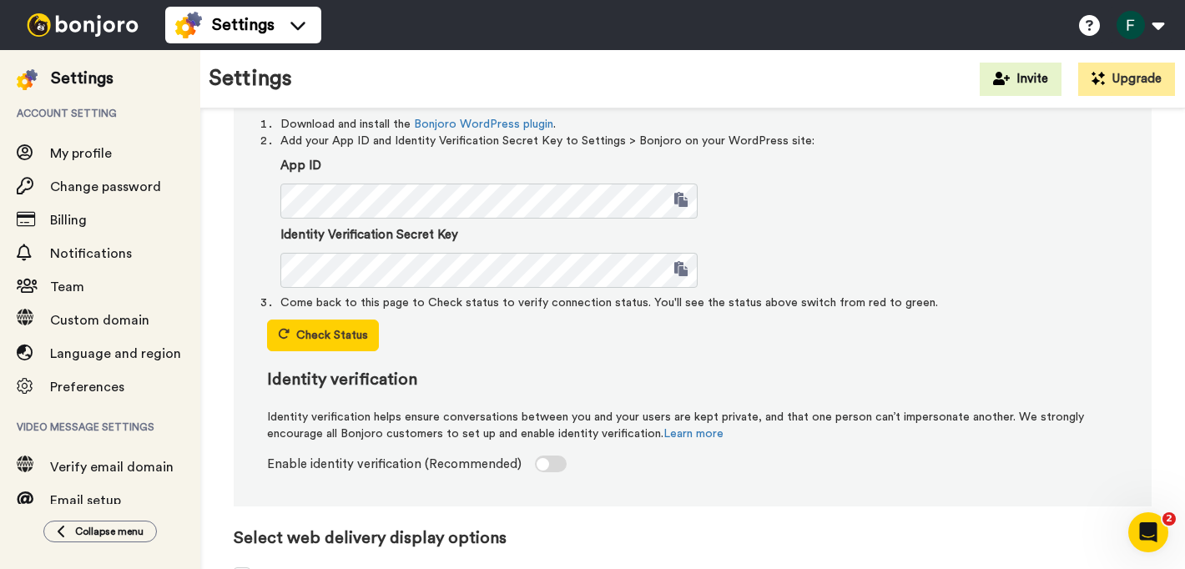
click at [874, 335] on div "Download and install the Bonjoro WordPress plugin . Add your App ID and Identit…" at bounding box center [693, 295] width 918 height 424
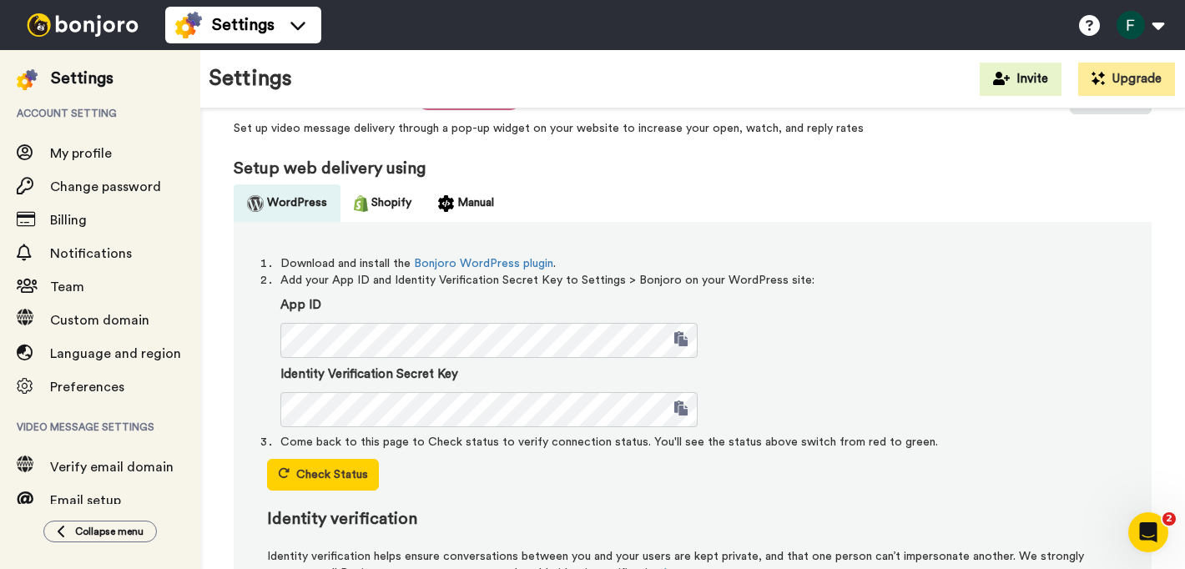
scroll to position [31, 0]
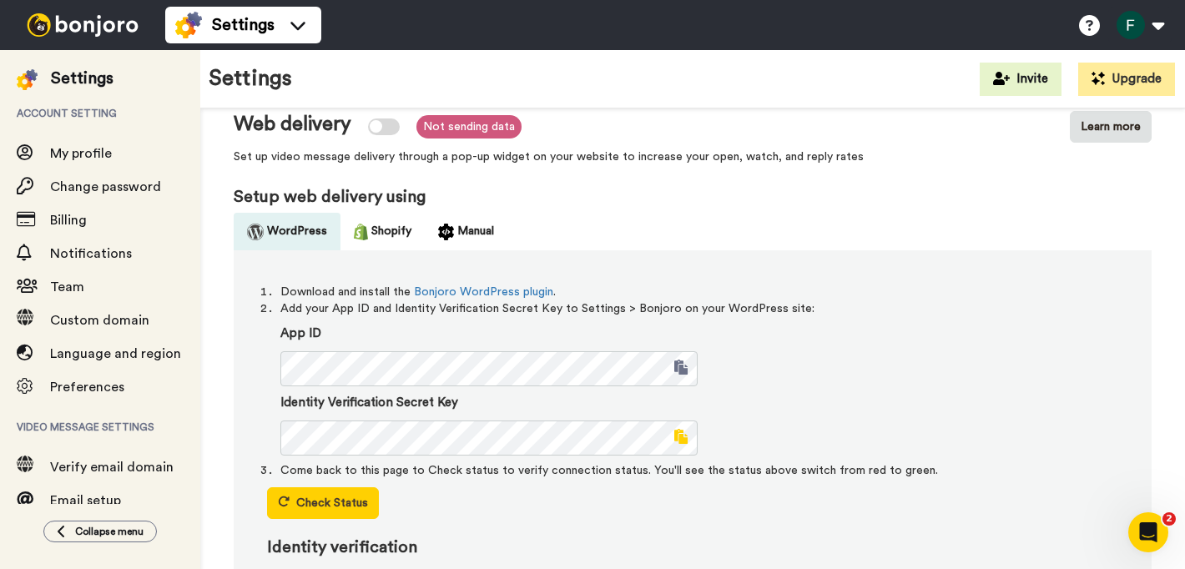
click at [682, 435] on span at bounding box center [680, 436] width 13 height 15
click at [396, 458] on ol "Download and install the Bonjoro WordPress plugin . Add your App ID and Identit…" at bounding box center [692, 381] width 851 height 195
click at [381, 227] on button "Shopify" at bounding box center [382, 232] width 84 height 38
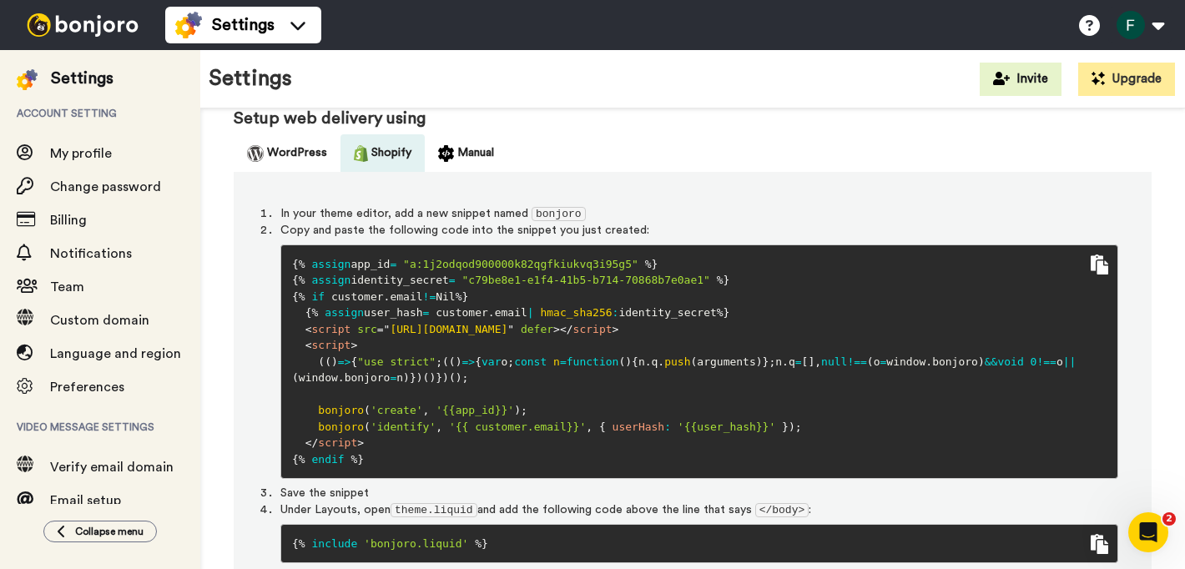
scroll to position [88, 0]
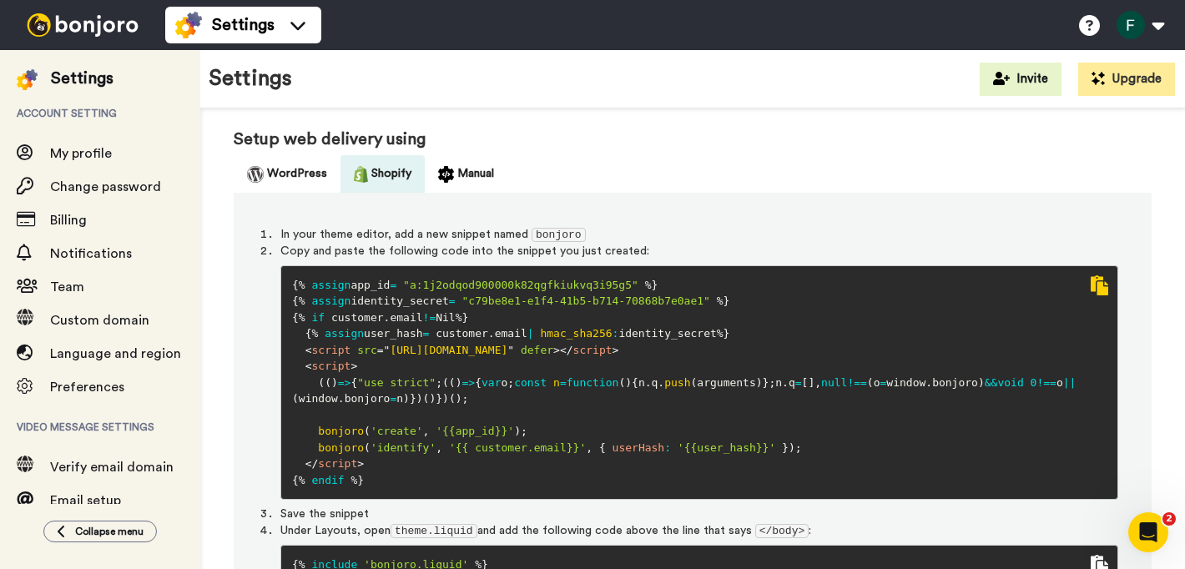
click at [1095, 289] on span at bounding box center [1099, 285] width 18 height 20
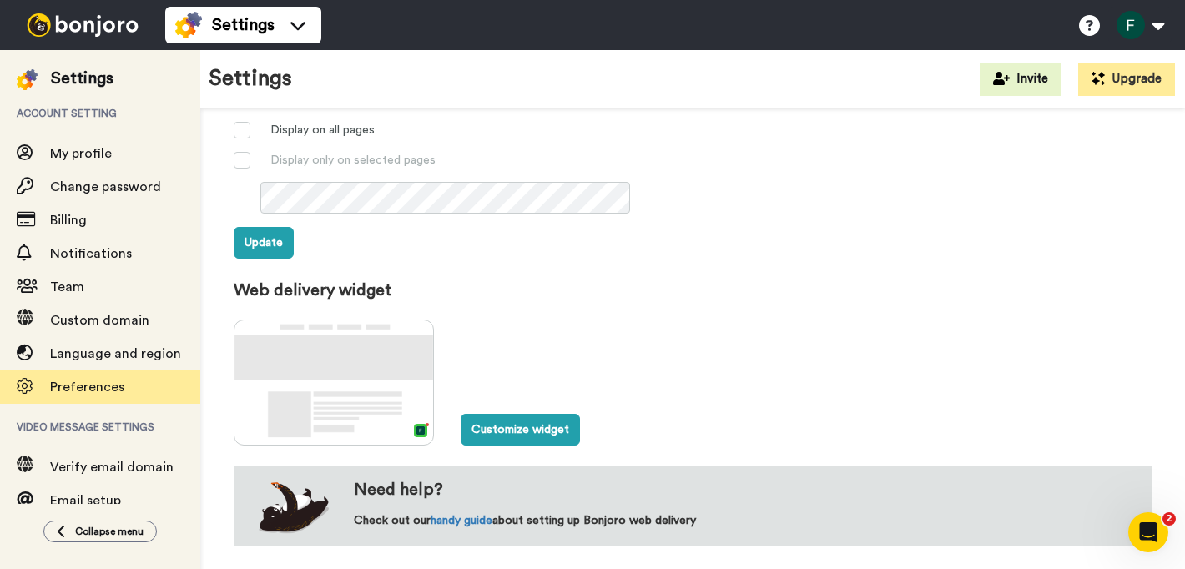
scroll to position [161, 0]
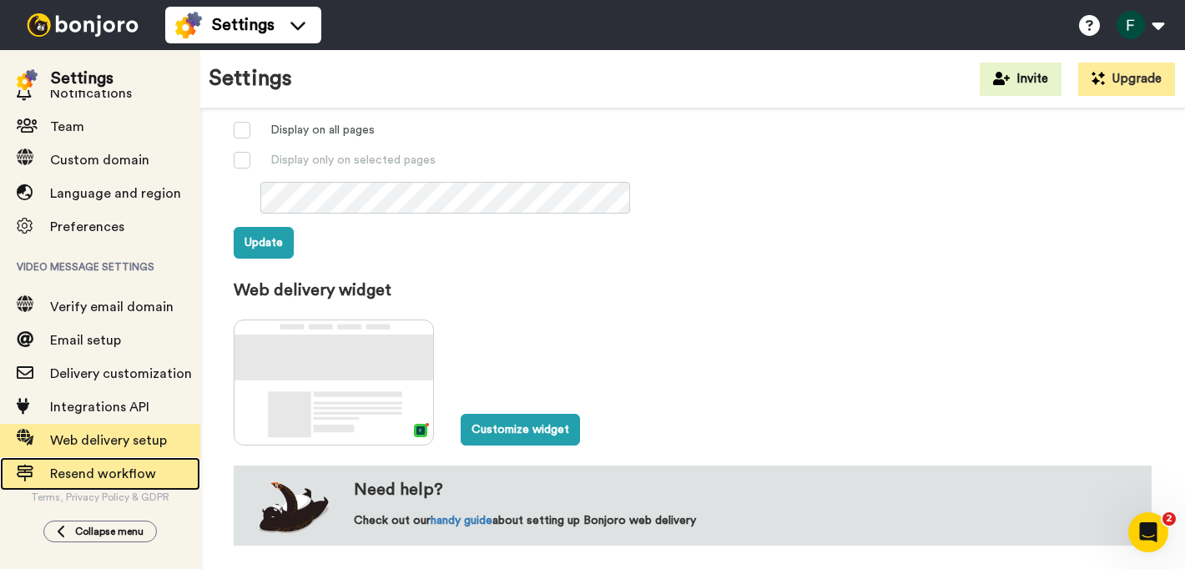
click at [90, 481] on span "Resend workflow" at bounding box center [103, 473] width 106 height 13
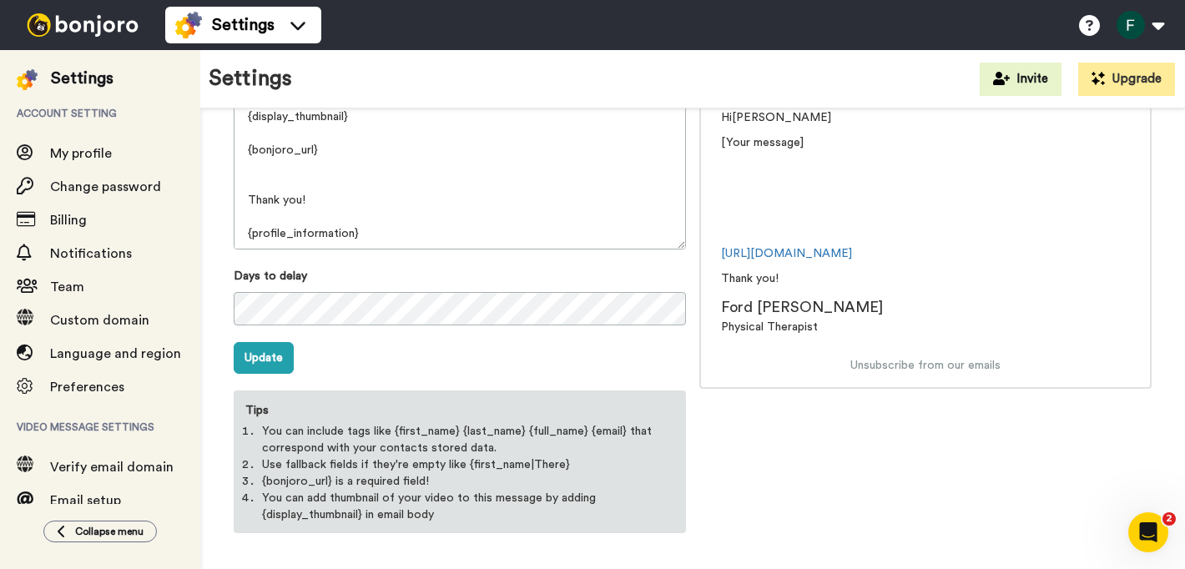
scroll to position [294, 0]
click at [852, 260] on link "[URL][DOMAIN_NAME]" at bounding box center [786, 255] width 131 height 12
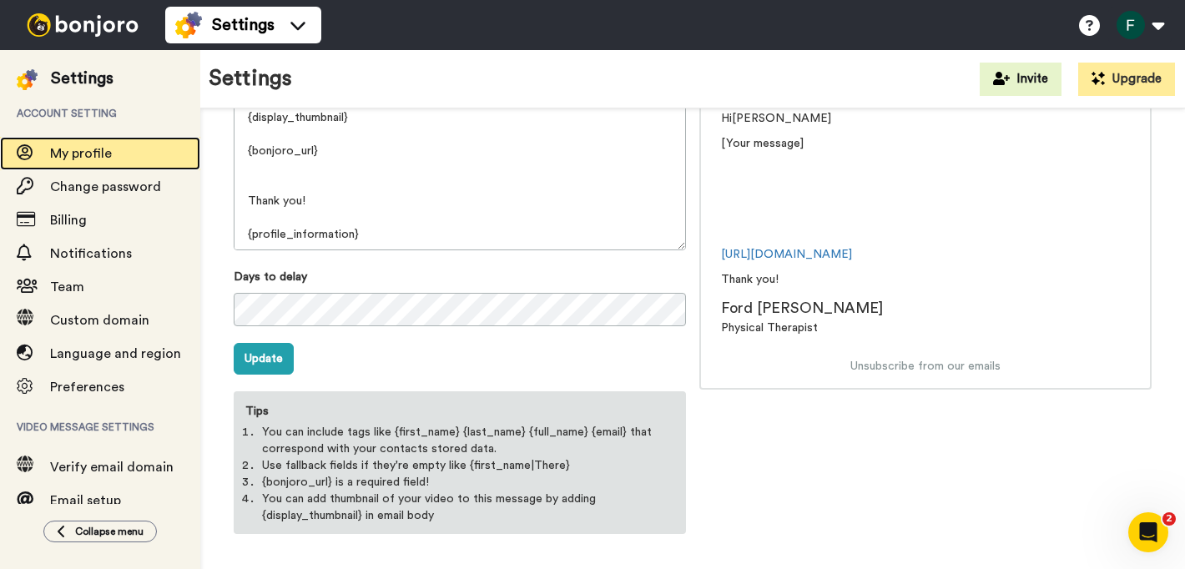
click at [98, 153] on span "My profile" at bounding box center [81, 153] width 62 height 13
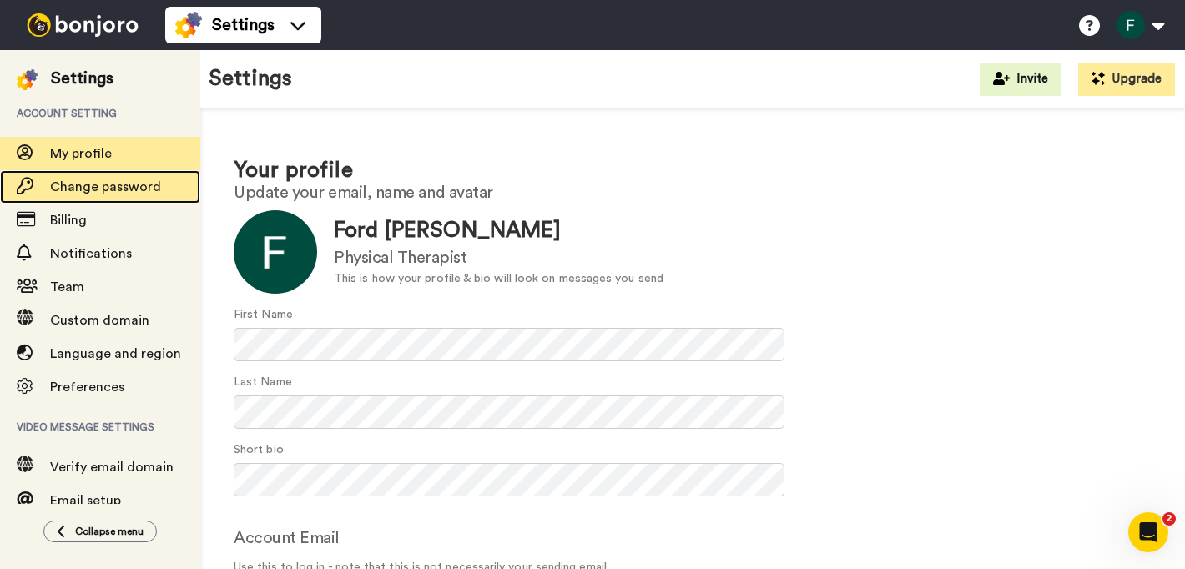
click at [93, 194] on span "Change password" at bounding box center [105, 186] width 111 height 13
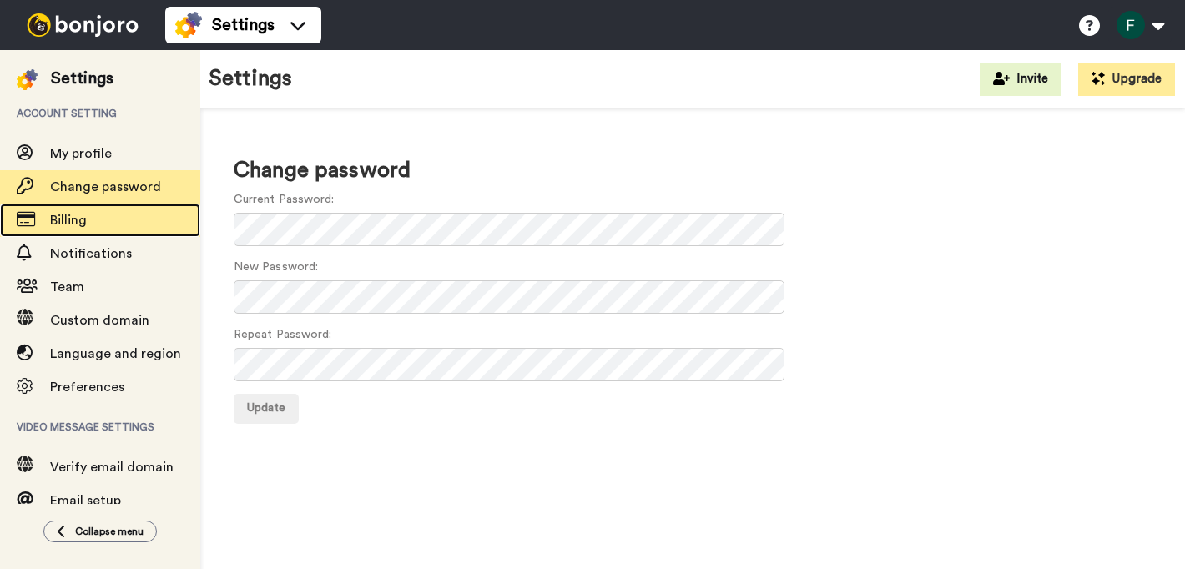
click at [78, 222] on span "Billing" at bounding box center [68, 220] width 37 height 13
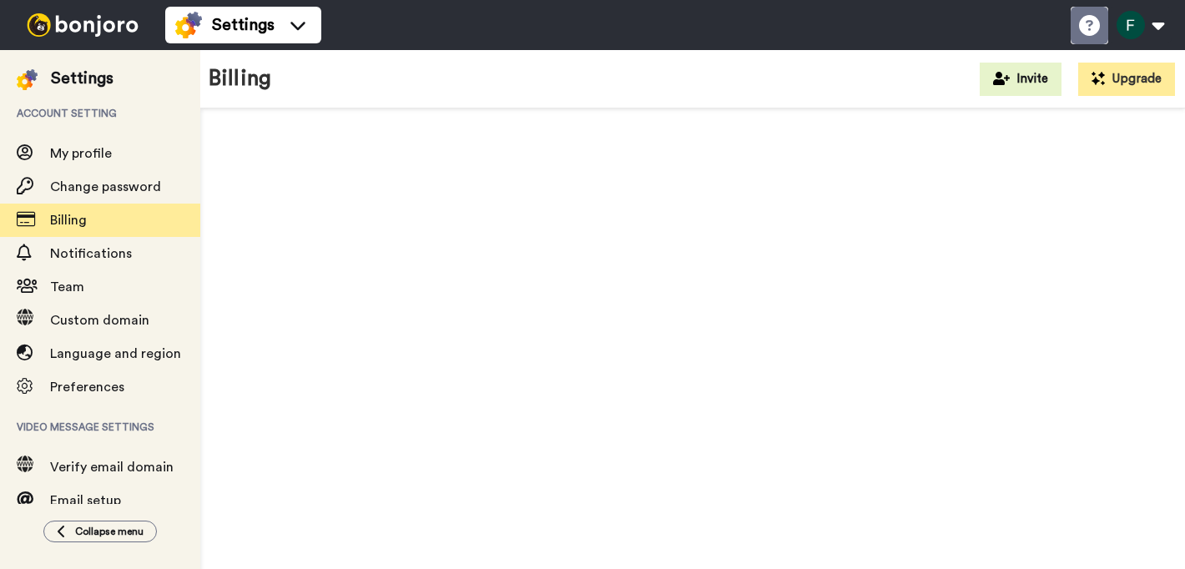
click at [1088, 27] on icon at bounding box center [1089, 25] width 21 height 21
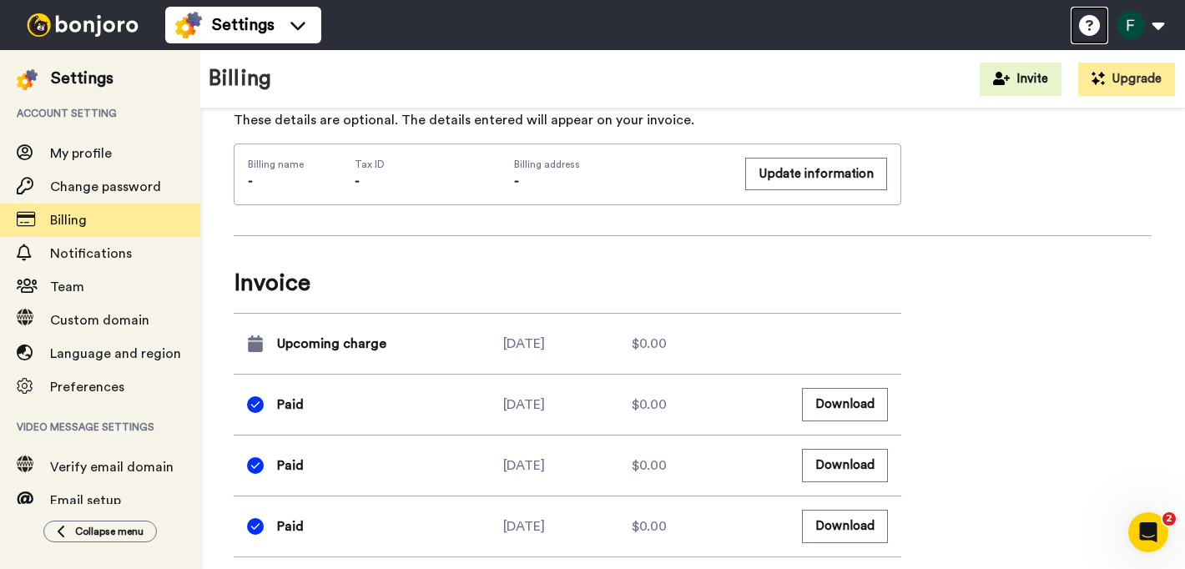
scroll to position [916, 0]
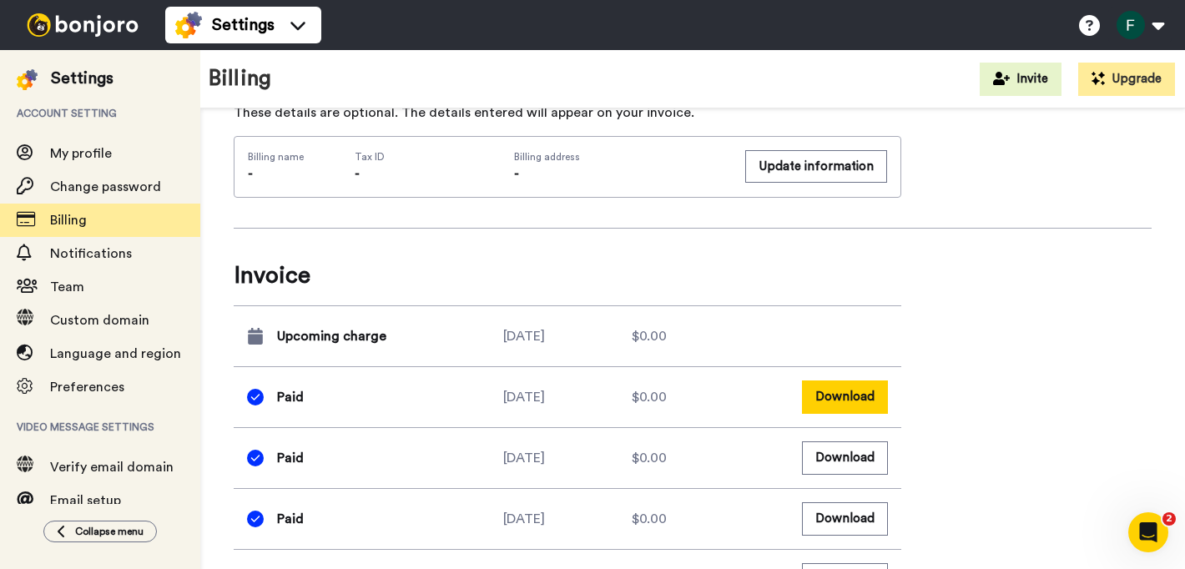
click at [836, 385] on button "Download" at bounding box center [845, 396] width 86 height 33
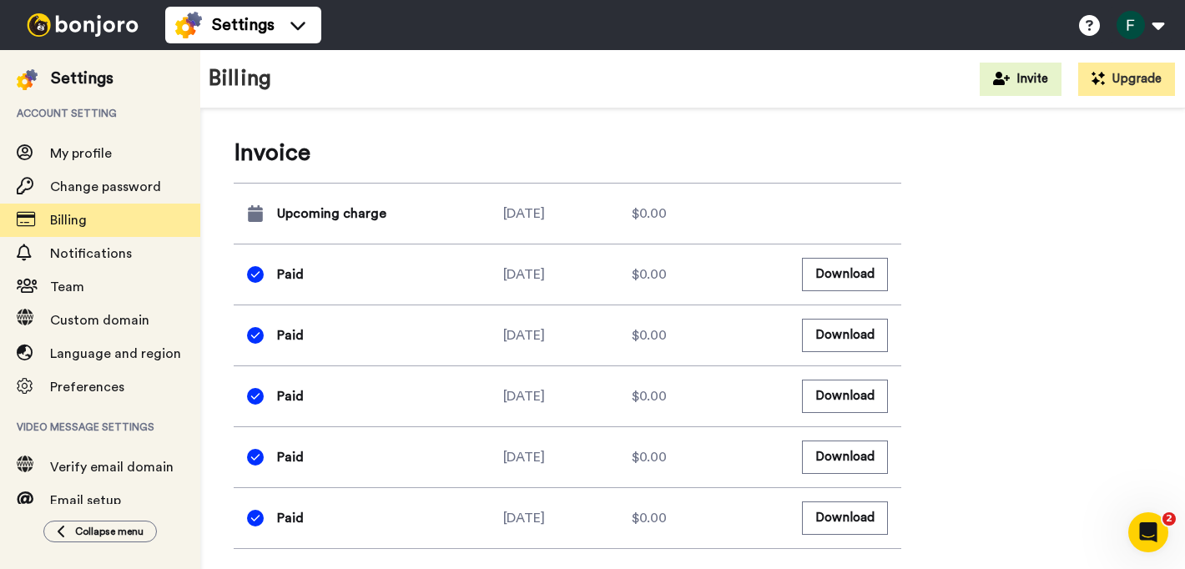
scroll to position [1042, 0]
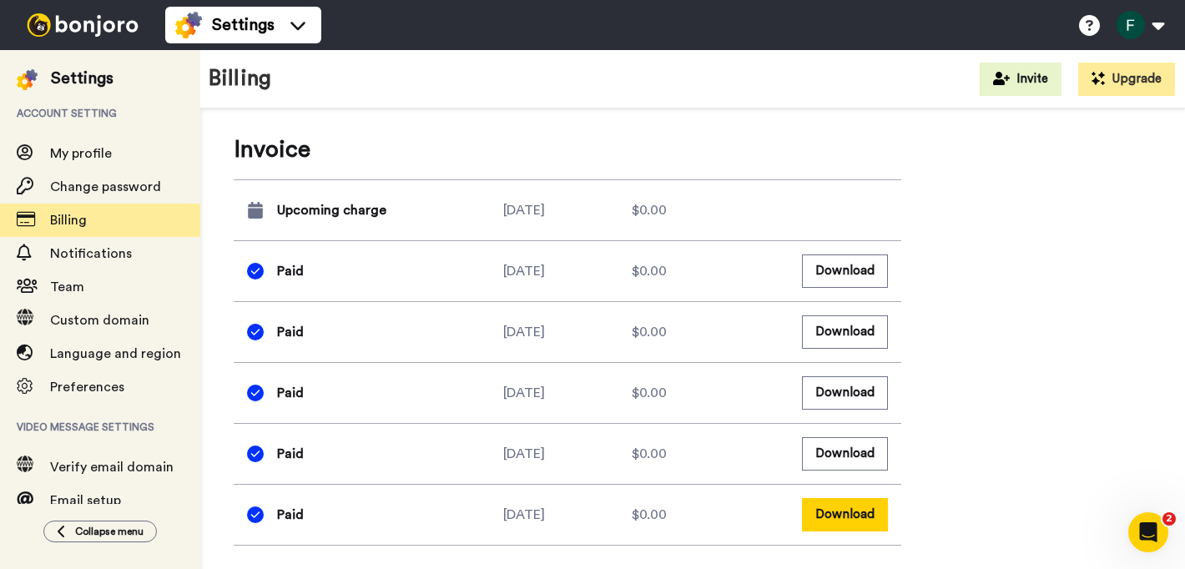
click at [853, 512] on button "Download" at bounding box center [845, 514] width 86 height 33
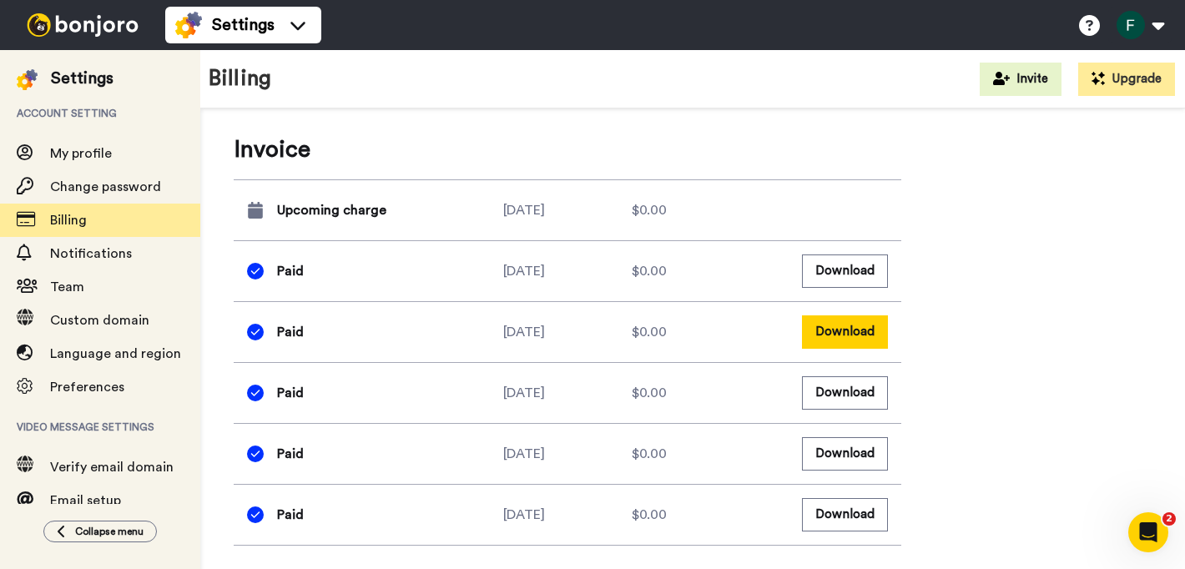
click at [850, 330] on button "Download" at bounding box center [845, 331] width 86 height 33
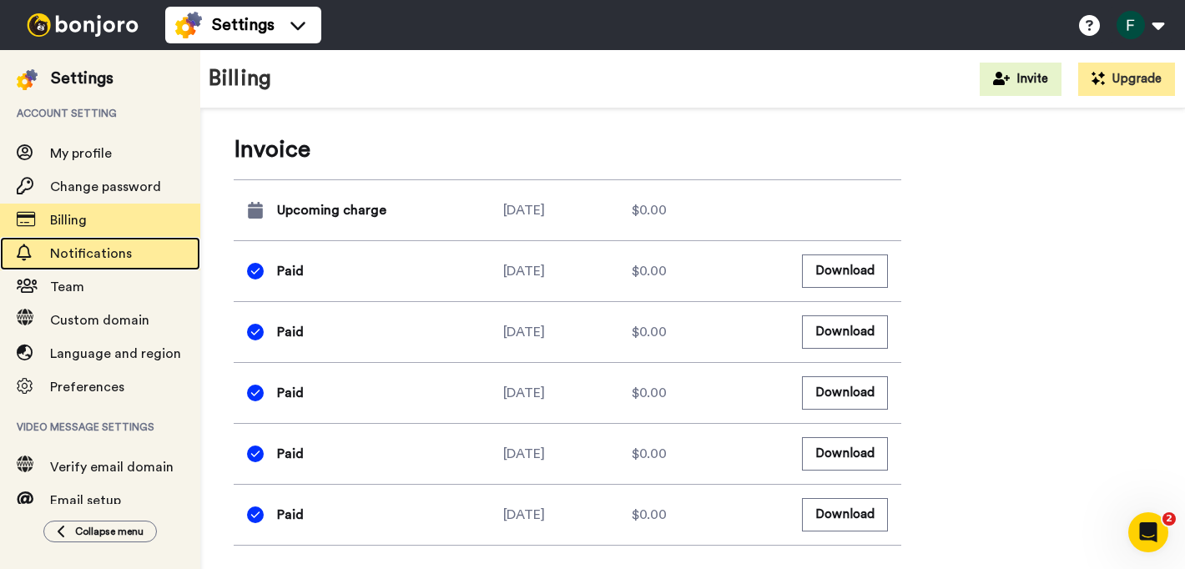
click at [84, 251] on span "Notifications" at bounding box center [91, 253] width 82 height 13
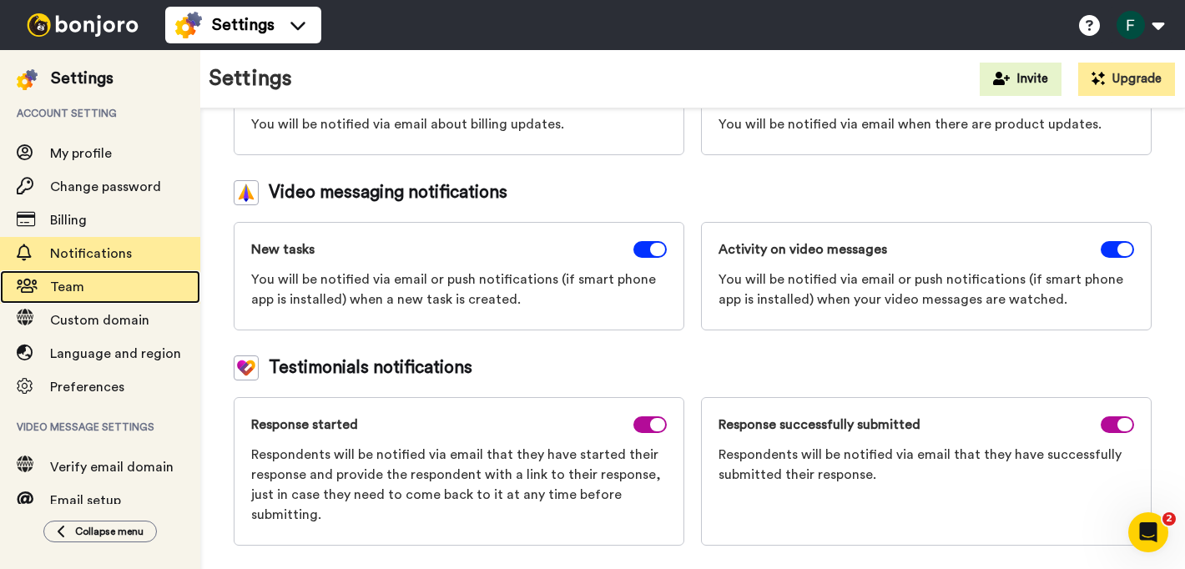
click at [78, 287] on span "Team" at bounding box center [67, 286] width 34 height 13
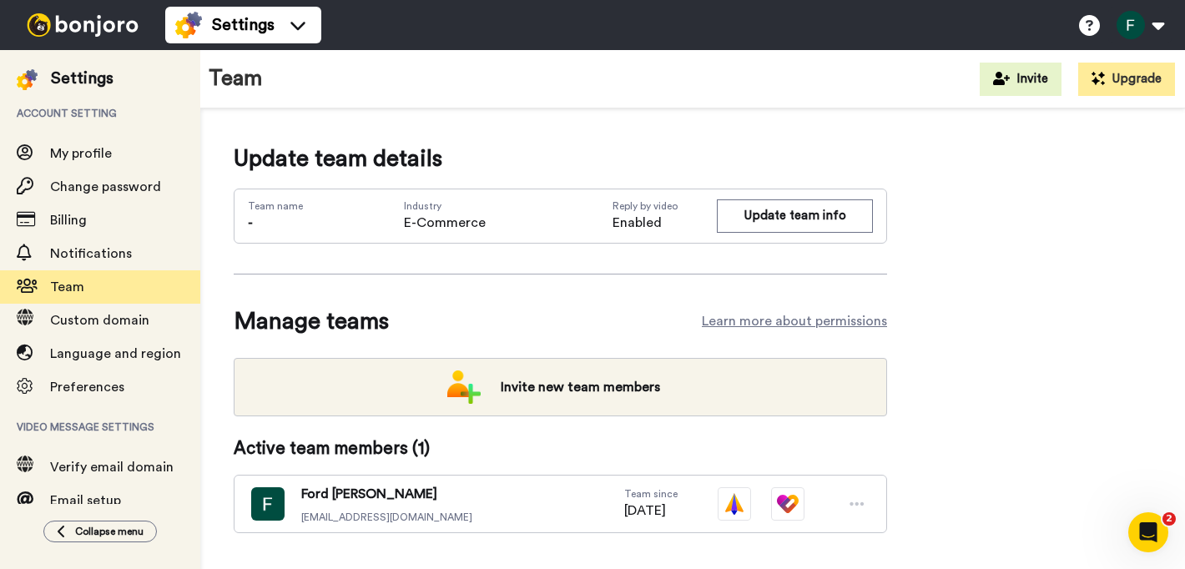
click at [581, 238] on div "Team name - Industry E-Commerce Reply by video Enabled Update team info" at bounding box center [560, 216] width 653 height 55
click at [437, 230] on span "E-Commerce" at bounding box center [445, 223] width 82 height 20
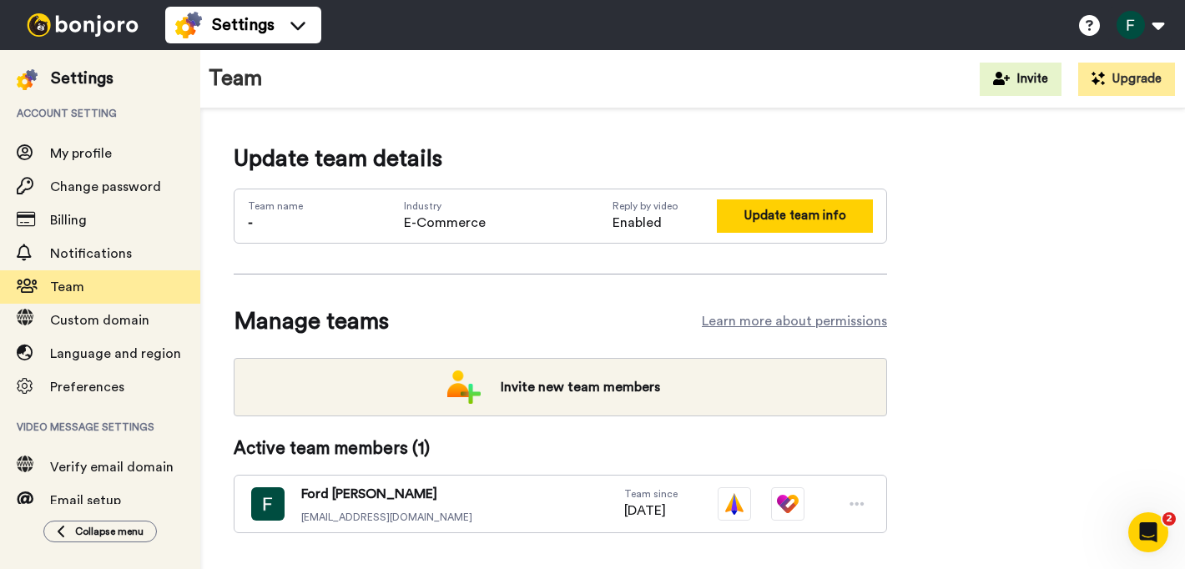
click at [775, 220] on button "Update team info" at bounding box center [795, 215] width 156 height 33
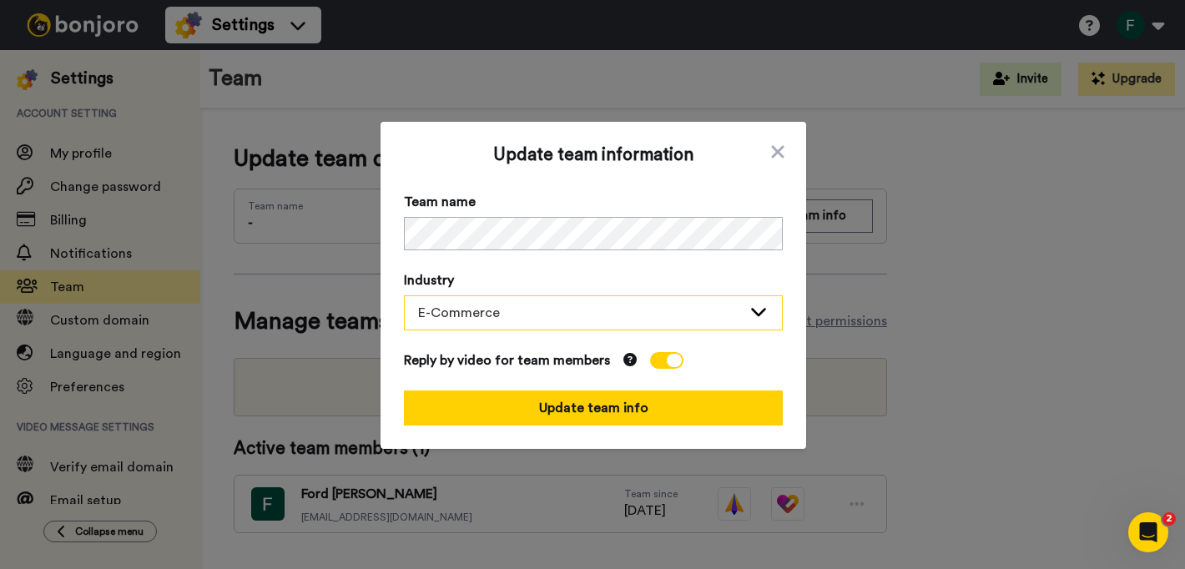
click at [763, 311] on icon at bounding box center [758, 312] width 15 height 8
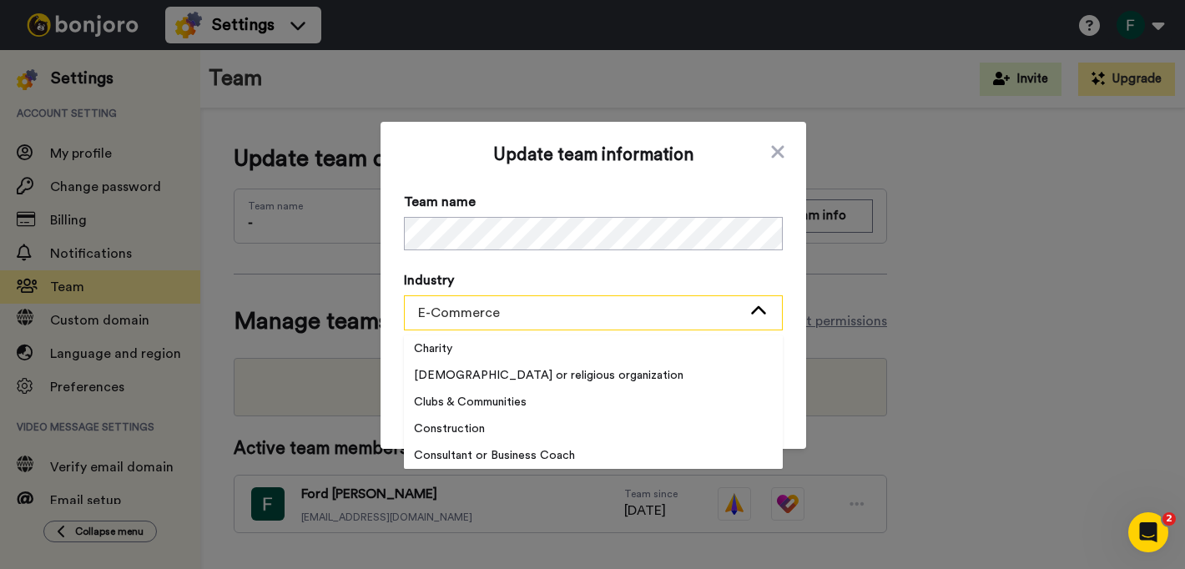
click at [763, 311] on icon at bounding box center [758, 310] width 15 height 8
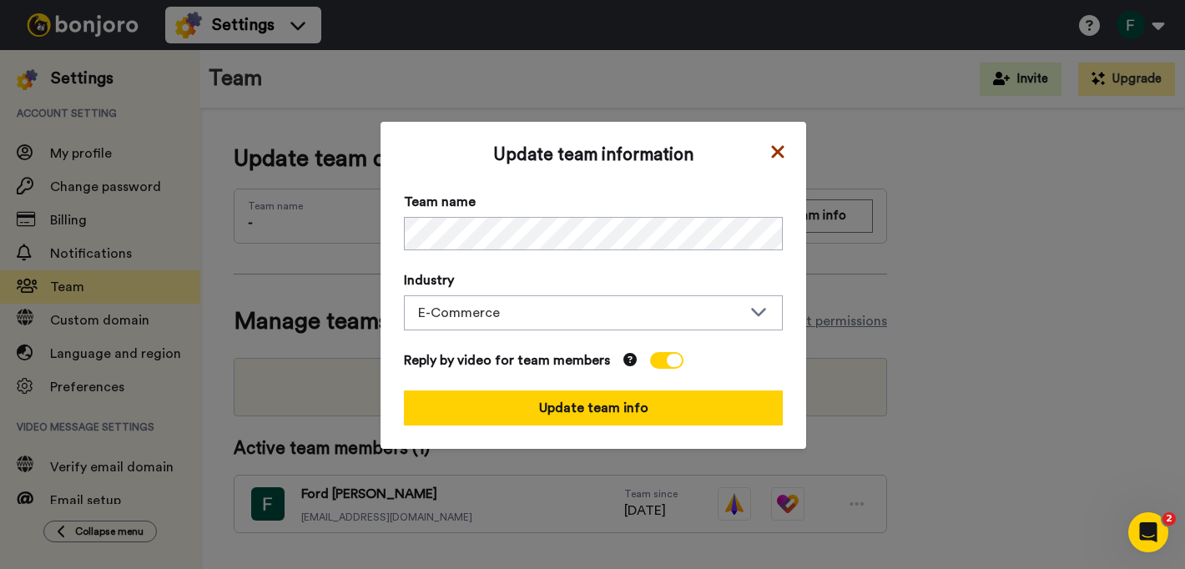
click at [777, 148] on icon at bounding box center [777, 152] width 17 height 20
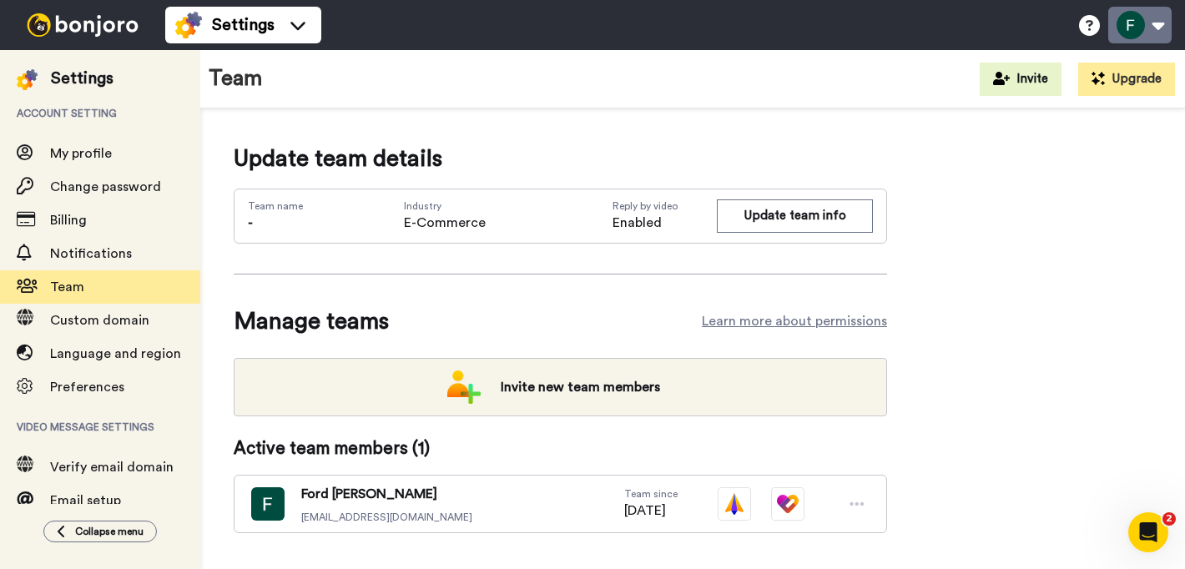
click at [1151, 26] on button at bounding box center [1139, 25] width 63 height 37
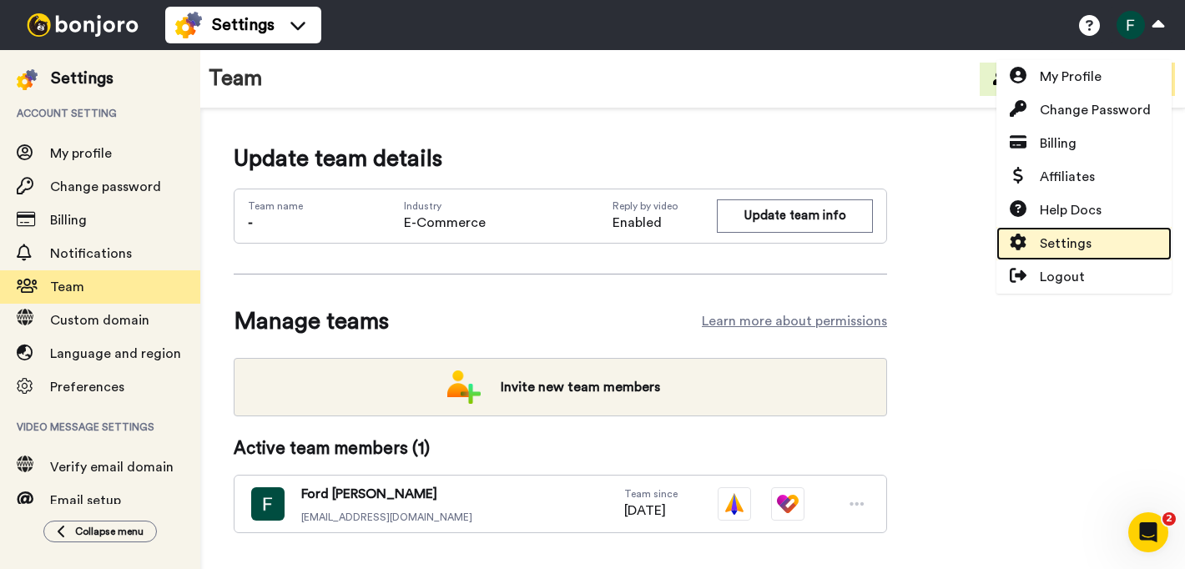
click at [1065, 239] on span "Settings" at bounding box center [1065, 244] width 52 height 20
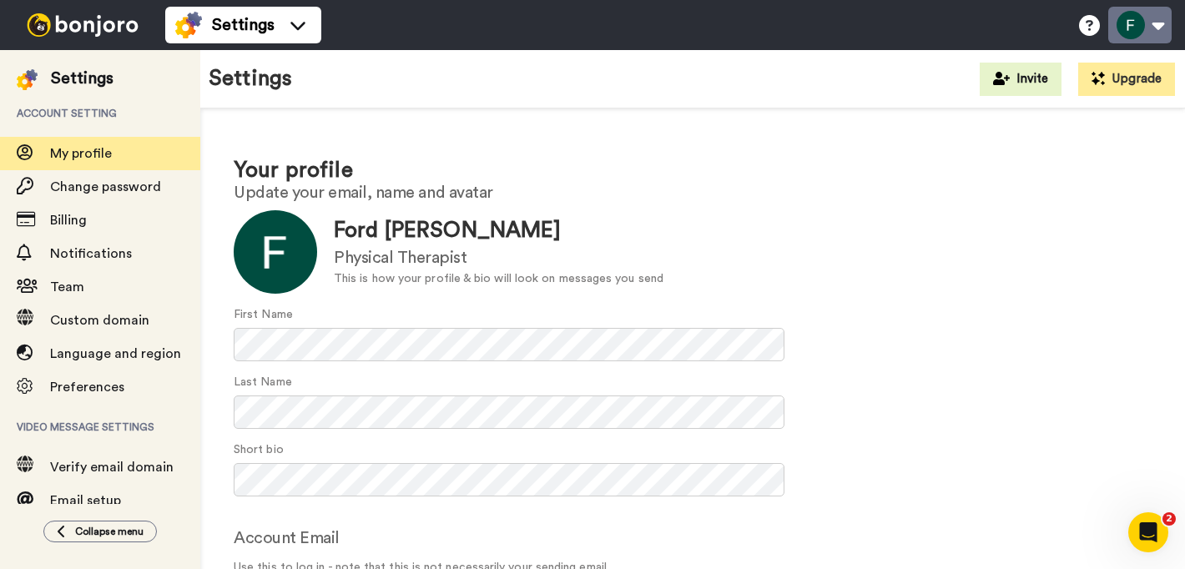
click at [1161, 33] on button at bounding box center [1139, 25] width 63 height 37
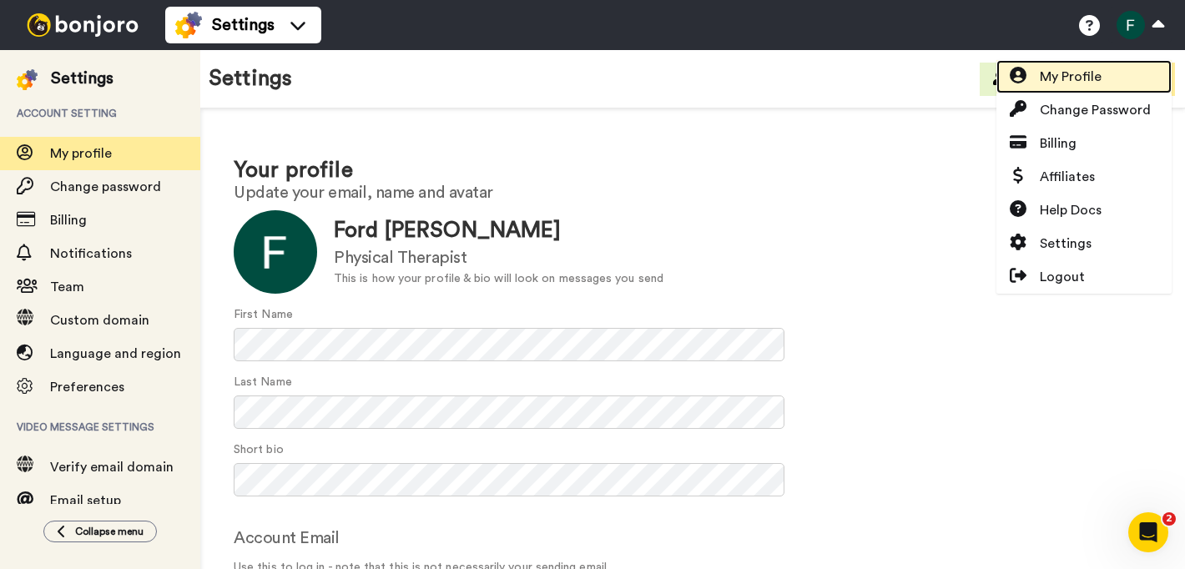
click at [1099, 83] on span "My Profile" at bounding box center [1070, 77] width 62 height 20
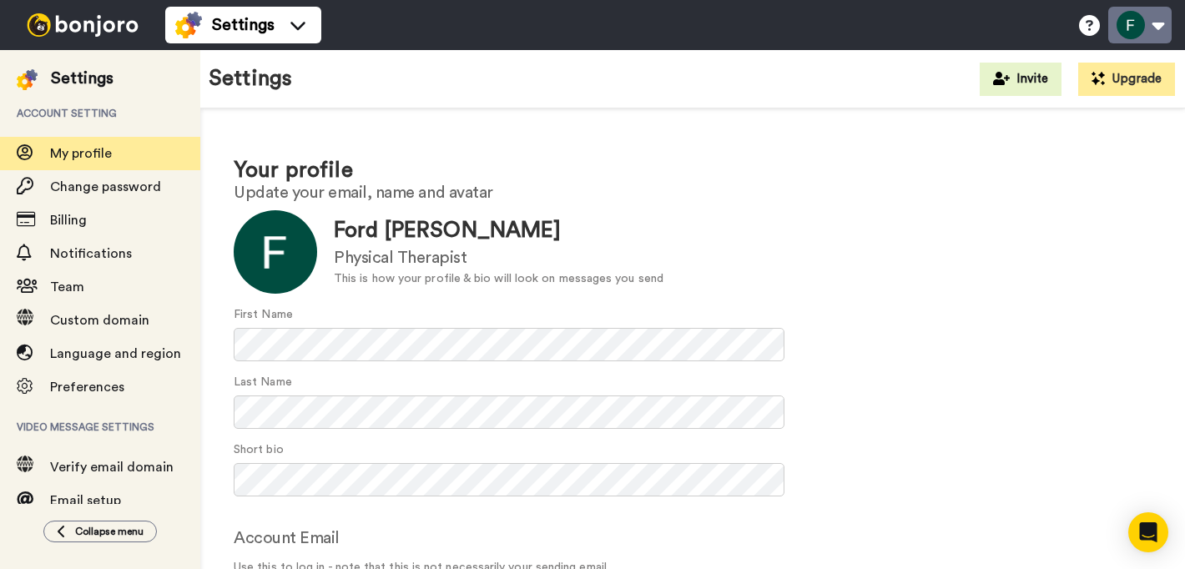
click at [1167, 26] on button at bounding box center [1139, 25] width 63 height 37
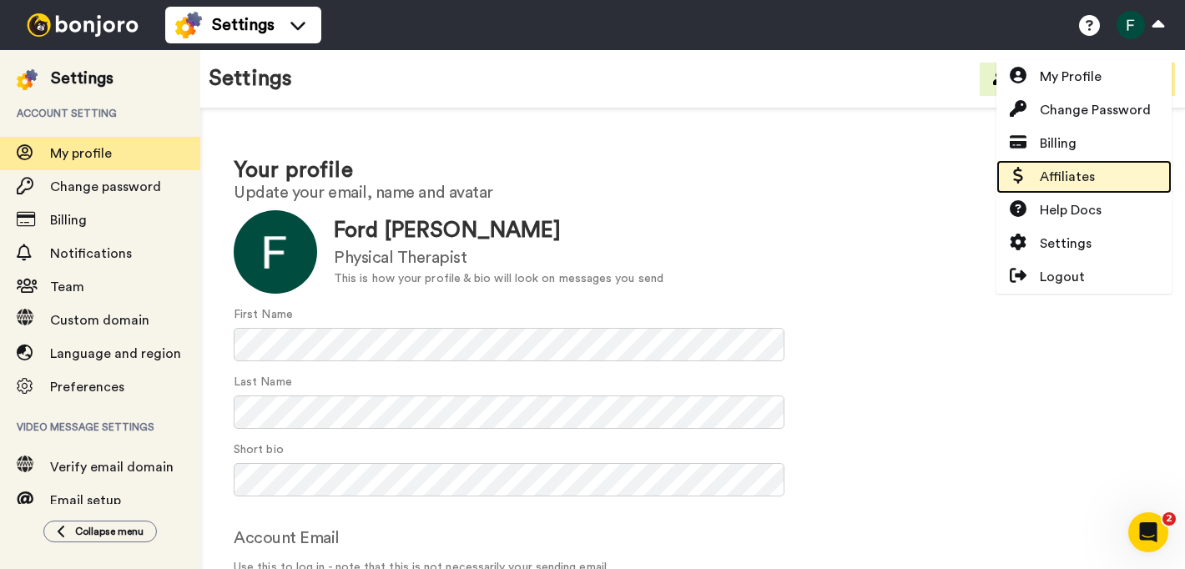
click at [1119, 171] on link "Affiliates" at bounding box center [1083, 176] width 175 height 33
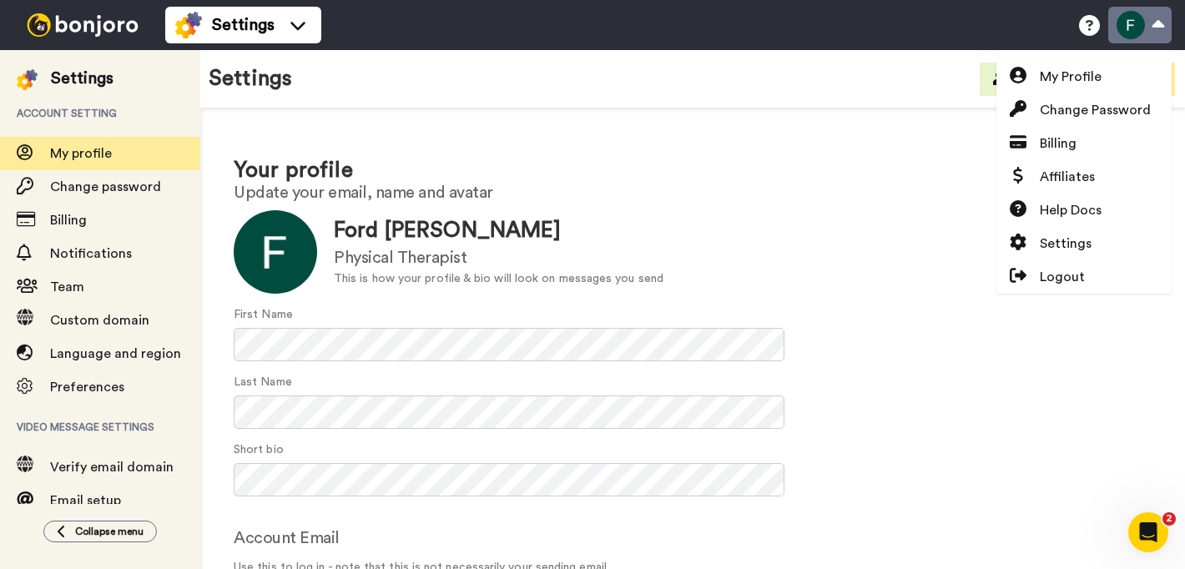
click at [1155, 19] on button at bounding box center [1139, 25] width 63 height 37
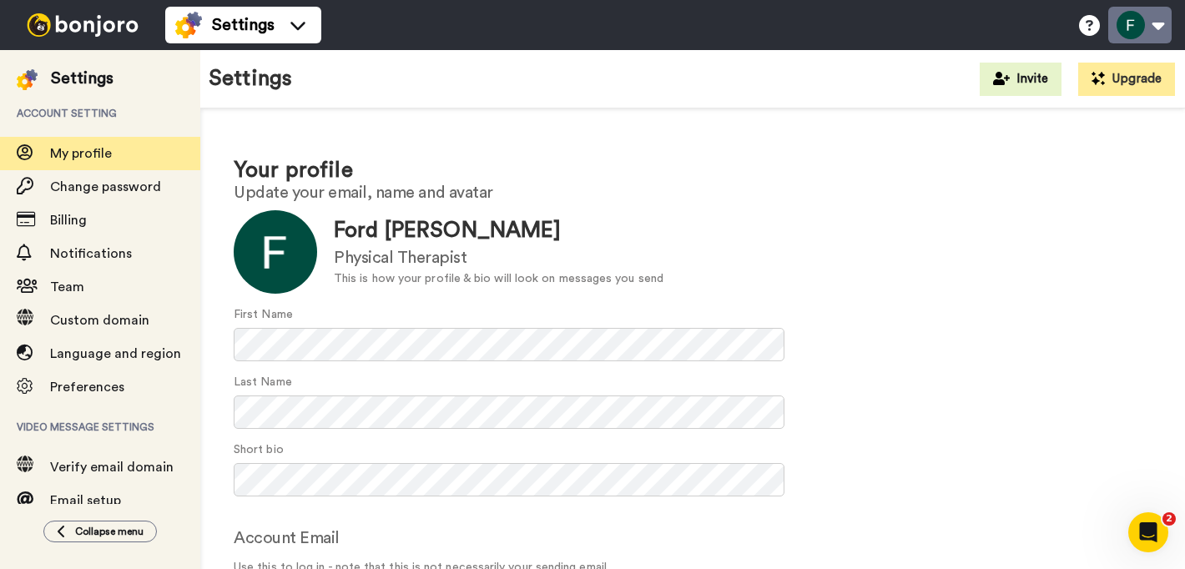
click at [1148, 28] on button at bounding box center [1139, 25] width 63 height 37
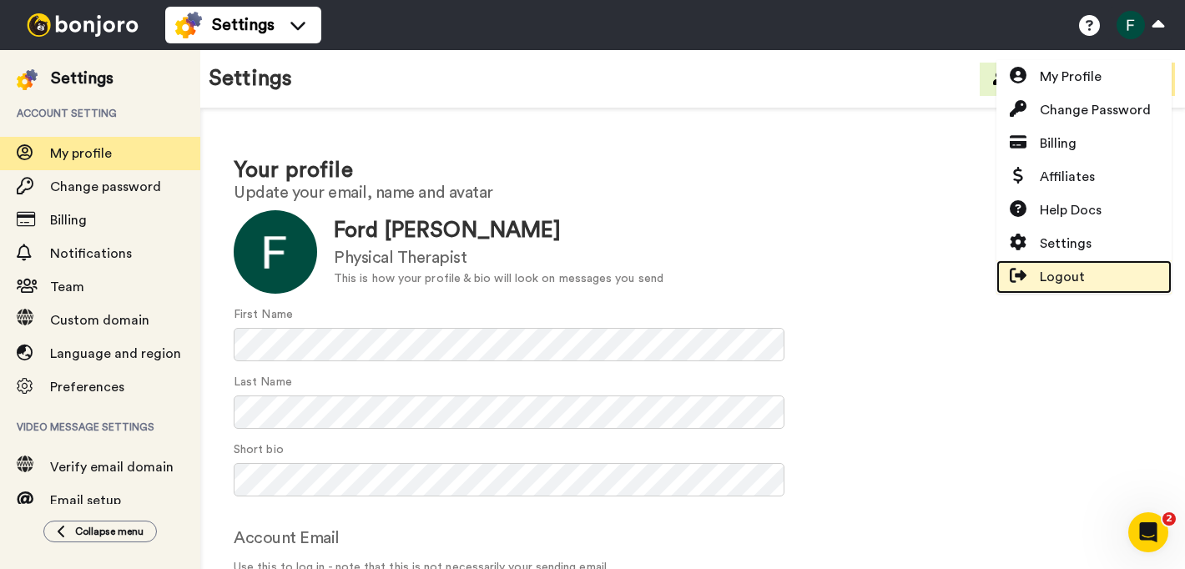
click at [1073, 275] on span "Logout" at bounding box center [1061, 277] width 45 height 20
